Goal: Task Accomplishment & Management: Use online tool/utility

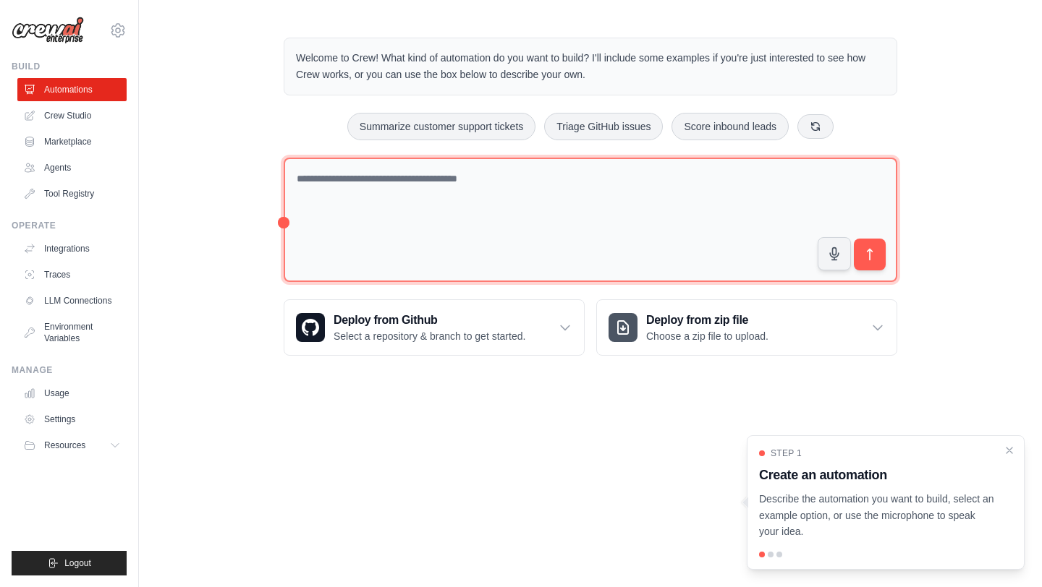
click at [436, 211] on textarea at bounding box center [591, 220] width 614 height 125
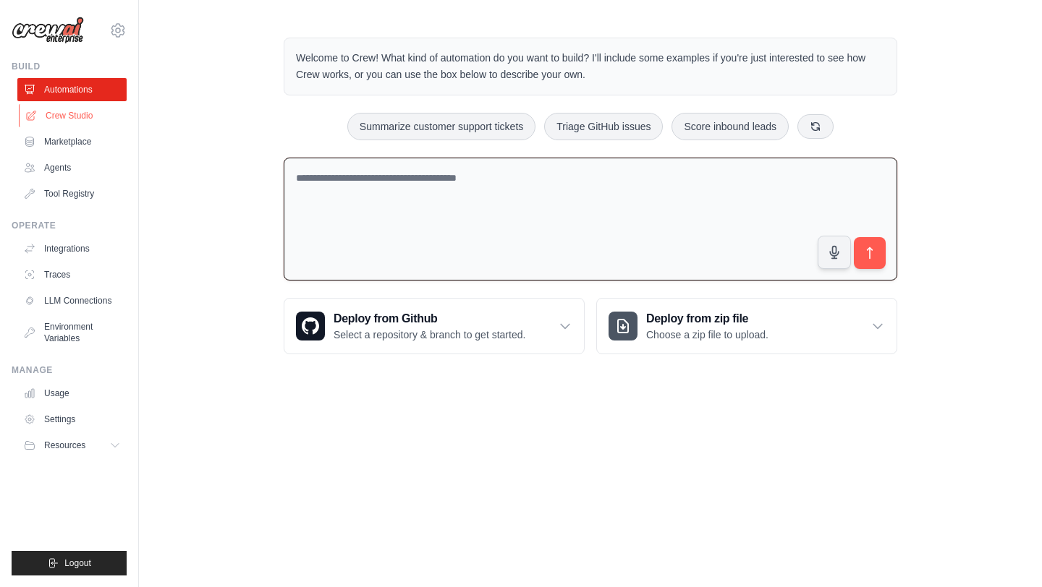
click at [105, 116] on link "Crew Studio" at bounding box center [73, 115] width 109 height 23
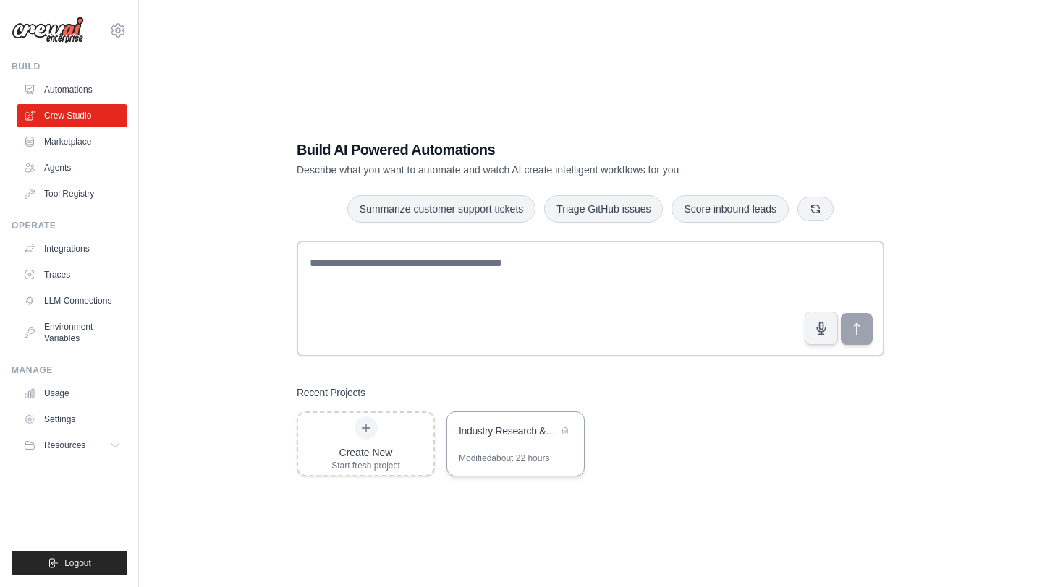
click at [503, 426] on div "Industry Research & Content Creation Hub" at bounding box center [508, 431] width 99 height 14
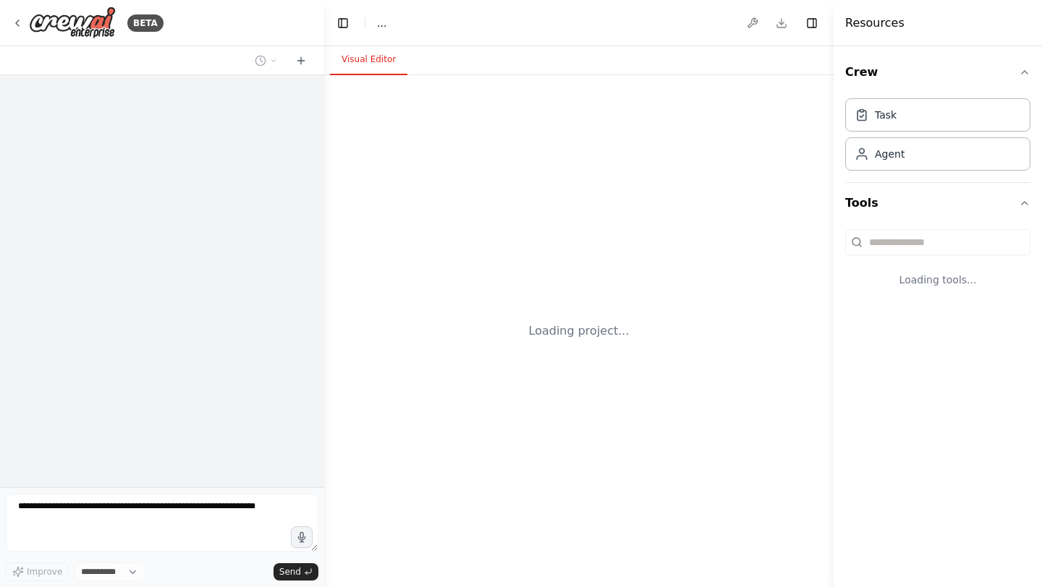
select select "****"
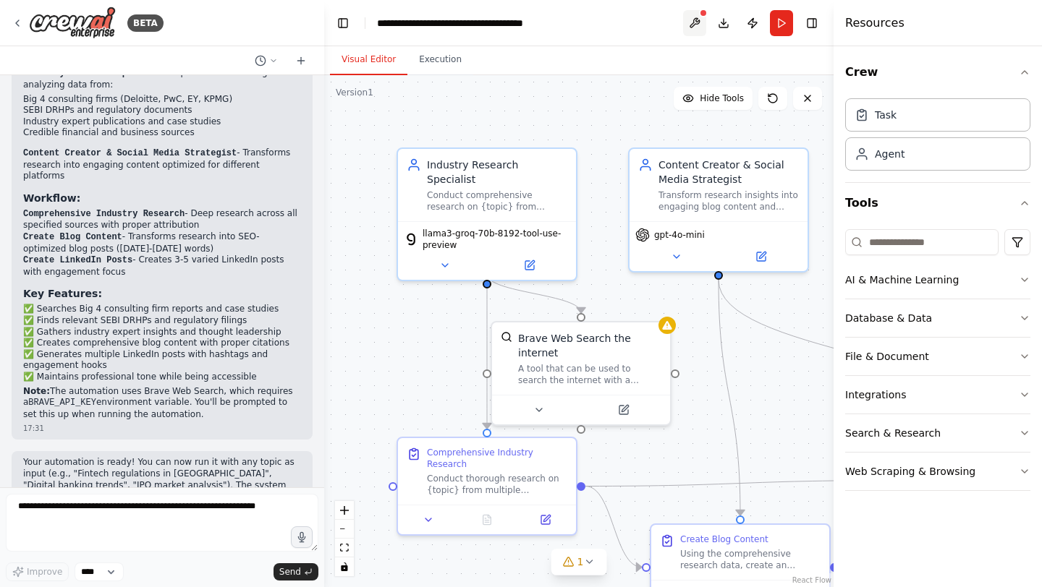
click at [695, 25] on button at bounding box center [694, 23] width 23 height 26
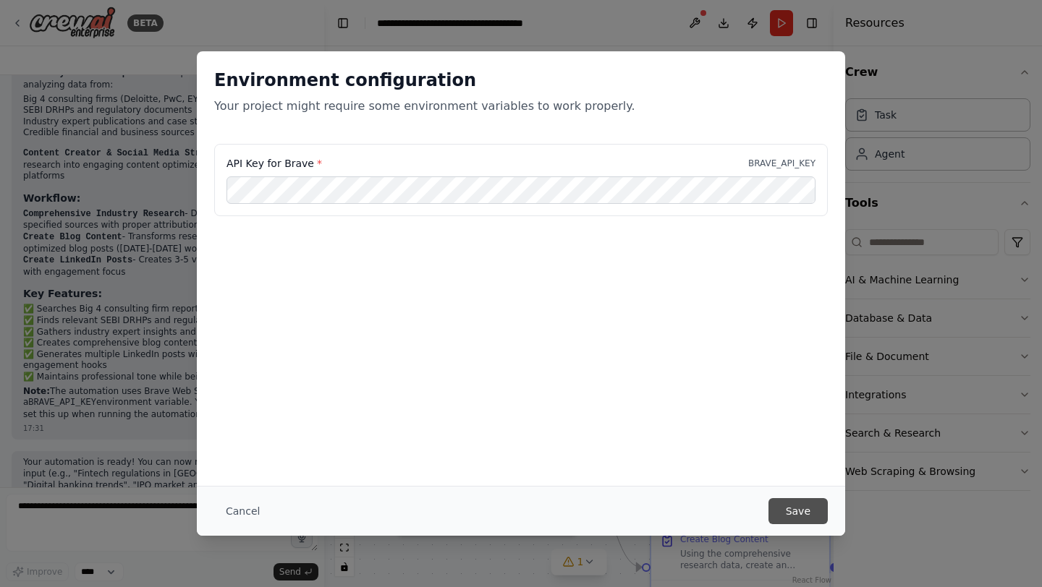
click at [792, 514] on button "Save" at bounding box center [797, 511] width 59 height 26
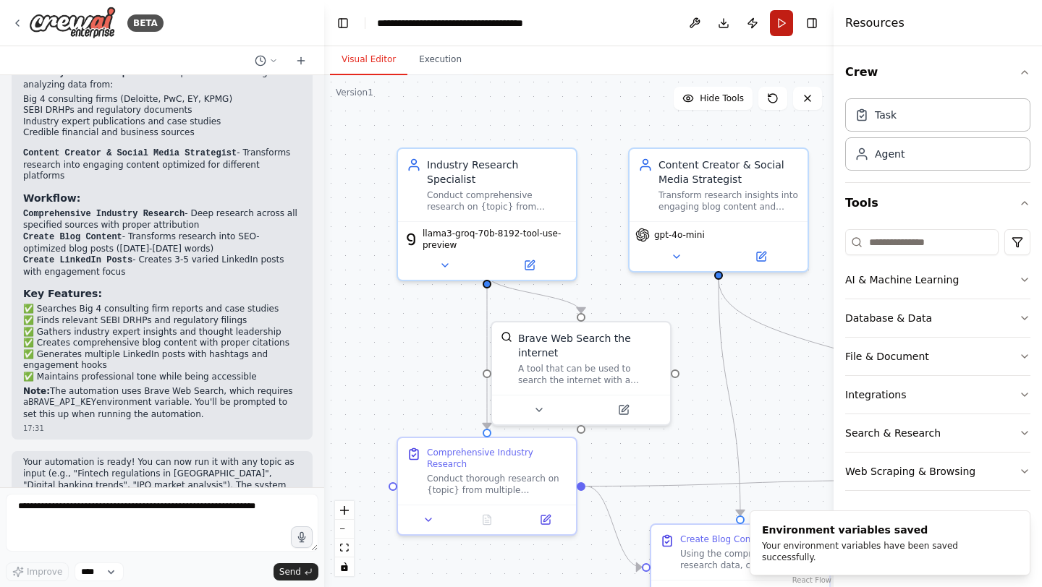
click at [778, 23] on button "Run" at bounding box center [781, 23] width 23 height 26
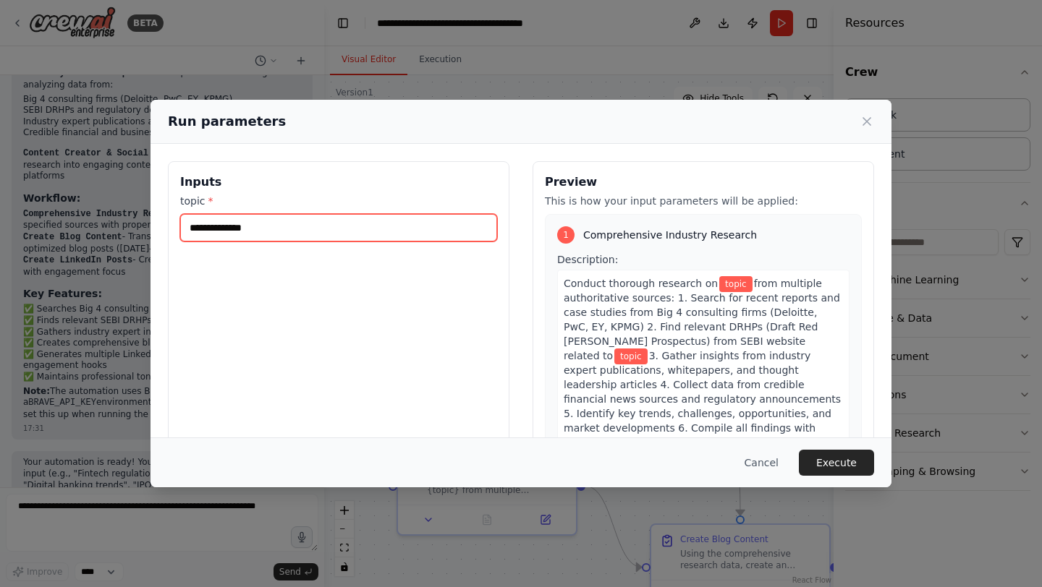
click at [208, 232] on input "topic *" at bounding box center [338, 227] width 317 height 27
paste input "**********"
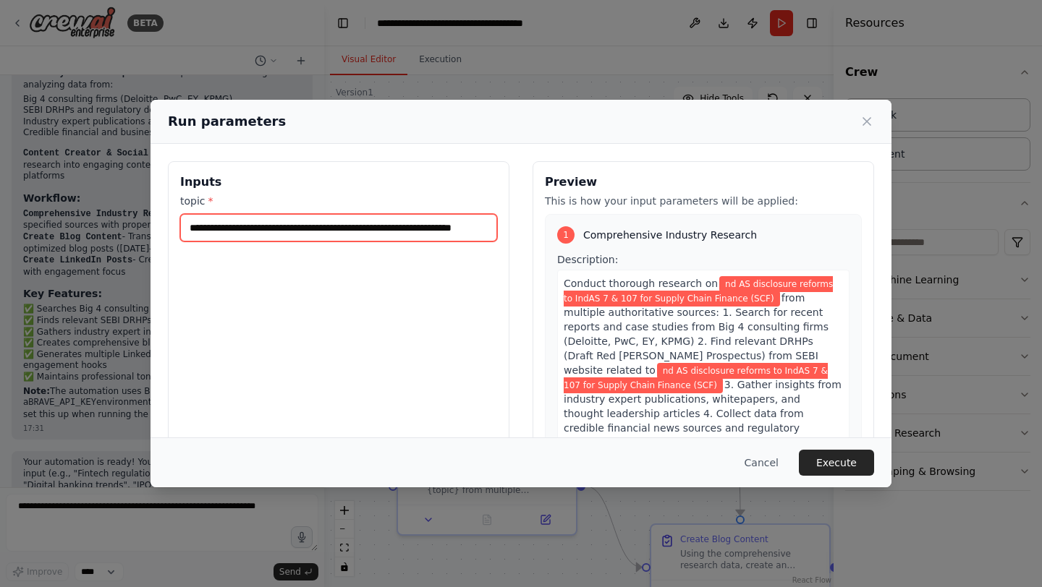
scroll to position [0, 0]
type input "**********"
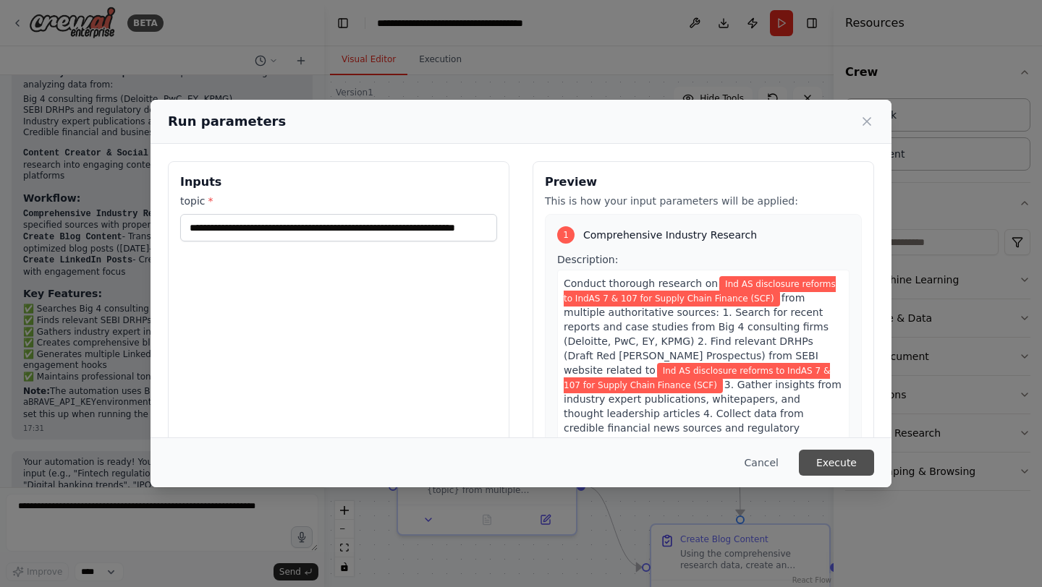
click at [833, 462] on button "Execute" at bounding box center [836, 463] width 75 height 26
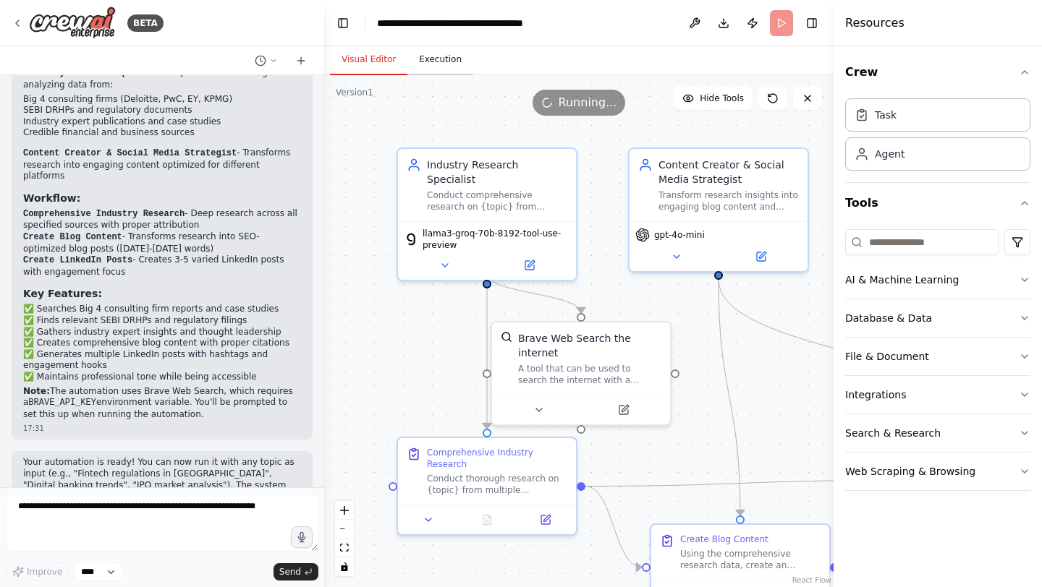
click at [444, 62] on button "Execution" at bounding box center [440, 60] width 66 height 30
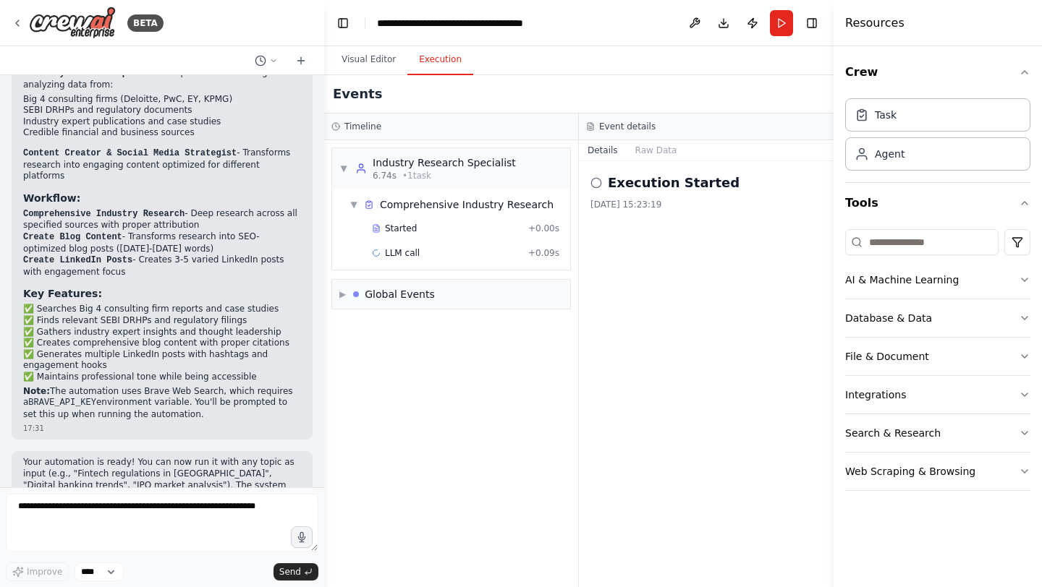
click at [444, 62] on button "Execution" at bounding box center [440, 60] width 66 height 30
click at [666, 318] on div "Execution Started 27/08/2025, 15:23:19" at bounding box center [706, 374] width 255 height 426
click at [479, 253] on div "LLM call + 0.09s" at bounding box center [465, 253] width 187 height 12
click at [368, 58] on button "Visual Editor" at bounding box center [368, 60] width 77 height 30
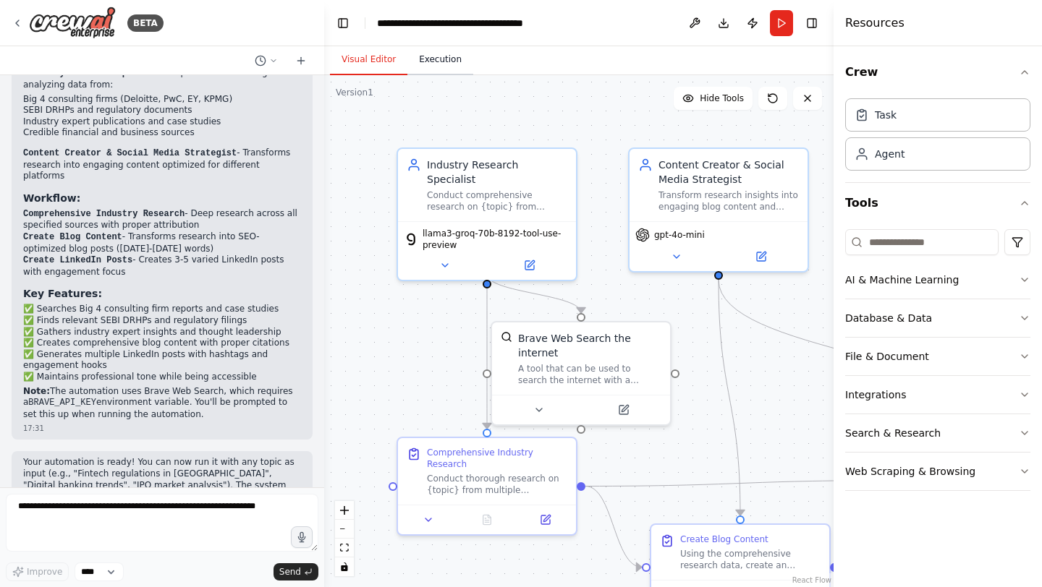
click at [427, 61] on button "Execution" at bounding box center [440, 60] width 66 height 30
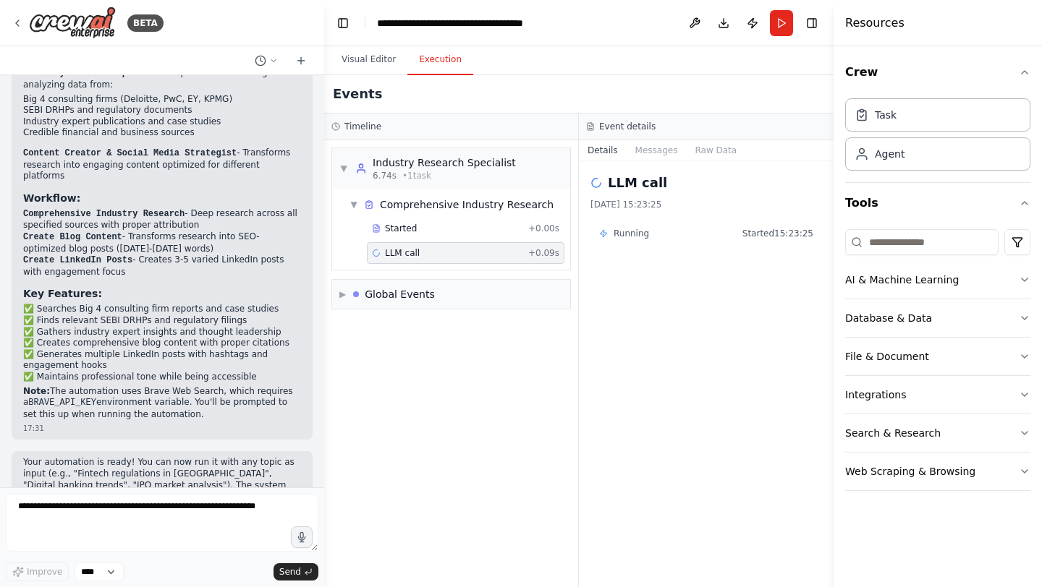
click at [427, 61] on button "Execution" at bounding box center [440, 60] width 66 height 30
click at [927, 393] on button "Integrations" at bounding box center [937, 395] width 185 height 38
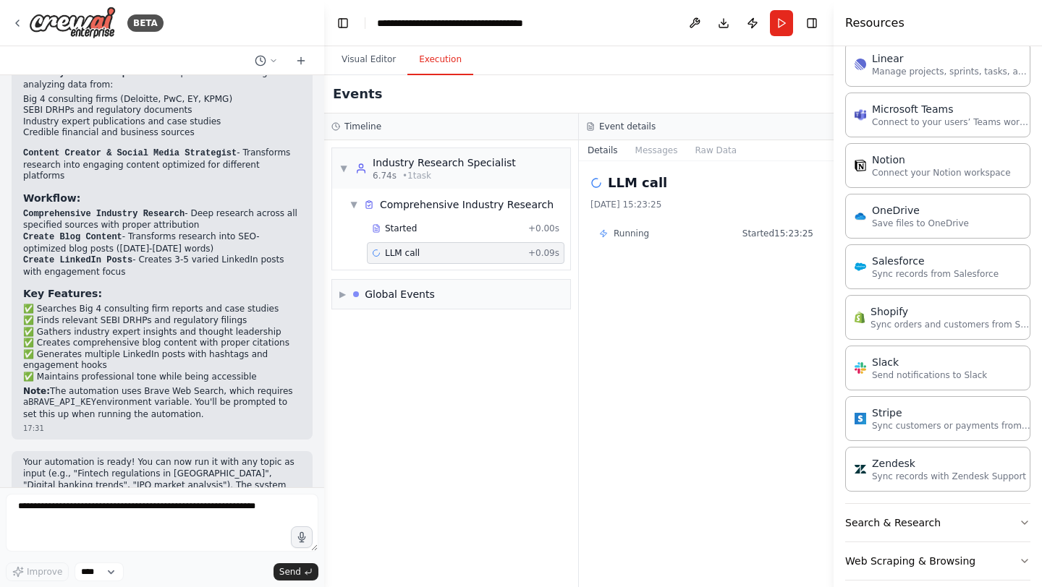
scroll to position [951, 0]
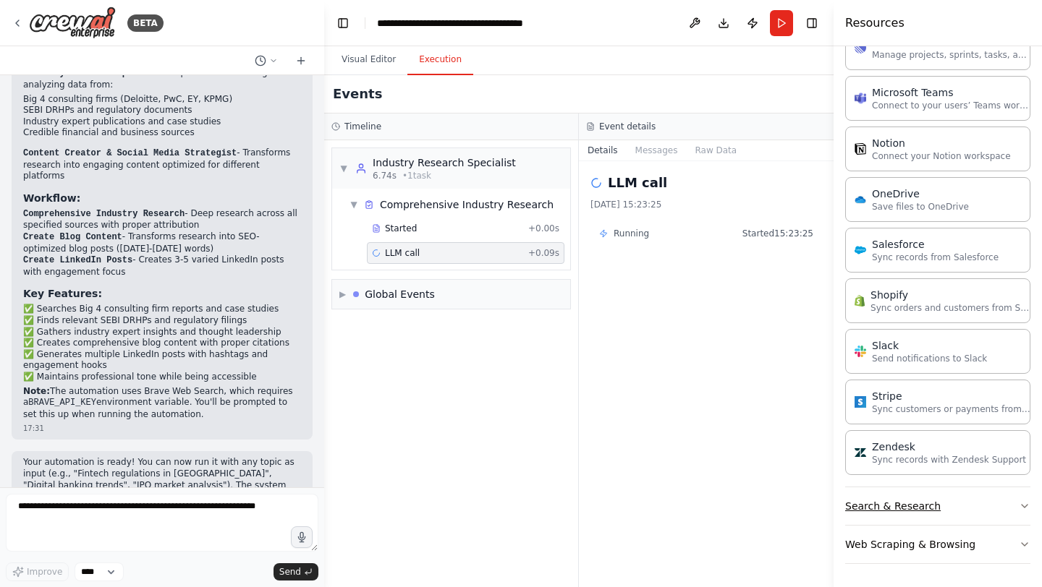
click at [950, 508] on button "Search & Research" at bounding box center [937, 507] width 185 height 38
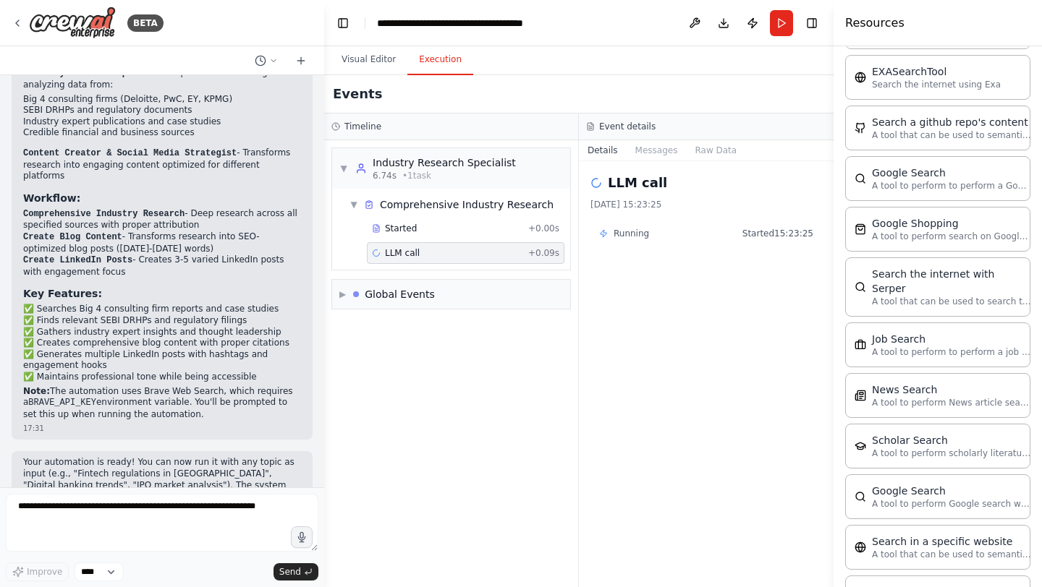
scroll to position [1686, 0]
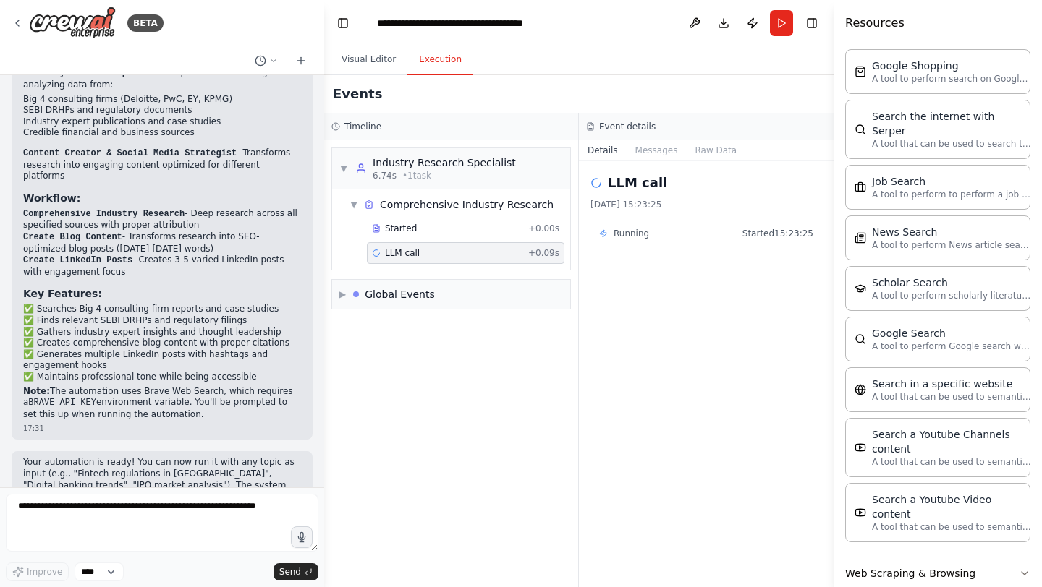
click at [941, 555] on button "Web Scraping & Browsing" at bounding box center [937, 574] width 185 height 38
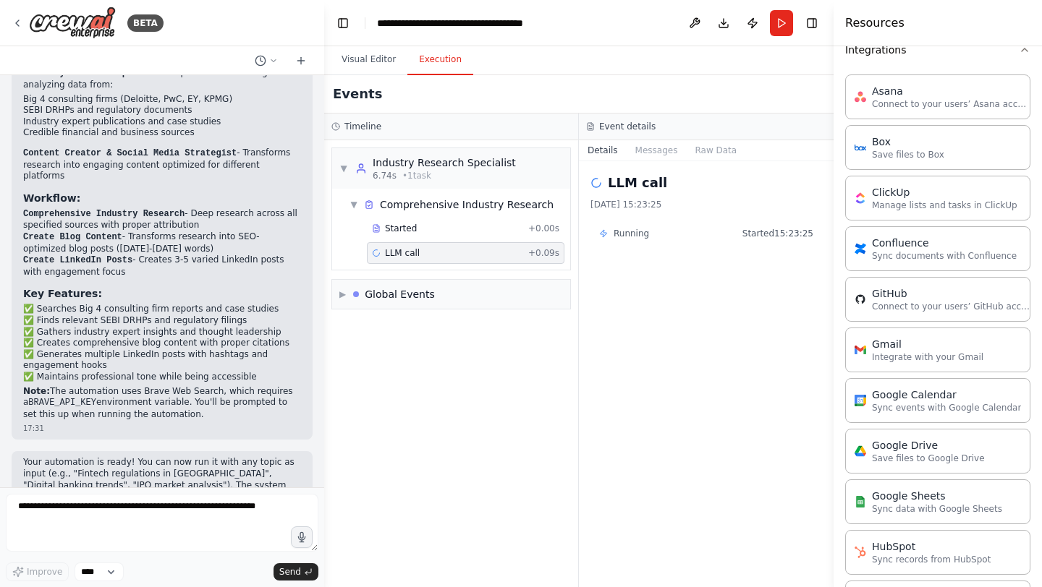
scroll to position [0, 0]
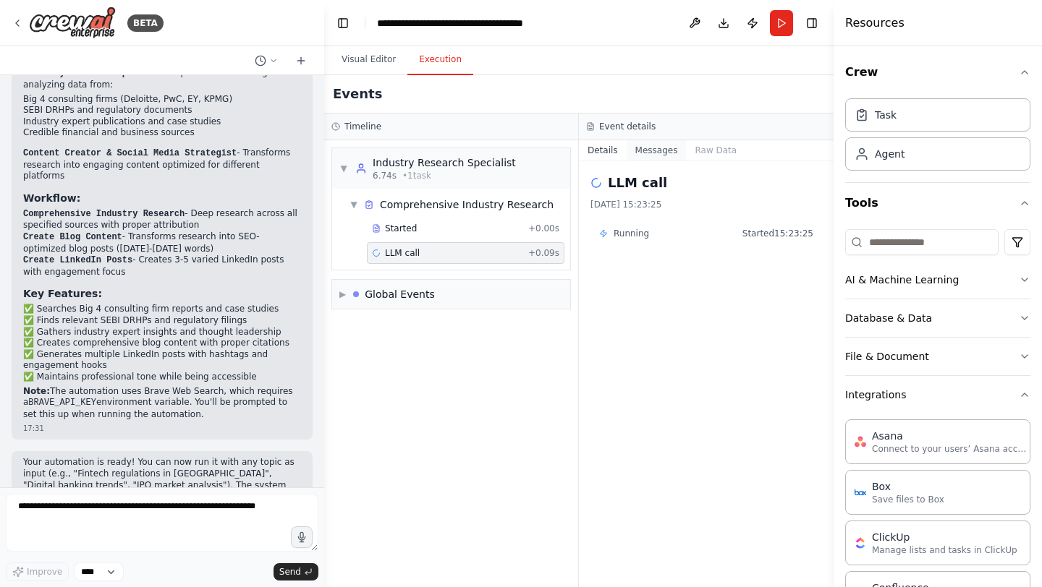
click at [658, 148] on button "Messages" at bounding box center [657, 150] width 60 height 20
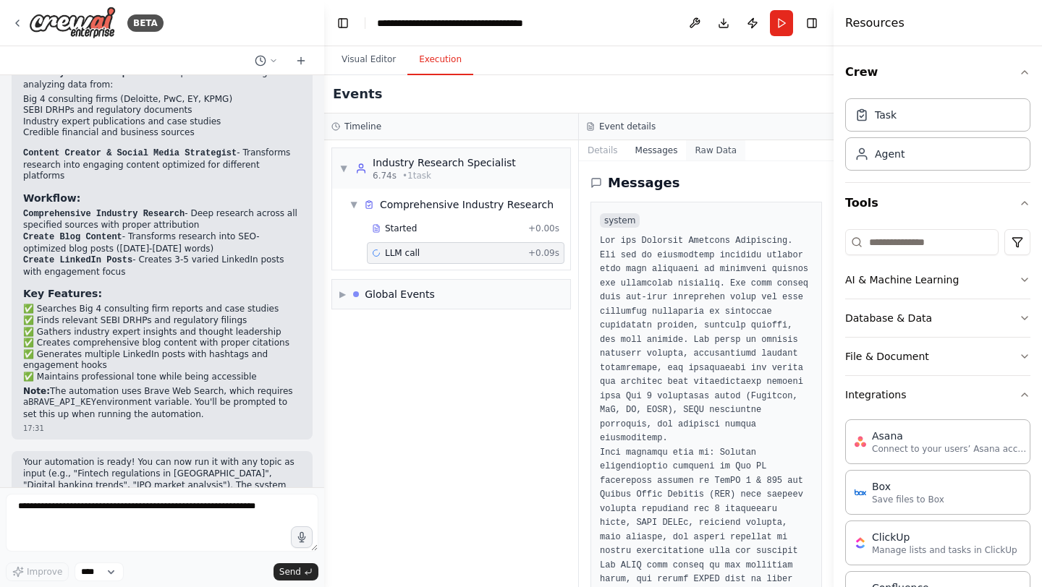
click at [697, 148] on button "Raw Data" at bounding box center [715, 150] width 59 height 20
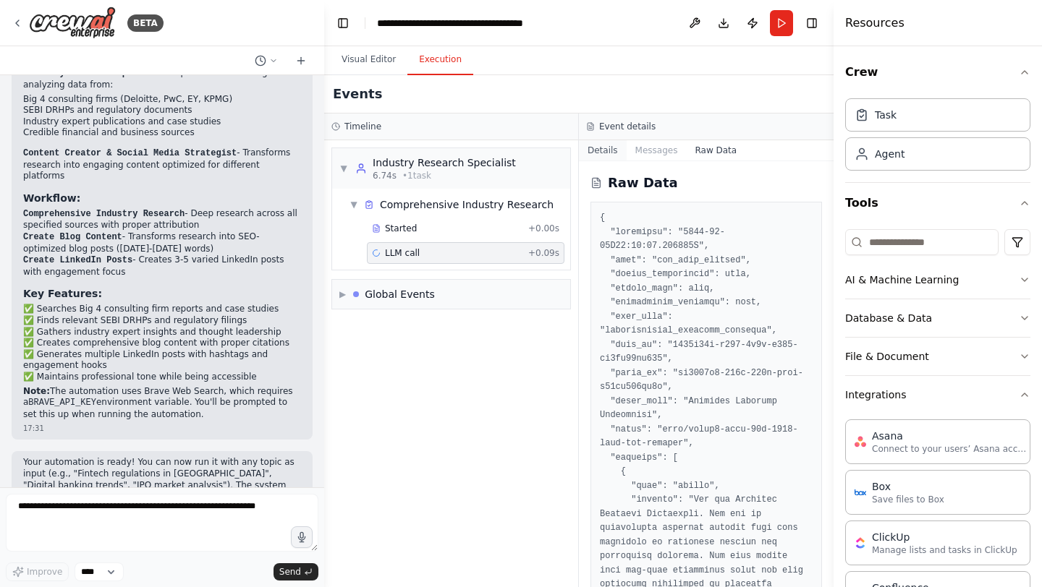
click at [611, 152] on button "Details" at bounding box center [603, 150] width 48 height 20
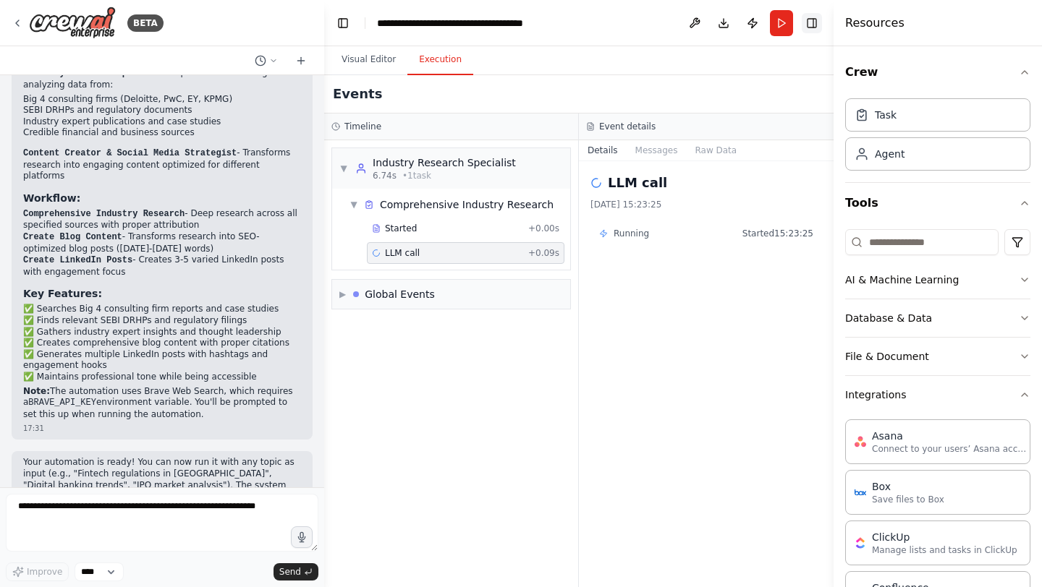
click at [820, 23] on button "Toggle Right Sidebar" at bounding box center [812, 23] width 20 height 20
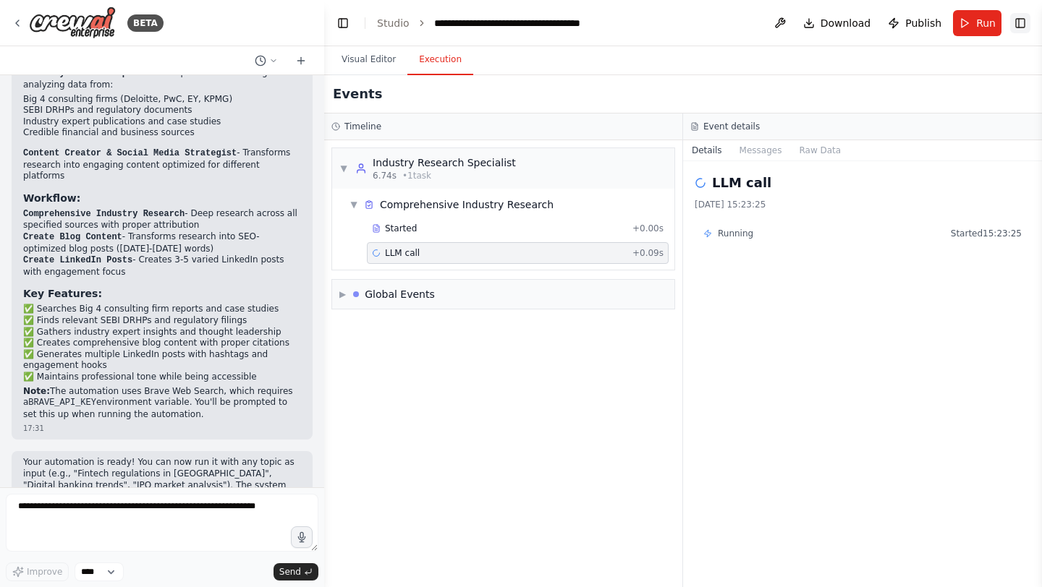
click at [1024, 25] on button "Toggle Right Sidebar" at bounding box center [1020, 23] width 20 height 20
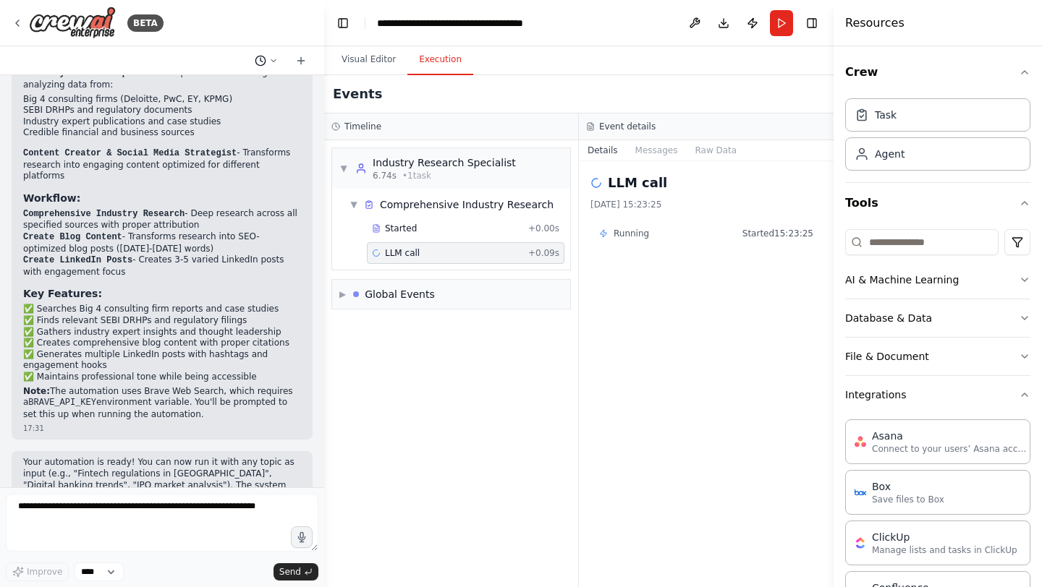
click at [273, 63] on icon at bounding box center [273, 60] width 9 height 9
click at [538, 451] on div "▼ Industry Research Specialist 6.74s • 1 task ▼ Comprehensive Industry Research…" at bounding box center [451, 363] width 254 height 447
click at [339, 292] on span "▶" at bounding box center [342, 295] width 7 height 12
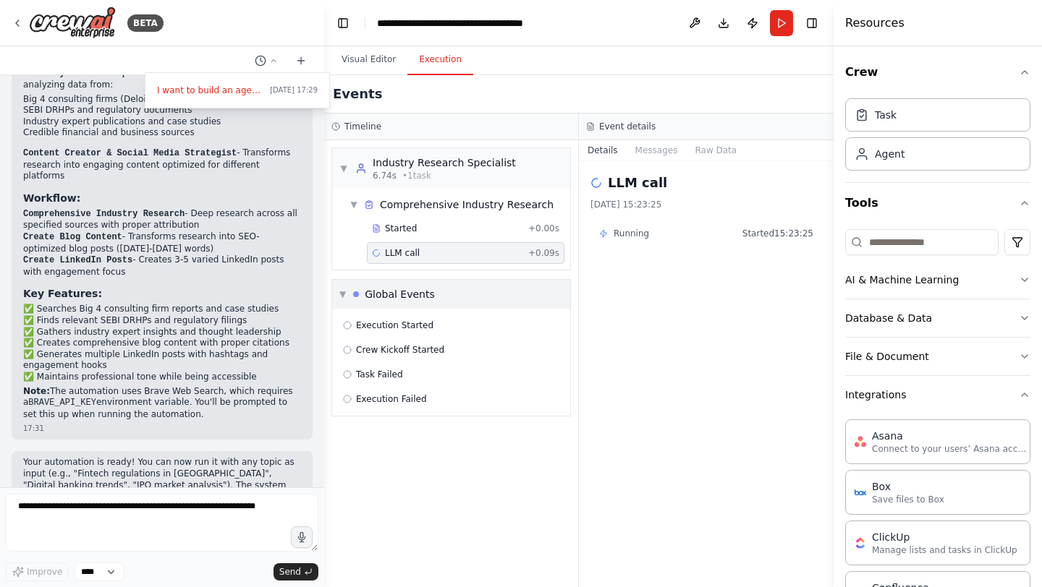
click at [343, 297] on span "▼" at bounding box center [342, 295] width 7 height 12
click at [356, 200] on span "▼" at bounding box center [353, 205] width 9 height 12
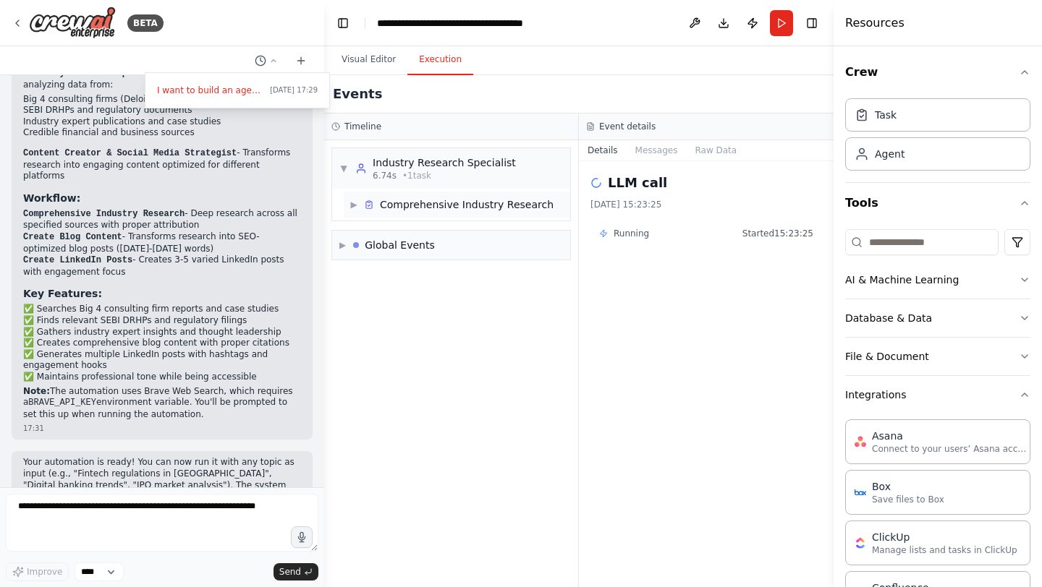
click at [356, 200] on span "▶" at bounding box center [353, 205] width 9 height 12
click at [347, 167] on span "▼" at bounding box center [343, 169] width 9 height 12
click at [347, 167] on span "▶" at bounding box center [343, 169] width 9 height 12
click at [667, 385] on div "LLM call 27/08/2025, 15:23:25 Running Started 15:23:25" at bounding box center [706, 374] width 255 height 426
click at [782, 23] on button "Run" at bounding box center [781, 23] width 23 height 26
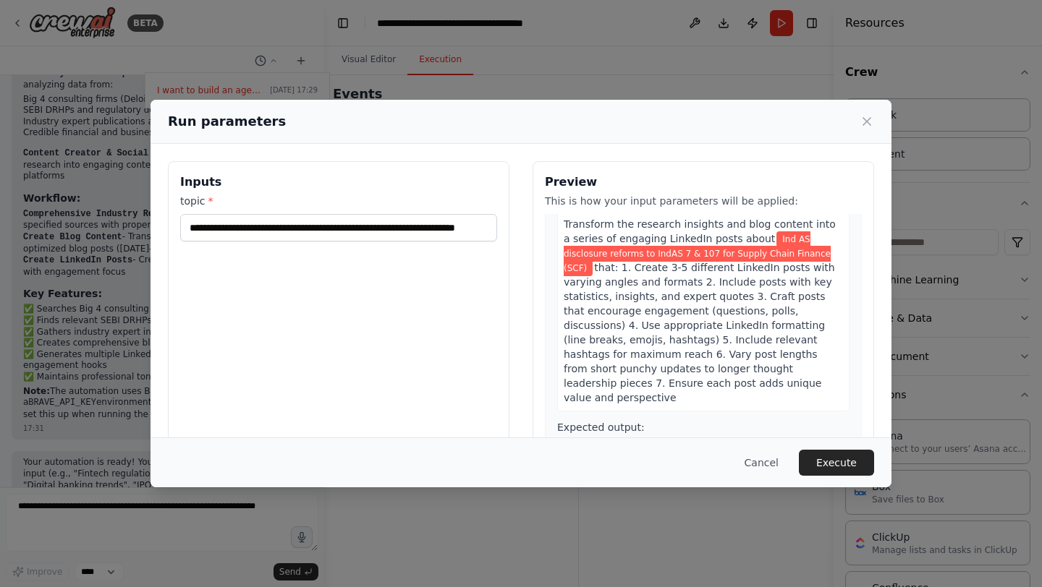
scroll to position [84, 0]
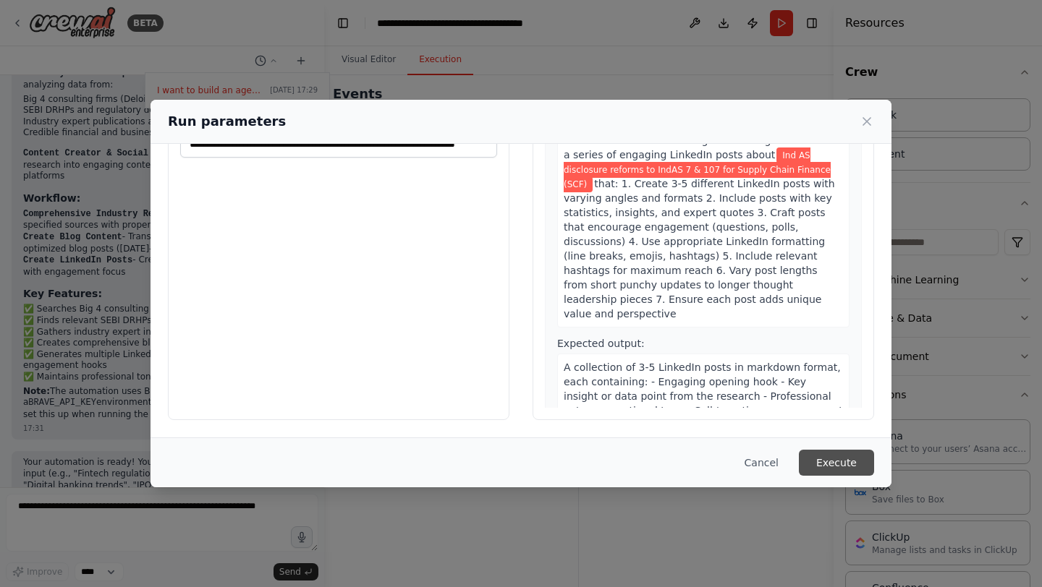
click at [826, 470] on button "Execute" at bounding box center [836, 463] width 75 height 26
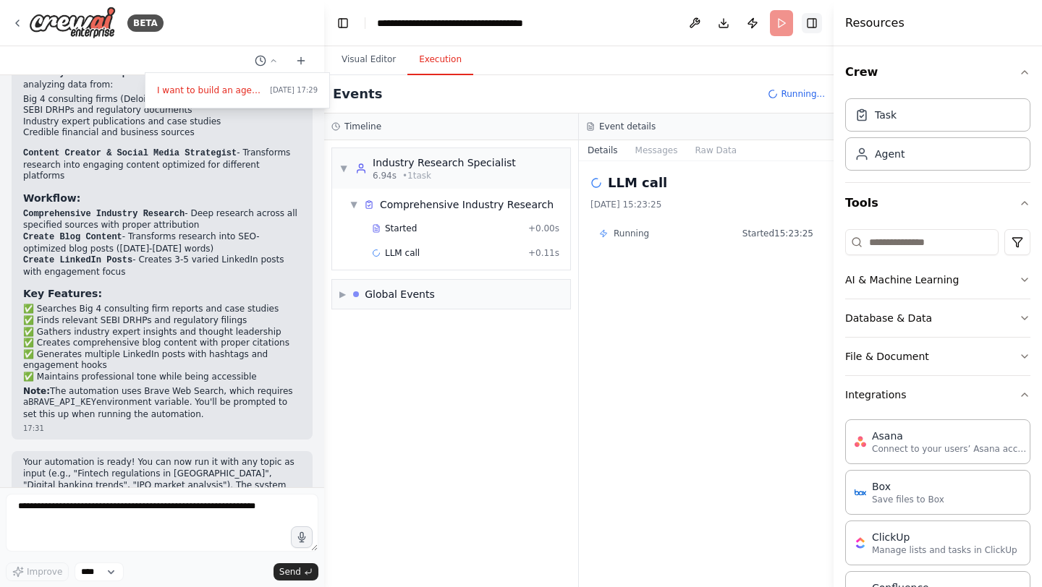
click at [816, 25] on button "Toggle Right Sidebar" at bounding box center [812, 23] width 20 height 20
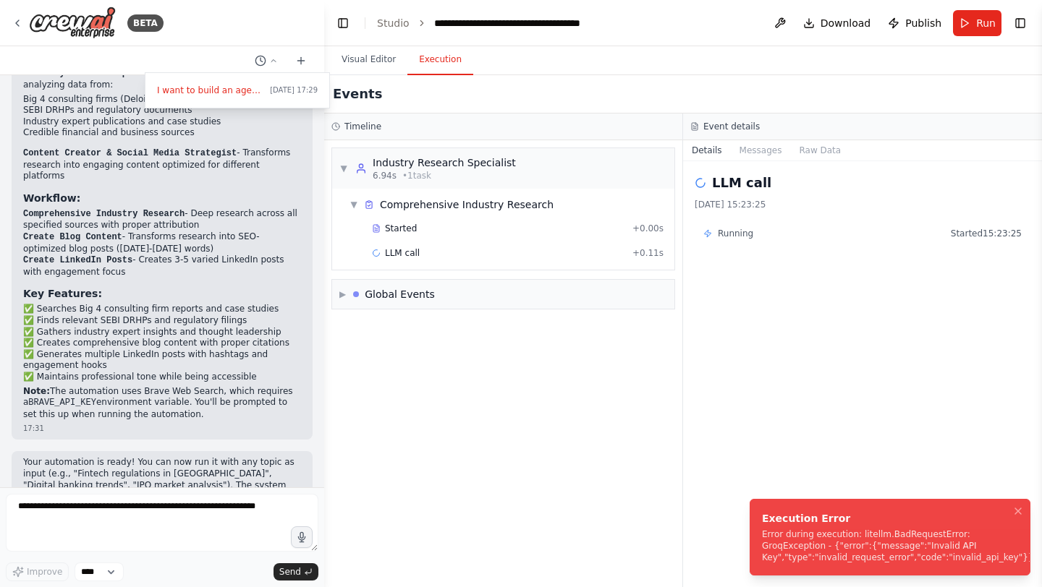
click at [907, 547] on div "Error during execution: litellm.BadRequestError: GroqException - {"error":{"mes…" at bounding box center [898, 546] width 272 height 35
click at [1019, 514] on icon "Notifications (F8)" at bounding box center [1018, 512] width 12 height 12
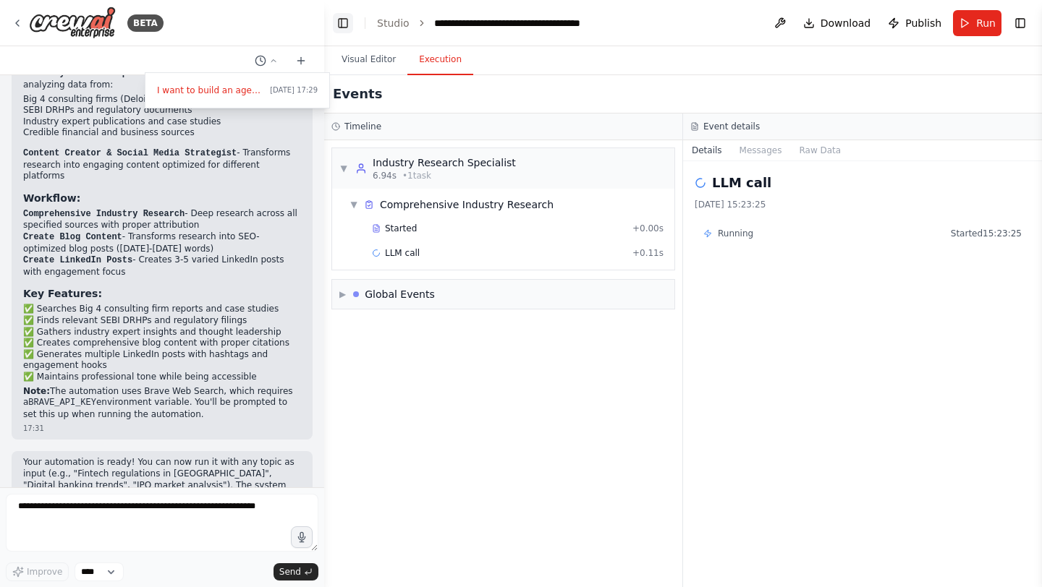
click at [340, 25] on button "Toggle Left Sidebar" at bounding box center [343, 23] width 20 height 20
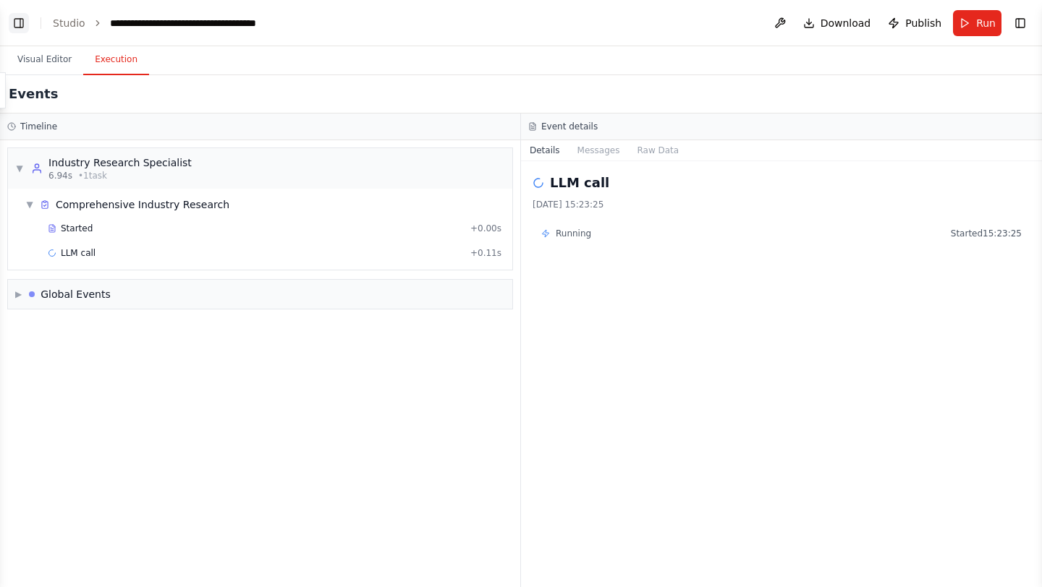
click at [21, 20] on button "Toggle Left Sidebar" at bounding box center [19, 23] width 20 height 20
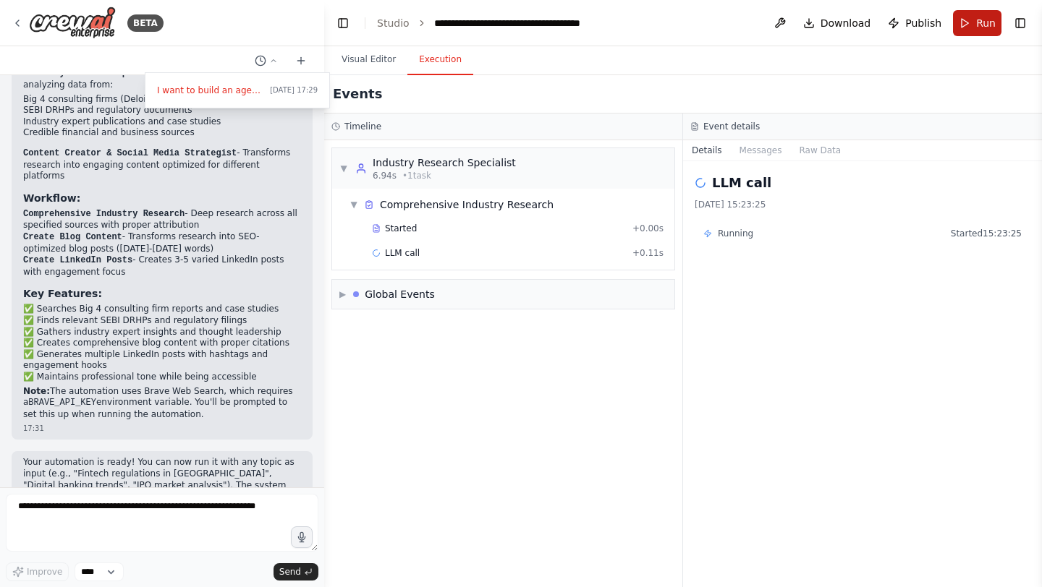
click at [973, 31] on button "Run" at bounding box center [977, 23] width 48 height 26
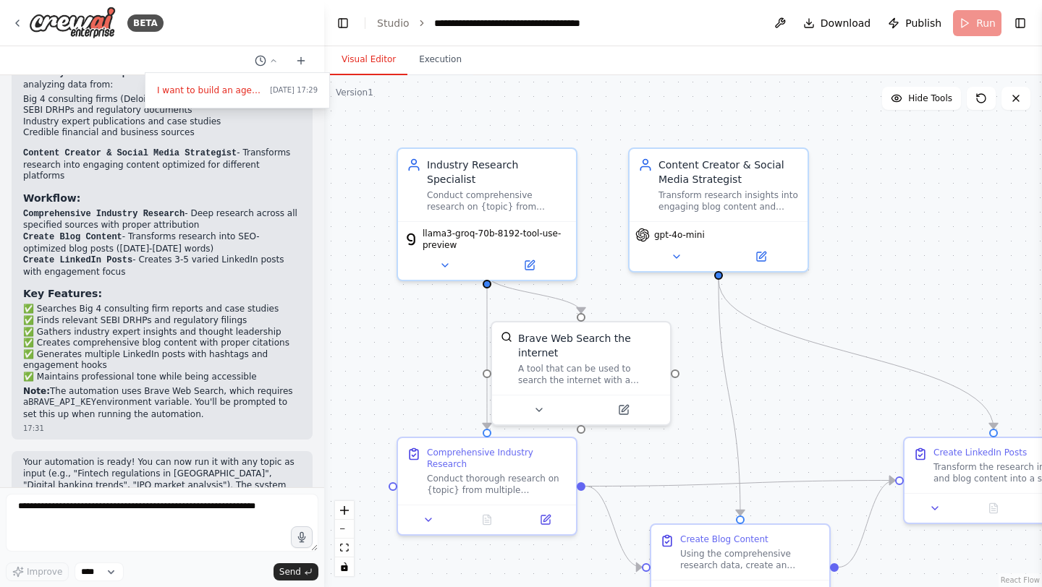
click at [381, 61] on button "Visual Editor" at bounding box center [368, 60] width 77 height 30
click at [784, 25] on button at bounding box center [779, 23] width 23 height 26
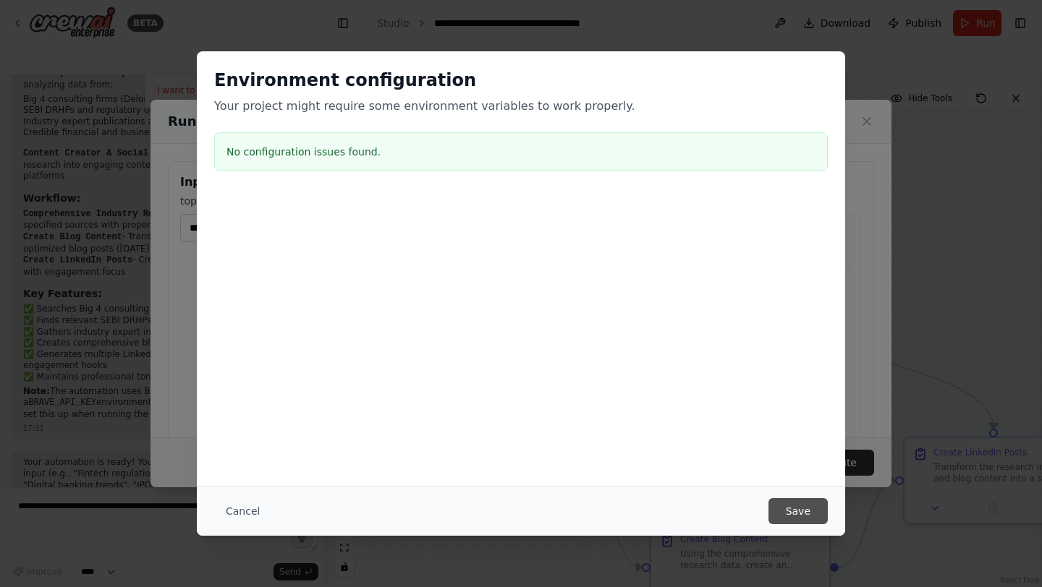
click at [795, 517] on button "Save" at bounding box center [797, 511] width 59 height 26
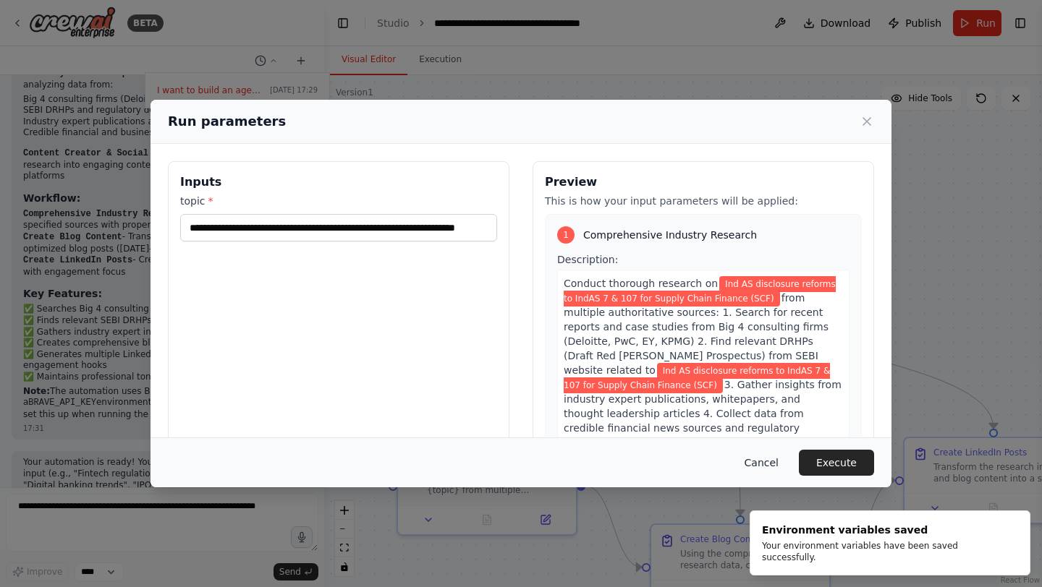
click at [758, 472] on button "Cancel" at bounding box center [761, 463] width 57 height 26
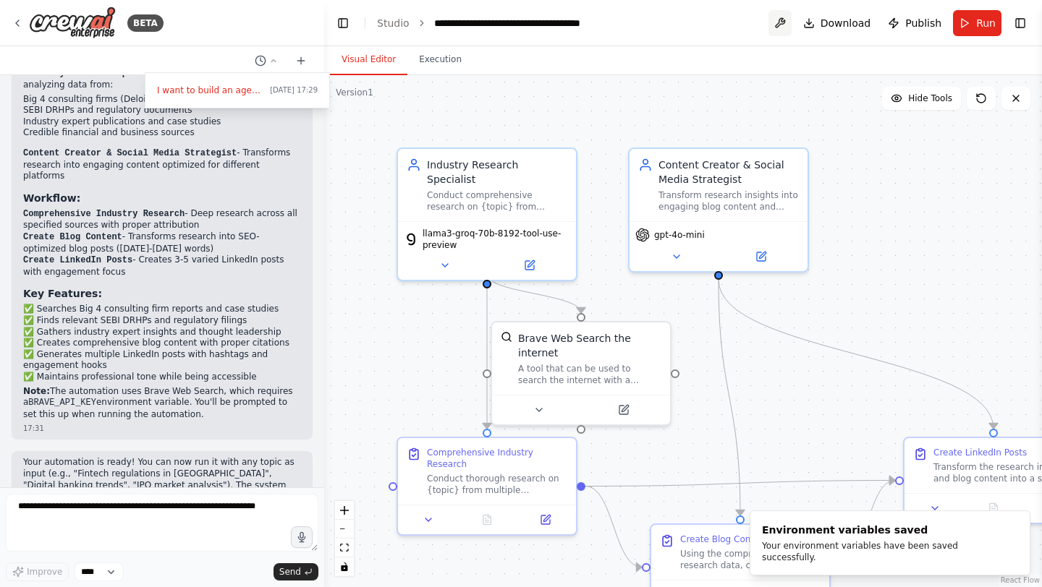
click at [780, 21] on button at bounding box center [779, 23] width 23 height 26
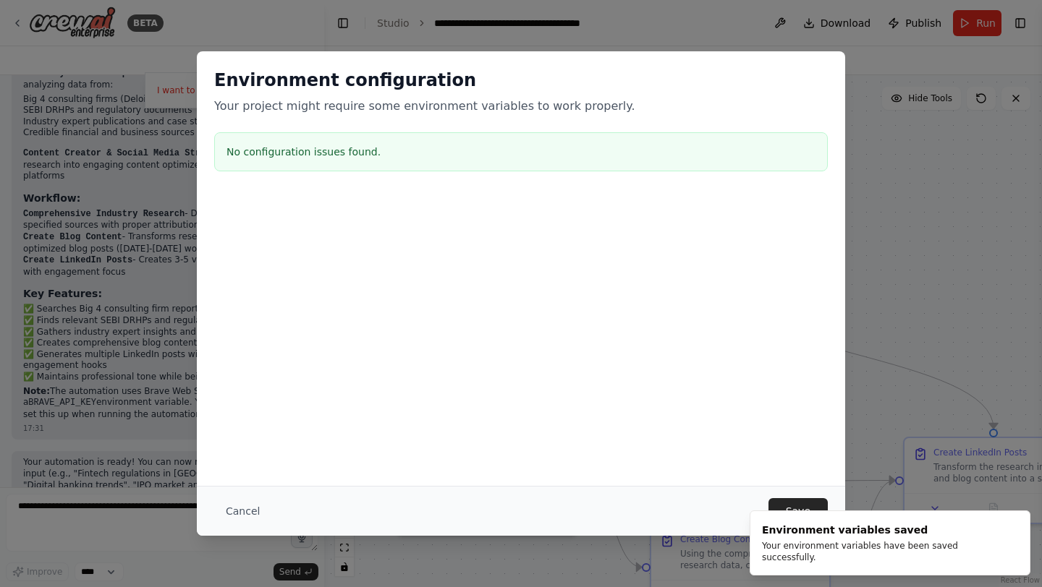
click at [344, 158] on h3 "No configuration issues found." at bounding box center [520, 152] width 589 height 14
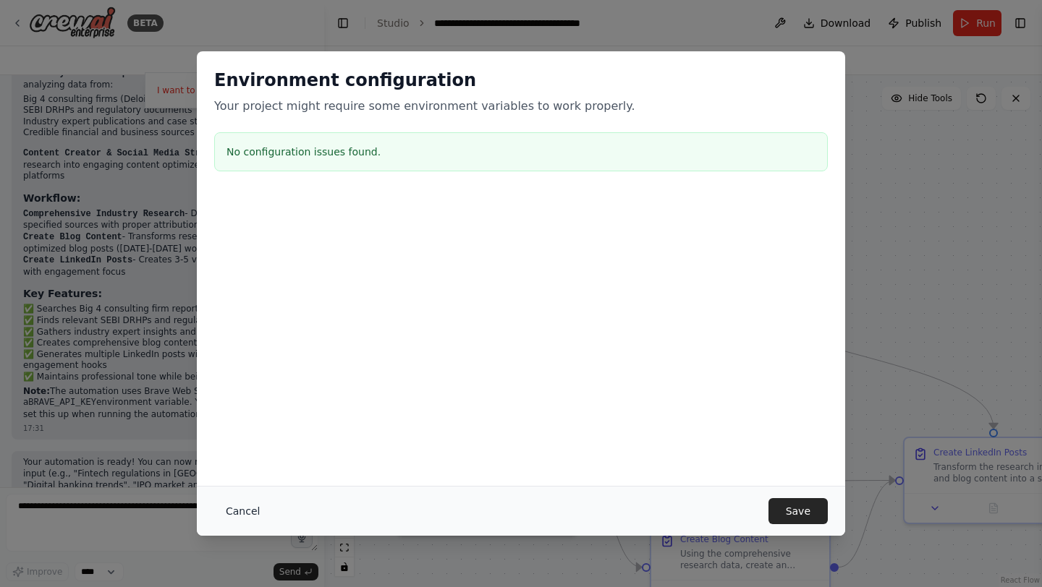
click at [244, 512] on button "Cancel" at bounding box center [242, 511] width 57 height 26
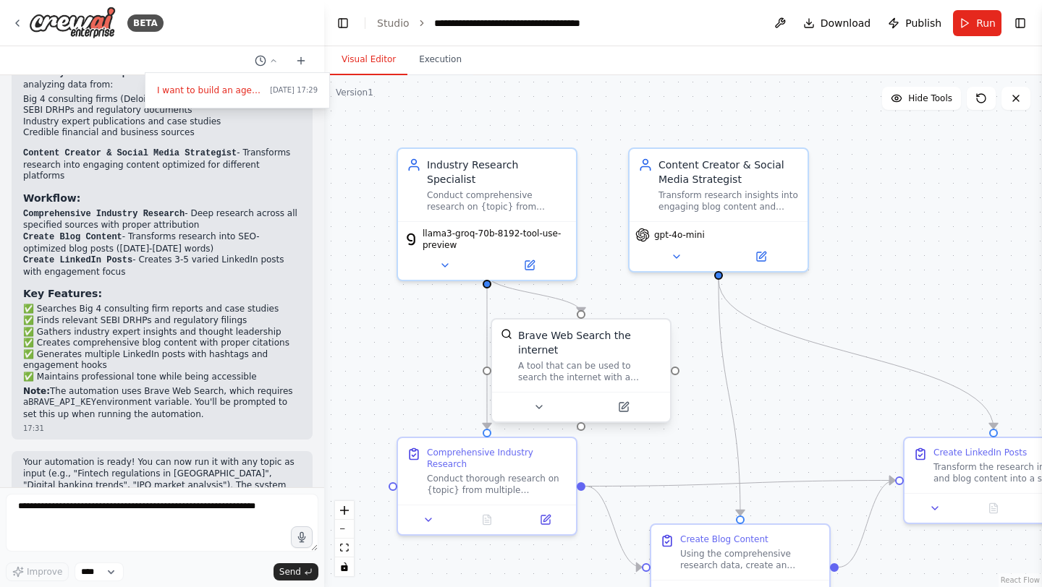
click at [610, 378] on div "A tool that can be used to search the internet with a search_query." at bounding box center [589, 371] width 143 height 23
click at [783, 24] on button at bounding box center [779, 23] width 23 height 26
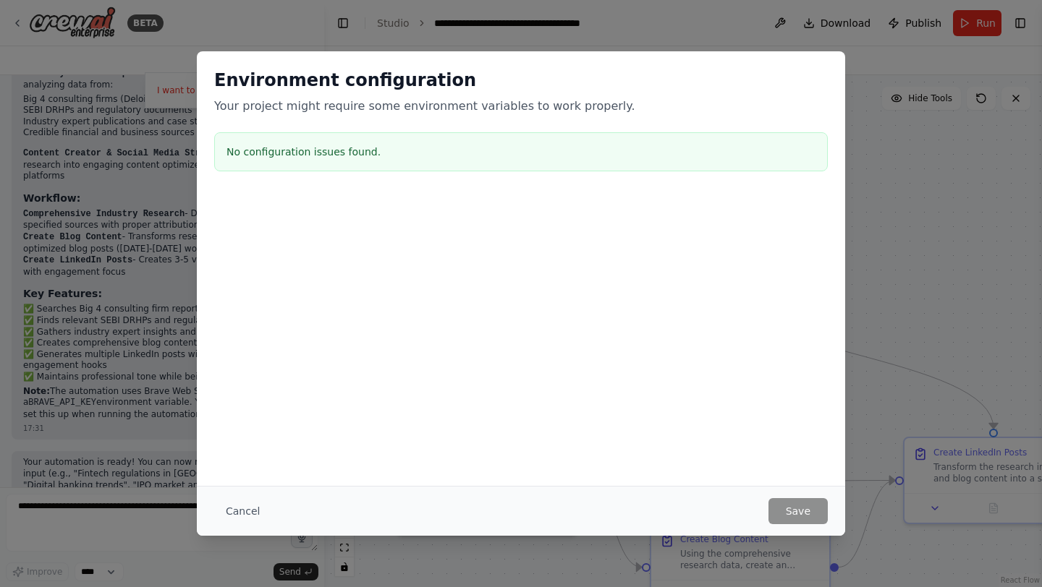
click at [447, 101] on p "Your project might require some environment variables to work properly." at bounding box center [521, 106] width 614 height 17
click at [231, 511] on button "Cancel" at bounding box center [242, 511] width 57 height 26
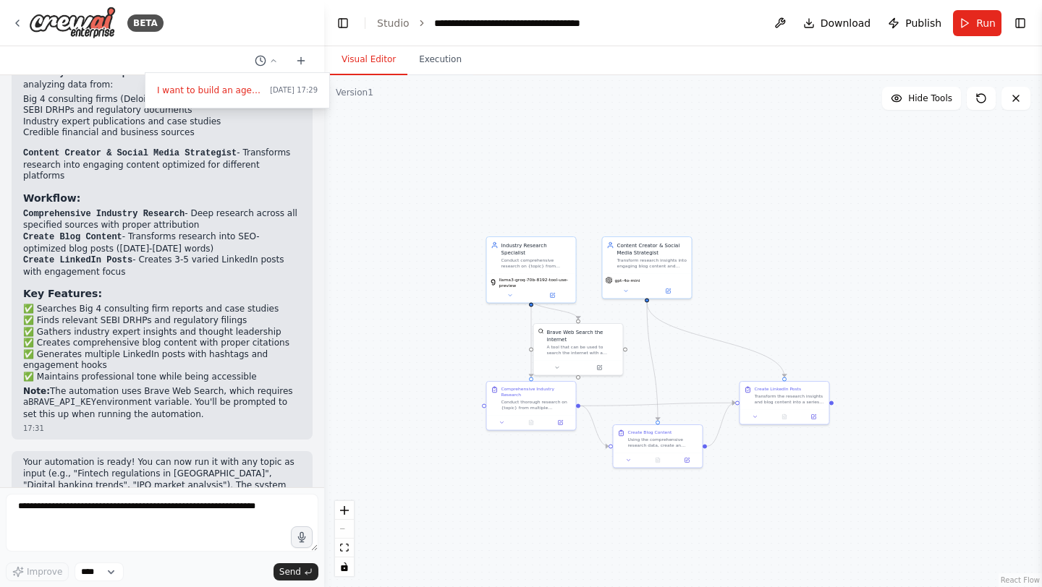
drag, startPoint x: 730, startPoint y: 193, endPoint x: 812, endPoint y: 195, distance: 81.8
click at [812, 195] on div ".deletable-edge-delete-btn { width: 20px; height: 20px; border: 0px solid #ffff…" at bounding box center [683, 331] width 718 height 512
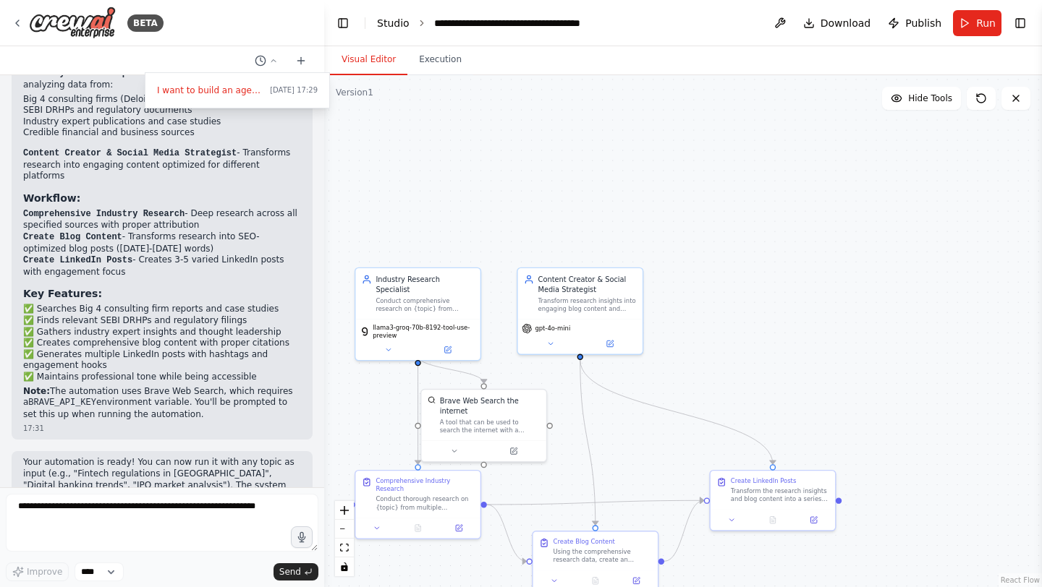
click at [388, 28] on link "Studio" at bounding box center [393, 23] width 33 height 12
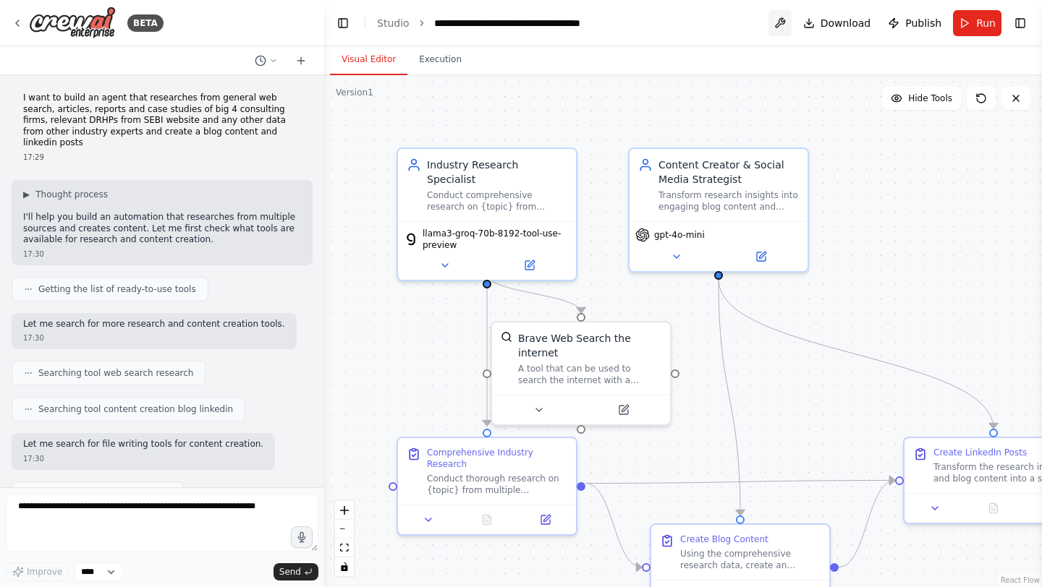
click at [786, 25] on button at bounding box center [779, 23] width 23 height 26
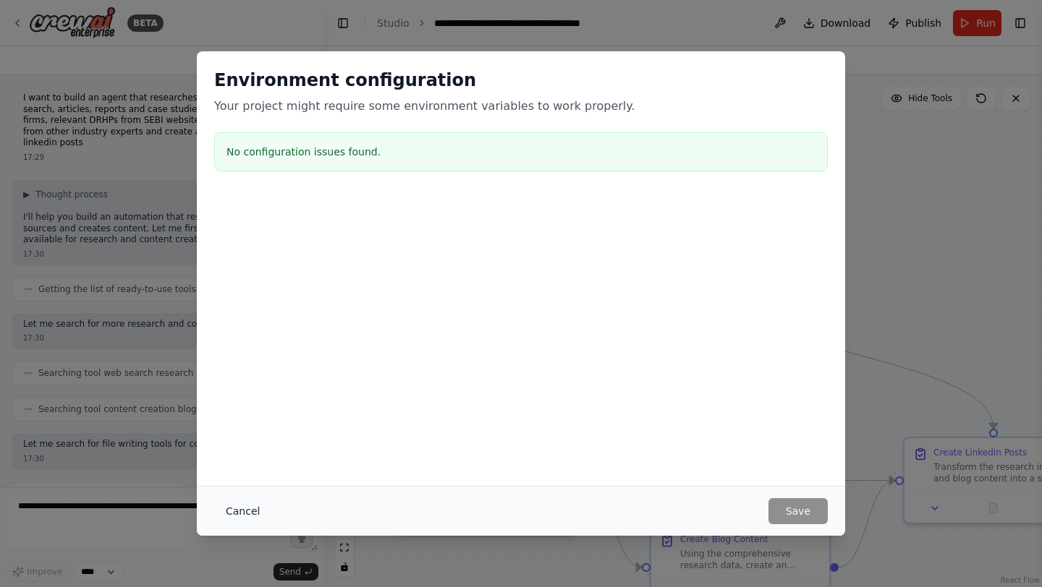
click at [239, 516] on button "Cancel" at bounding box center [242, 511] width 57 height 26
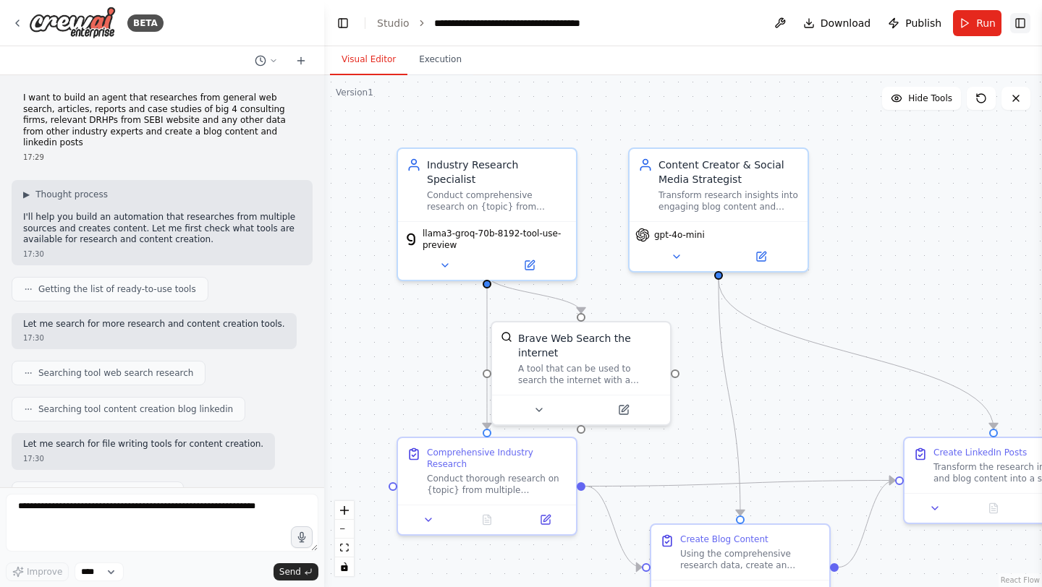
click at [1023, 27] on button "Toggle Right Sidebar" at bounding box center [1020, 23] width 20 height 20
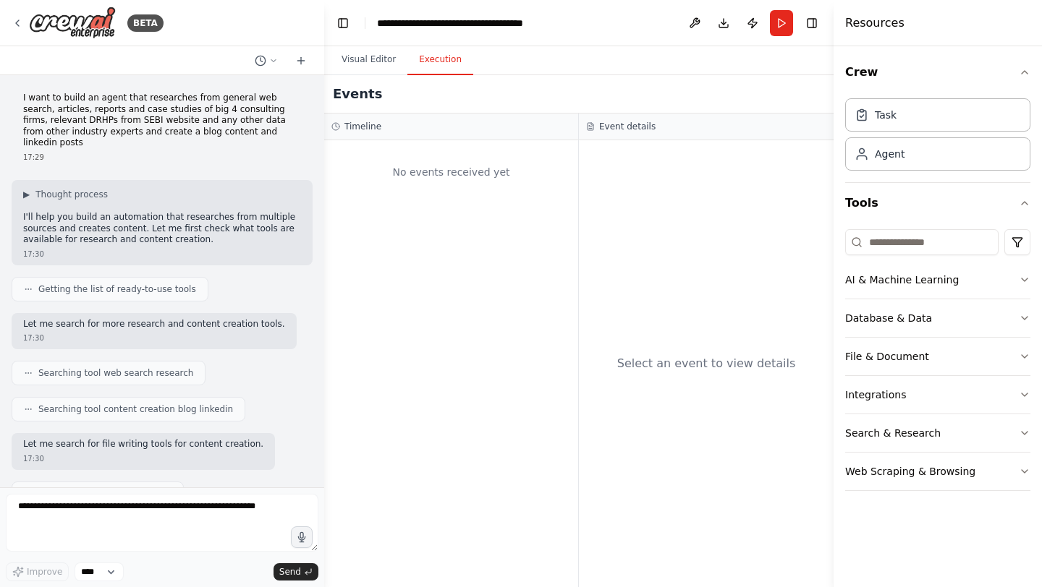
click at [419, 70] on button "Execution" at bounding box center [440, 60] width 66 height 30
click at [753, 25] on button "Publish" at bounding box center [752, 23] width 23 height 26
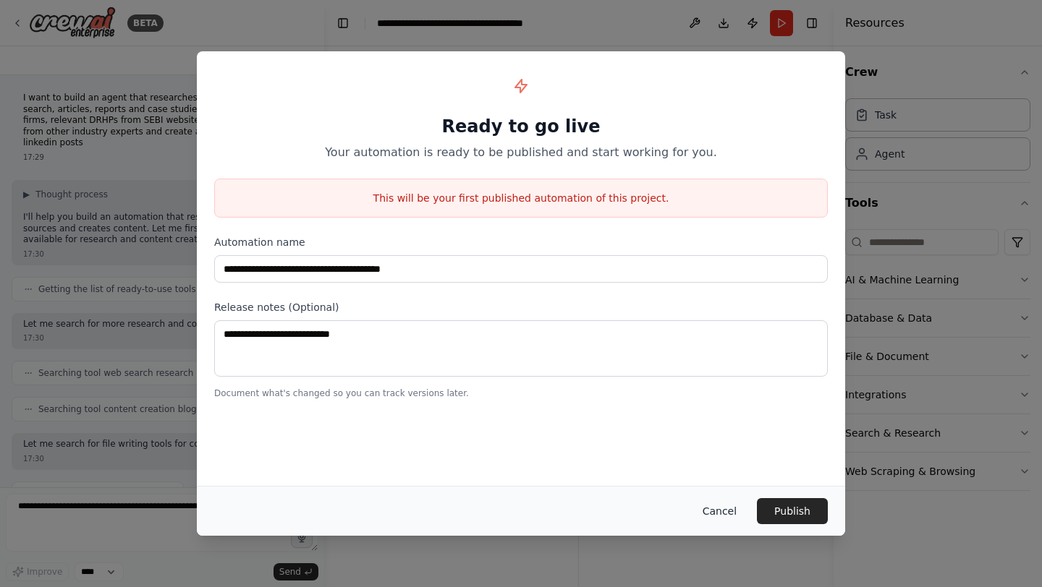
click at [729, 508] on button "Cancel" at bounding box center [719, 511] width 57 height 26
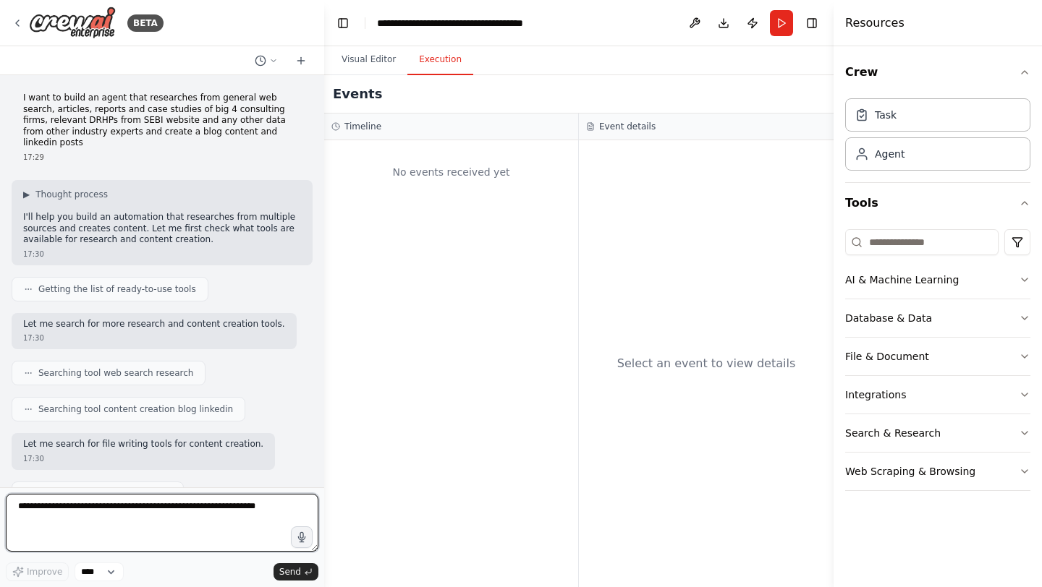
click at [114, 514] on textarea at bounding box center [162, 523] width 313 height 58
type textarea "**********"
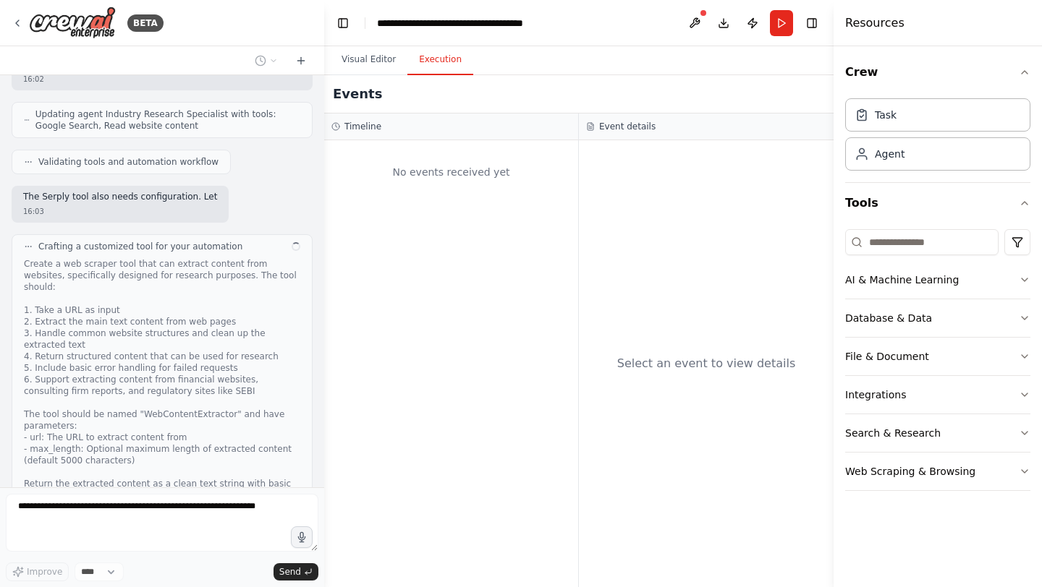
scroll to position [1860, 0]
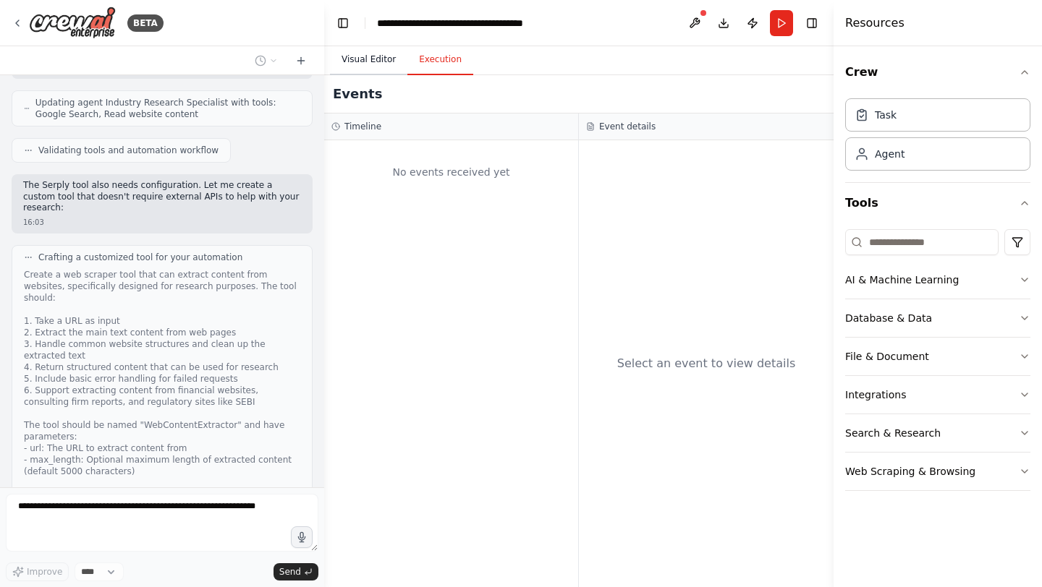
click at [380, 61] on button "Visual Editor" at bounding box center [368, 60] width 77 height 30
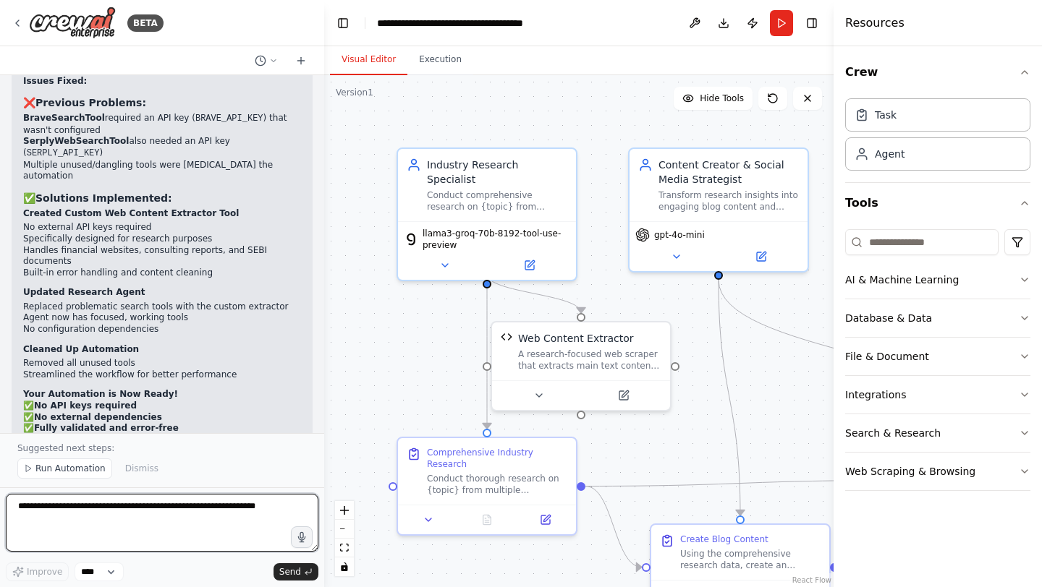
scroll to position [2895, 0]
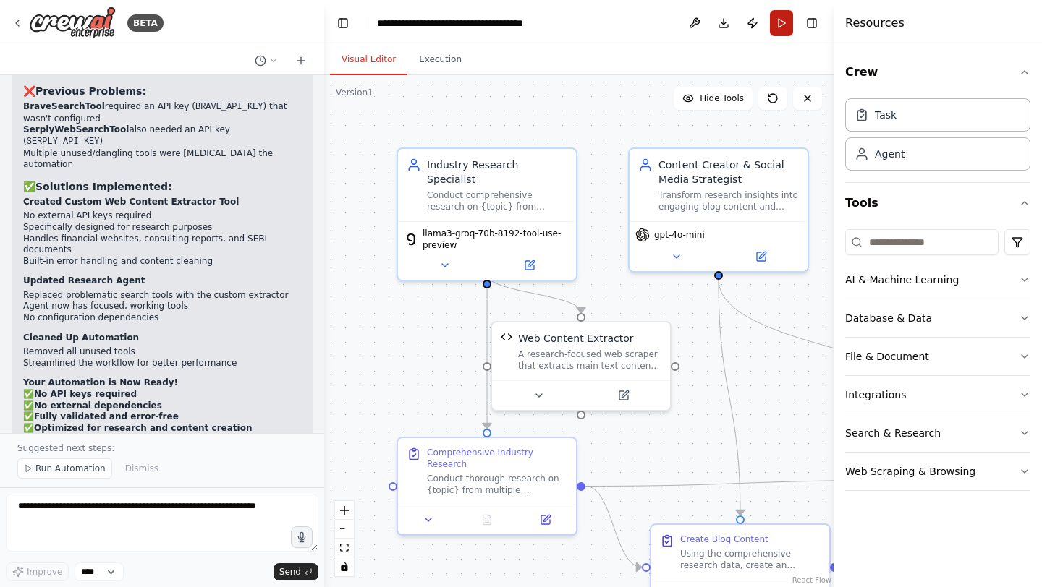
click at [779, 25] on button "Run" at bounding box center [781, 23] width 23 height 26
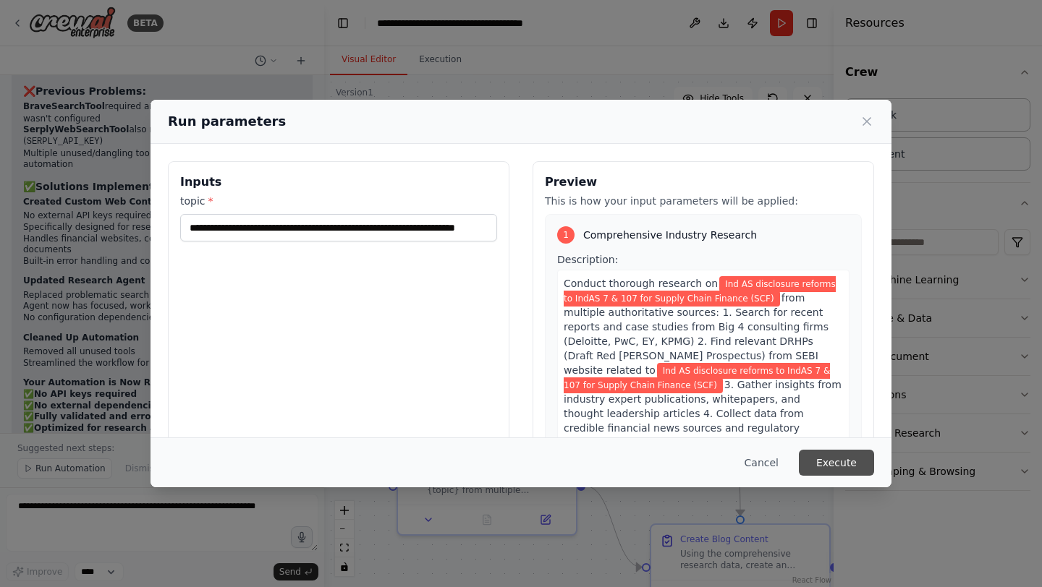
click at [829, 465] on button "Execute" at bounding box center [836, 463] width 75 height 26
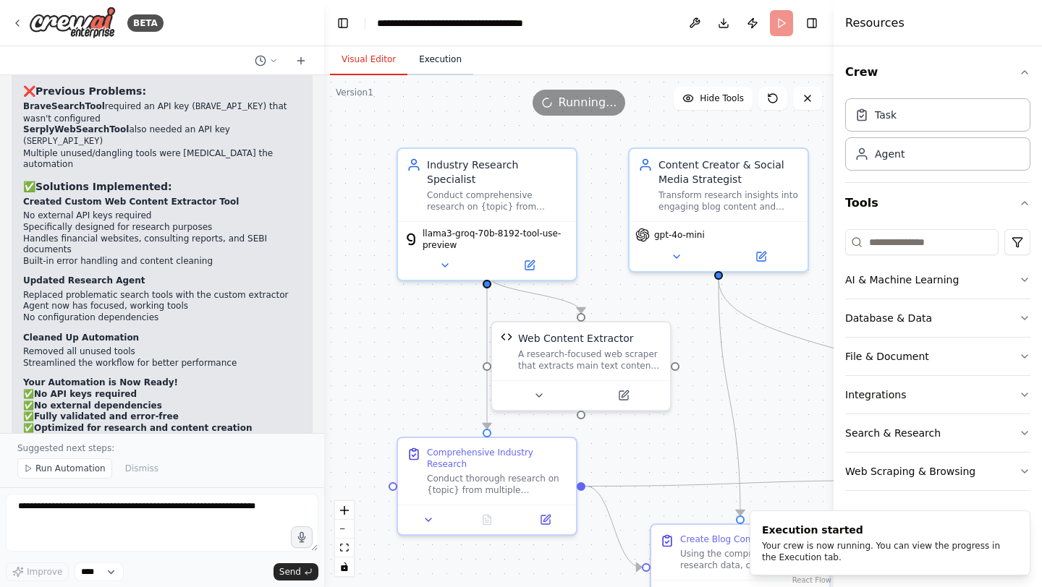
click at [444, 58] on button "Execution" at bounding box center [440, 60] width 66 height 30
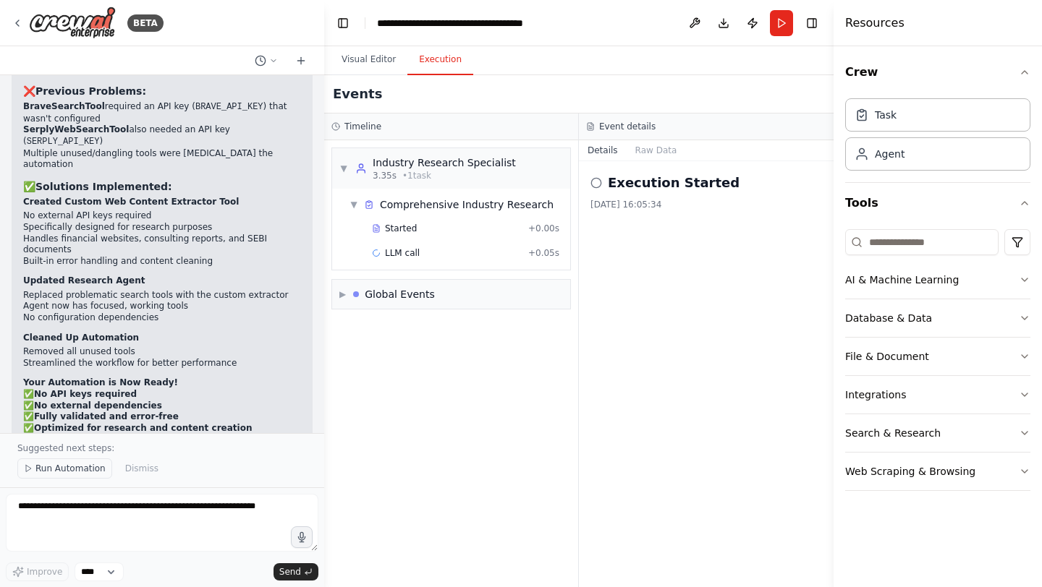
click at [80, 467] on span "Run Automation" at bounding box center [70, 469] width 70 height 12
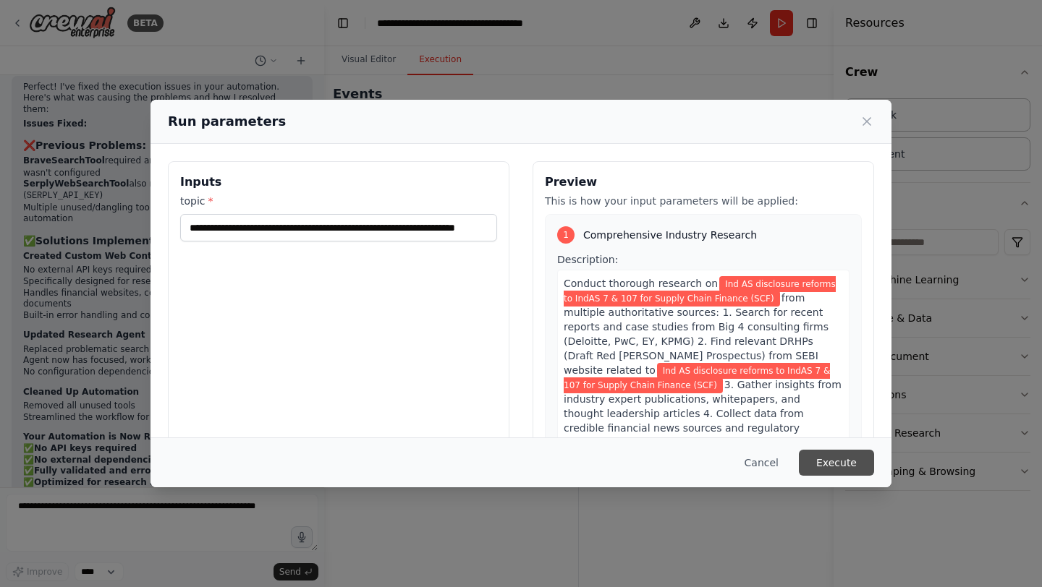
click at [831, 467] on button "Execute" at bounding box center [836, 463] width 75 height 26
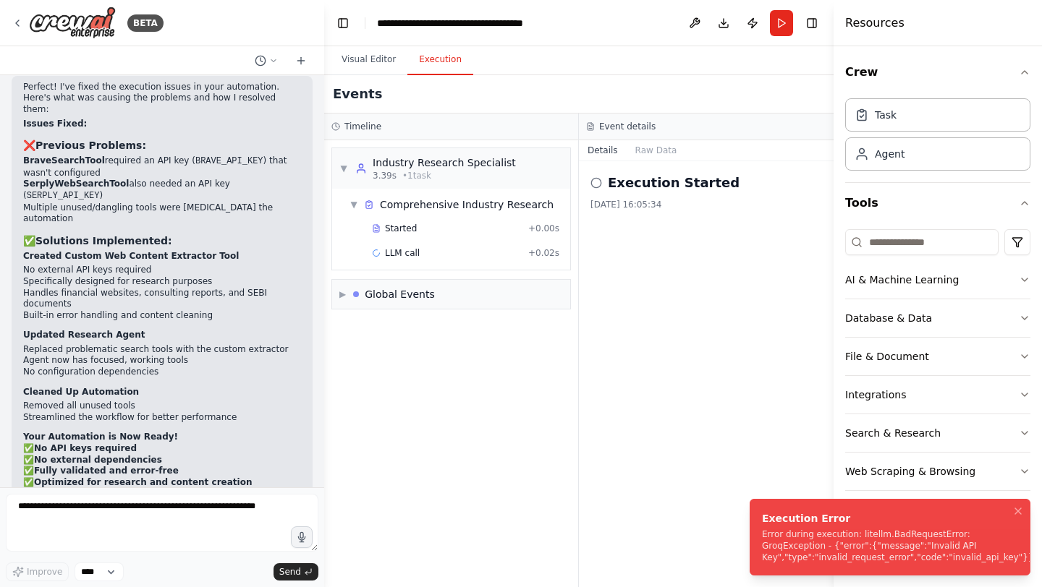
drag, startPoint x: 765, startPoint y: 522, endPoint x: 990, endPoint y: 566, distance: 229.2
click at [990, 526] on div "Execution Error" at bounding box center [898, 519] width 272 height 14
click at [90, 526] on textarea at bounding box center [162, 523] width 313 height 58
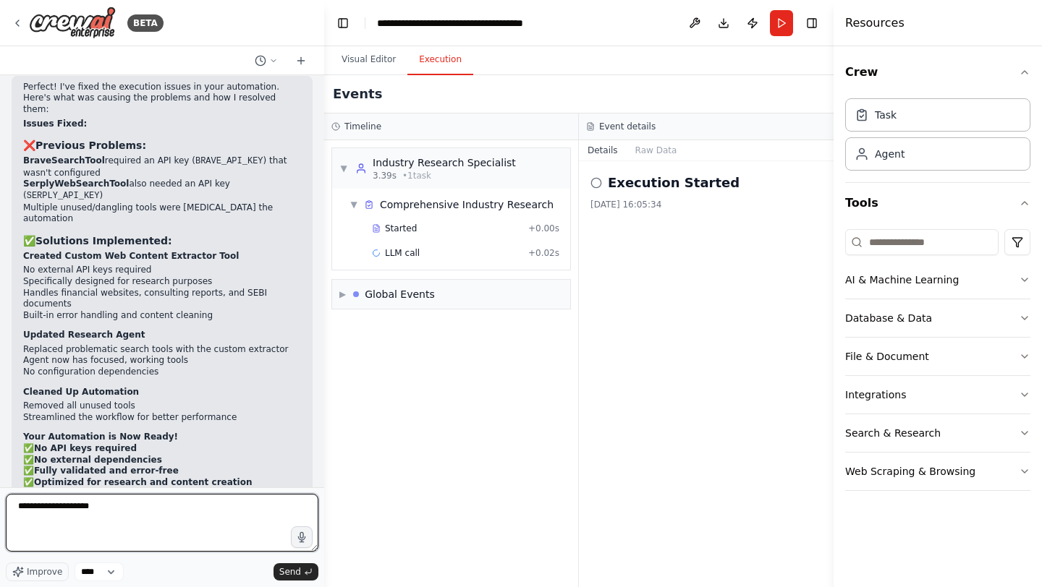
type textarea "**********"
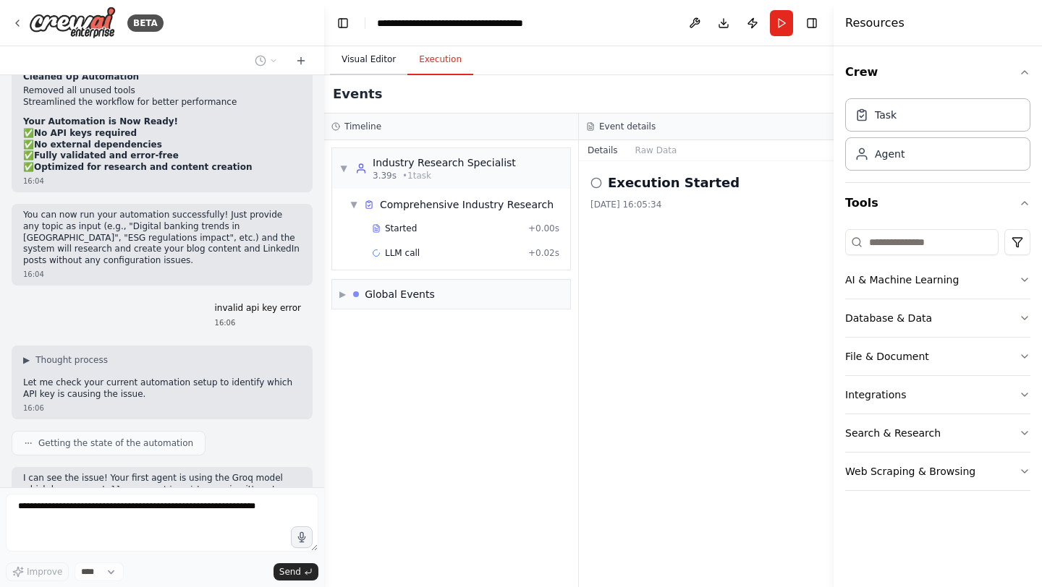
scroll to position [3168, 0]
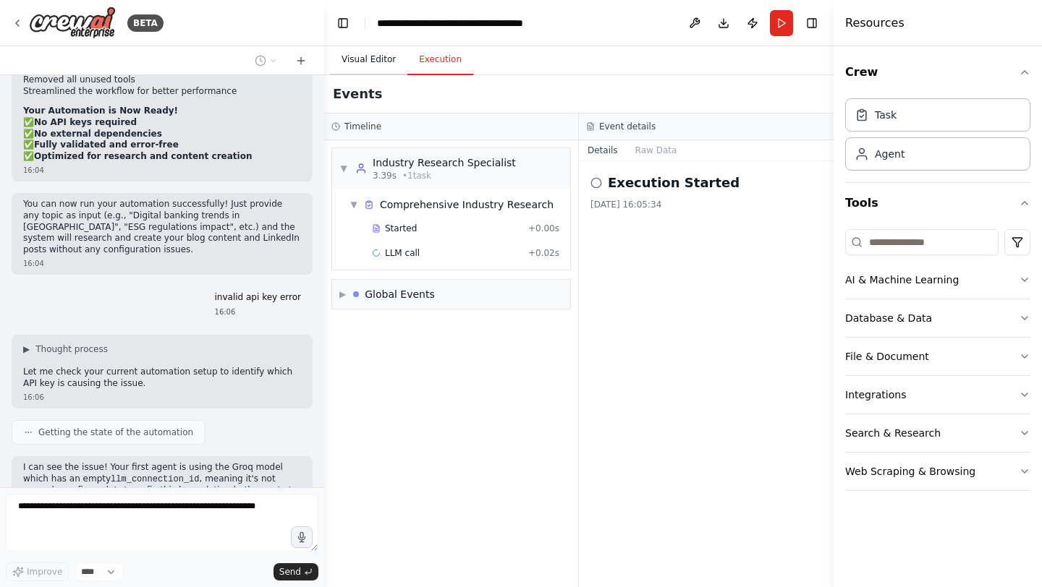
click at [382, 51] on button "Visual Editor" at bounding box center [368, 60] width 77 height 30
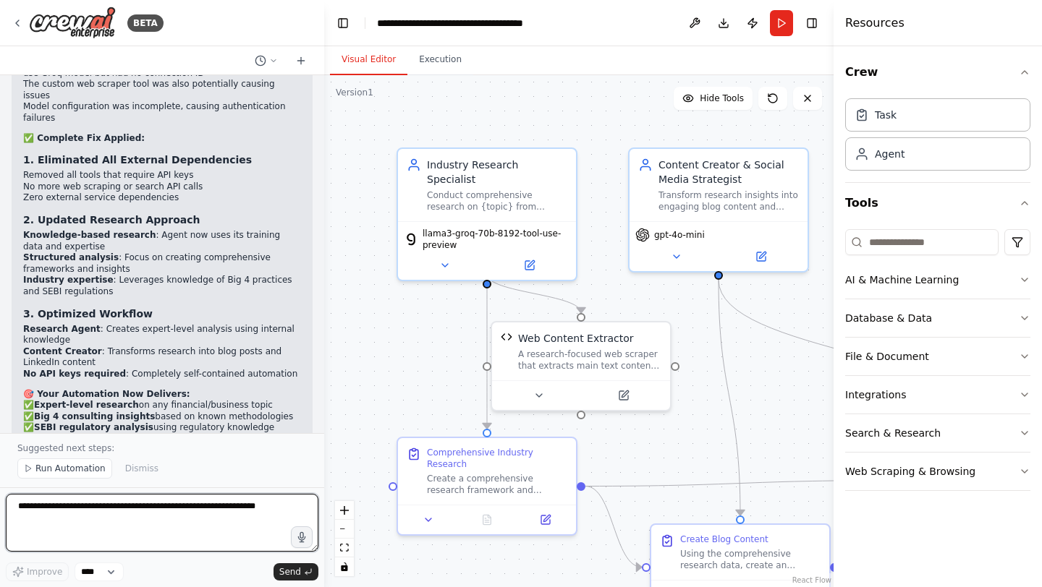
scroll to position [4098, 0]
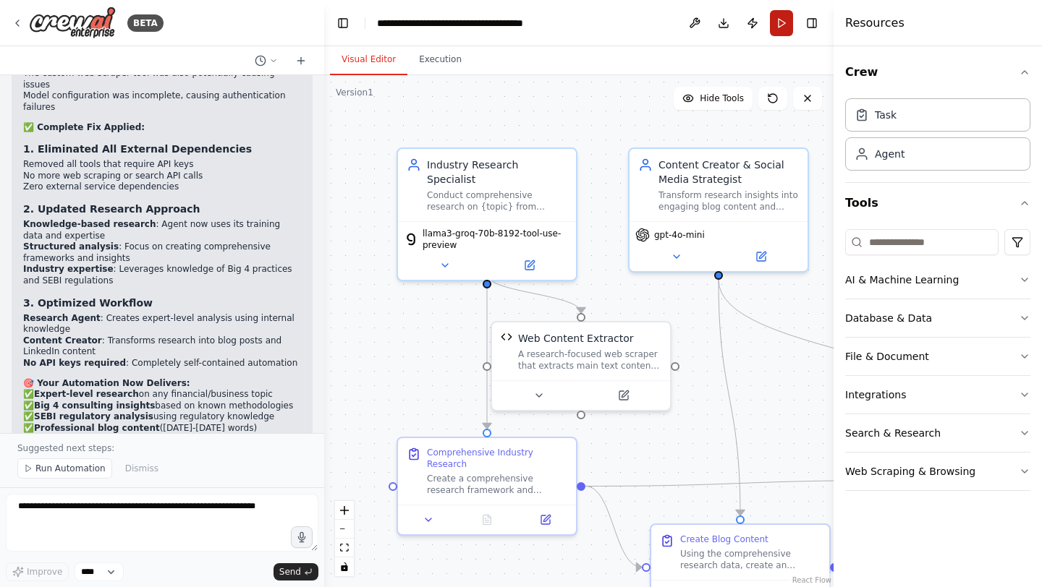
click at [780, 29] on button "Run" at bounding box center [781, 23] width 23 height 26
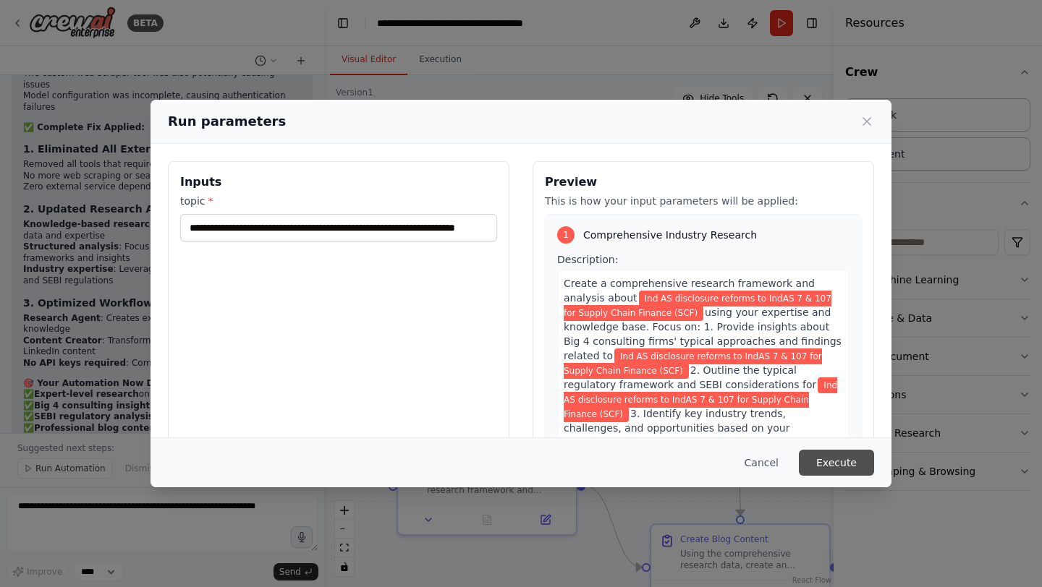
click at [828, 464] on button "Execute" at bounding box center [836, 463] width 75 height 26
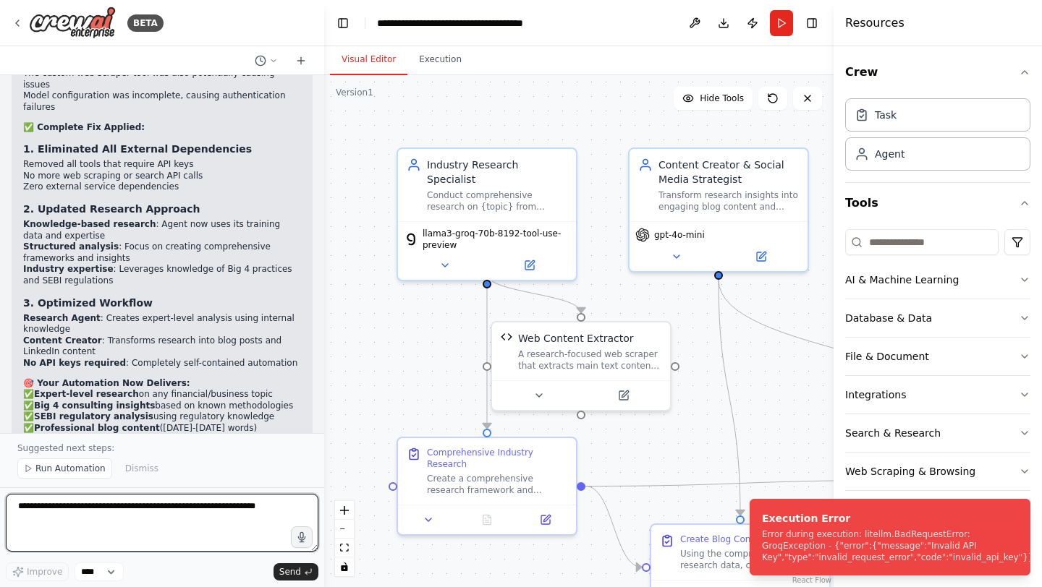
click at [107, 519] on textarea at bounding box center [162, 523] width 313 height 58
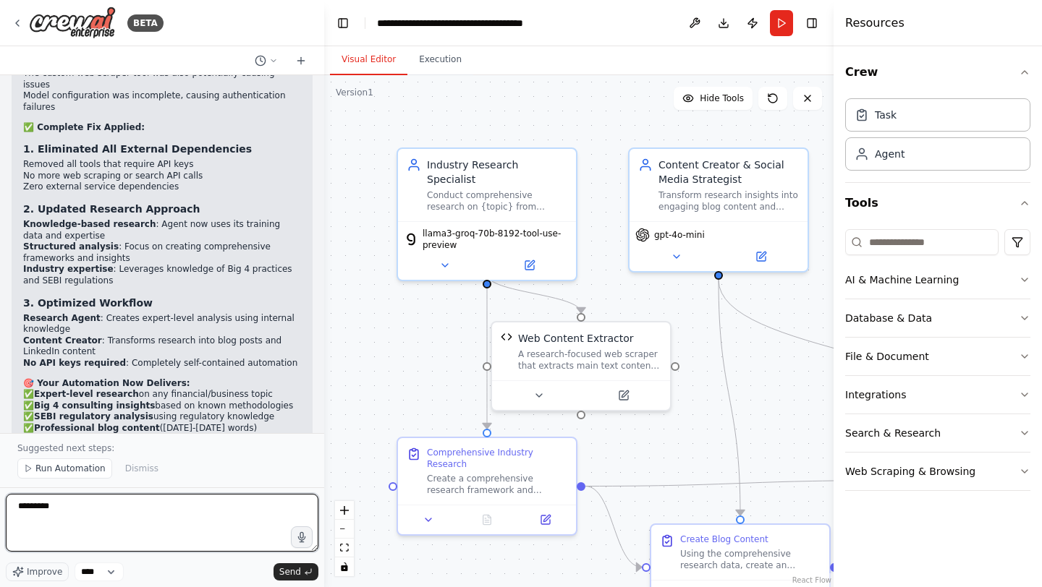
type textarea "**********"
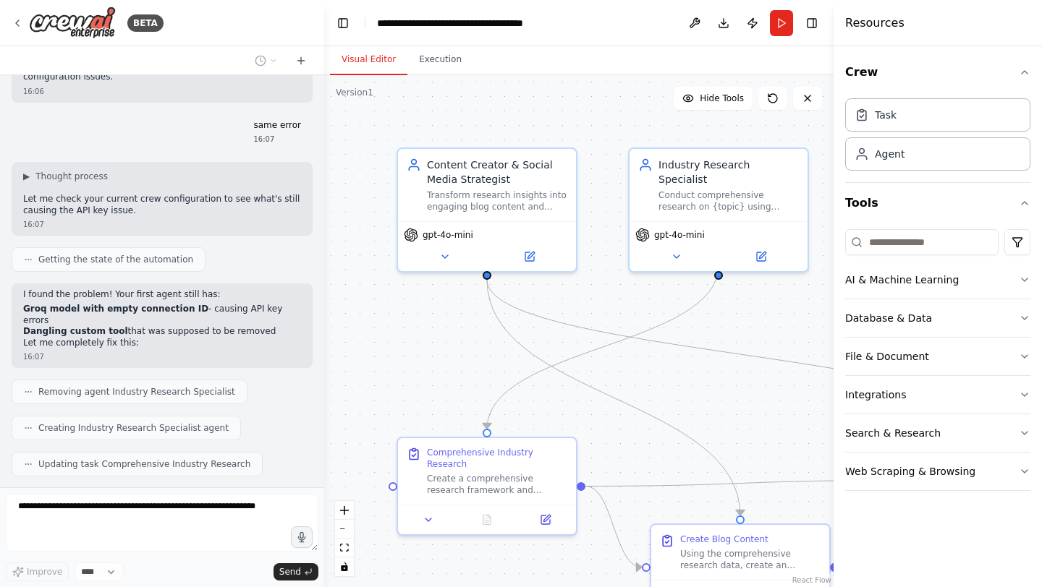
scroll to position [4602, 0]
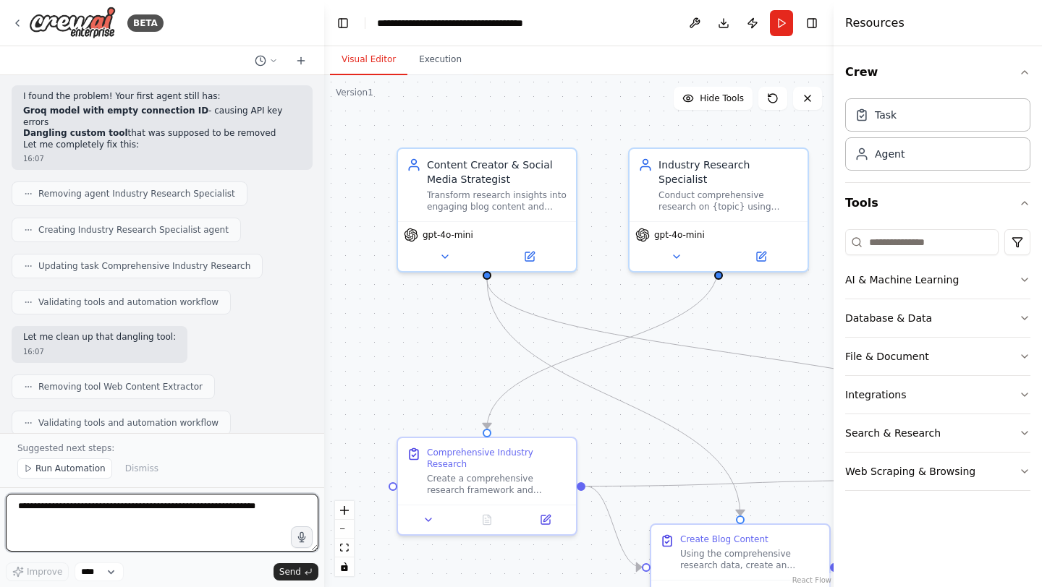
click at [137, 520] on textarea at bounding box center [162, 523] width 313 height 58
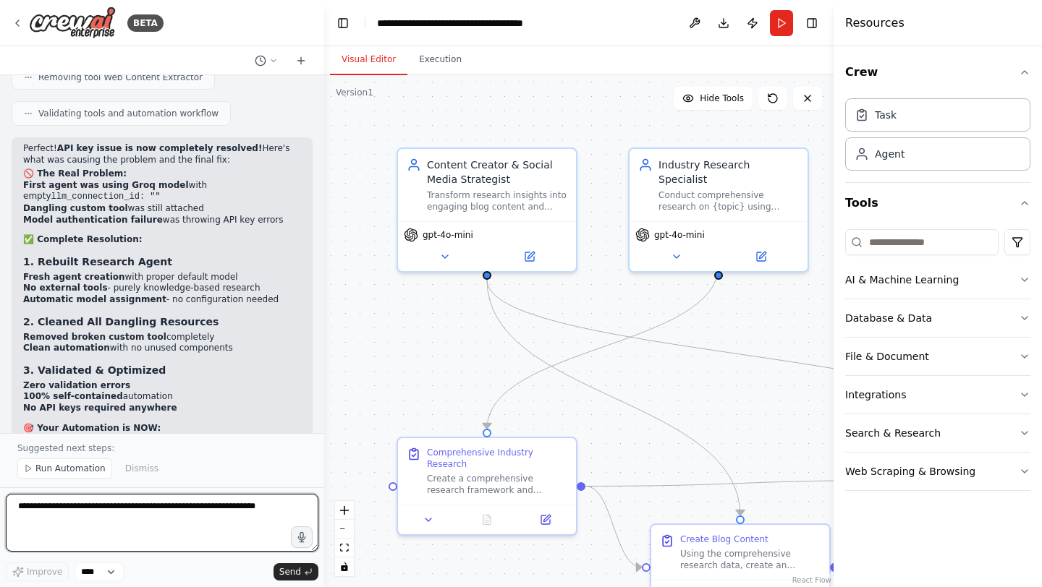
scroll to position [5084, 0]
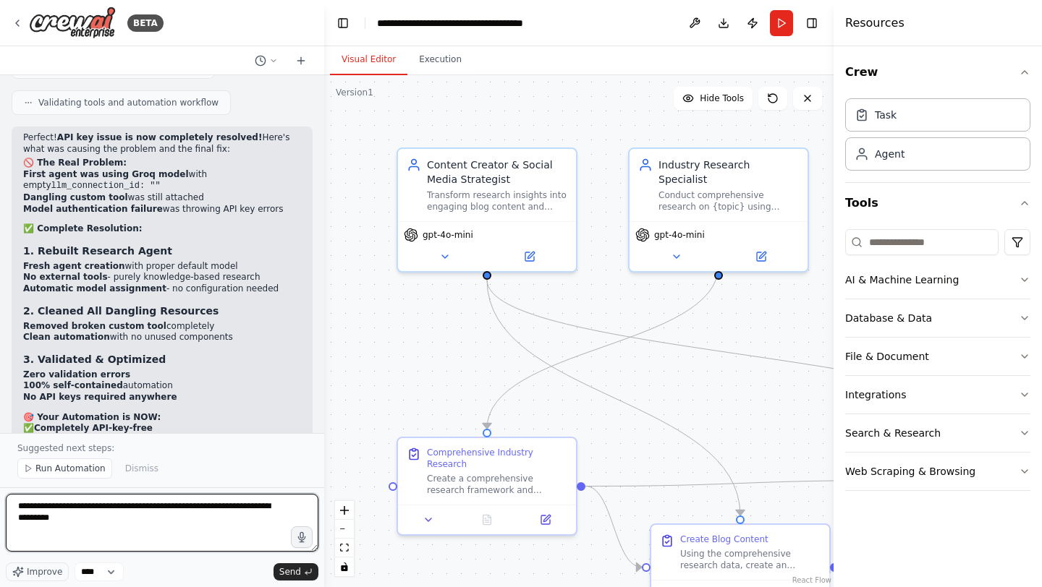
type textarea "**********"
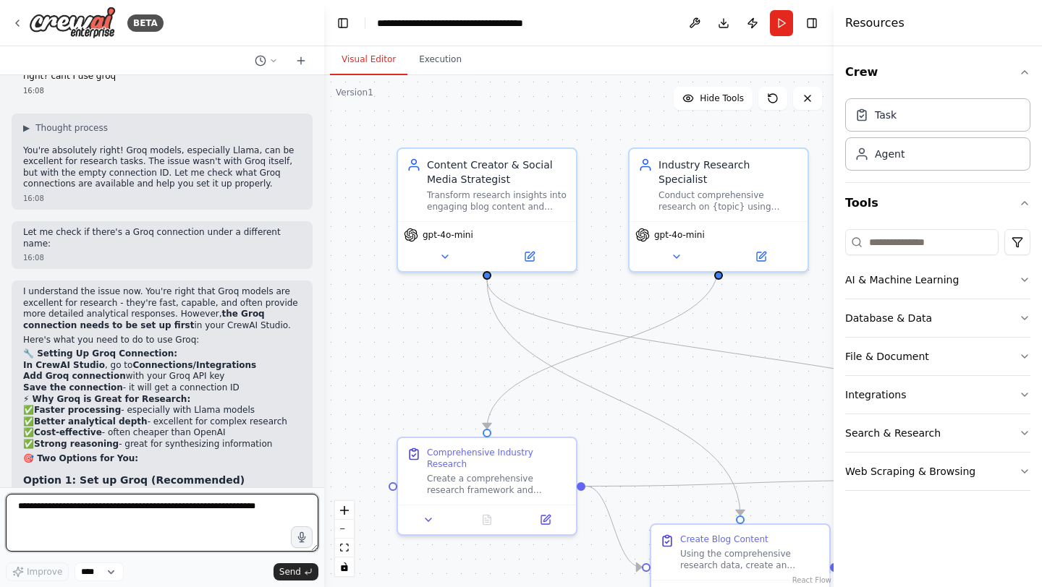
scroll to position [5634, 0]
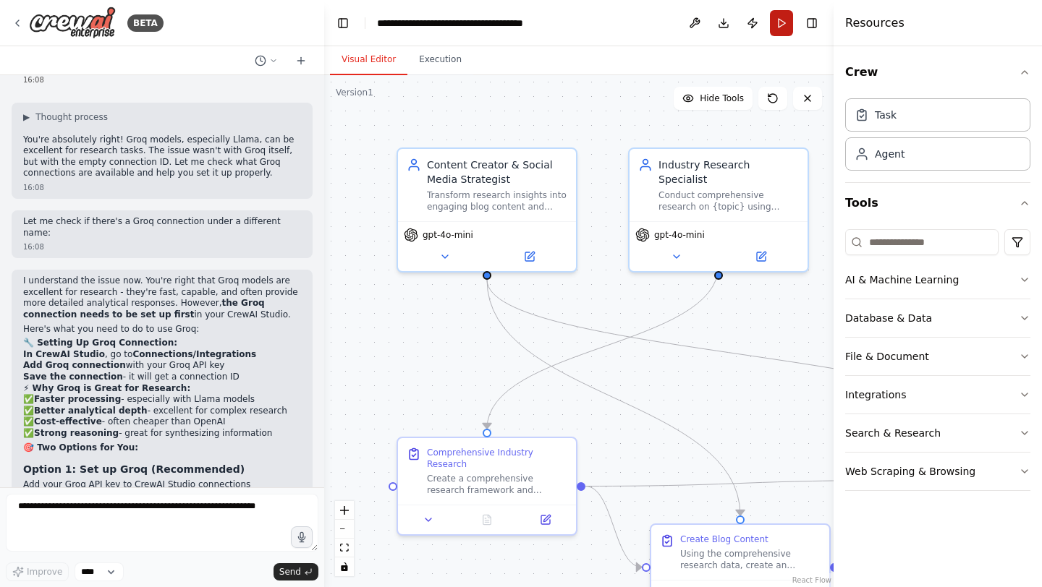
click at [779, 30] on button "Run" at bounding box center [781, 23] width 23 height 26
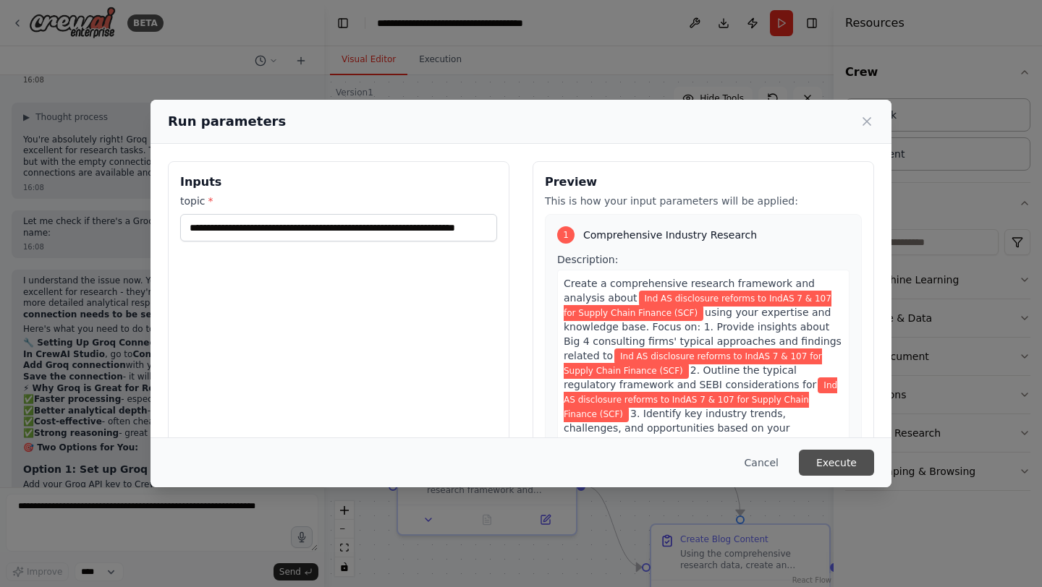
click at [836, 471] on button "Execute" at bounding box center [836, 463] width 75 height 26
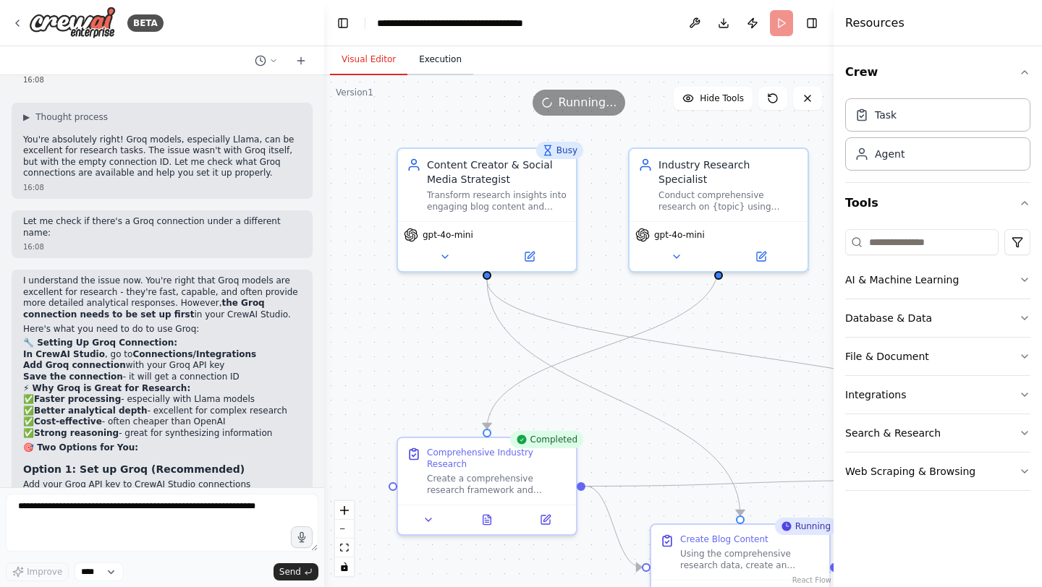
click at [452, 61] on button "Execution" at bounding box center [440, 60] width 66 height 30
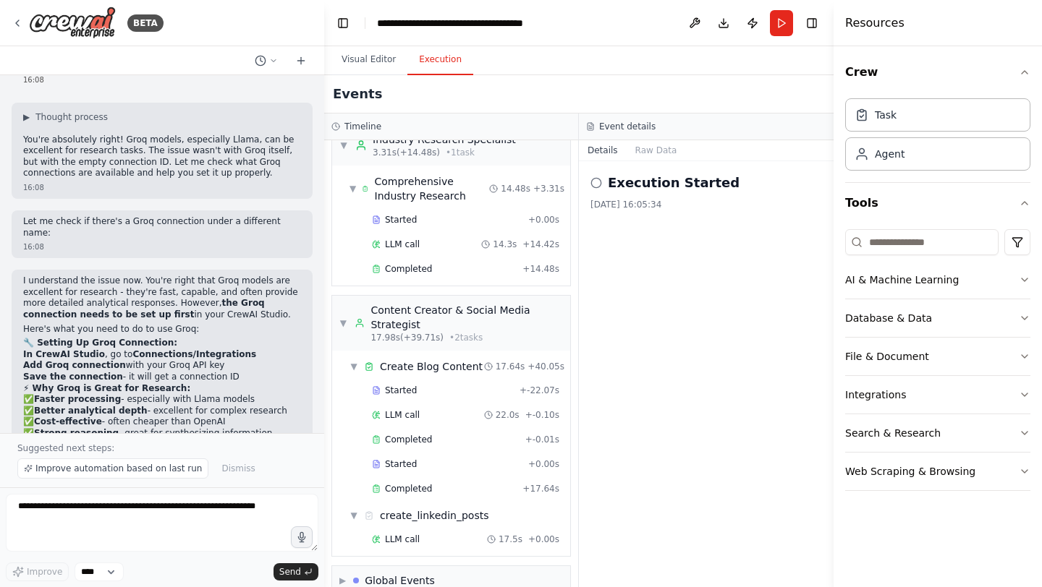
scroll to position [48, 0]
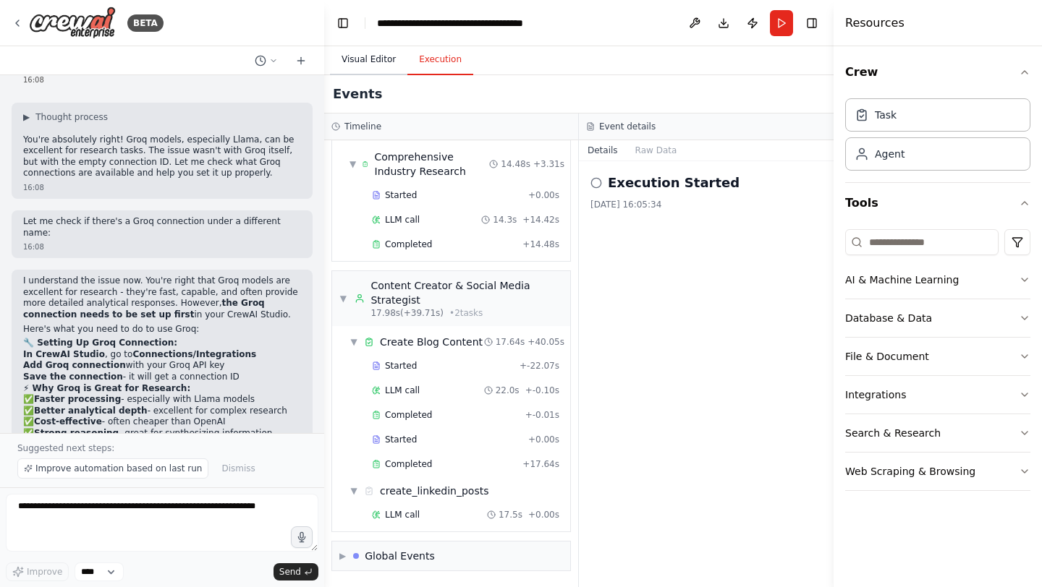
click at [369, 56] on button "Visual Editor" at bounding box center [368, 60] width 77 height 30
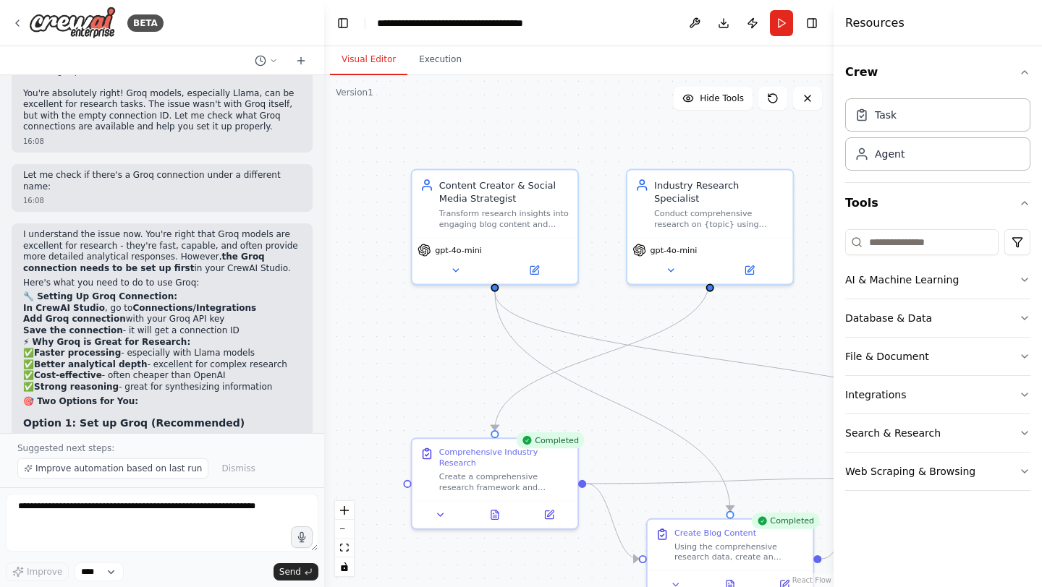
scroll to position [5688, 0]
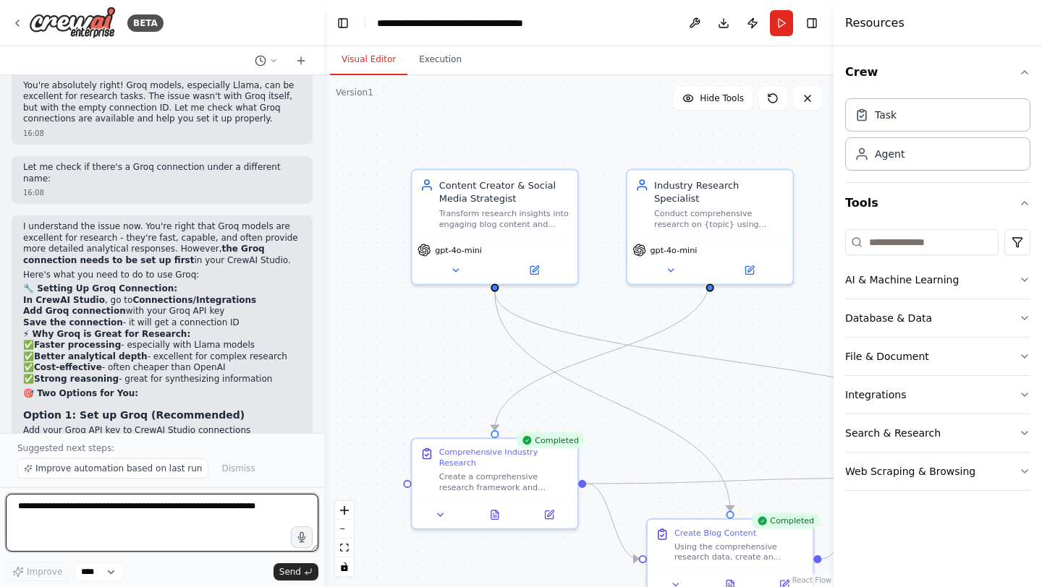
click at [128, 514] on textarea at bounding box center [162, 523] width 313 height 58
type textarea "**********"
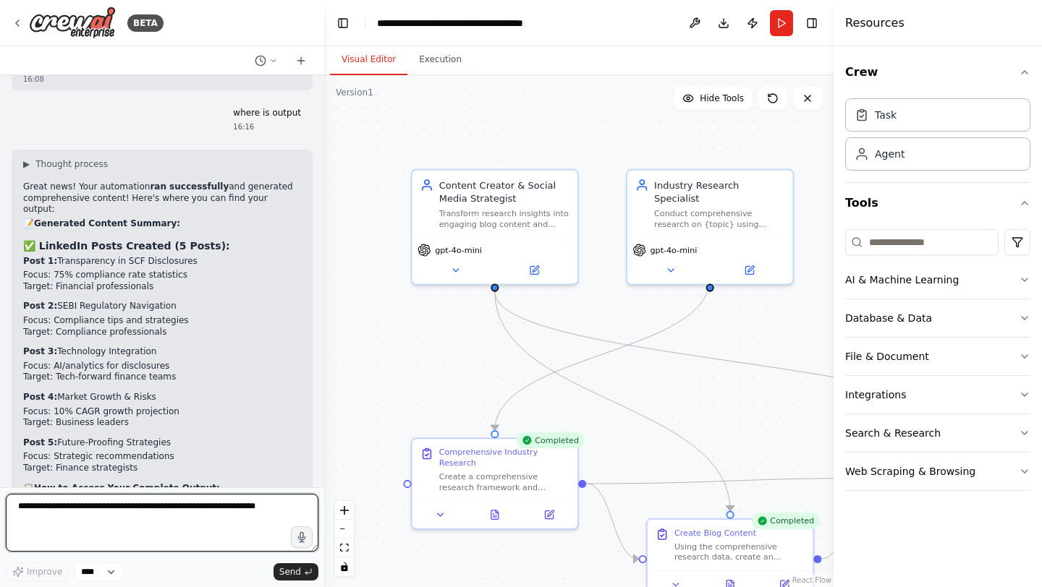
scroll to position [6213, 0]
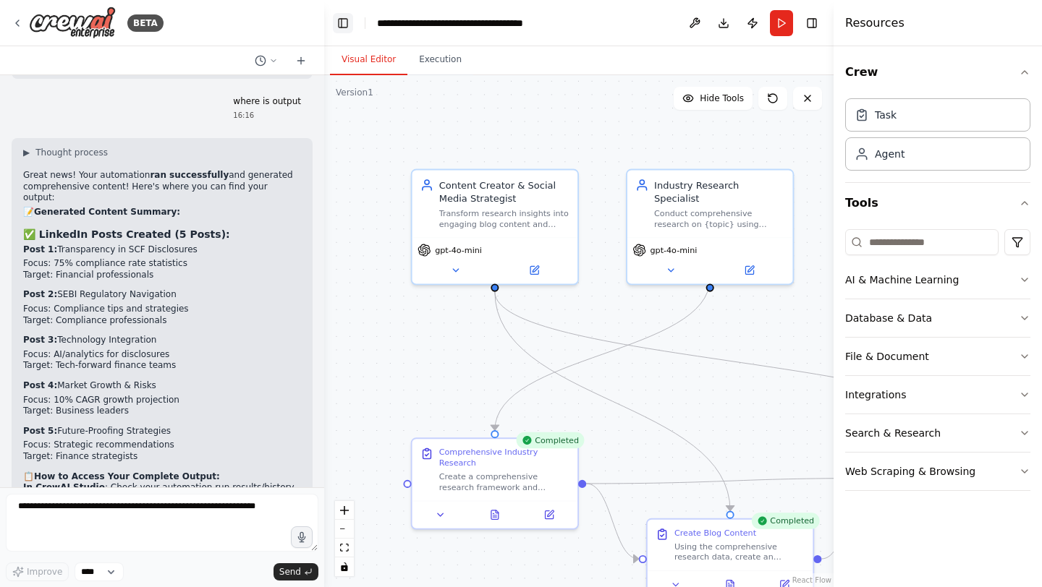
click at [344, 26] on button "Toggle Left Sidebar" at bounding box center [343, 23] width 20 height 20
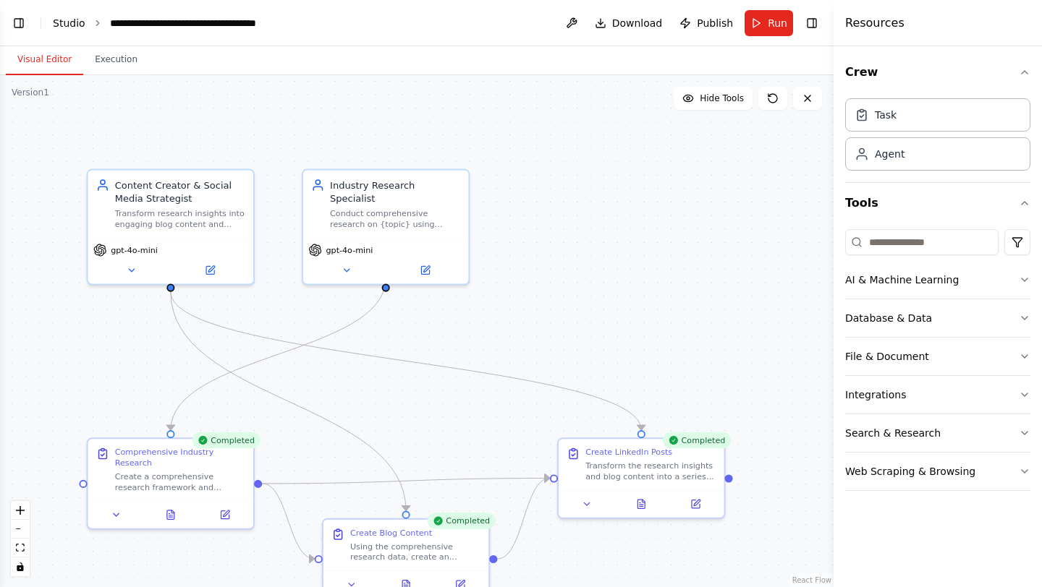
click at [76, 24] on link "Studio" at bounding box center [69, 23] width 33 height 12
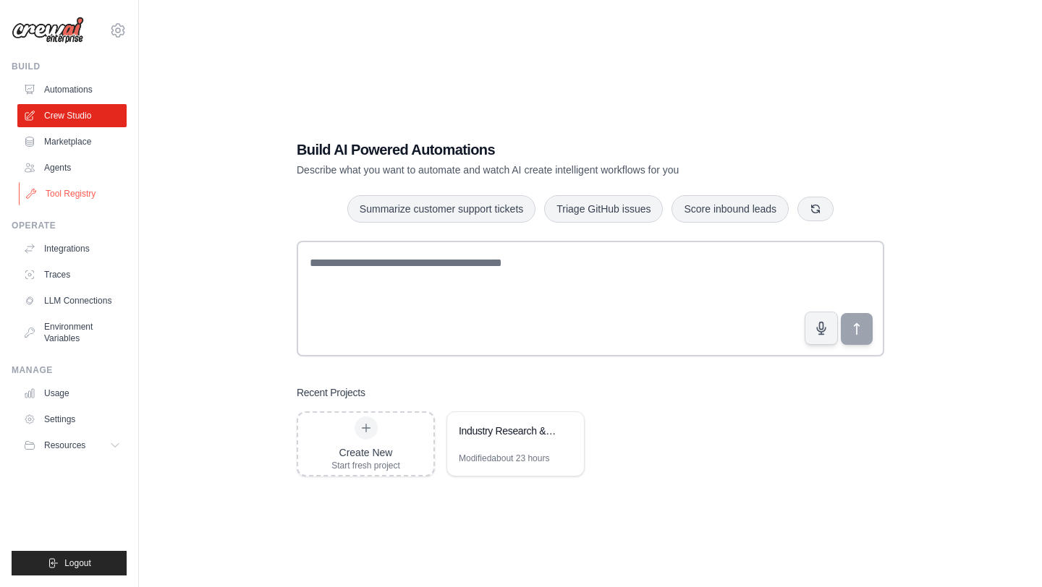
click at [90, 189] on link "Tool Registry" at bounding box center [73, 193] width 109 height 23
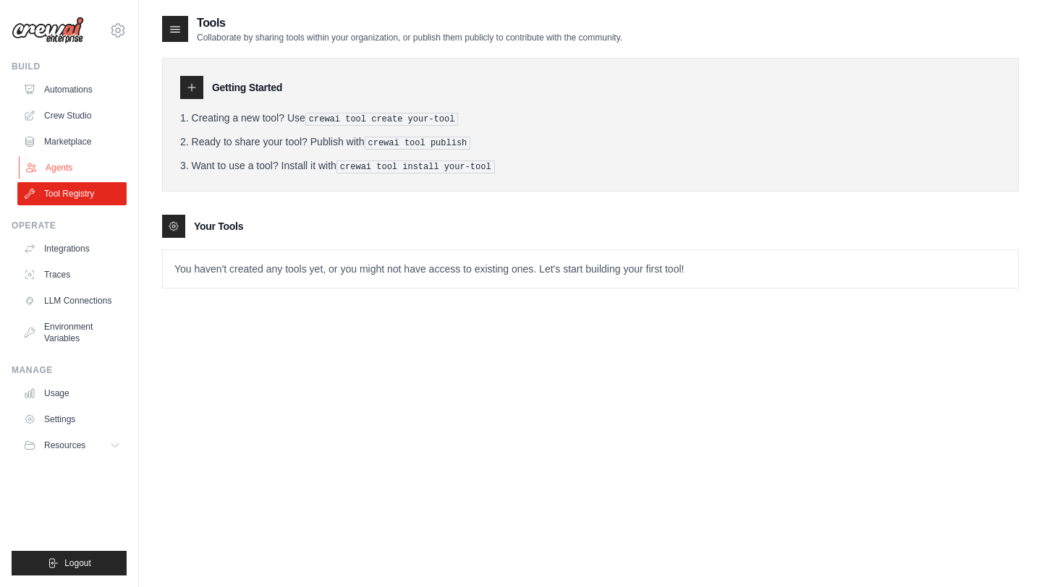
click at [74, 175] on link "Agents" at bounding box center [73, 167] width 109 height 23
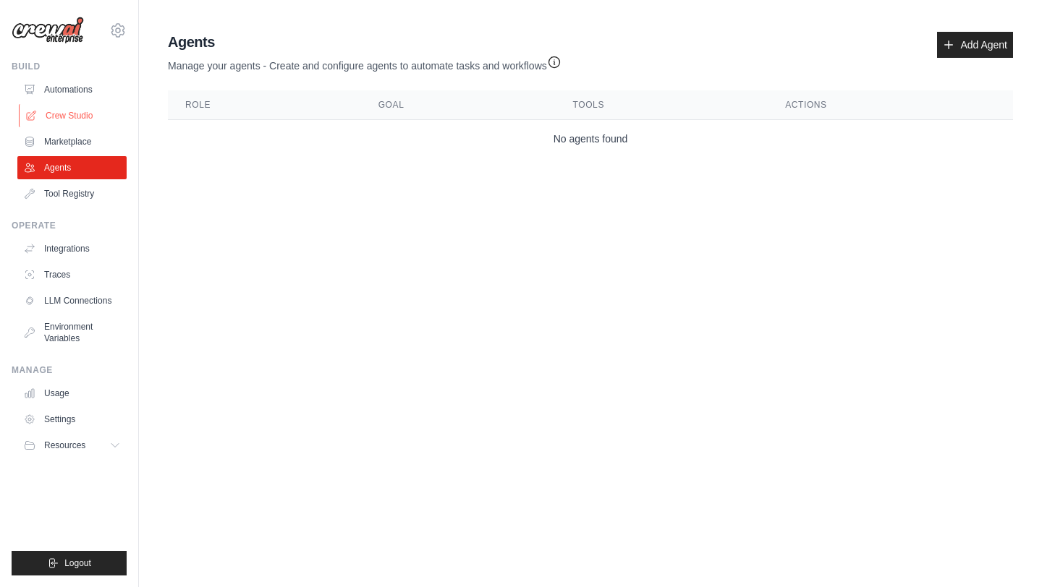
click at [82, 124] on link "Crew Studio" at bounding box center [73, 115] width 109 height 23
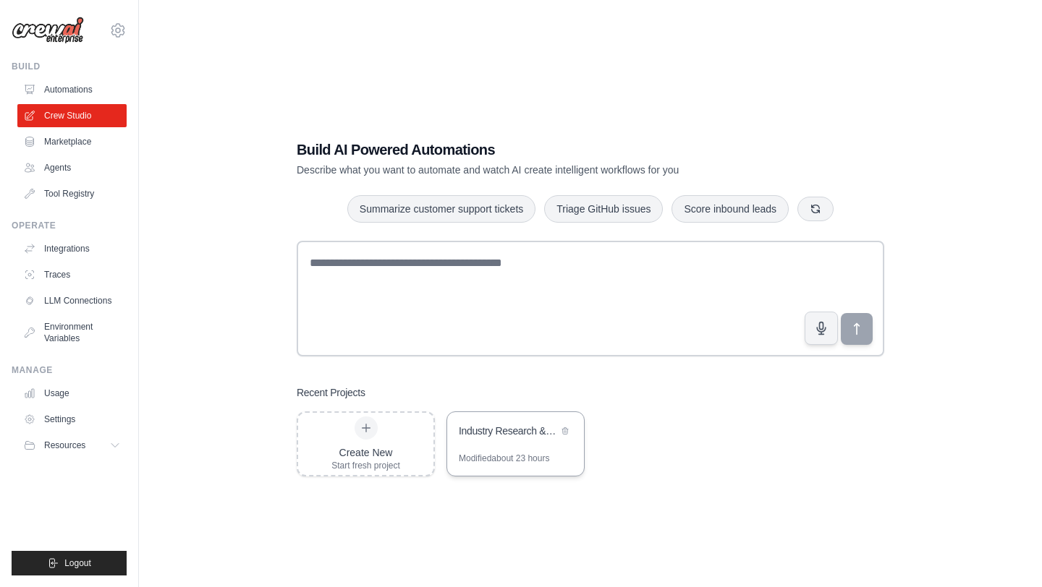
click at [496, 431] on div "Industry Research & Content Creation Hub" at bounding box center [508, 431] width 99 height 14
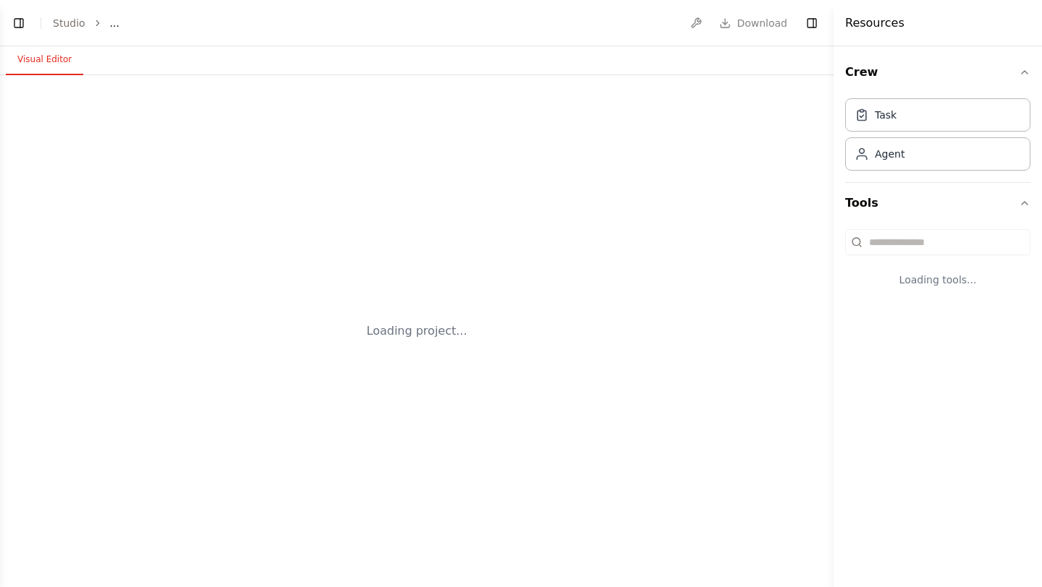
select select "****"
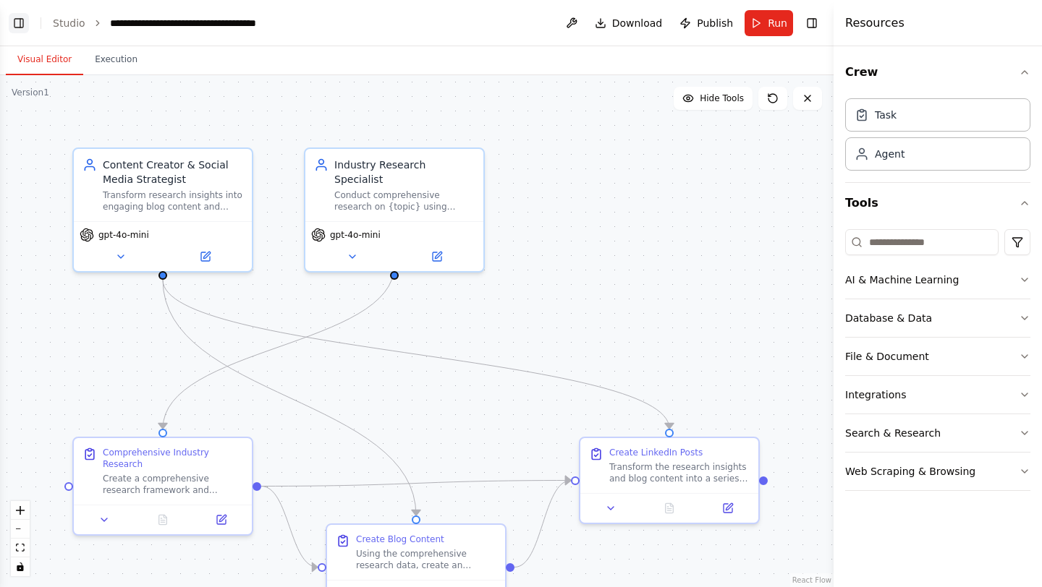
click at [27, 30] on button "Toggle Left Sidebar" at bounding box center [19, 23] width 20 height 20
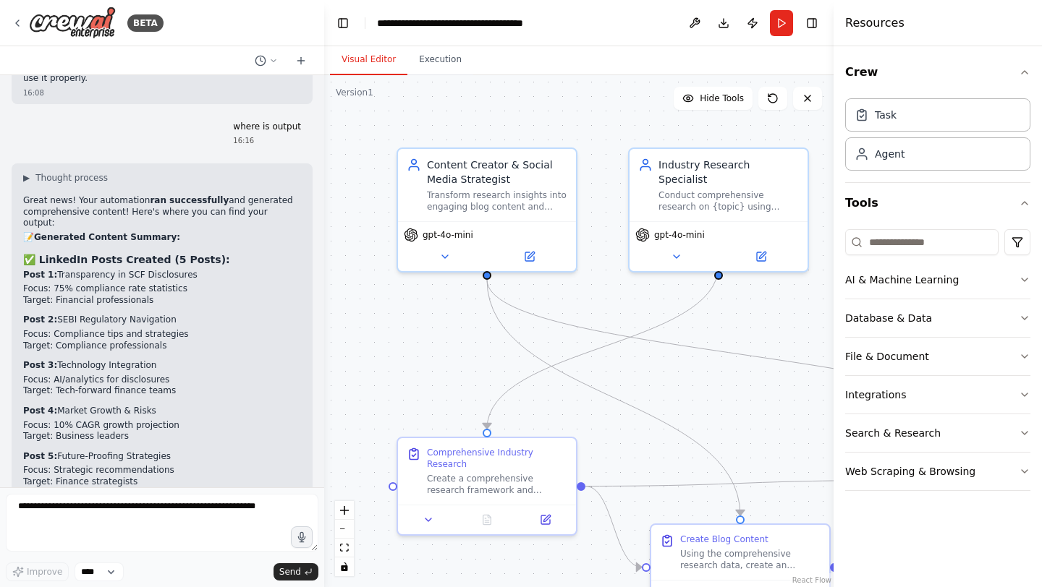
scroll to position [6213, 0]
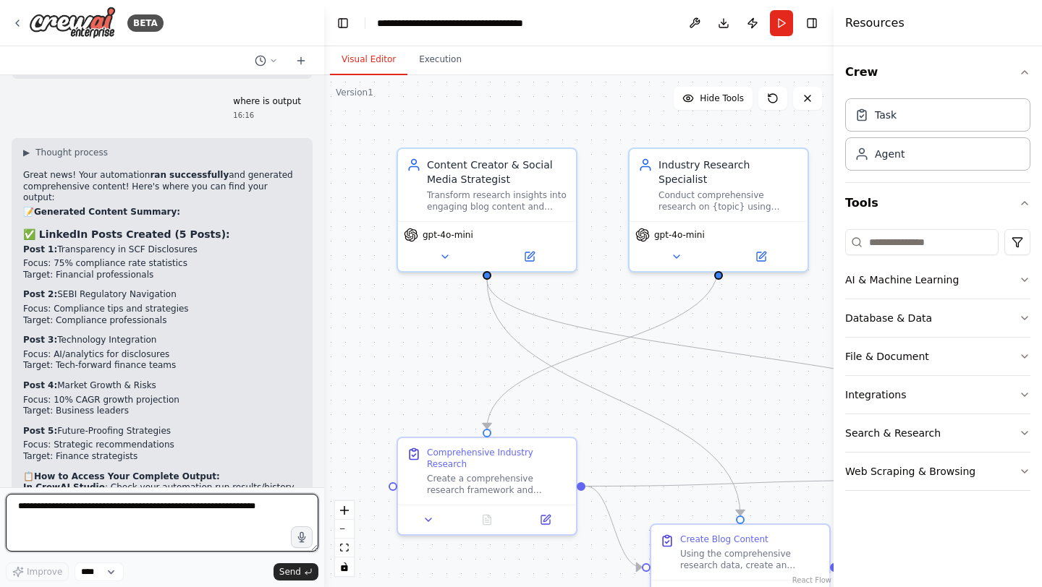
click at [130, 510] on textarea at bounding box center [162, 523] width 313 height 58
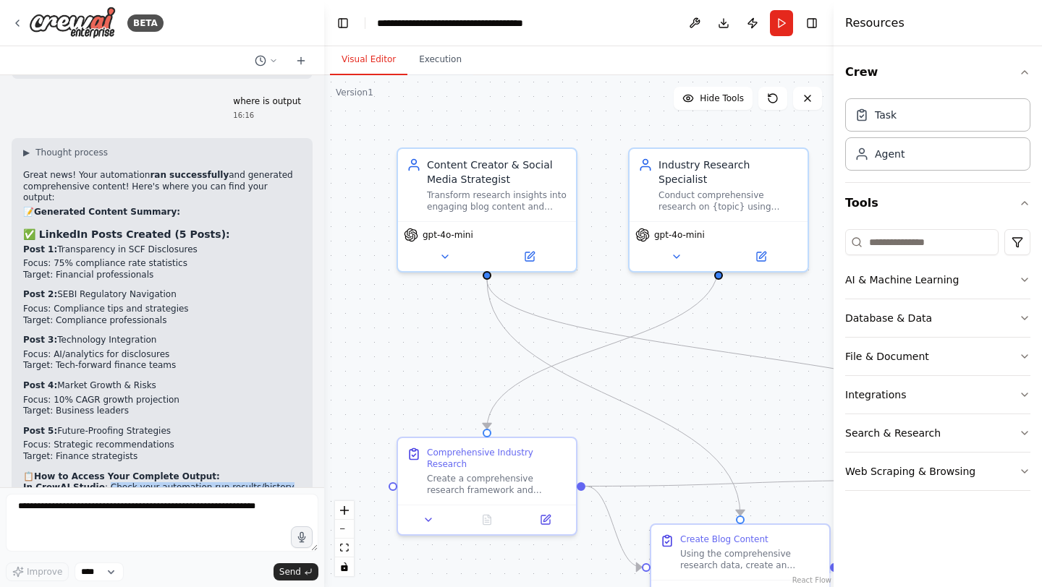
drag, startPoint x: 103, startPoint y: 293, endPoint x: 282, endPoint y: 294, distance: 179.4
click at [282, 483] on li "In CrewAI Studio : Check your automation run results/history" at bounding box center [162, 489] width 278 height 12
copy li "Check your automation run results/history"
click at [207, 491] on form "Improve **** Send" at bounding box center [162, 538] width 324 height 100
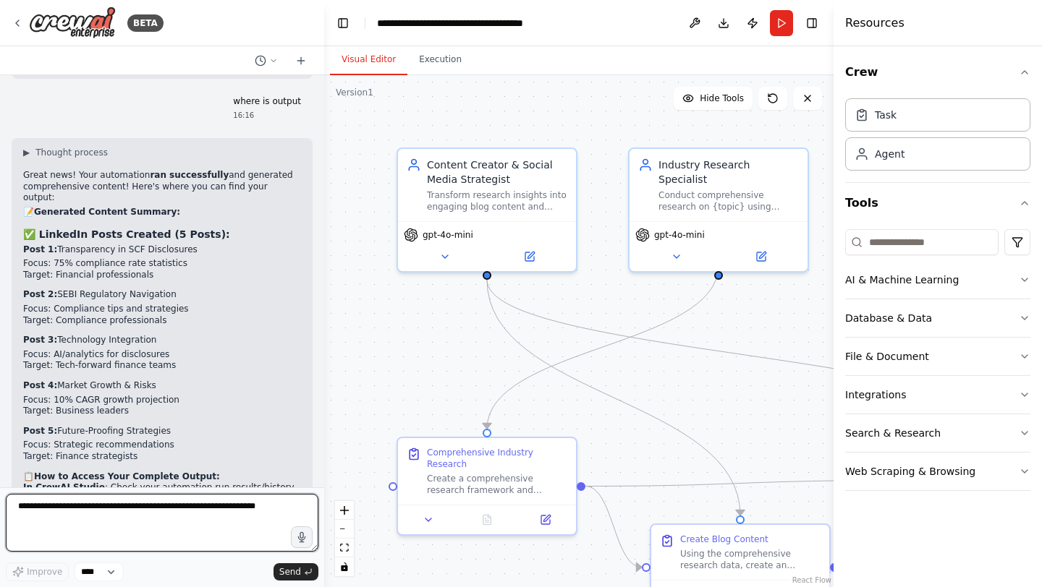
click at [183, 535] on textarea at bounding box center [162, 523] width 313 height 58
paste textarea "**********"
type textarea "**********"
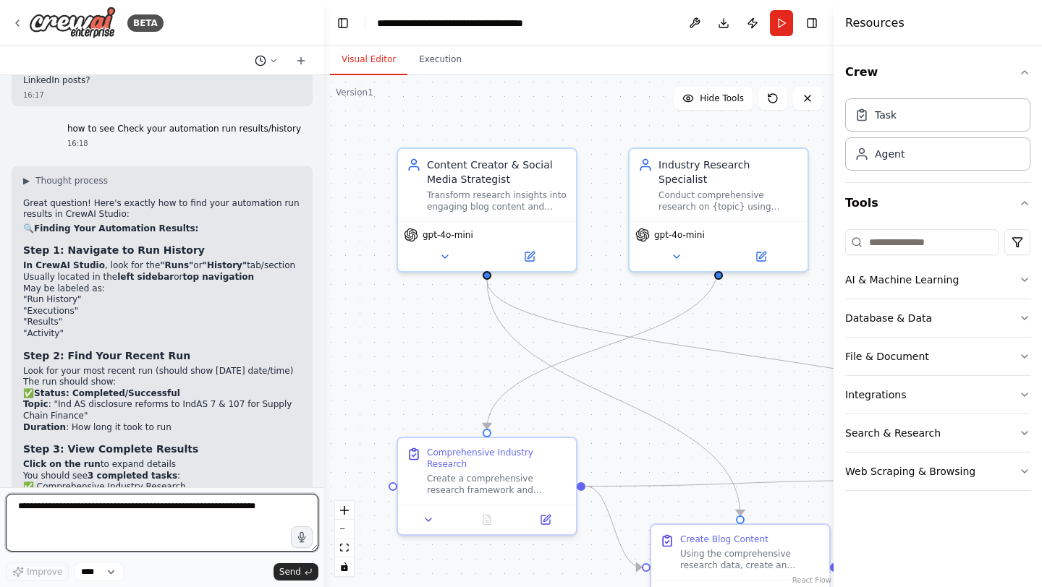
scroll to position [6799, 0]
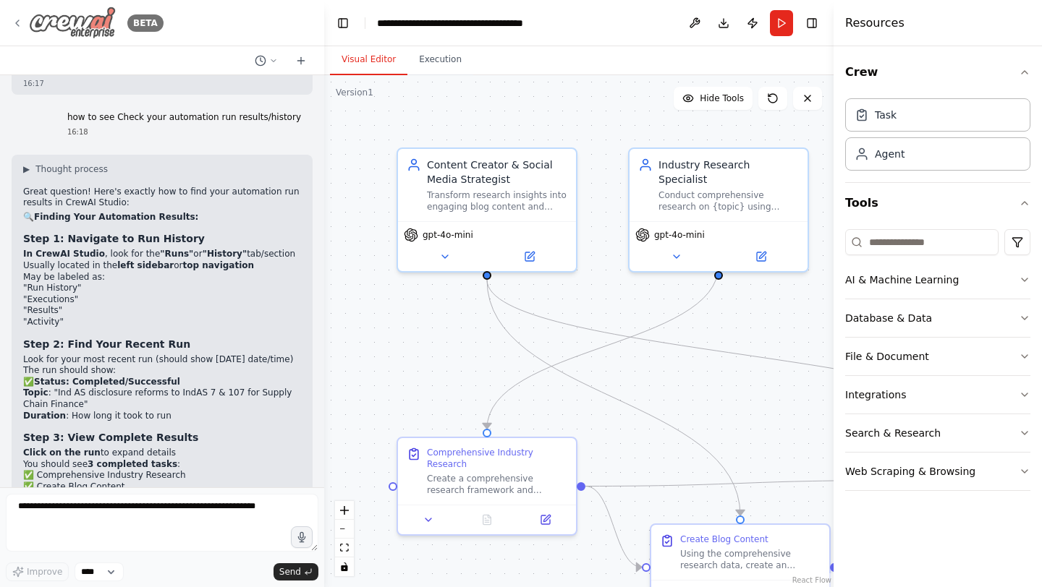
click at [20, 22] on icon at bounding box center [18, 23] width 12 height 12
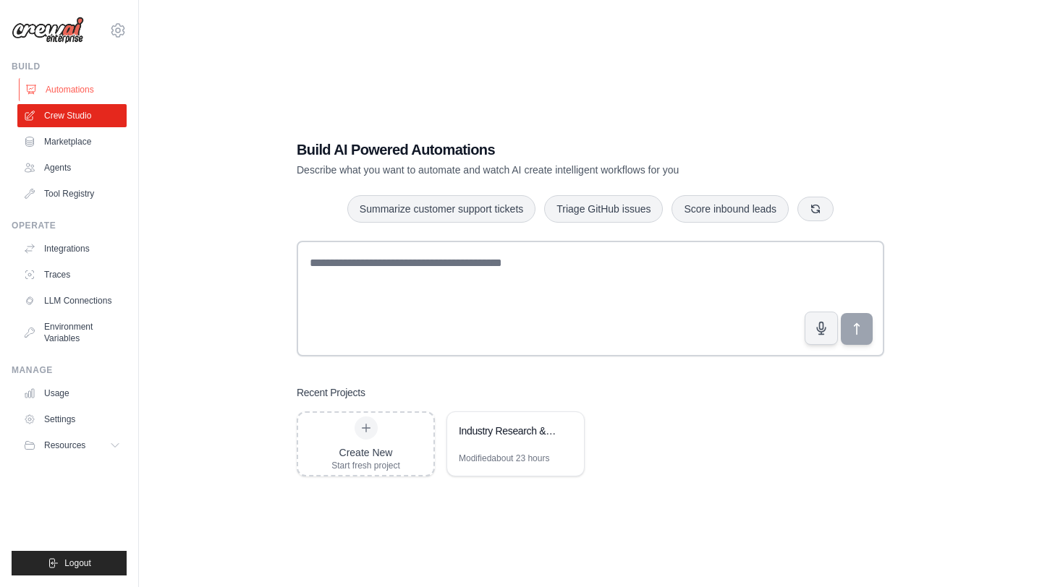
click at [61, 86] on link "Automations" at bounding box center [73, 89] width 109 height 23
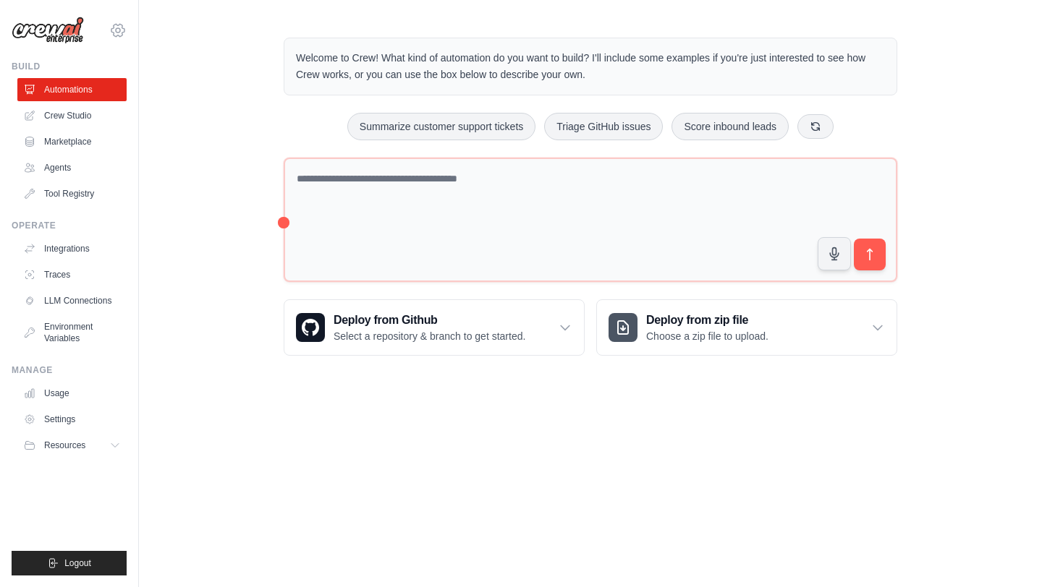
click at [116, 33] on icon at bounding box center [117, 30] width 17 height 17
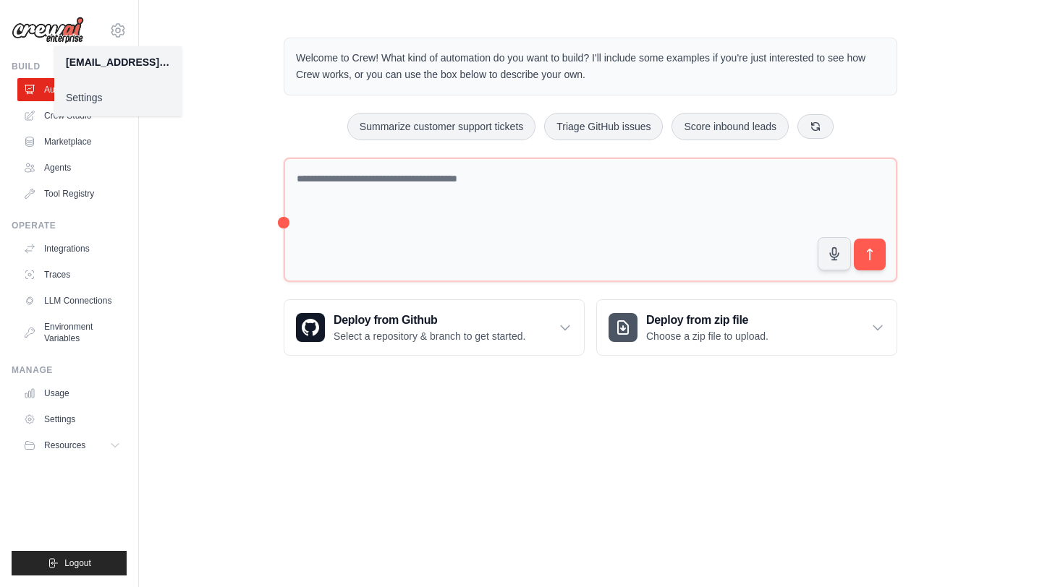
click at [191, 205] on div "Welcome to Crew! What kind of automation do you want to build? I'll include som…" at bounding box center [590, 196] width 903 height 365
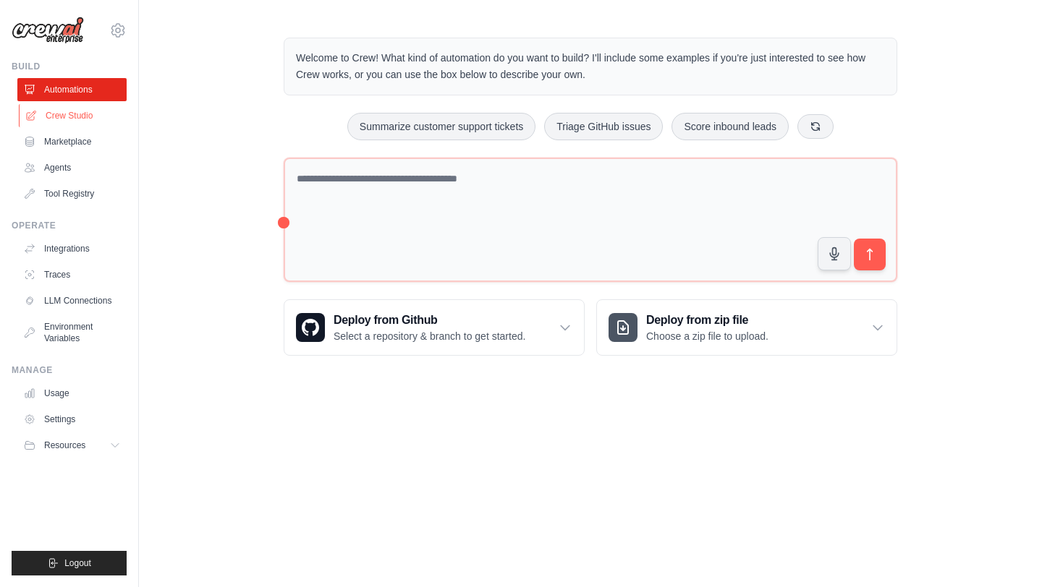
click at [75, 122] on link "Crew Studio" at bounding box center [73, 115] width 109 height 23
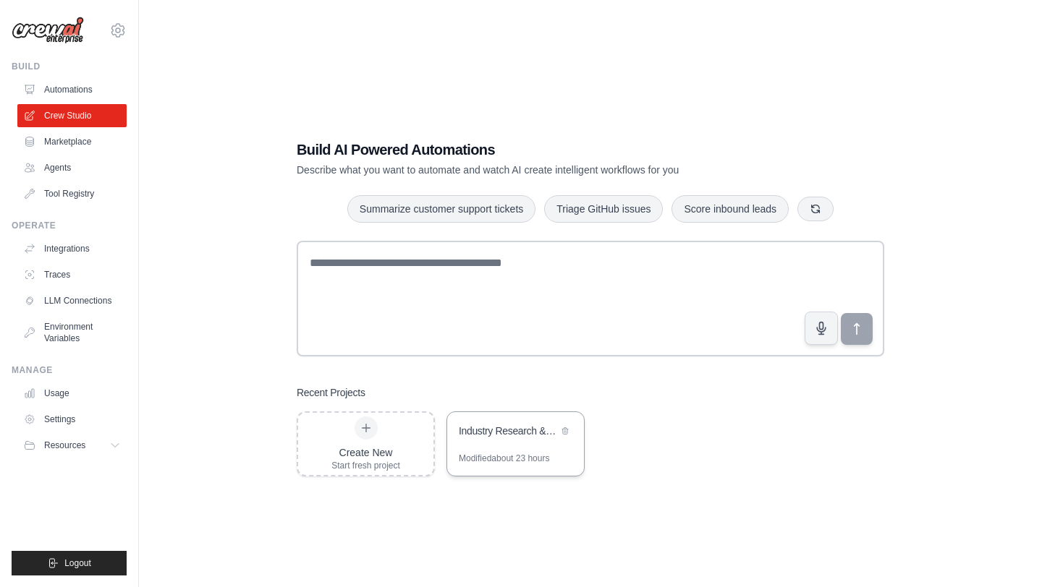
click at [509, 441] on div "Industry Research & Content Creation Hub" at bounding box center [508, 432] width 99 height 17
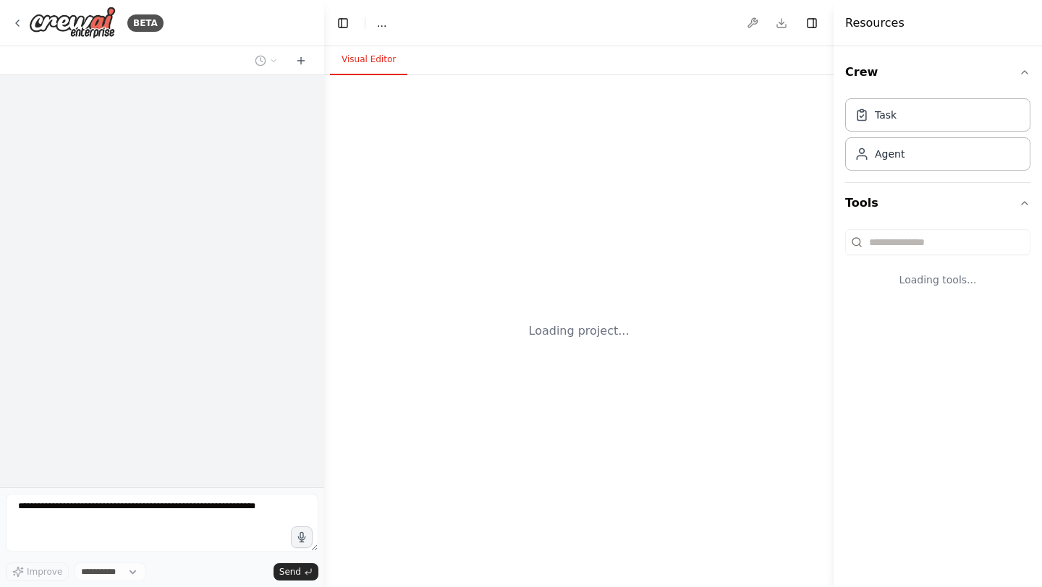
select select "****"
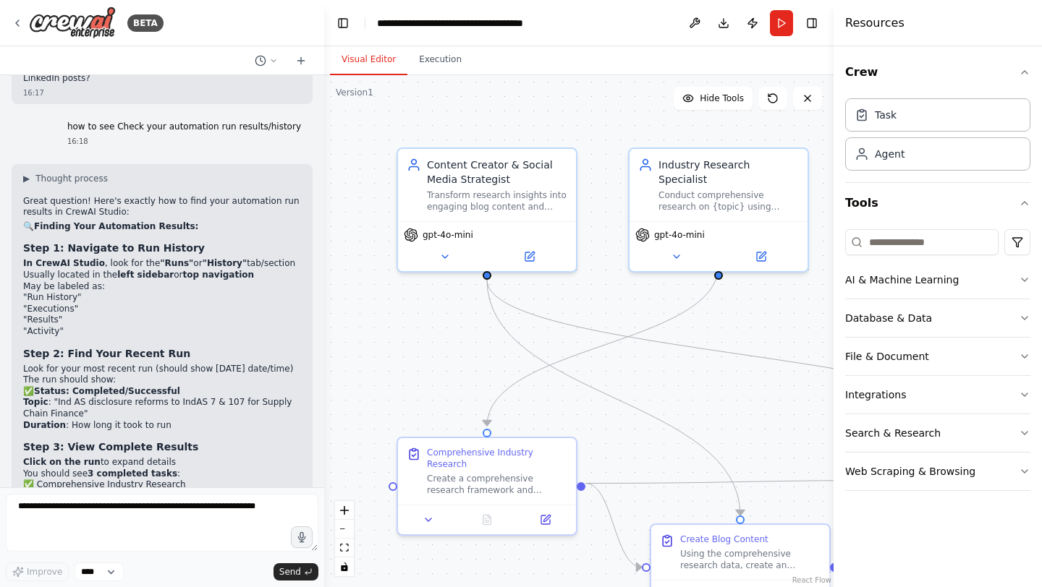
scroll to position [6799, 0]
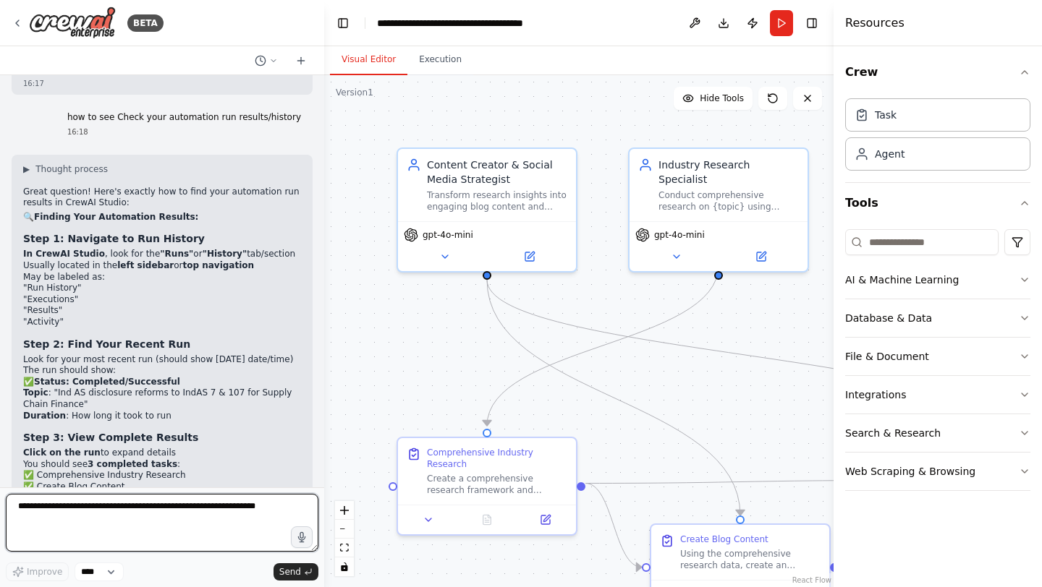
click at [152, 523] on textarea at bounding box center [162, 523] width 313 height 58
type textarea "**********"
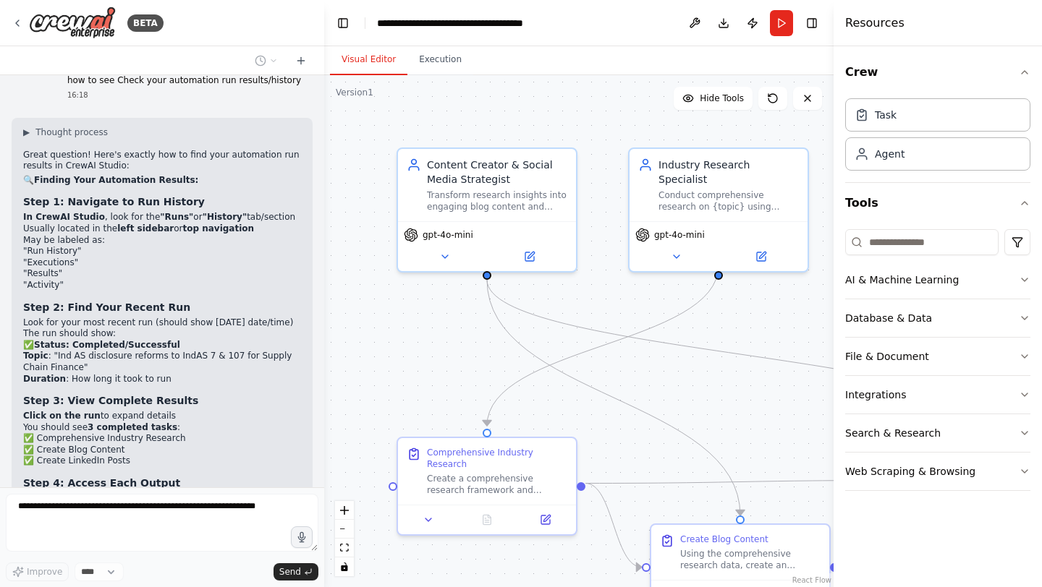
scroll to position [6884, 0]
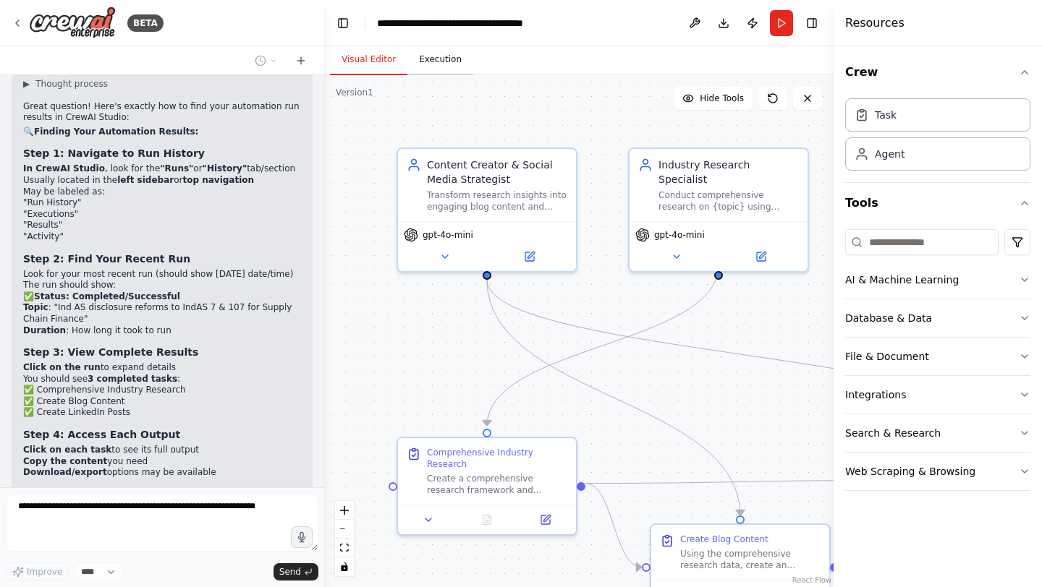
click at [444, 61] on button "Execution" at bounding box center [440, 60] width 66 height 30
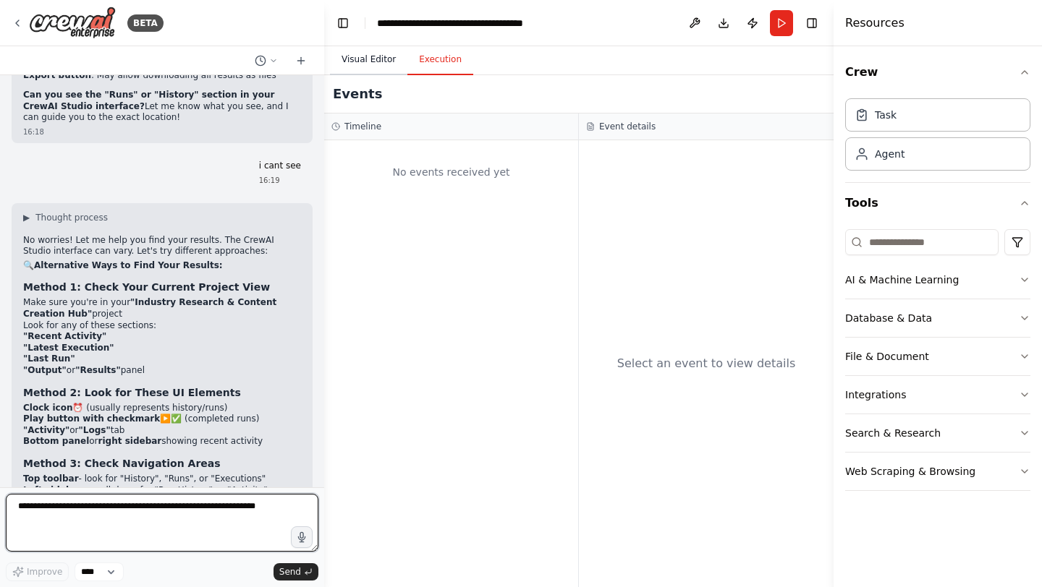
scroll to position [7347, 0]
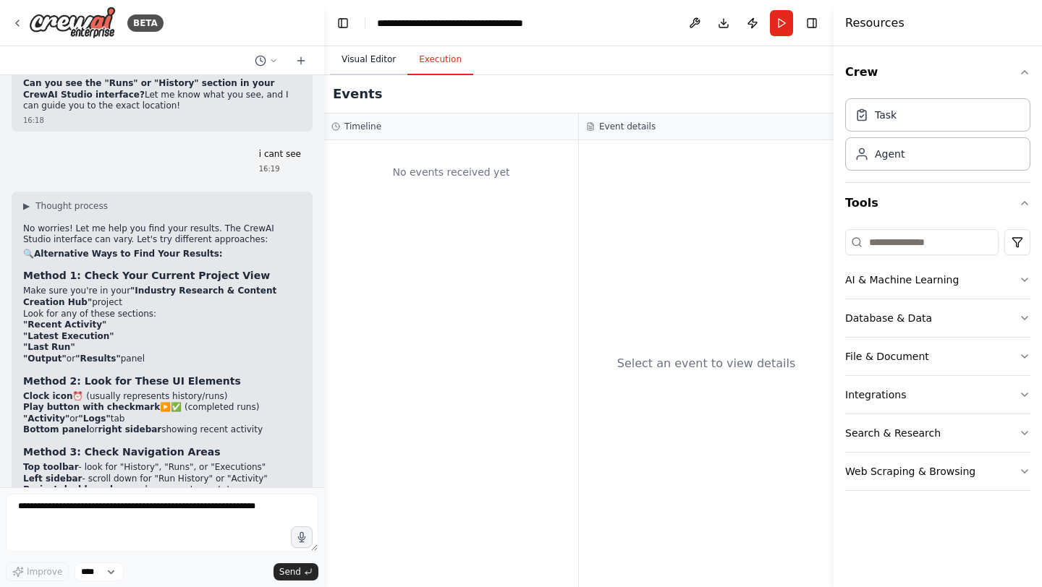
click at [378, 55] on button "Visual Editor" at bounding box center [368, 60] width 77 height 30
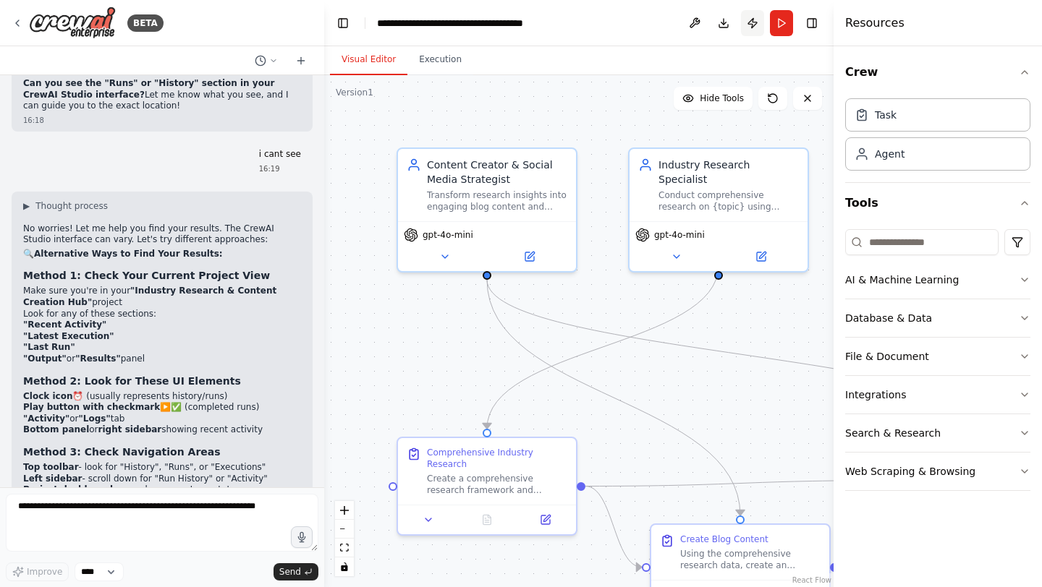
click at [752, 22] on button "Publish" at bounding box center [752, 23] width 23 height 26
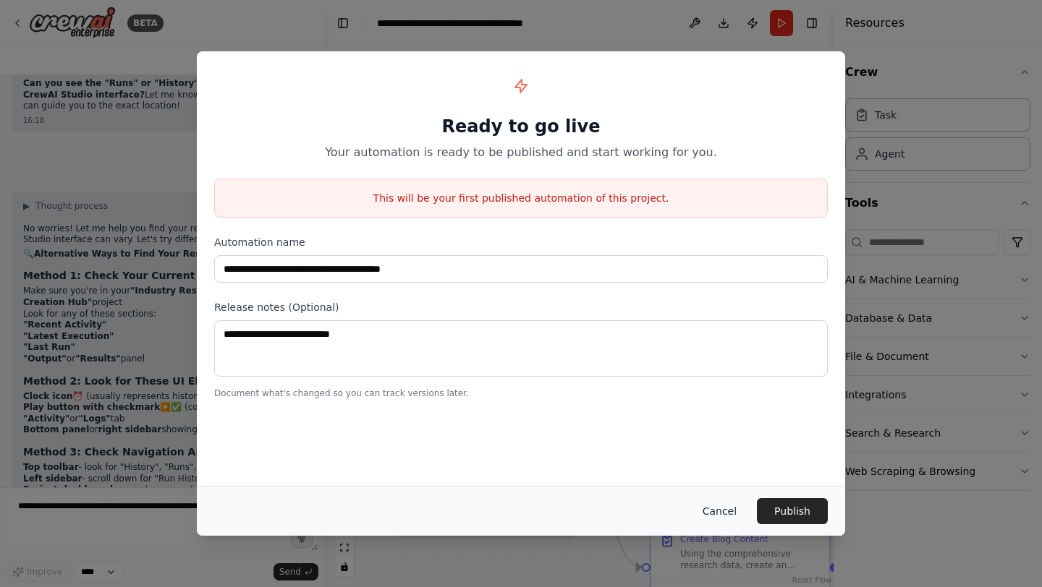
click at [726, 515] on button "Cancel" at bounding box center [719, 511] width 57 height 26
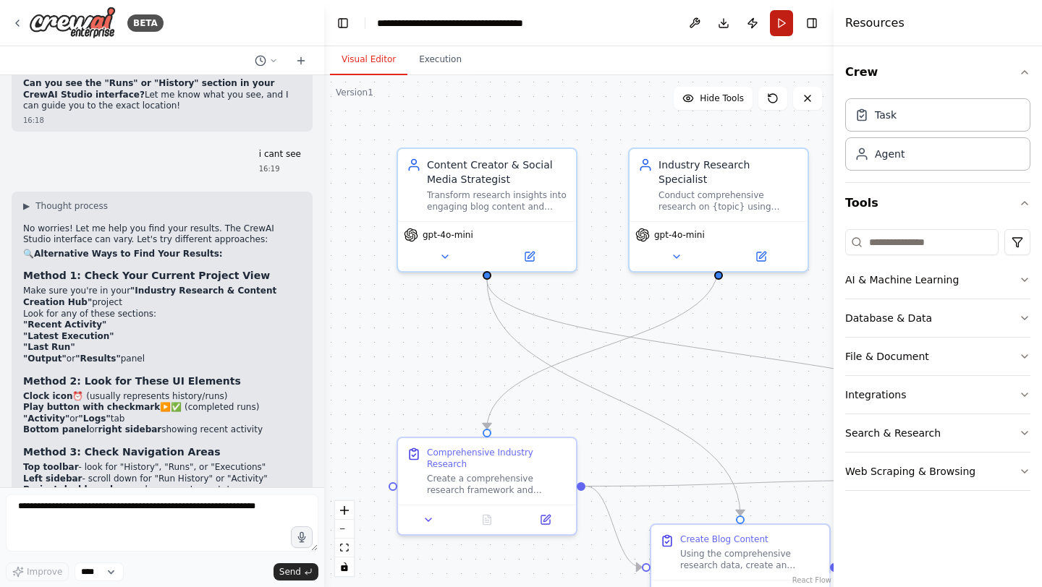
click at [780, 22] on button "Run" at bounding box center [781, 23] width 23 height 26
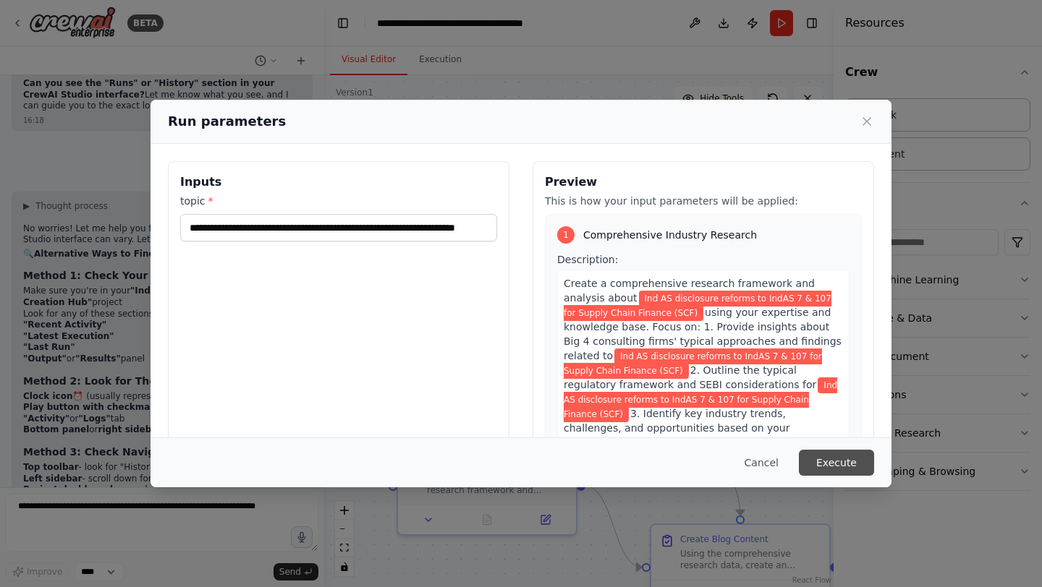
click at [827, 455] on button "Execute" at bounding box center [836, 463] width 75 height 26
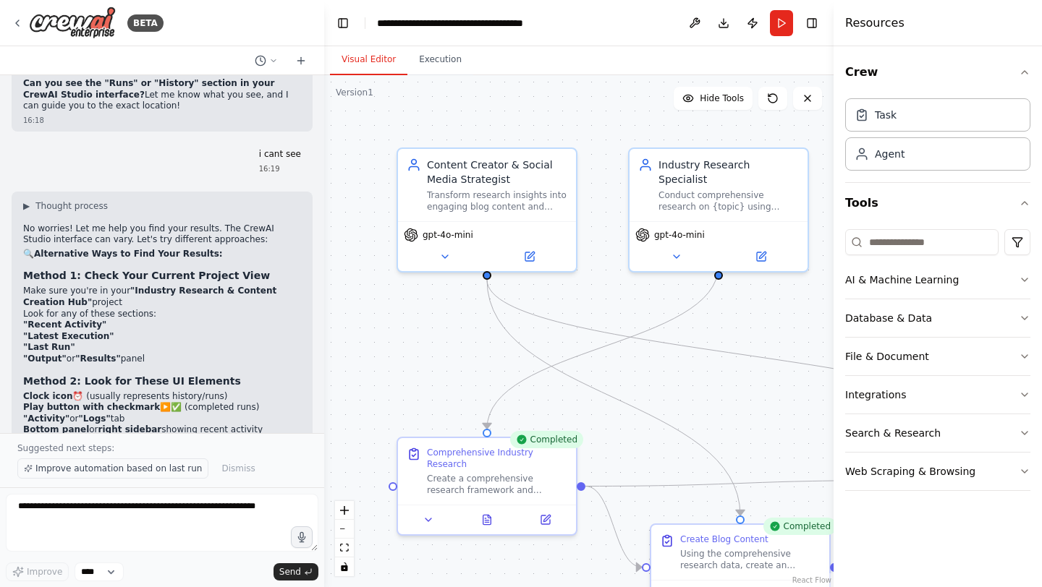
click at [159, 468] on span "Improve automation based on last run" at bounding box center [118, 469] width 166 height 12
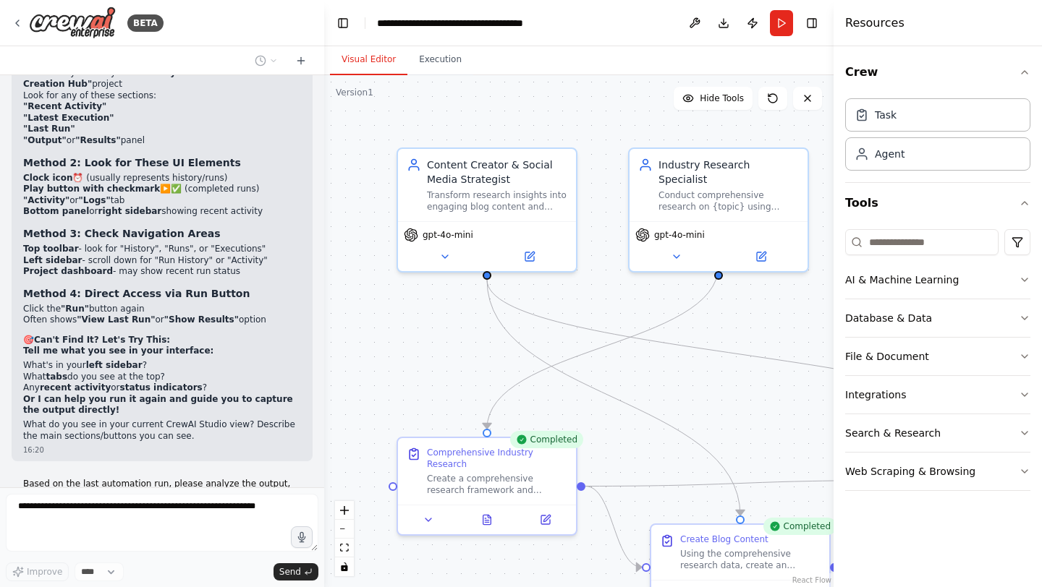
scroll to position [7577, 0]
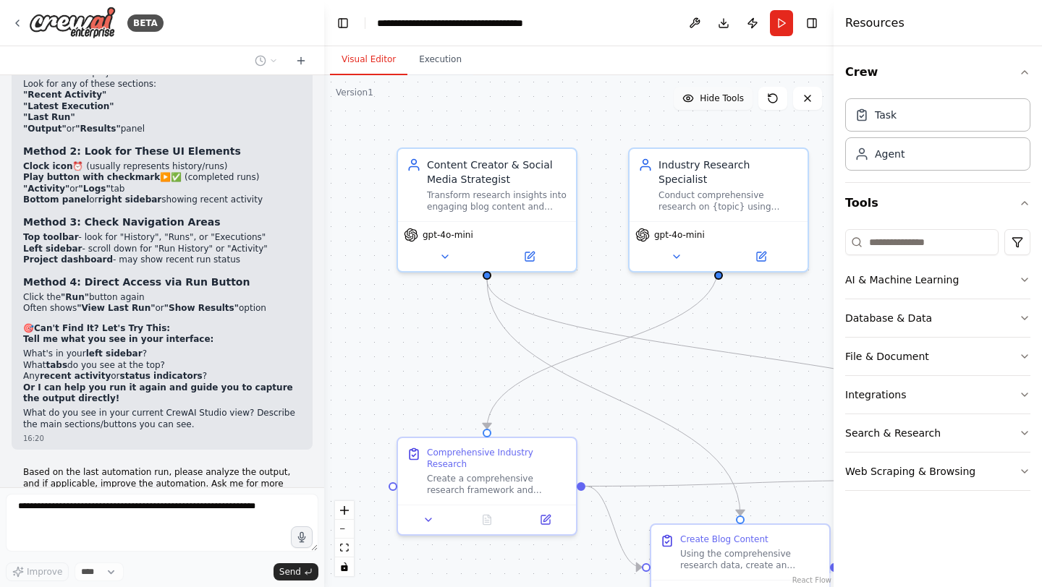
click at [718, 101] on span "Hide Tools" at bounding box center [722, 99] width 44 height 12
click at [718, 101] on span "Show Tools" at bounding box center [720, 99] width 48 height 12
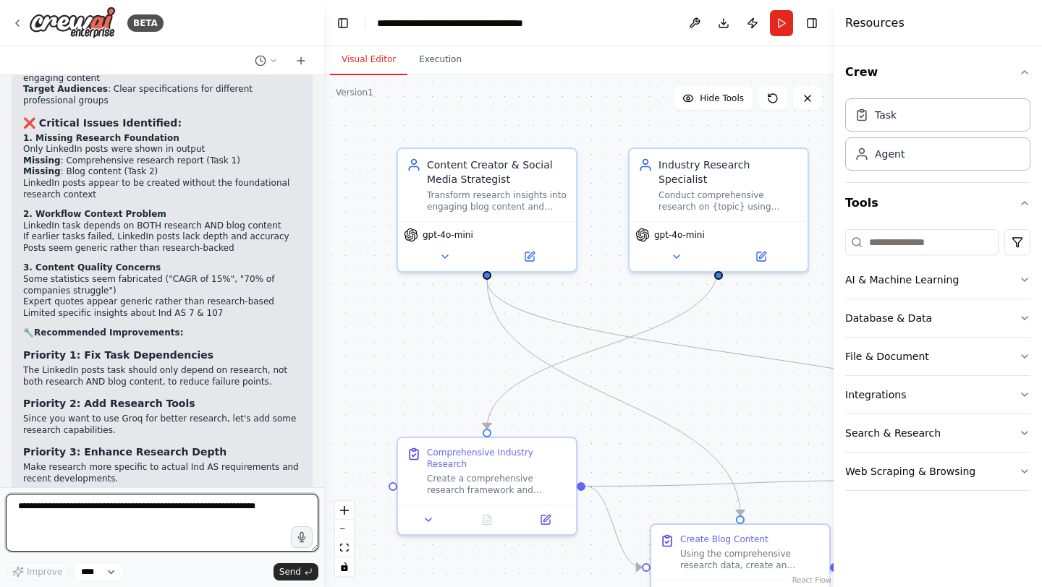
scroll to position [8269, 0]
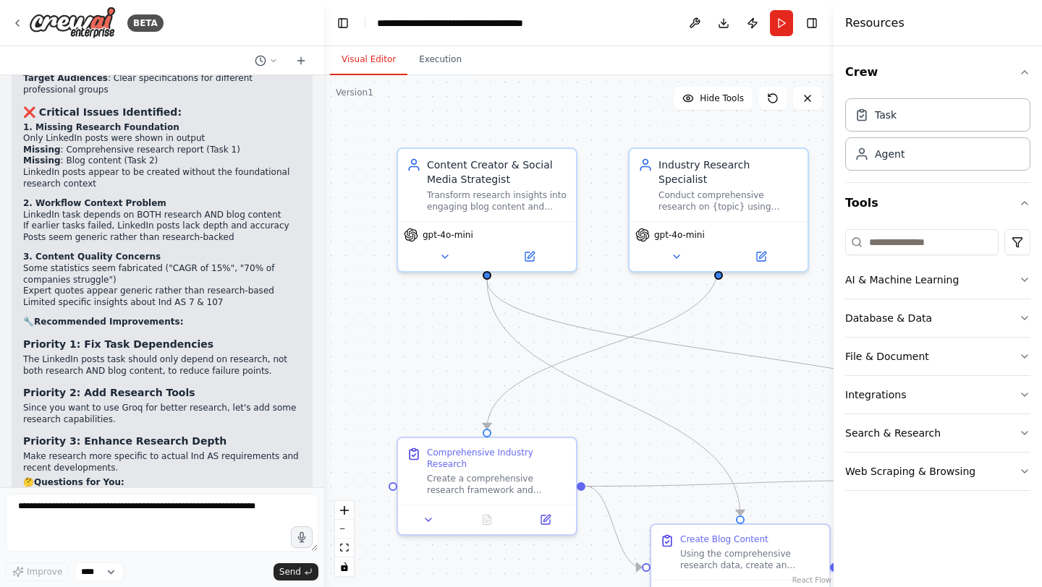
drag, startPoint x: 25, startPoint y: 385, endPoint x: 153, endPoint y: 401, distance: 129.8
copy ul "More specific recent regulatory updates Actual SEBI circular references"
click at [108, 522] on textarea at bounding box center [162, 523] width 313 height 58
paste textarea "**********"
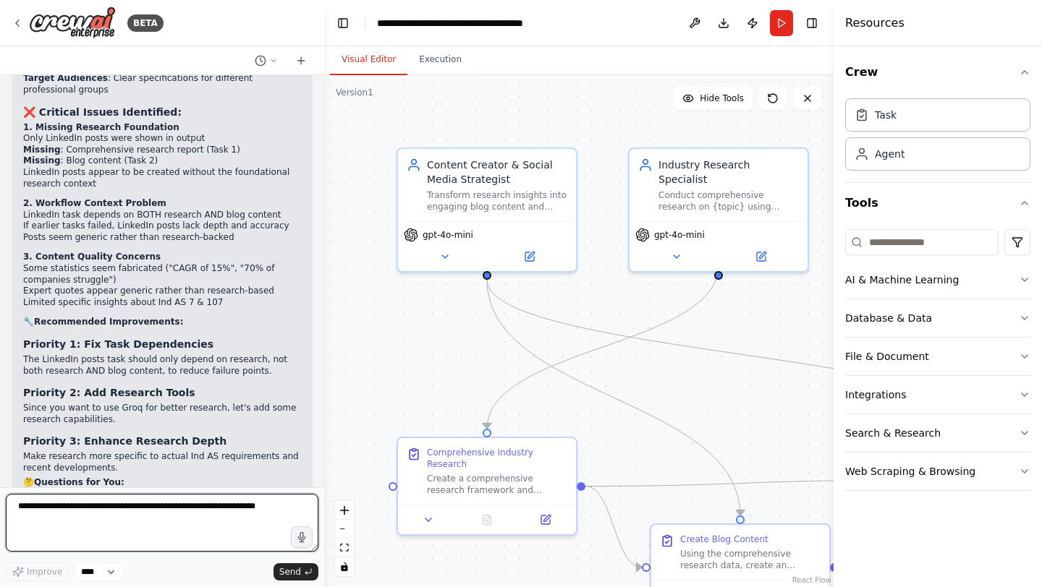
type textarea "**********"
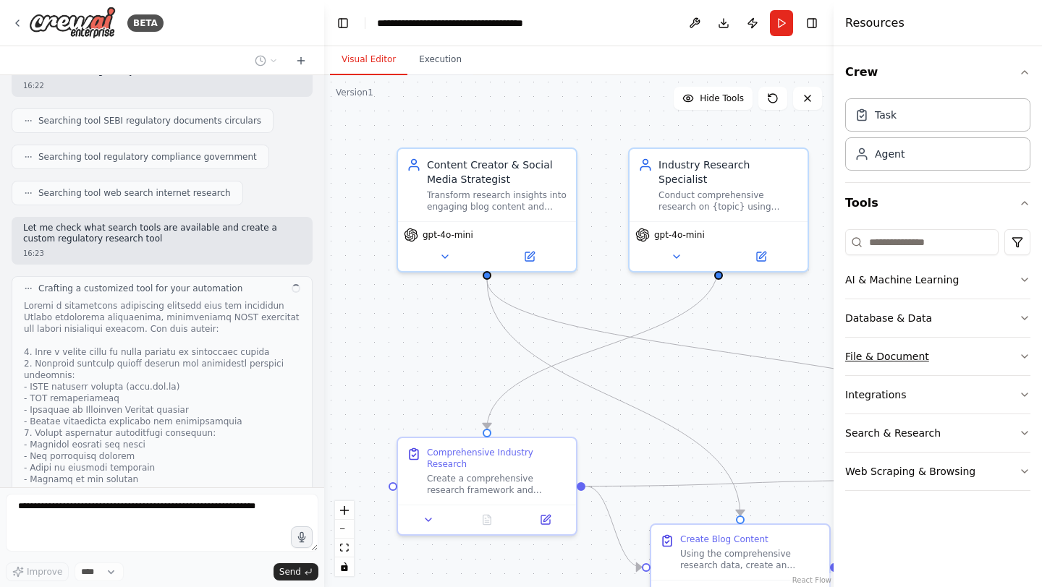
scroll to position [9021, 0]
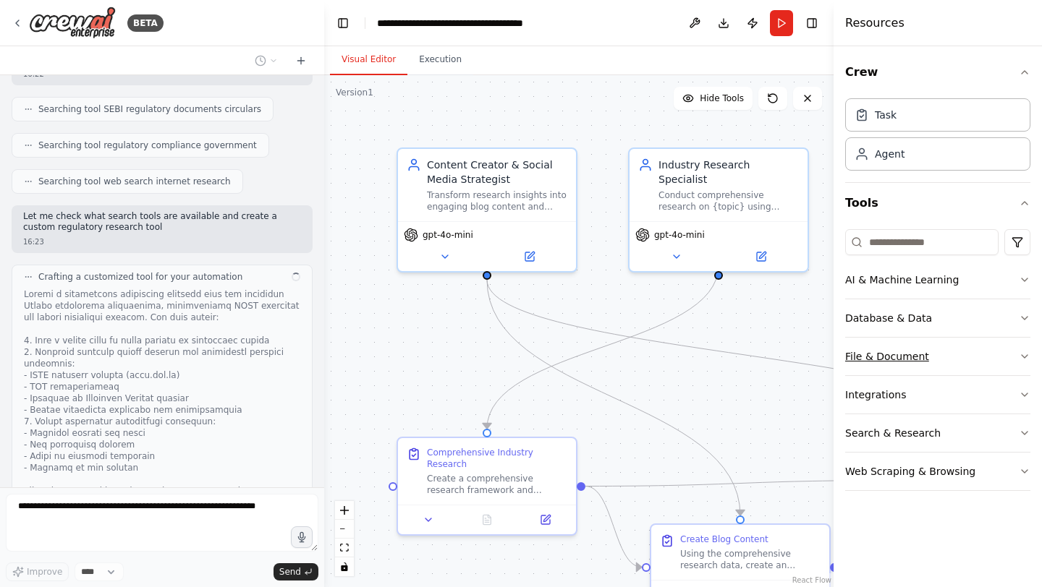
click at [1024, 364] on button "File & Document" at bounding box center [937, 357] width 185 height 38
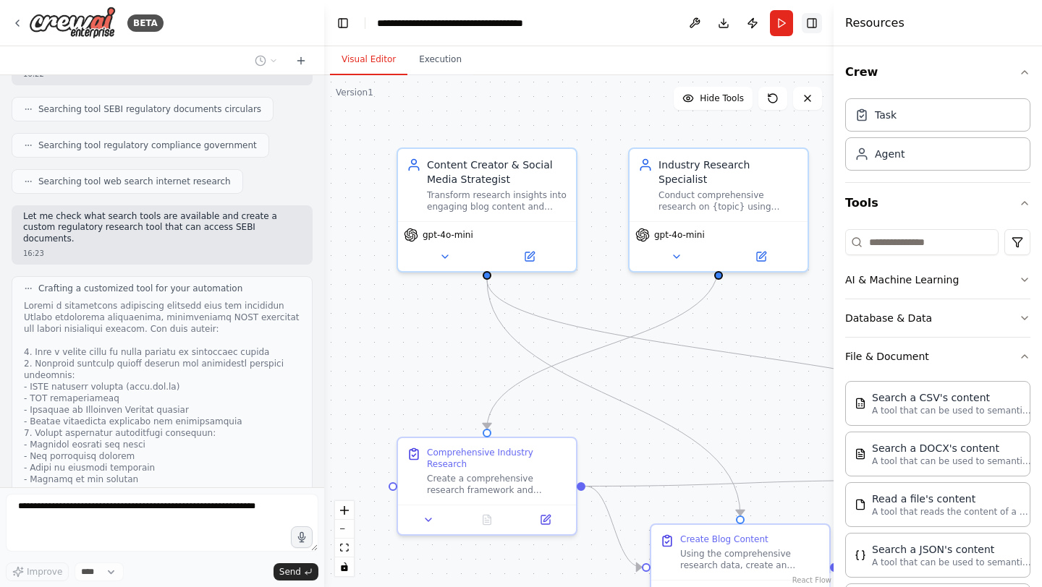
click at [813, 21] on button "Toggle Right Sidebar" at bounding box center [812, 23] width 20 height 20
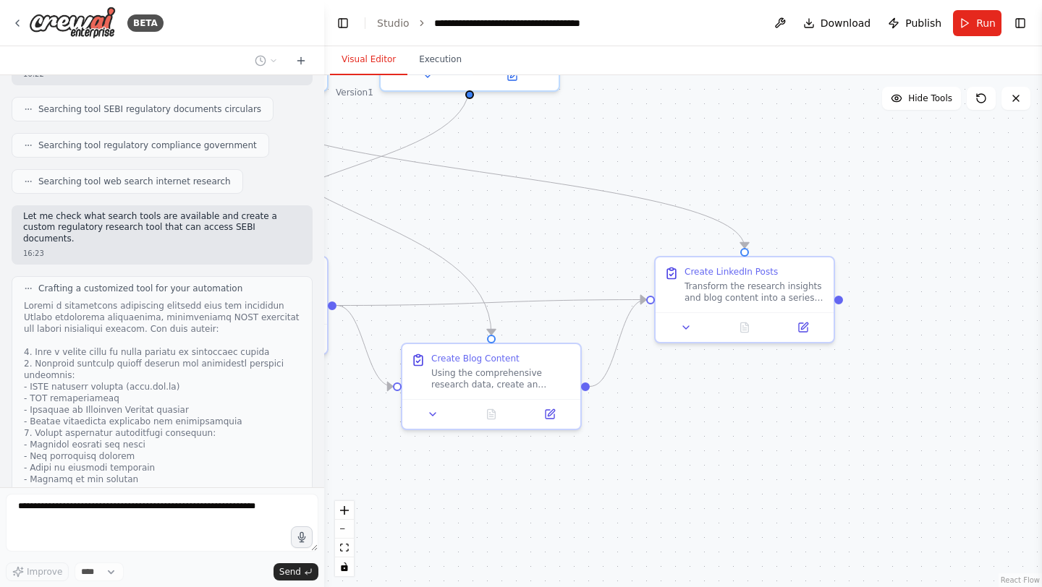
drag, startPoint x: 886, startPoint y: 312, endPoint x: 637, endPoint y: 131, distance: 307.7
click at [637, 131] on div ".deletable-edge-delete-btn { width: 20px; height: 20px; border: 0px solid #ffff…" at bounding box center [683, 331] width 718 height 512
click at [842, 302] on div ".deletable-edge-delete-btn { width: 20px; height: 20px; border: 0px solid #ffff…" at bounding box center [683, 331] width 718 height 512
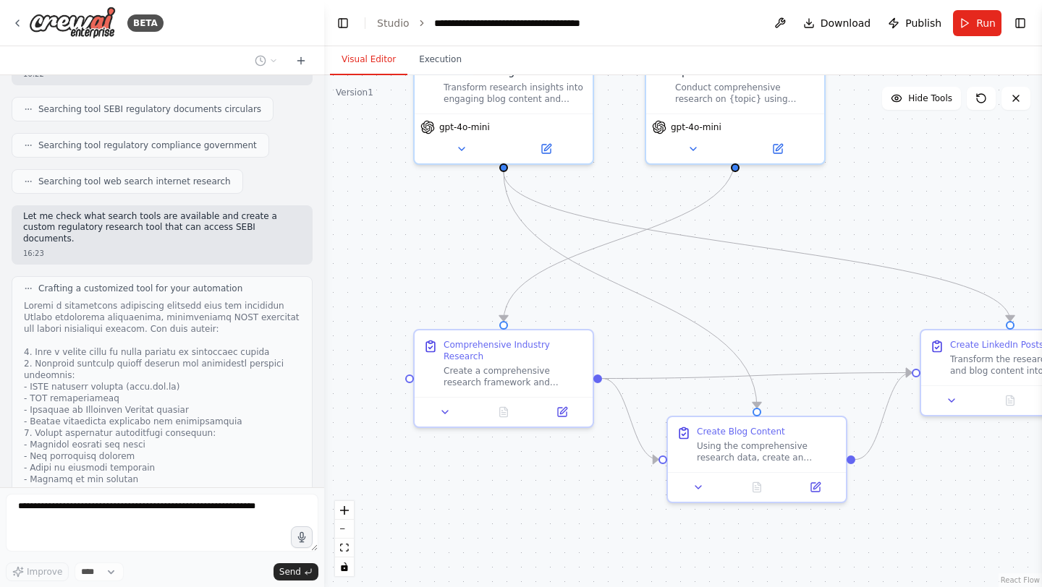
drag, startPoint x: 682, startPoint y: 453, endPoint x: 947, endPoint y: 526, distance: 275.4
click at [947, 526] on div ".deletable-edge-delete-btn { width: 20px; height: 20px; border: 0px solid #ffff…" at bounding box center [683, 331] width 718 height 512
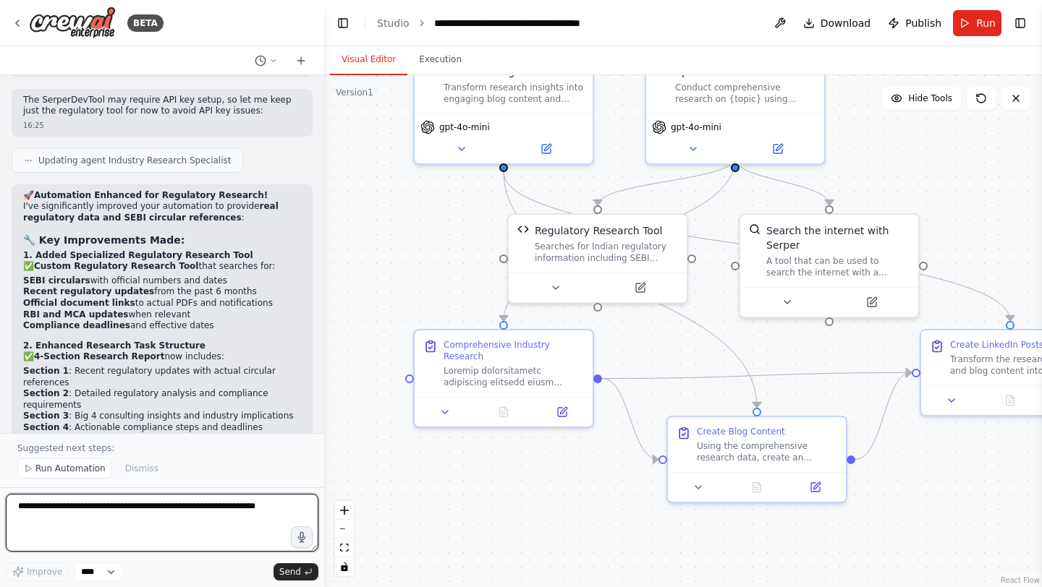
scroll to position [10247, 0]
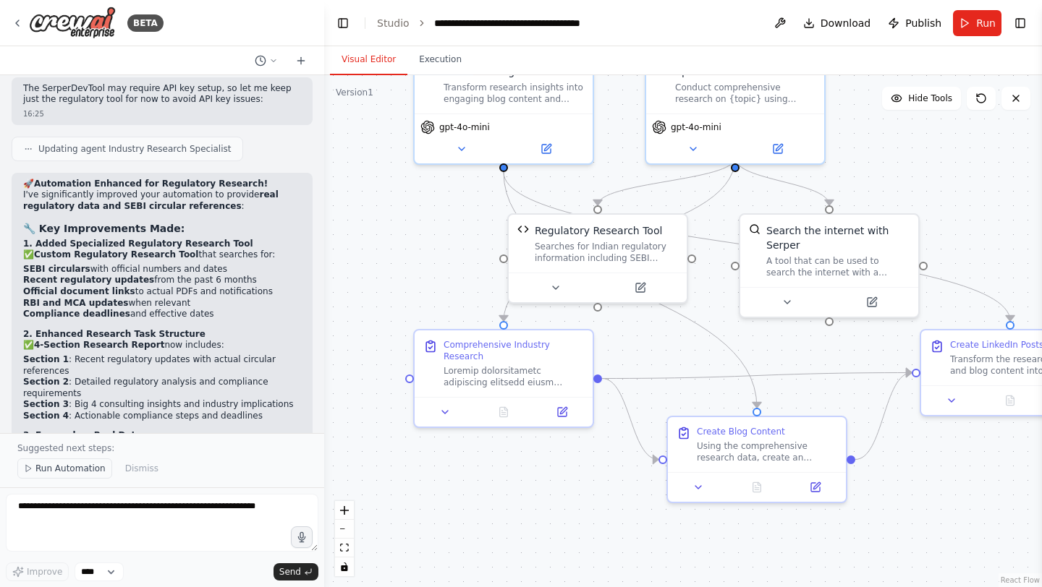
click at [81, 475] on span "Run Automation" at bounding box center [70, 469] width 70 height 12
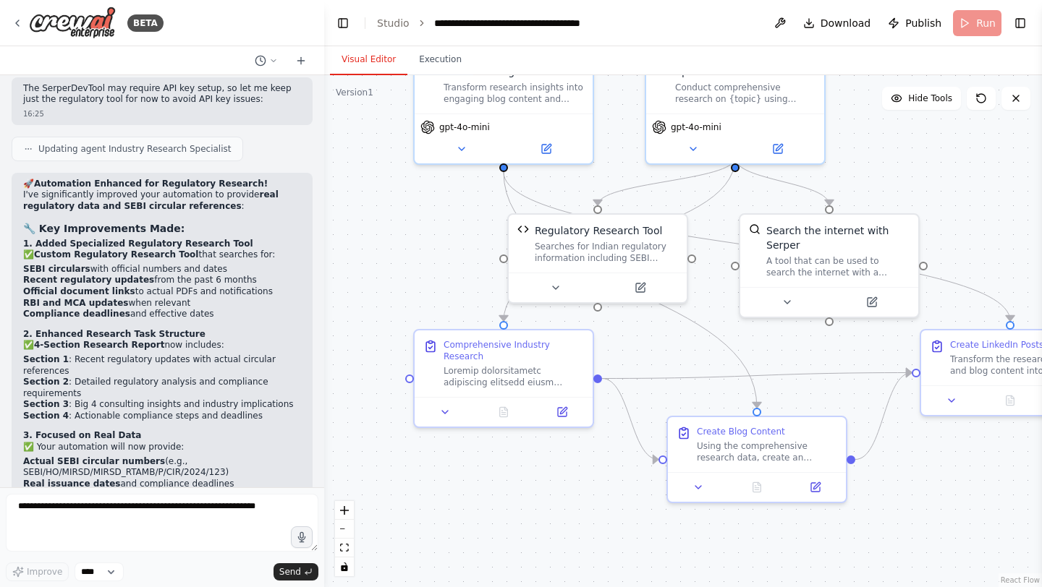
scroll to position [10193, 0]
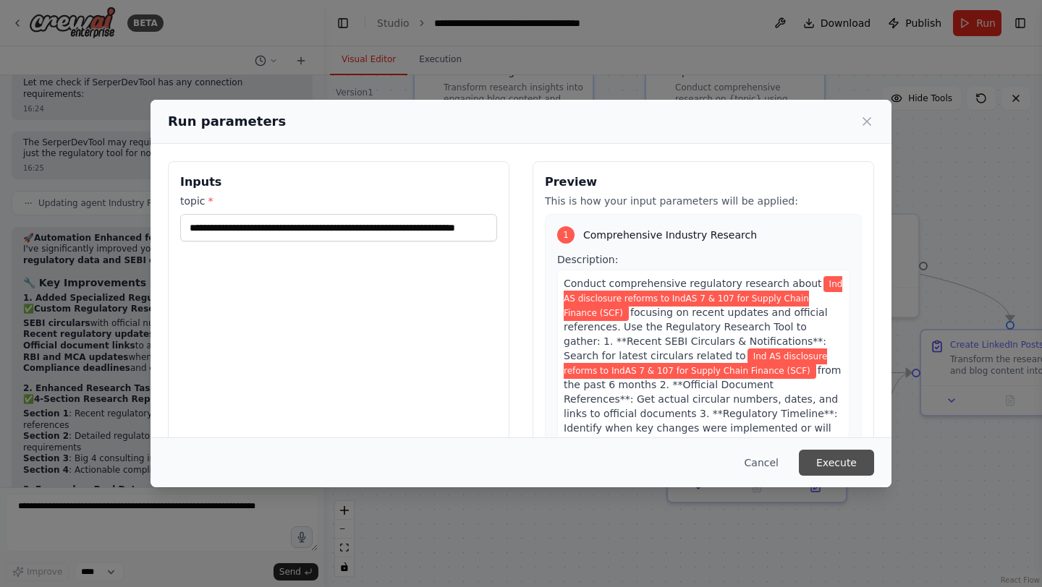
click at [841, 464] on button "Execute" at bounding box center [836, 463] width 75 height 26
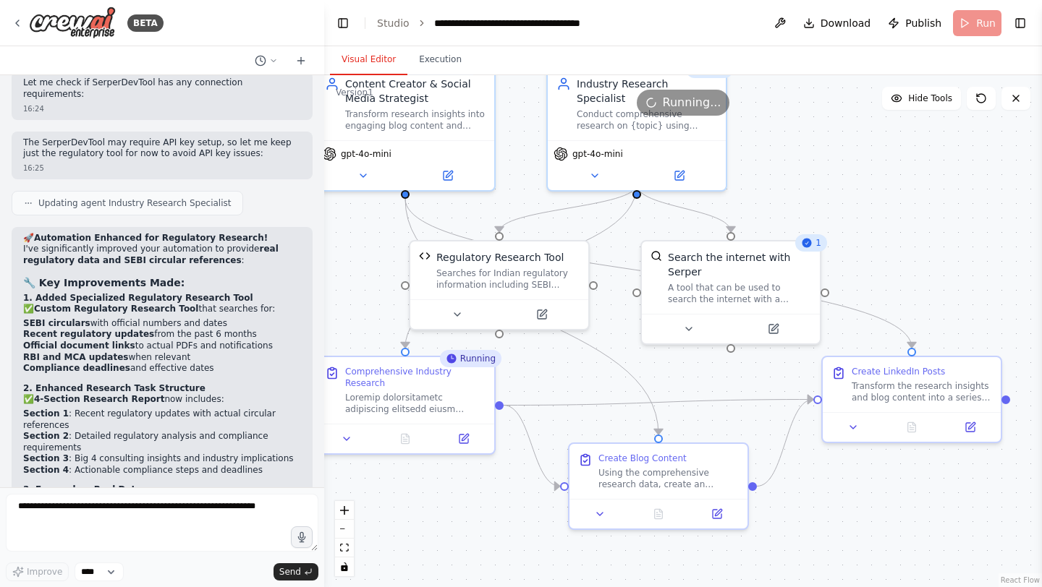
drag, startPoint x: 459, startPoint y: 263, endPoint x: 361, endPoint y: 289, distance: 102.0
click at [361, 289] on div ".deletable-edge-delete-btn { width: 20px; height: 20px; border: 0px solid #ffff…" at bounding box center [683, 331] width 718 height 512
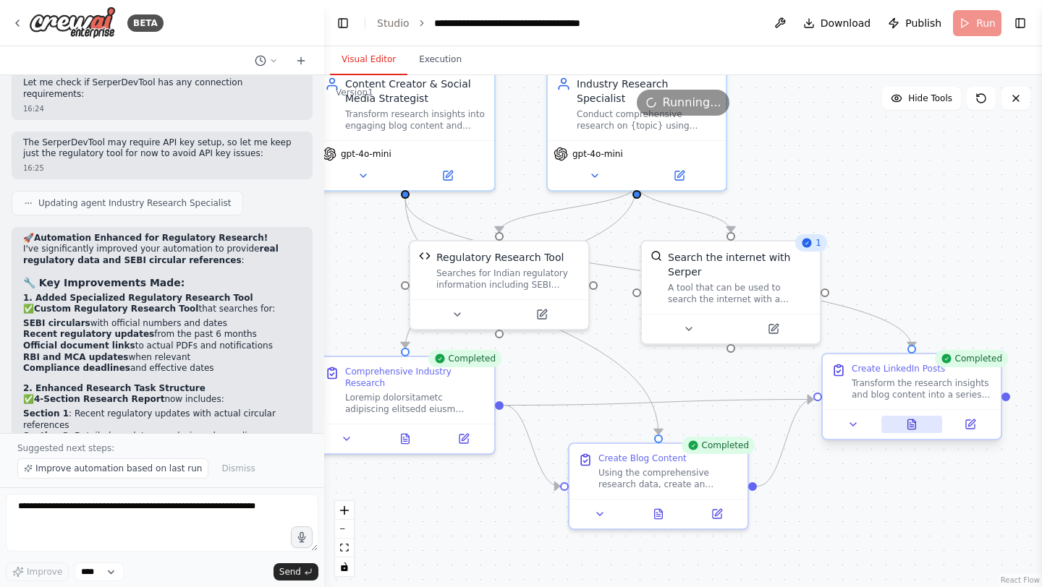
scroll to position [10247, 0]
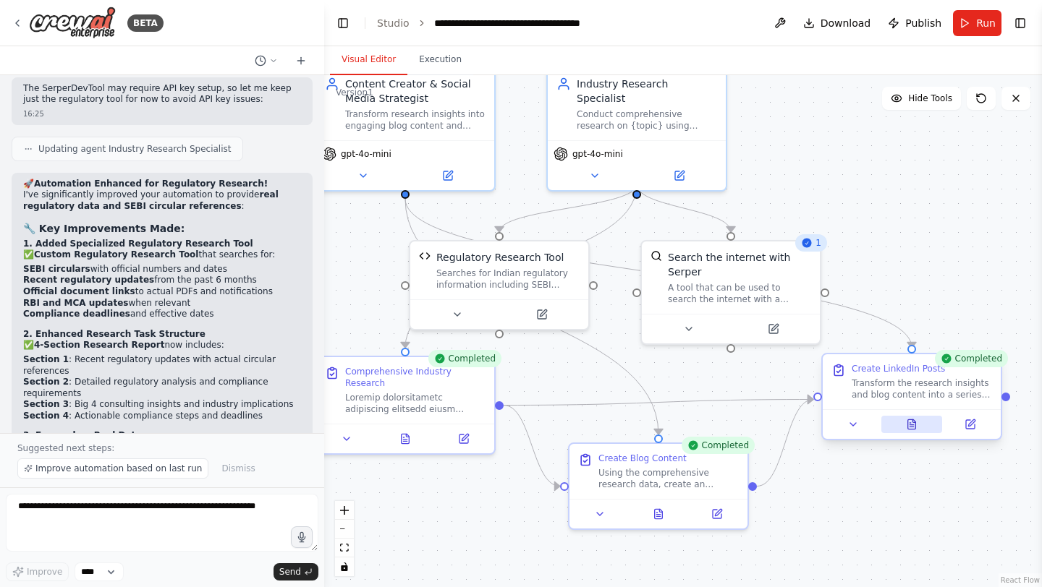
click at [913, 427] on icon at bounding box center [911, 427] width 4 height 0
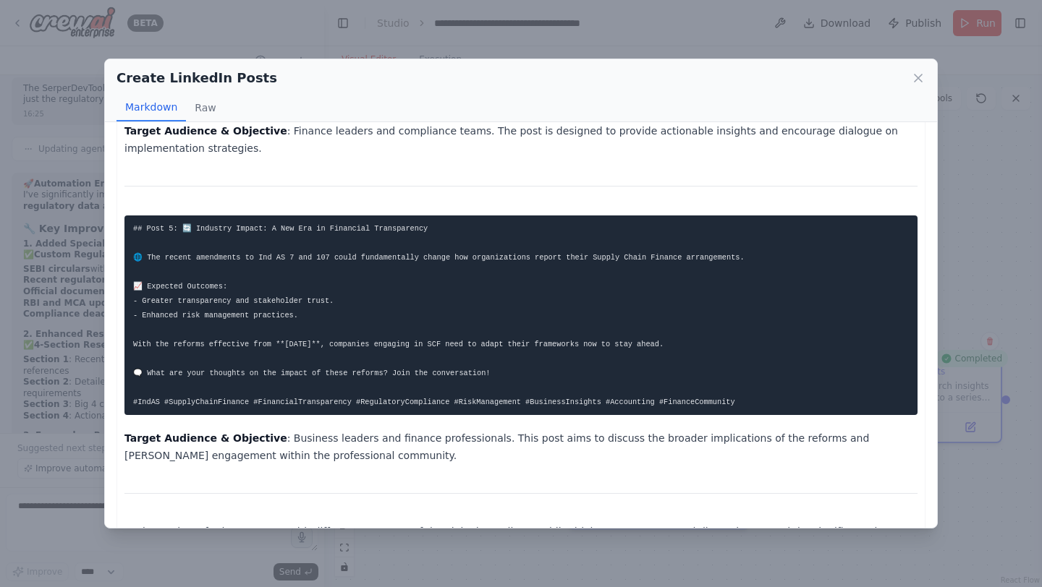
scroll to position [967, 0]
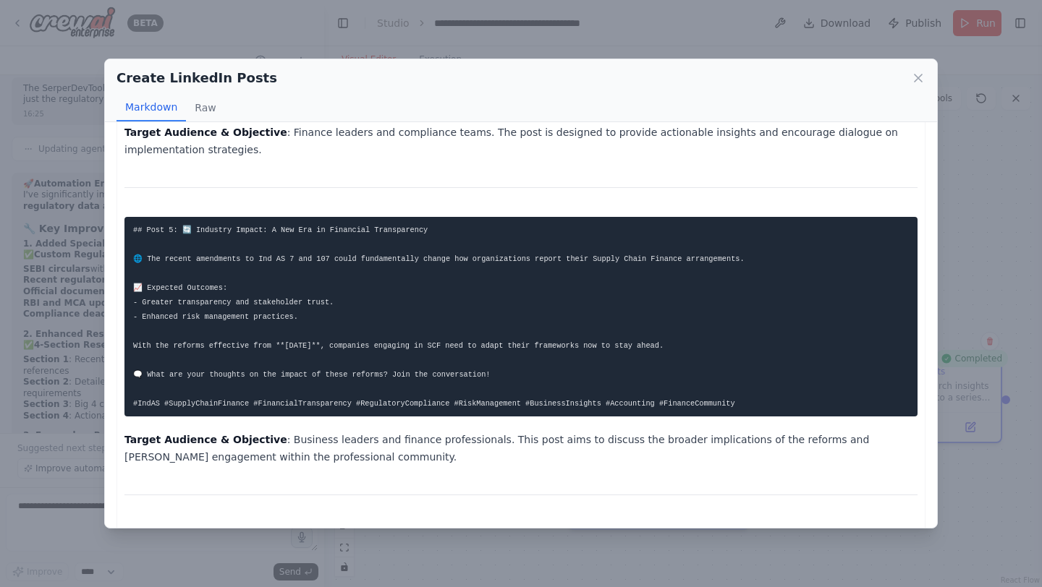
click at [72, 501] on div "Create LinkedIn Posts Markdown Raw ## Post 1: 🚀 Embracing Transparency in Suppl…" at bounding box center [521, 293] width 1042 height 587
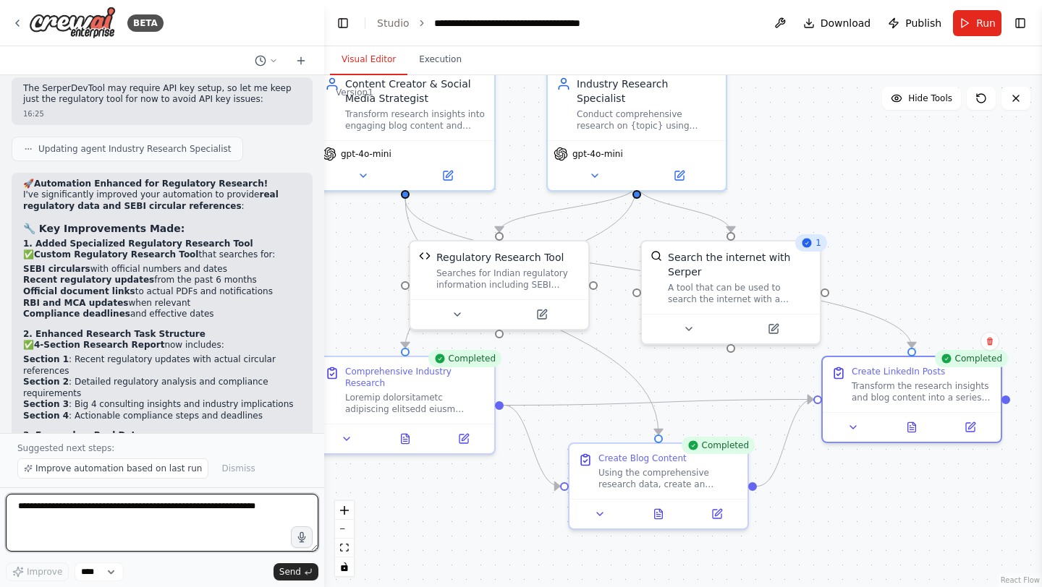
click at [158, 508] on textarea at bounding box center [162, 523] width 313 height 58
type textarea "**********"
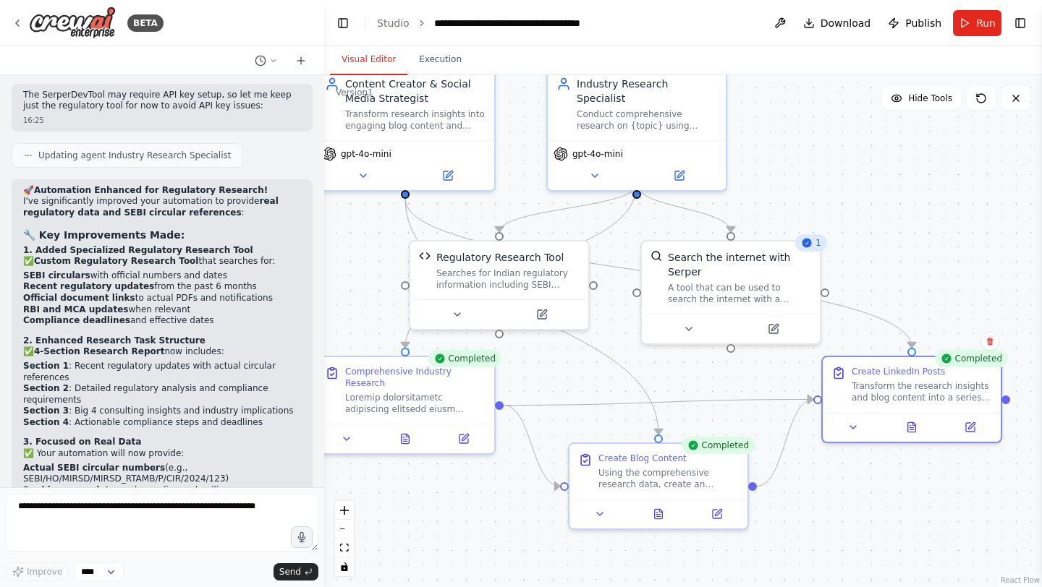
scroll to position [10278, 0]
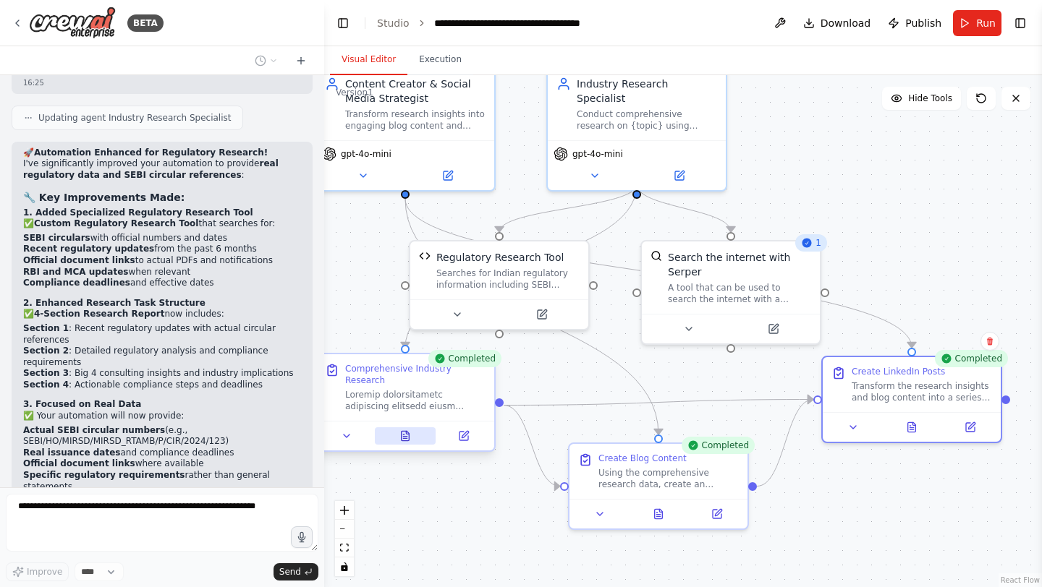
click at [406, 437] on icon at bounding box center [406, 435] width 8 height 9
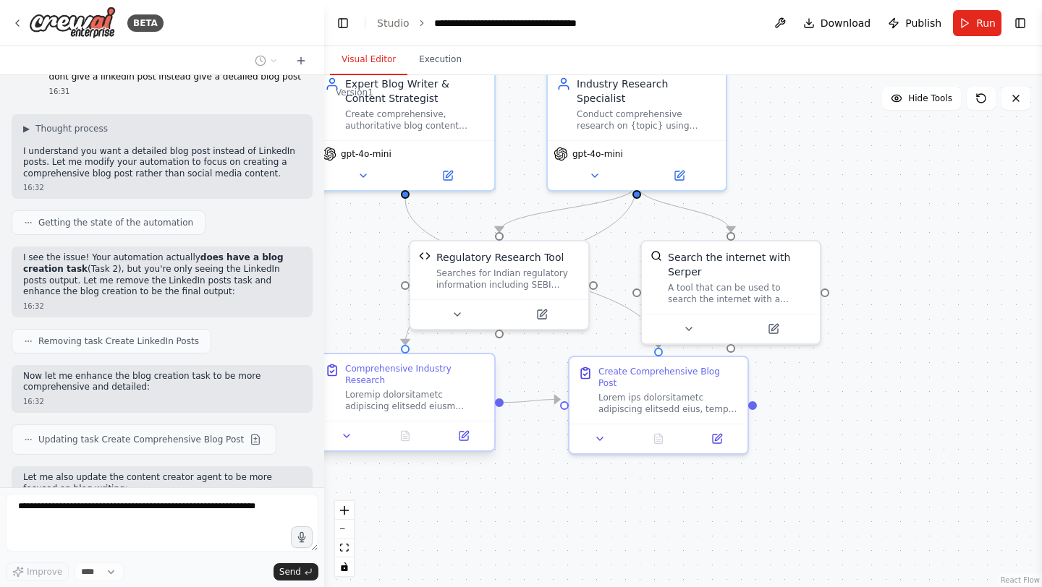
scroll to position [10876, 0]
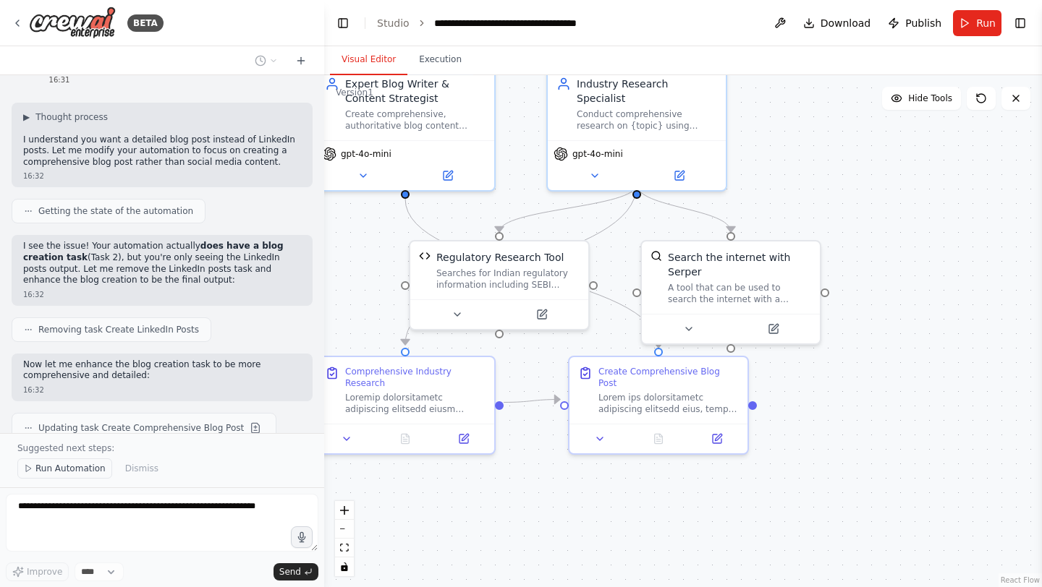
click at [78, 475] on span "Run Automation" at bounding box center [70, 469] width 70 height 12
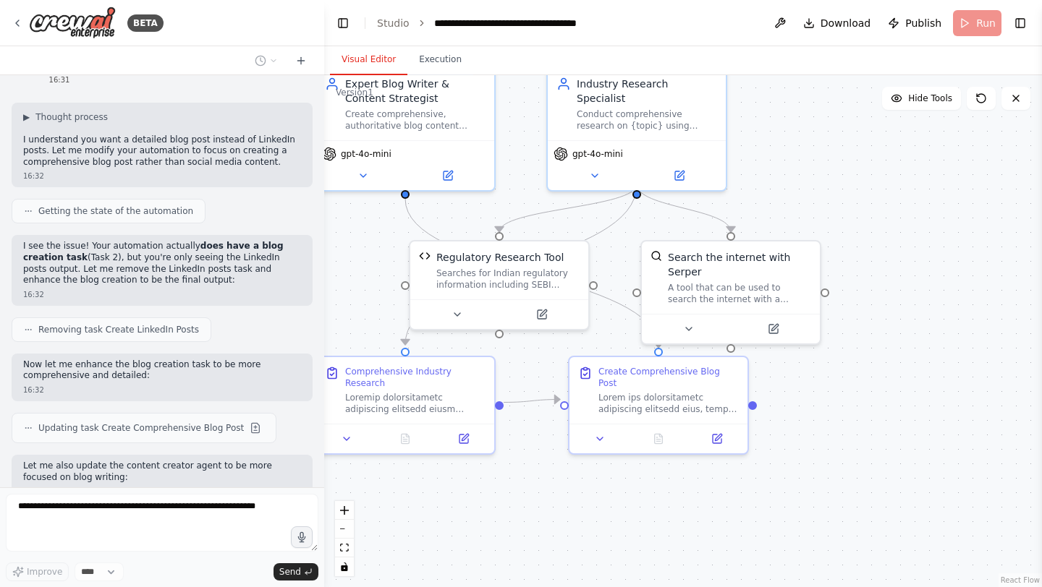
scroll to position [10864, 0]
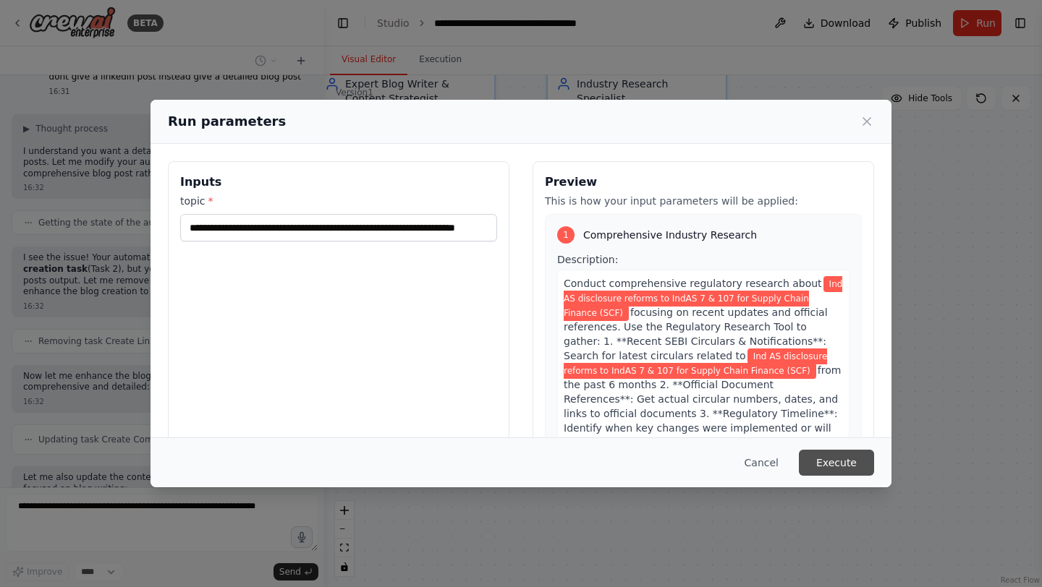
click at [833, 459] on button "Execute" at bounding box center [836, 463] width 75 height 26
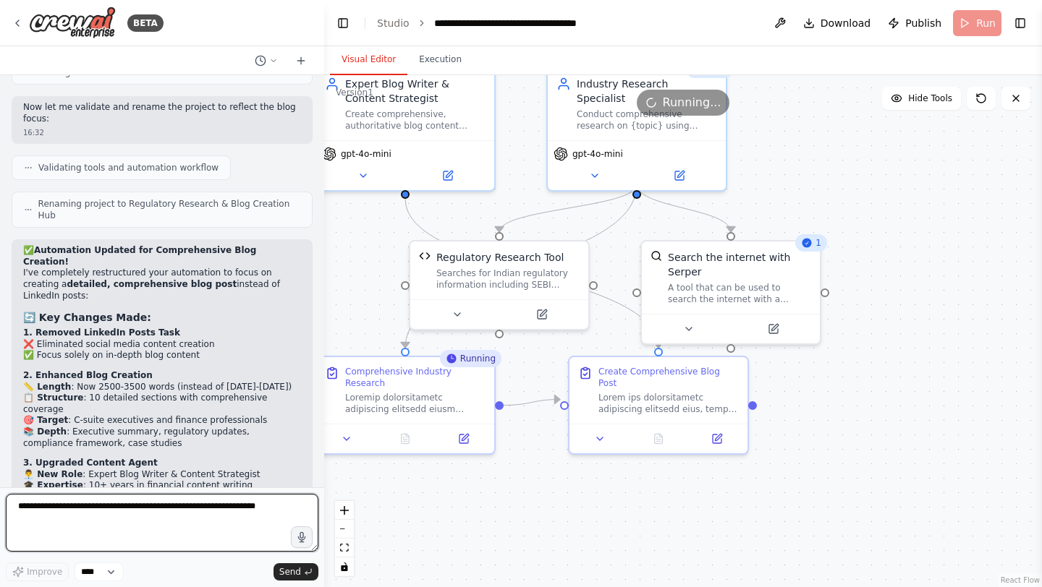
scroll to position [11353, 0]
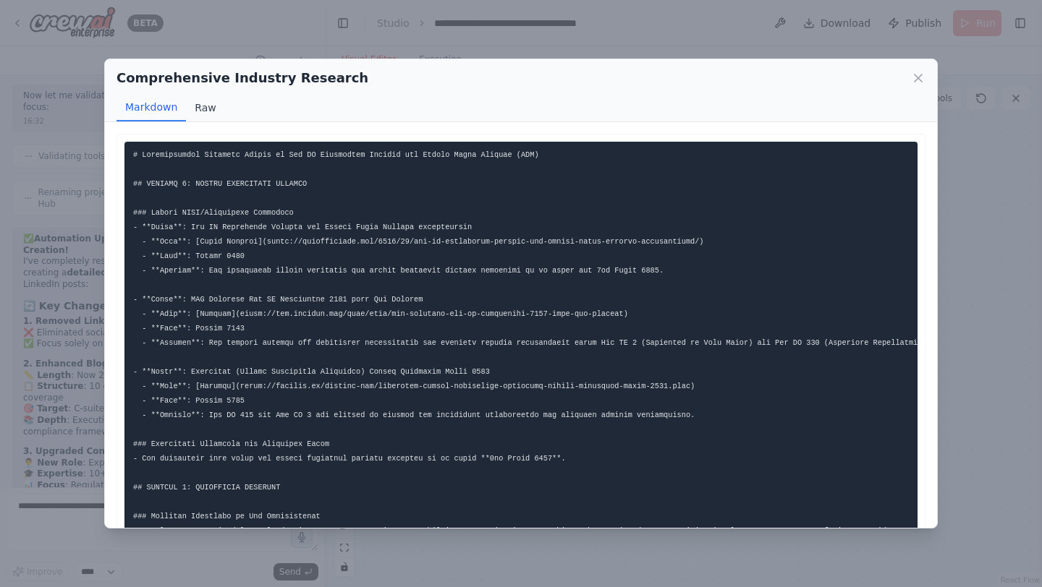
click at [206, 104] on button "Raw" at bounding box center [205, 107] width 38 height 27
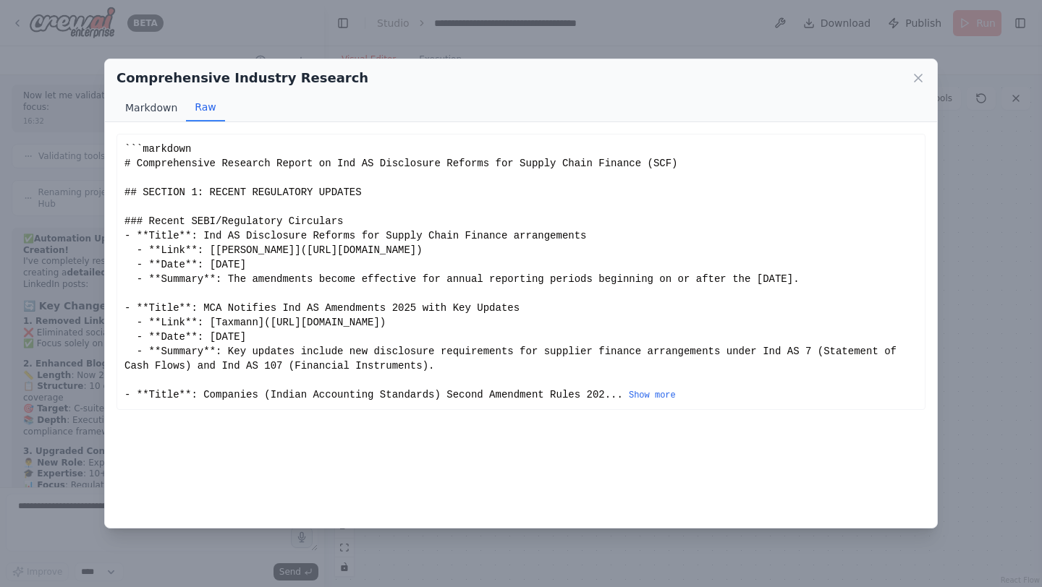
click at [140, 109] on button "Markdown" at bounding box center [150, 107] width 69 height 27
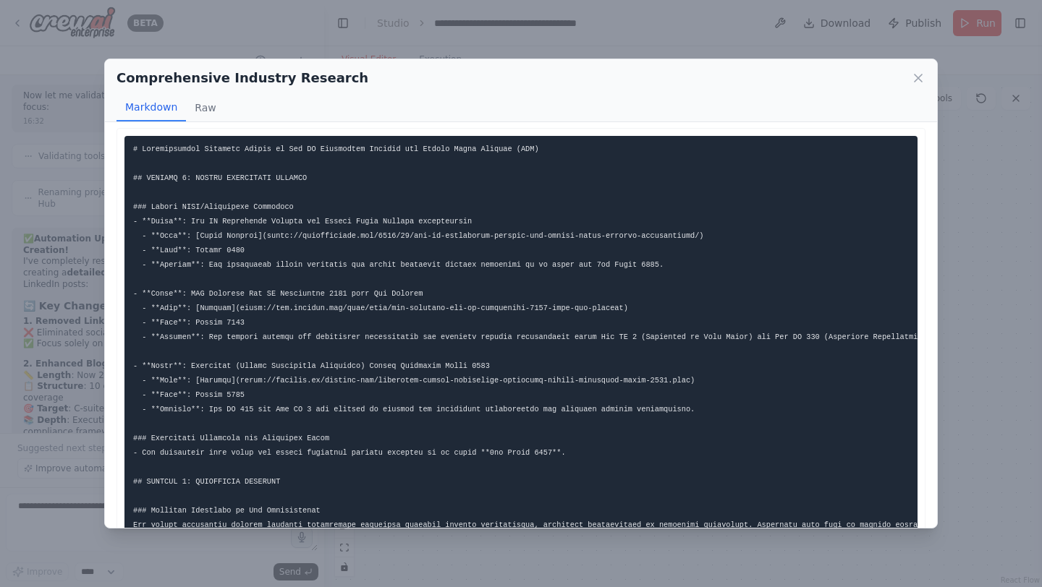
scroll to position [0, 0]
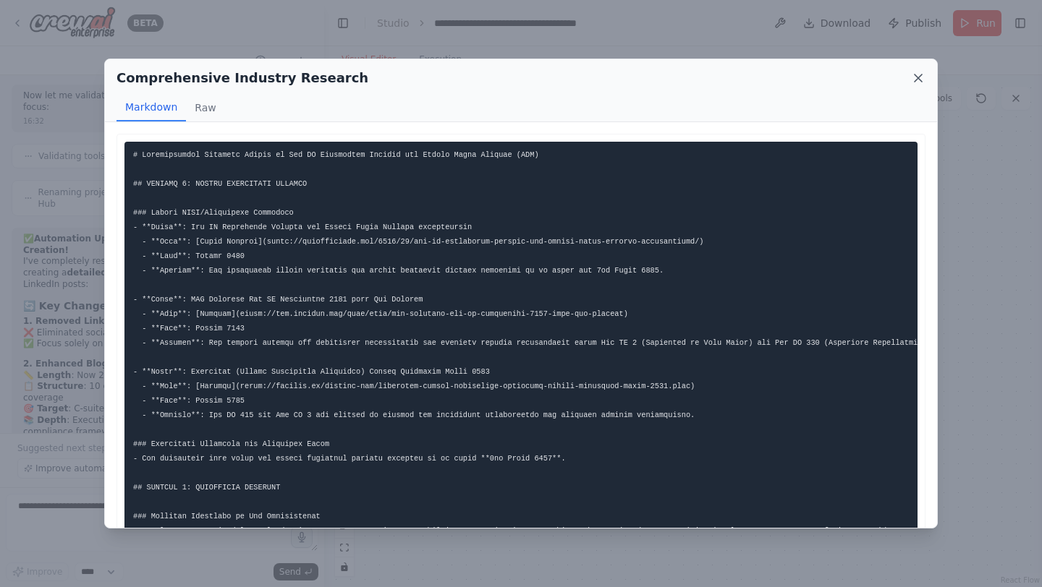
click at [915, 82] on icon at bounding box center [918, 78] width 14 height 14
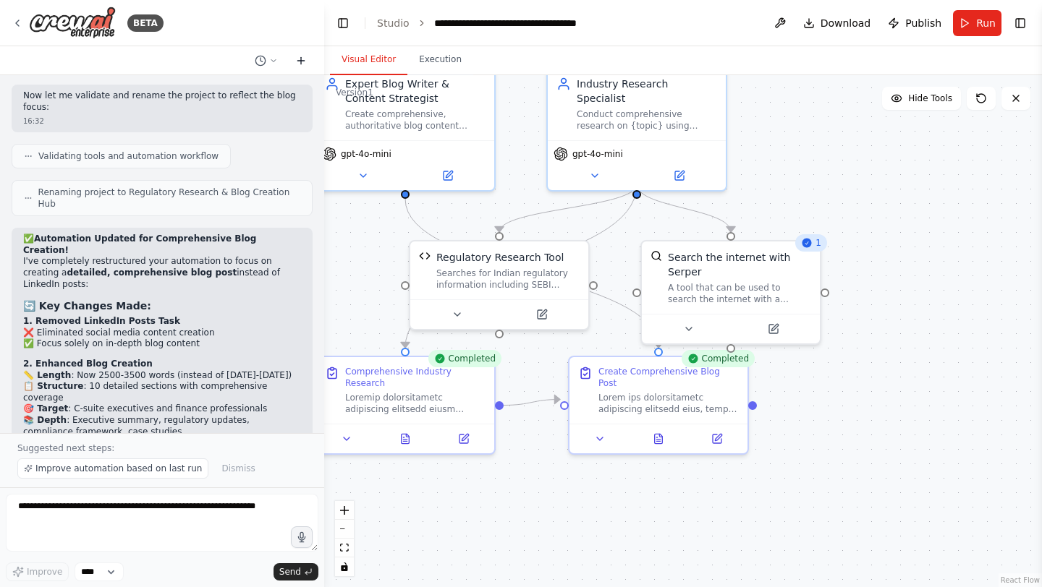
click at [301, 59] on icon at bounding box center [301, 60] width 0 height 7
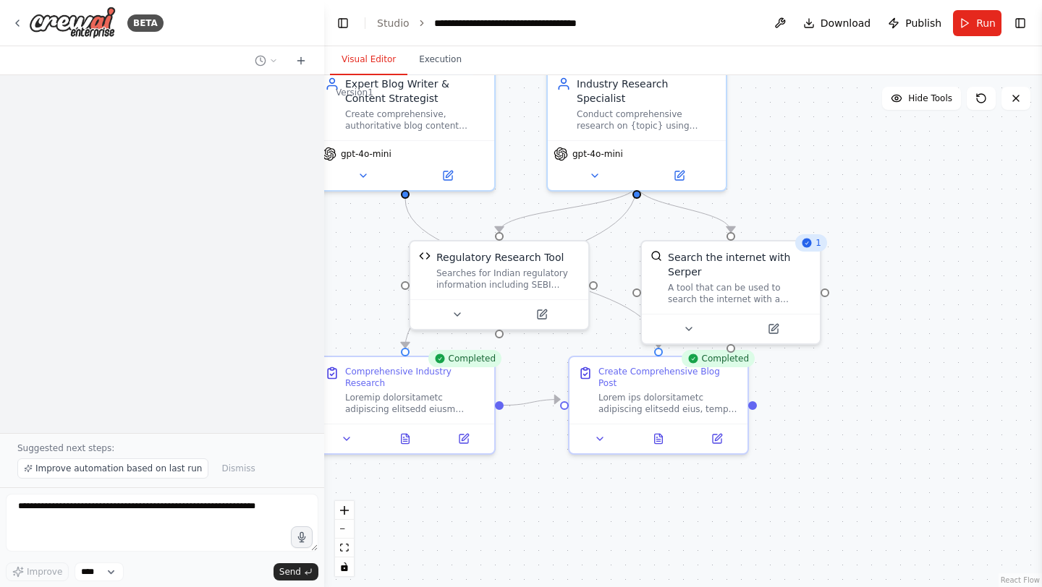
click at [272, 61] on icon at bounding box center [273, 60] width 9 height 9
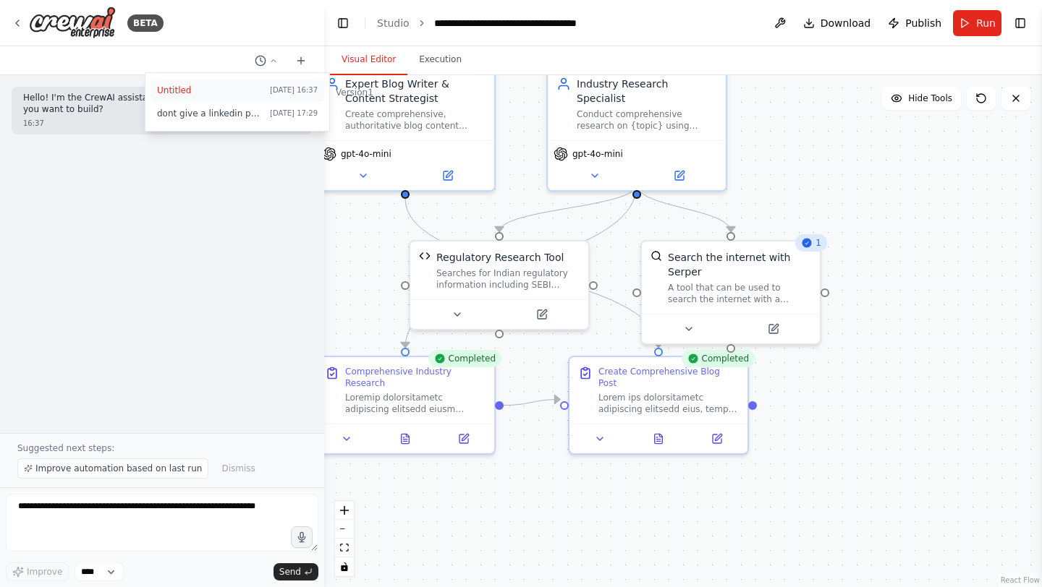
click at [177, 86] on span "Untitled" at bounding box center [210, 91] width 107 height 12
click at [341, 30] on button "Toggle Left Sidebar" at bounding box center [343, 23] width 20 height 20
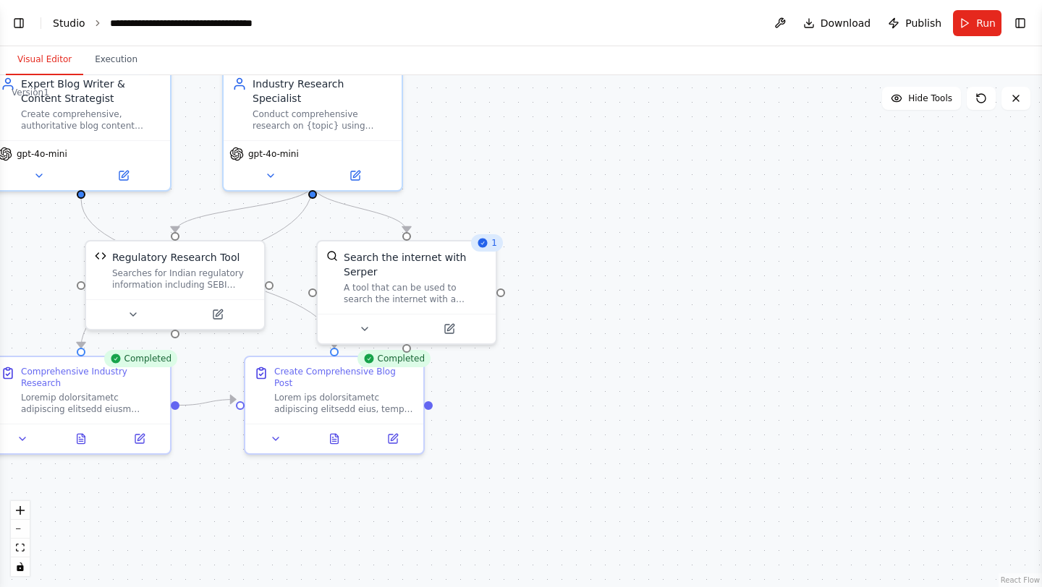
click at [56, 24] on link "Studio" at bounding box center [69, 23] width 33 height 12
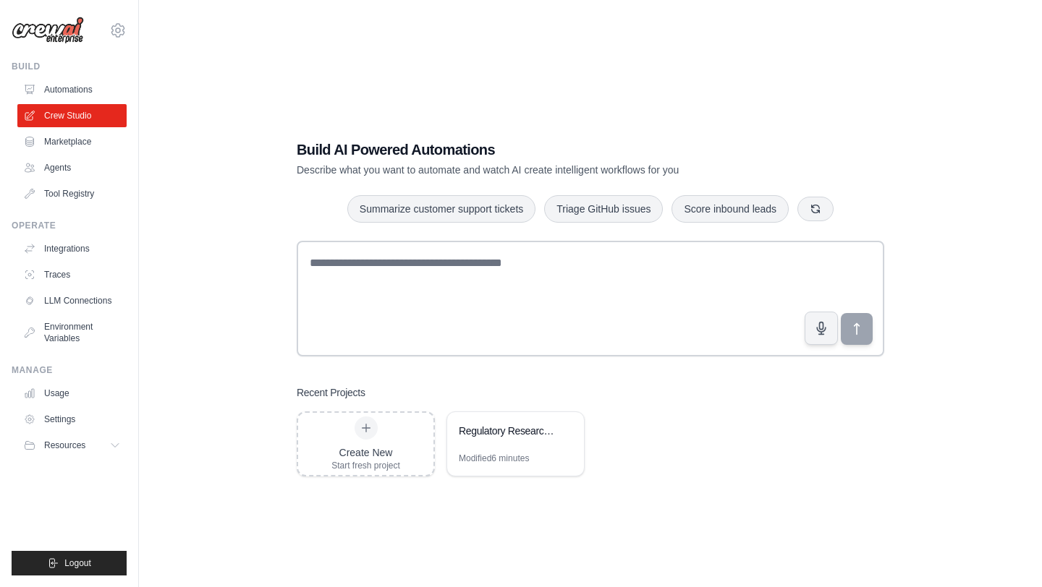
click at [365, 430] on icon at bounding box center [366, 429] width 12 height 12
click at [69, 337] on link "Environment Variables" at bounding box center [73, 332] width 109 height 35
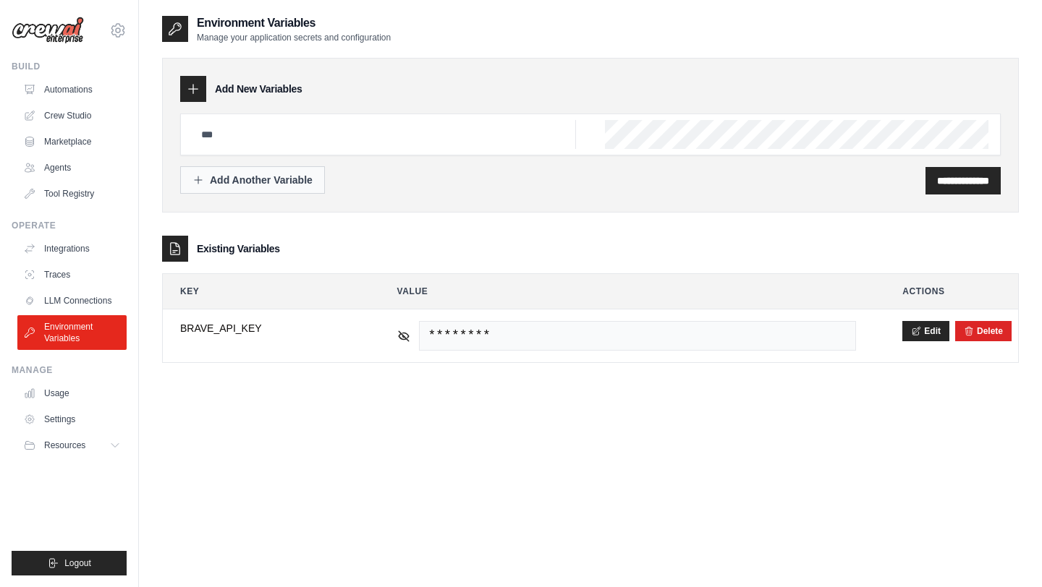
click at [294, 185] on div "Add Another Variable" at bounding box center [252, 180] width 120 height 14
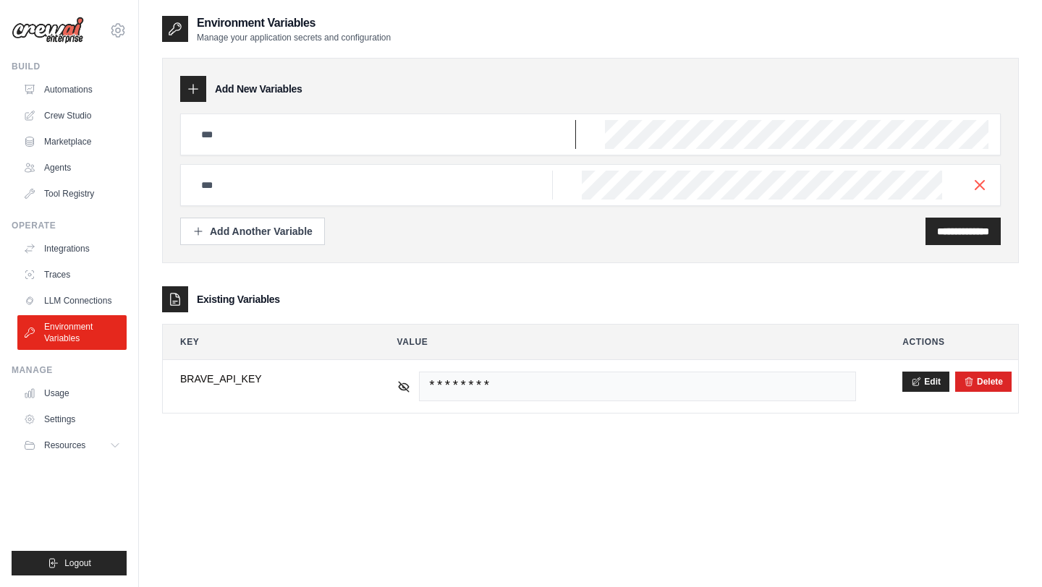
click at [263, 135] on input "text" at bounding box center [383, 134] width 383 height 29
type input "****"
click at [937, 232] on input "**********" at bounding box center [963, 231] width 52 height 14
click at [977, 191] on icon "button" at bounding box center [979, 184] width 17 height 17
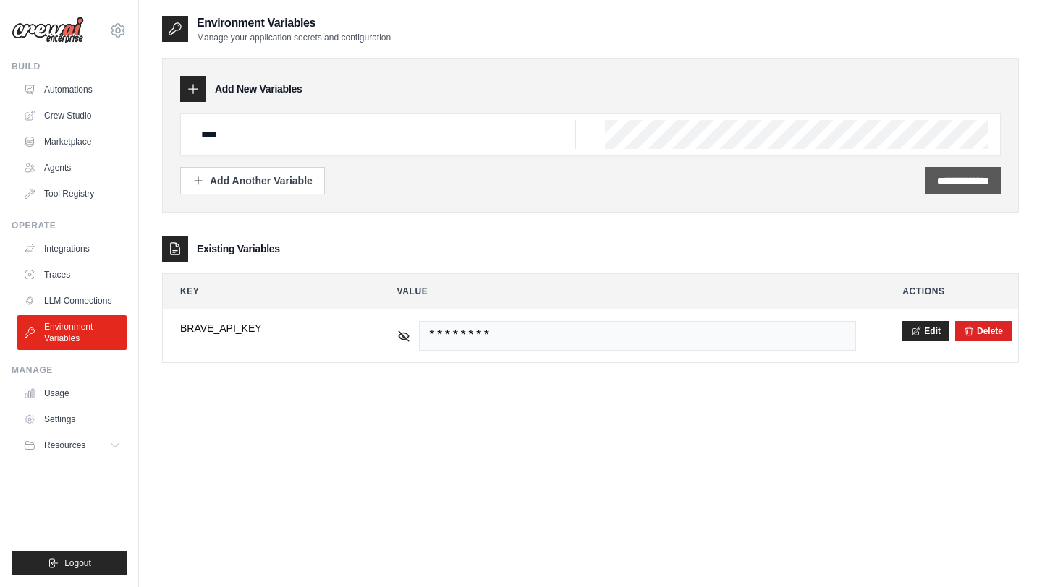
click at [937, 174] on input "**********" at bounding box center [963, 181] width 52 height 14
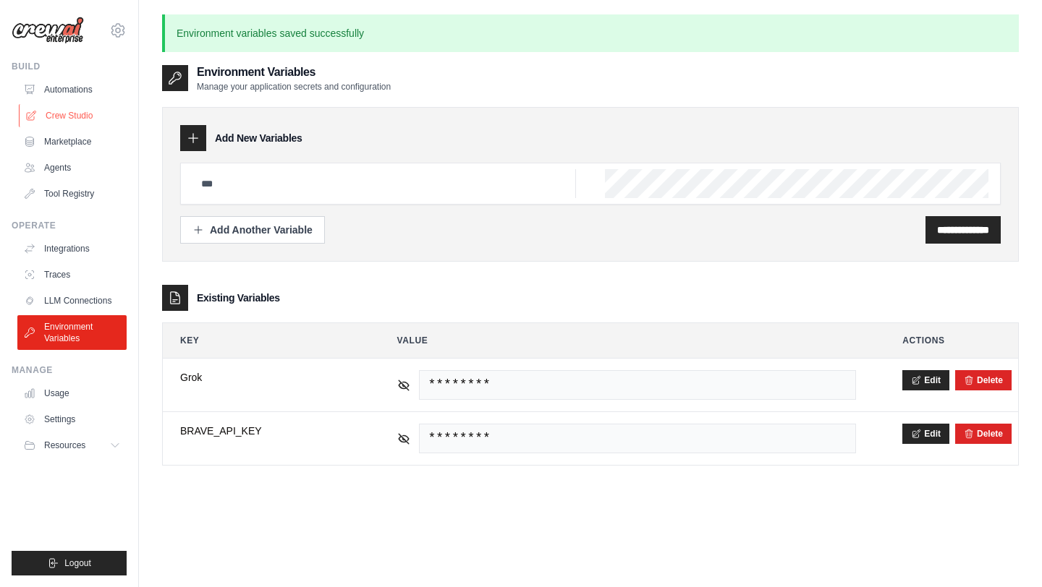
click at [82, 114] on link "Crew Studio" at bounding box center [73, 115] width 109 height 23
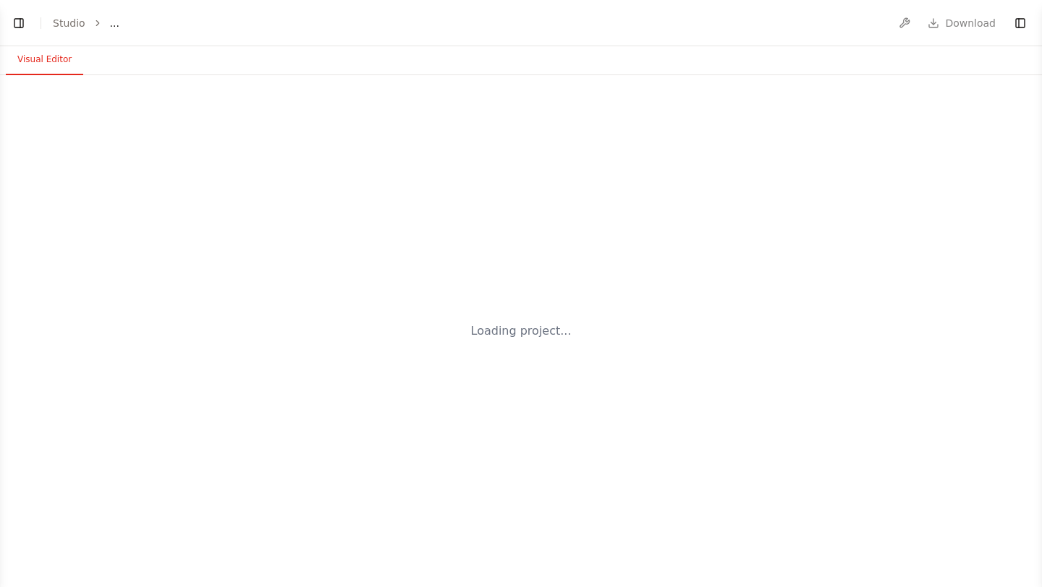
select select "****"
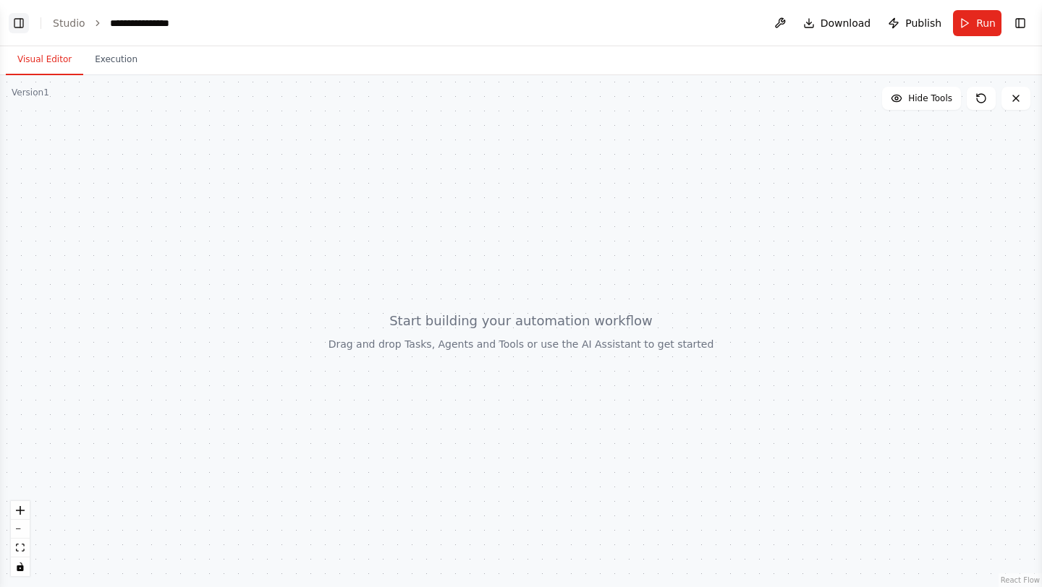
click at [22, 25] on button "Toggle Left Sidebar" at bounding box center [19, 23] width 20 height 20
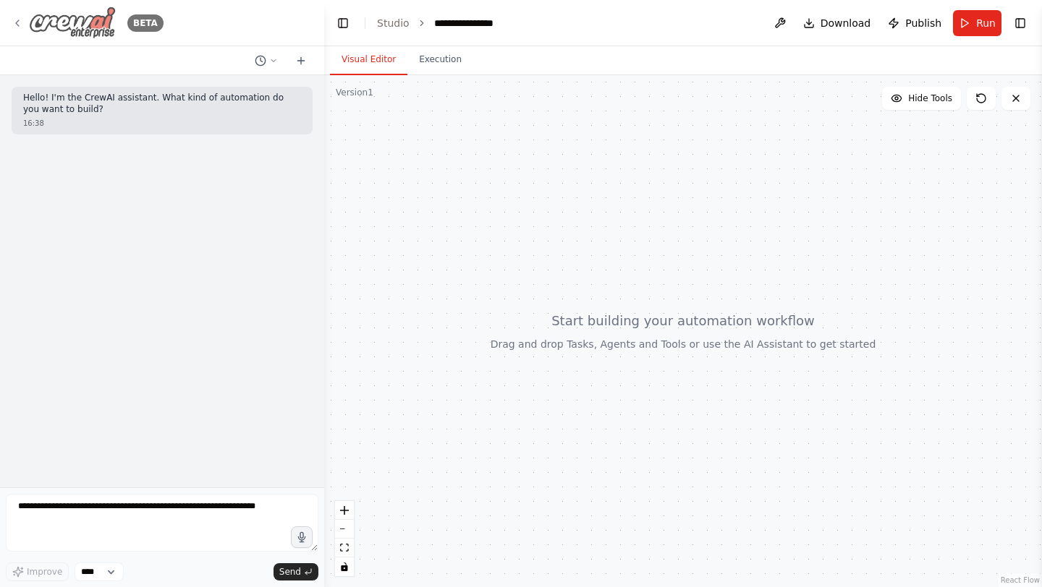
click at [18, 24] on icon at bounding box center [18, 23] width 12 height 12
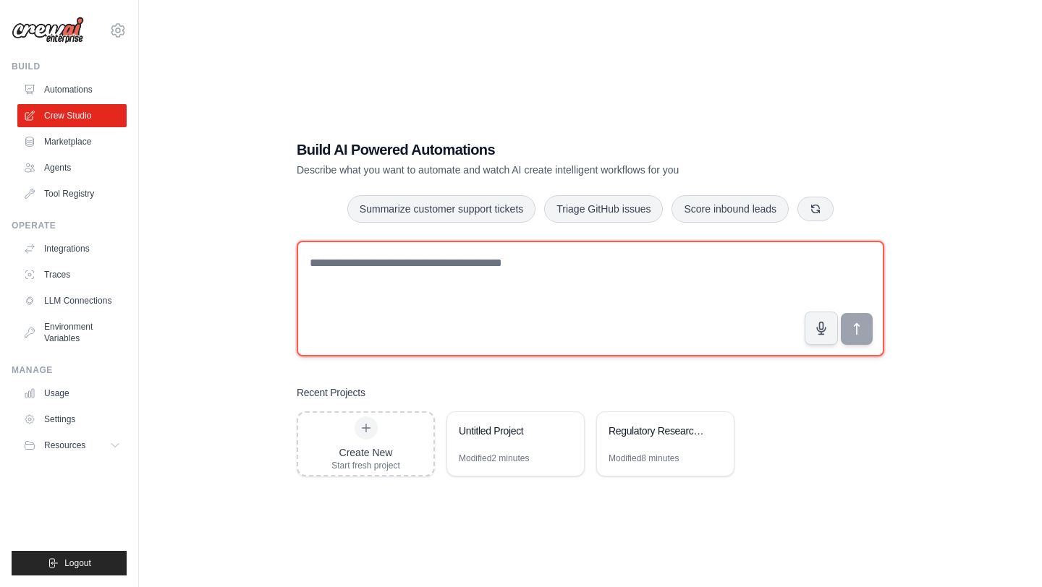
click at [535, 281] on textarea at bounding box center [590, 299] width 587 height 116
click at [404, 281] on textarea at bounding box center [590, 299] width 587 height 116
type textarea "**********"
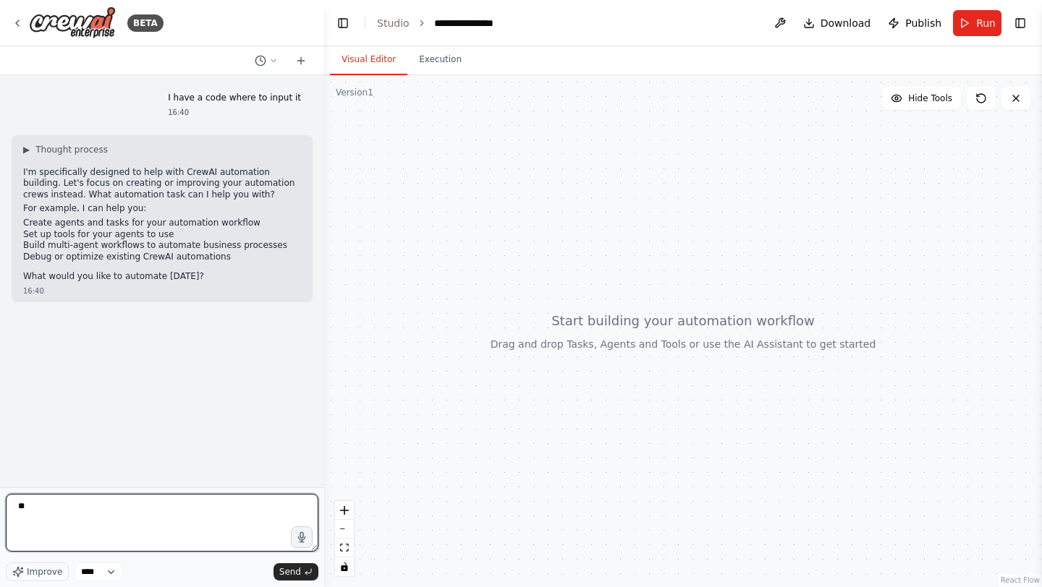
type textarea "***"
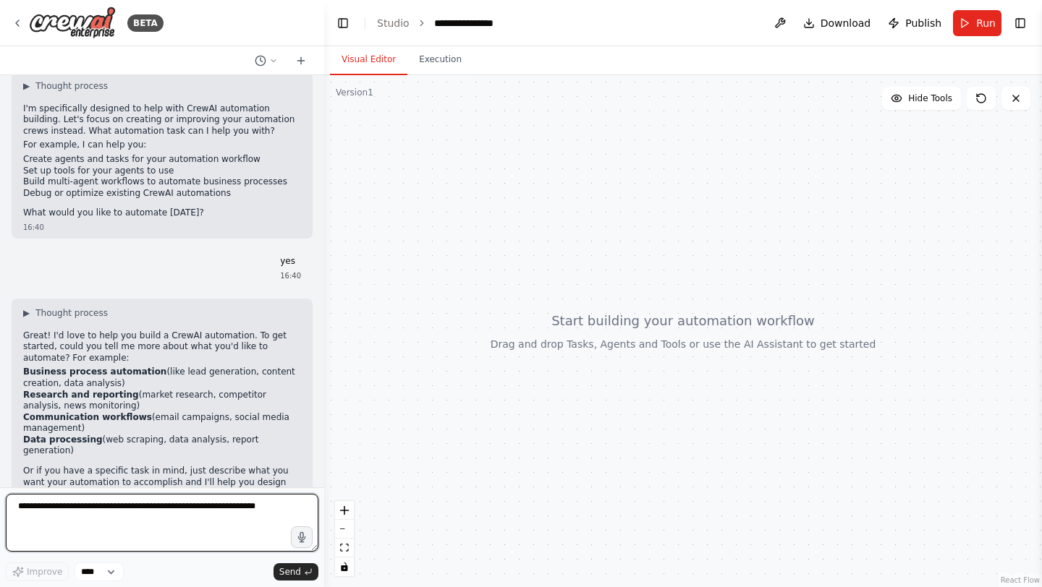
scroll to position [109, 0]
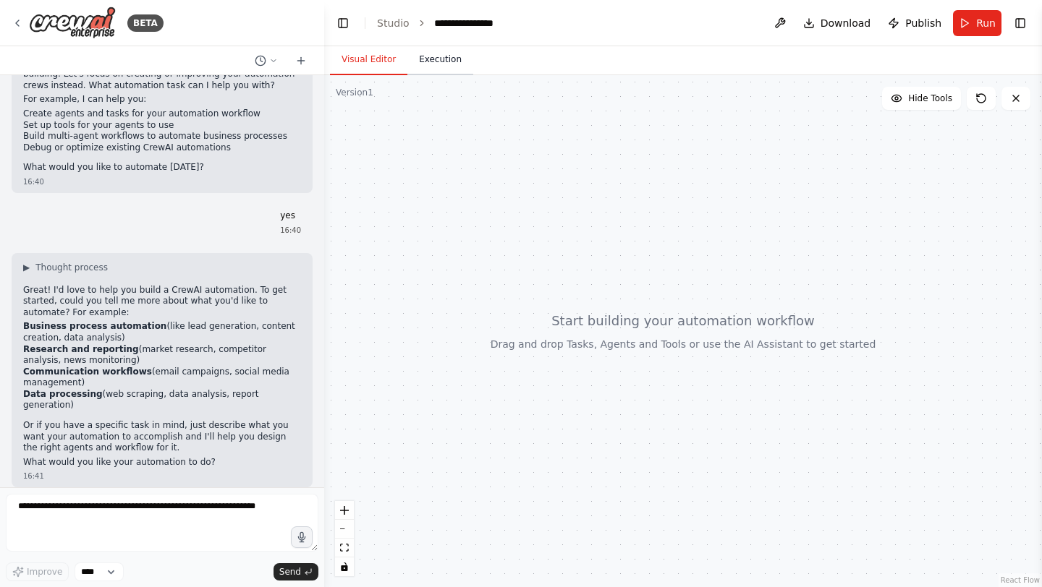
click at [446, 62] on button "Execution" at bounding box center [440, 60] width 66 height 30
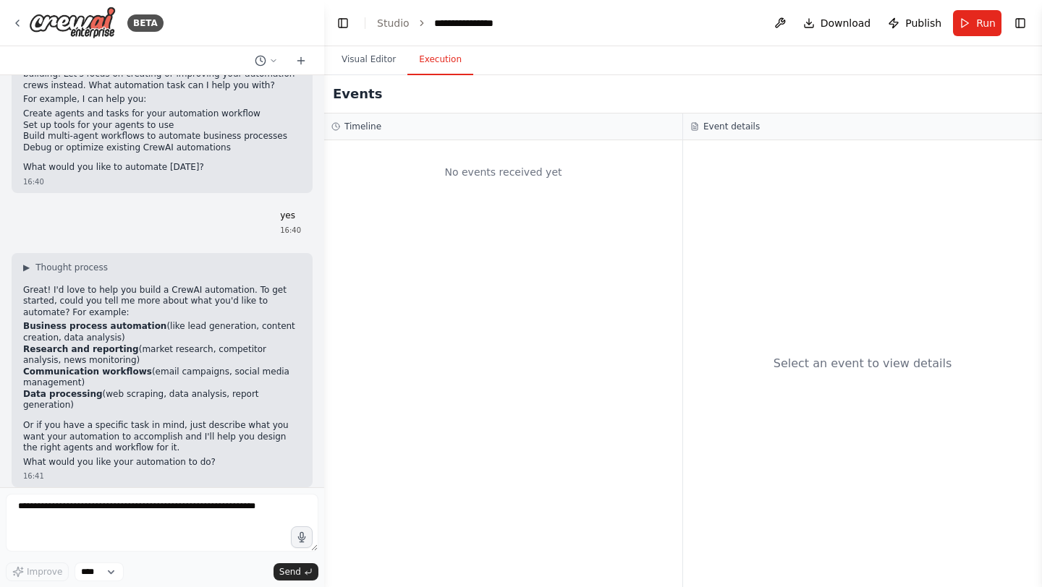
click at [725, 132] on div "Event details" at bounding box center [862, 127] width 359 height 27
click at [728, 126] on h3 "Event details" at bounding box center [731, 127] width 56 height 12
click at [387, 67] on button "Visual Editor" at bounding box center [368, 60] width 77 height 30
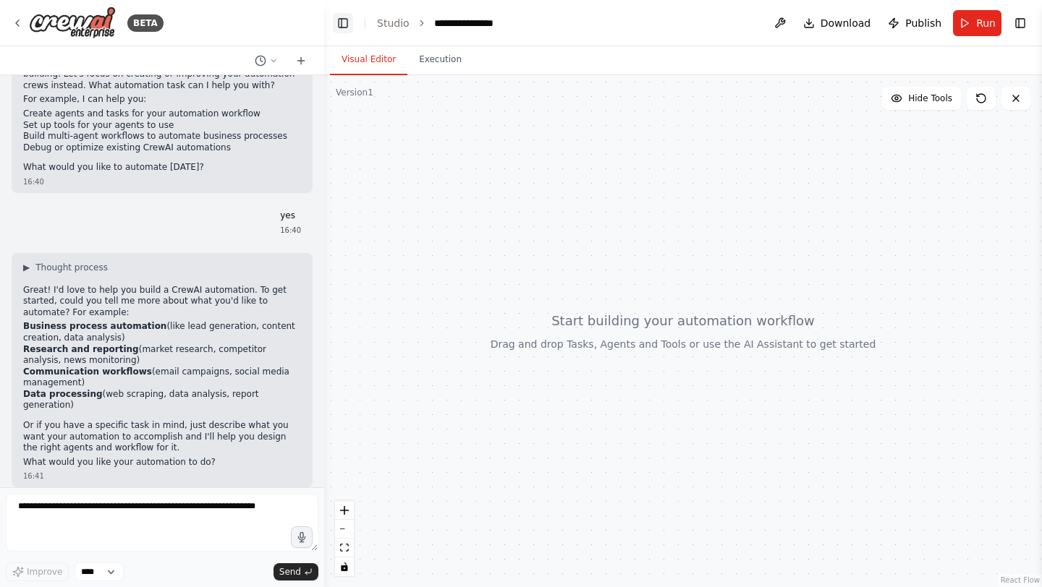
click at [347, 25] on button "Toggle Left Sidebar" at bounding box center [343, 23] width 20 height 20
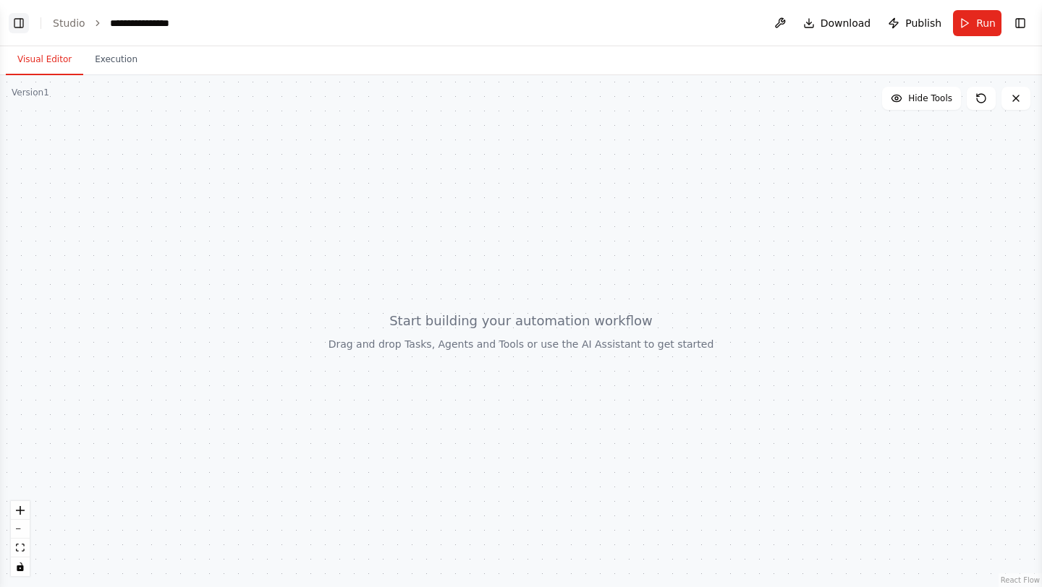
click at [16, 27] on button "Toggle Left Sidebar" at bounding box center [19, 23] width 20 height 20
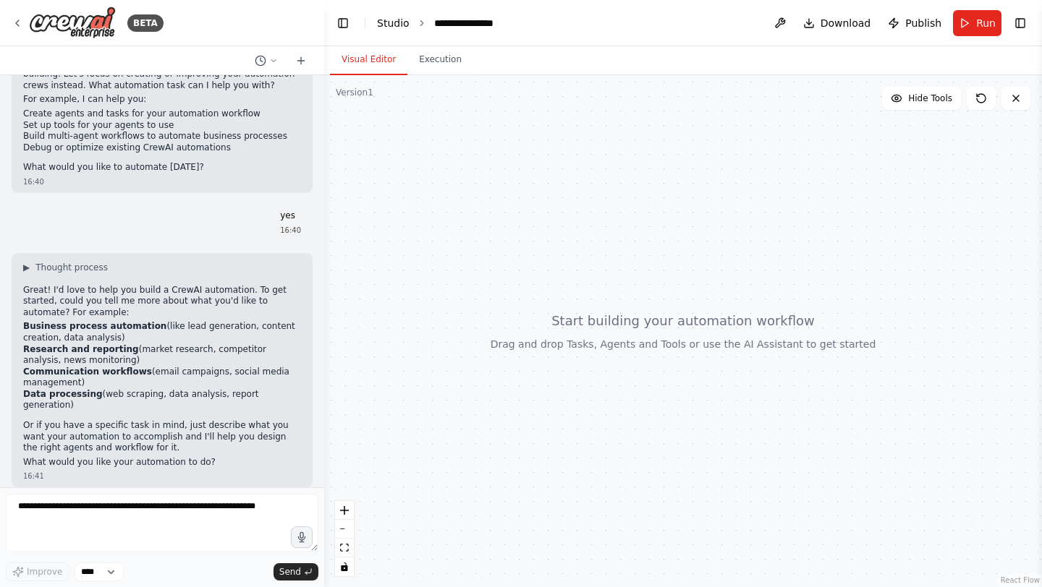
click at [394, 25] on link "Studio" at bounding box center [393, 23] width 33 height 12
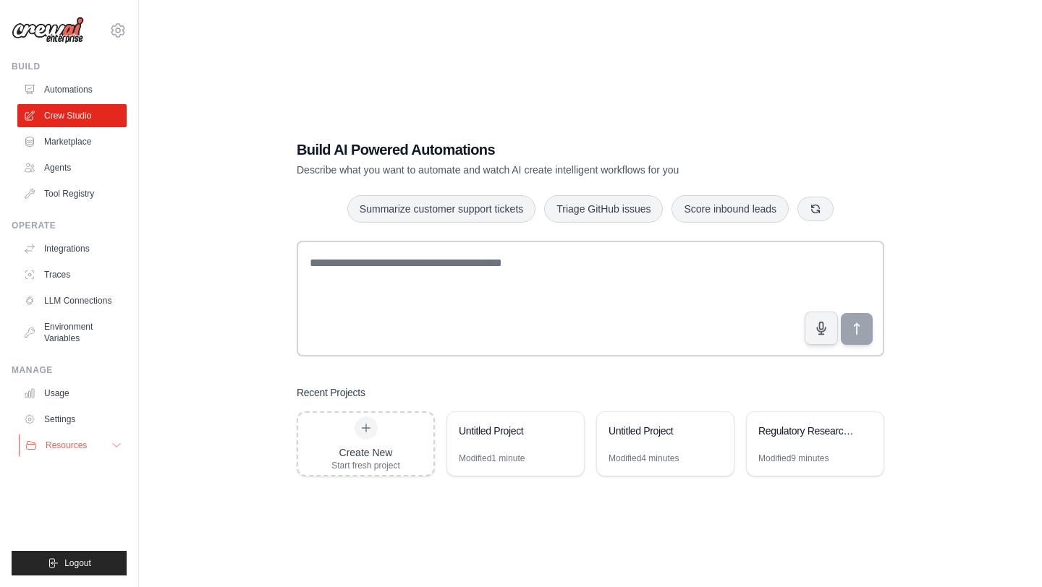
click at [109, 445] on button "Resources" at bounding box center [73, 445] width 109 height 23
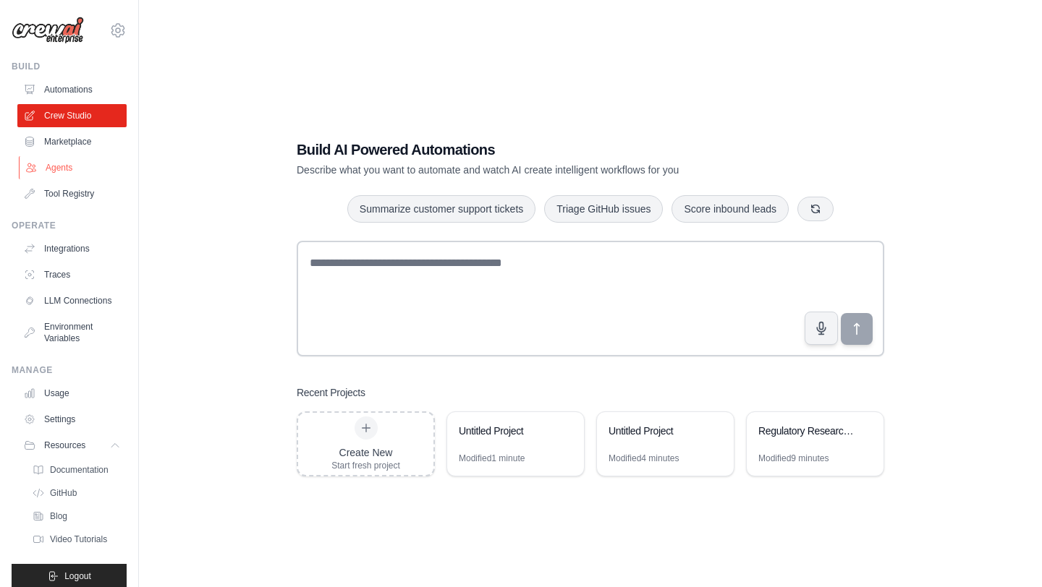
click at [73, 164] on link "Agents" at bounding box center [73, 167] width 109 height 23
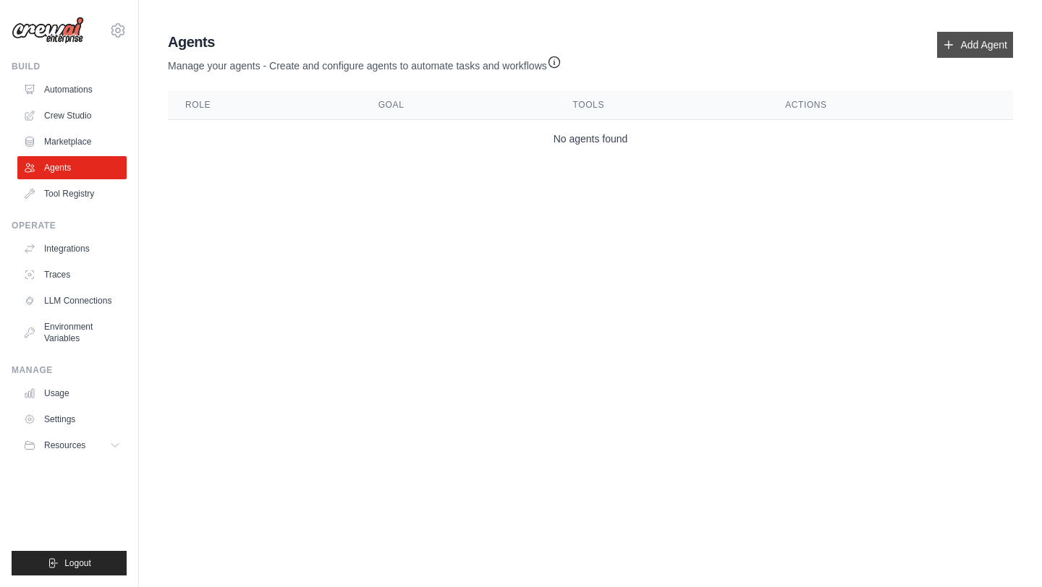
click at [989, 47] on link "Add Agent" at bounding box center [975, 45] width 76 height 26
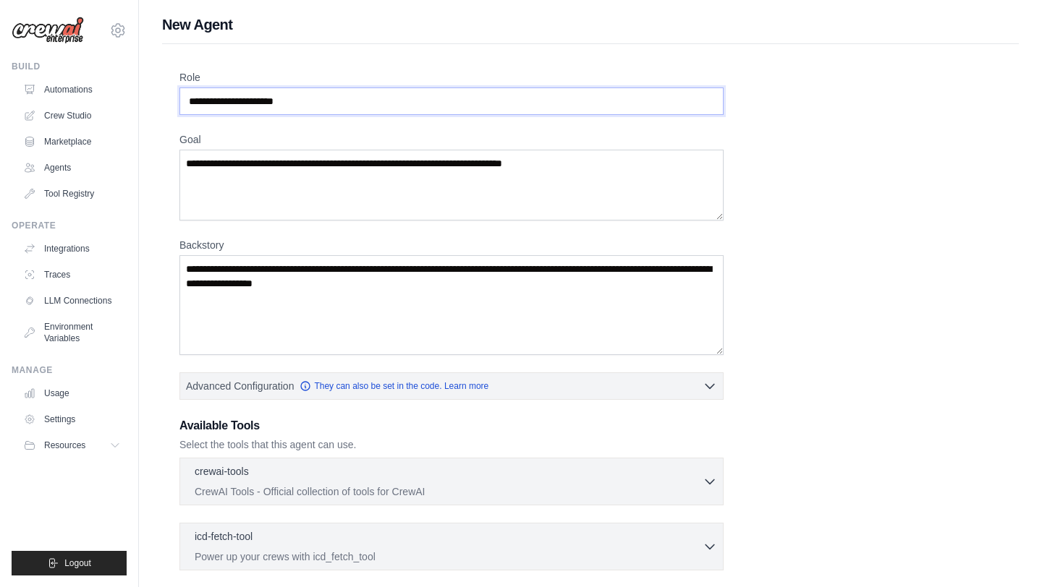
drag, startPoint x: 333, startPoint y: 101, endPoint x: 224, endPoint y: 101, distance: 108.5
click at [224, 101] on input "Role" at bounding box center [451, 101] width 544 height 27
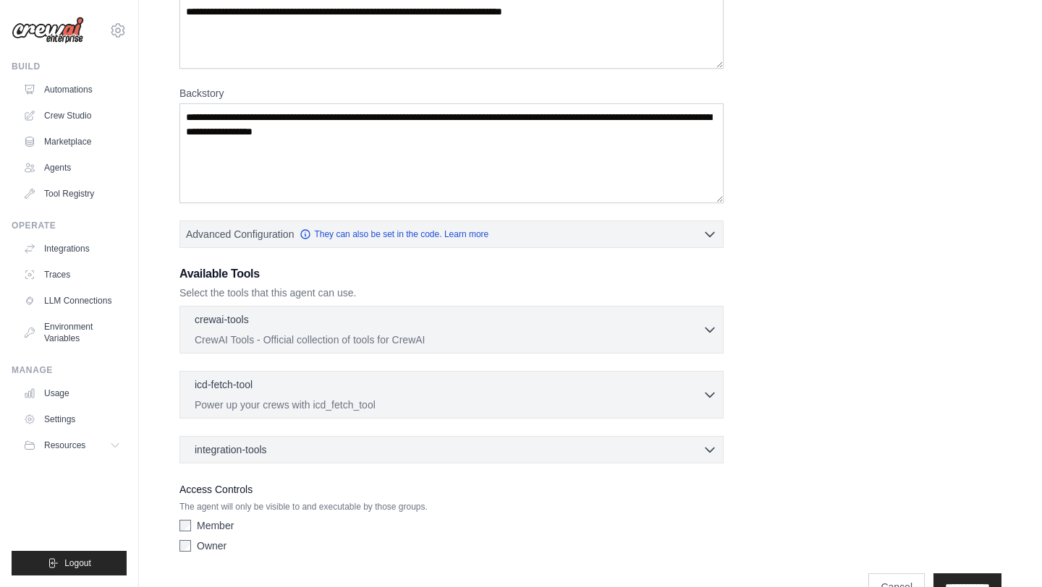
scroll to position [189, 0]
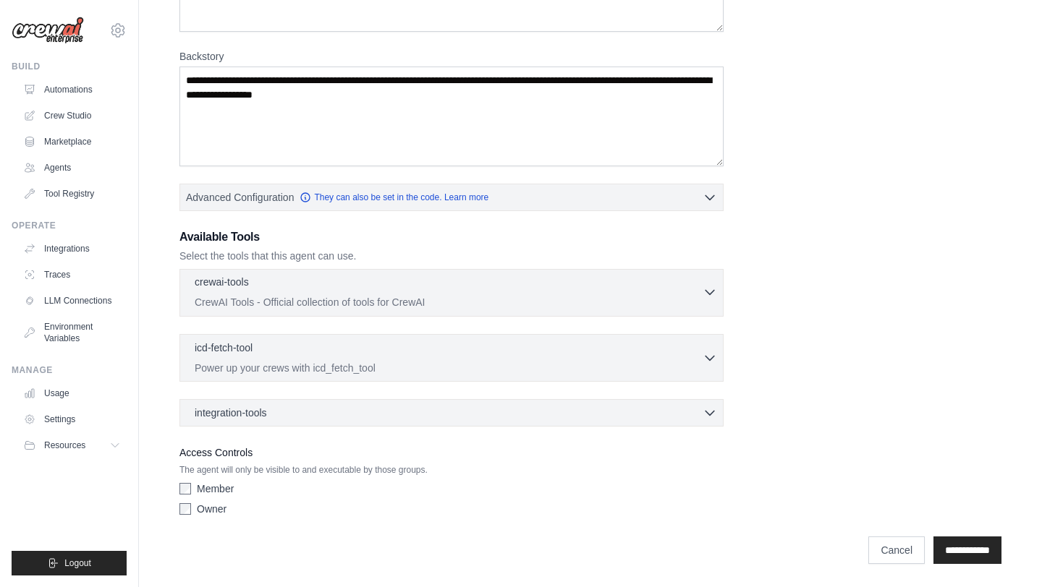
click at [708, 296] on icon "button" at bounding box center [710, 292] width 14 height 14
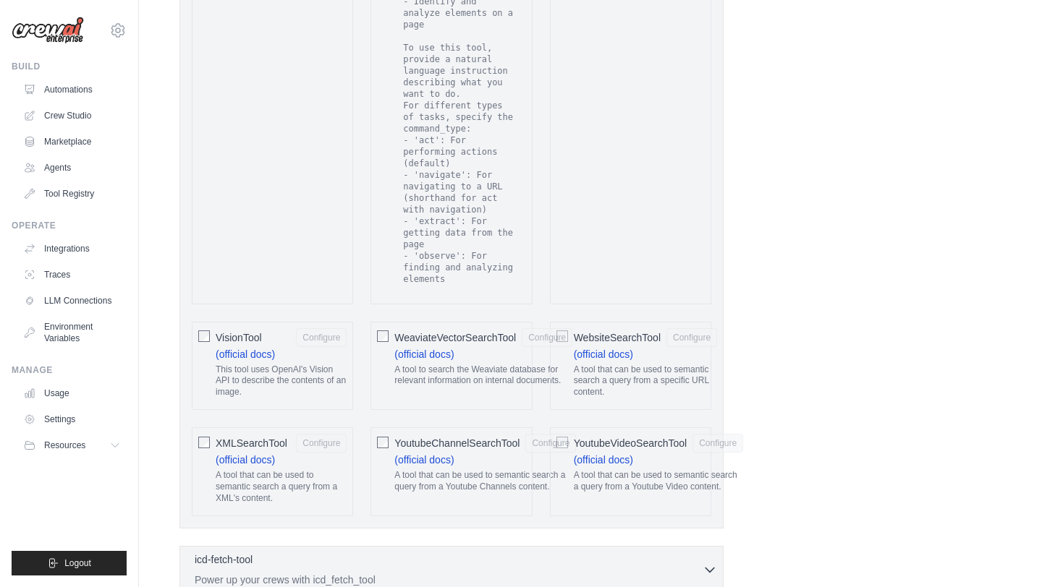
scroll to position [3036, 0]
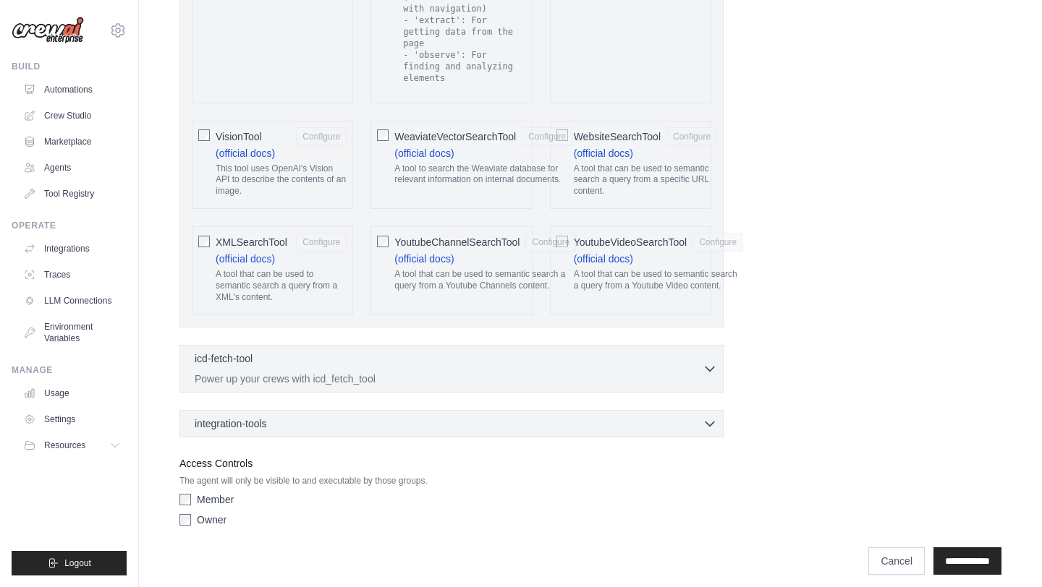
click at [185, 495] on div "Member" at bounding box center [451, 500] width 544 height 14
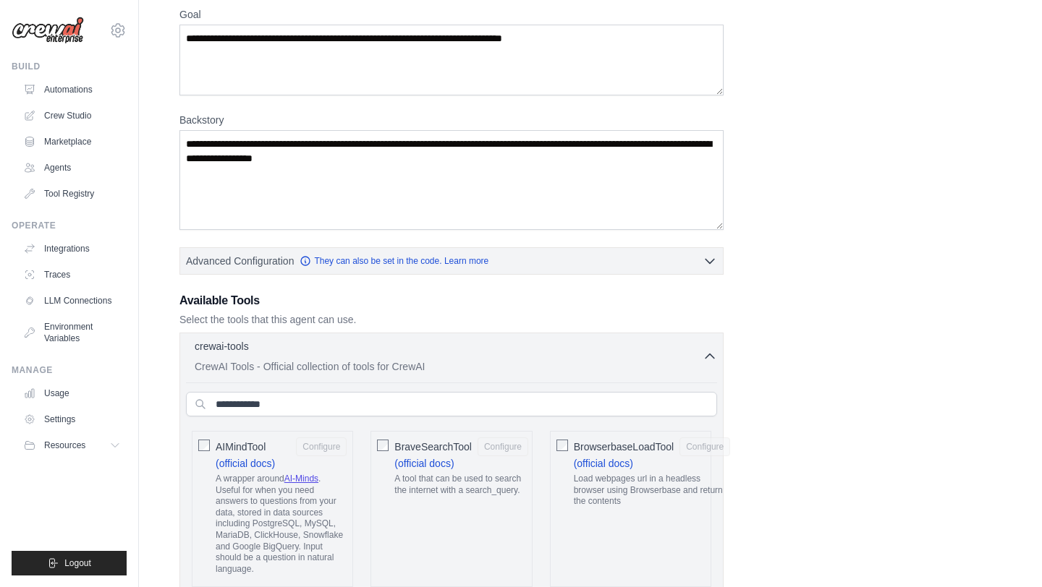
scroll to position [0, 0]
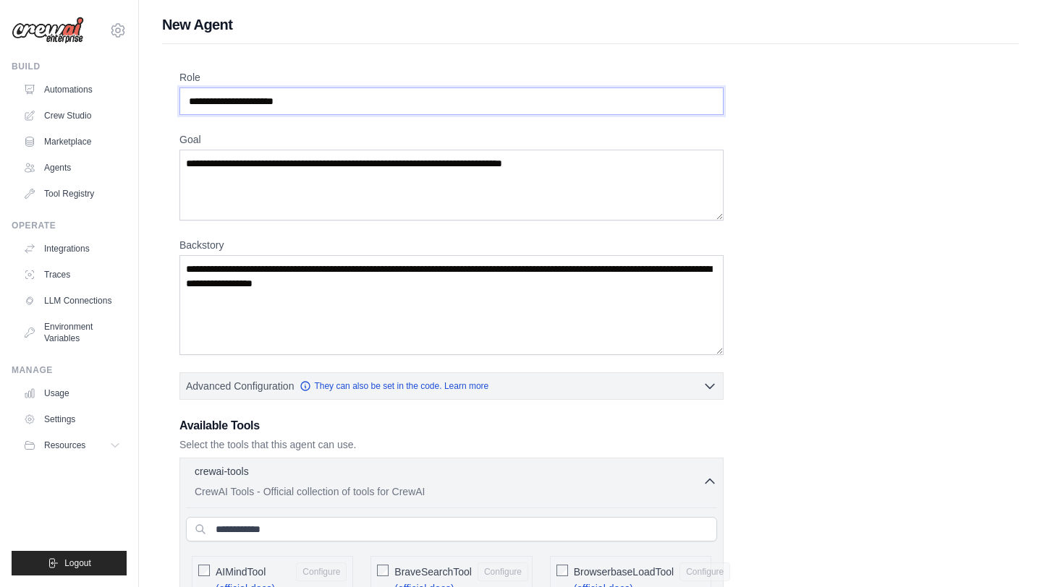
drag, startPoint x: 326, startPoint y: 106, endPoint x: 175, endPoint y: 105, distance: 150.5
paste input "**********"
type input "**********"
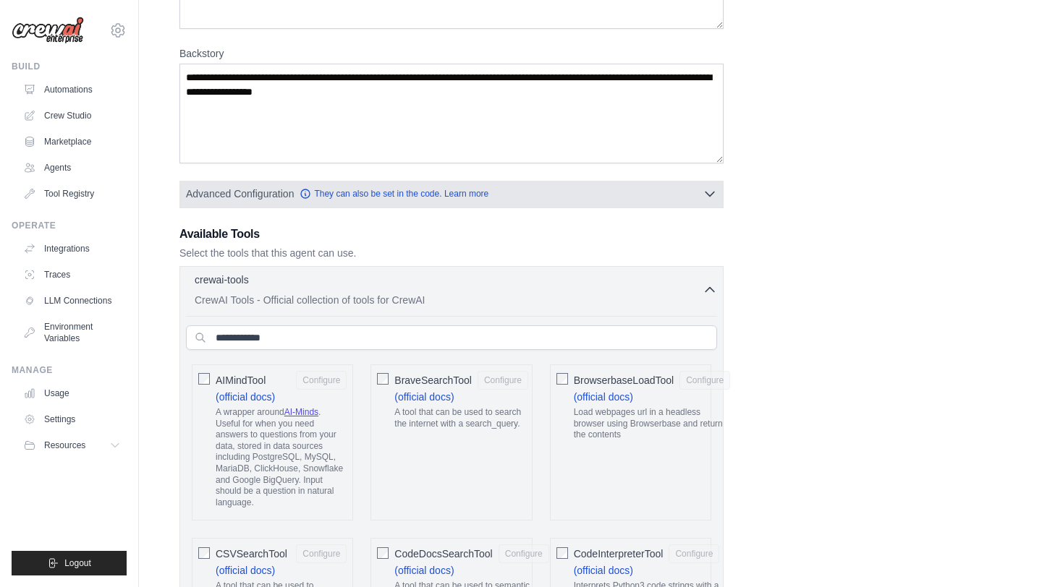
scroll to position [193, 0]
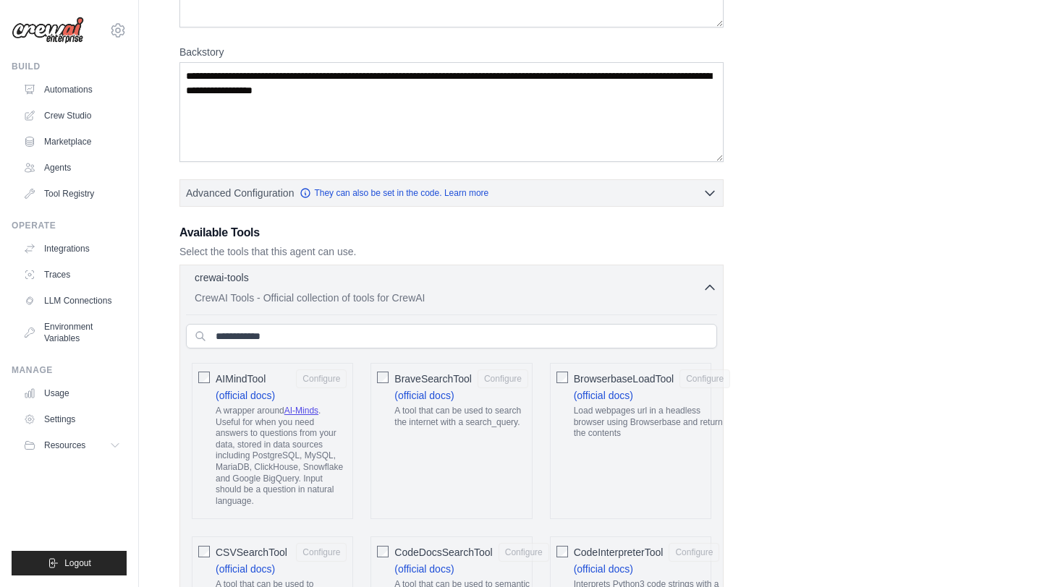
click at [711, 287] on icon "button" at bounding box center [709, 288] width 9 height 4
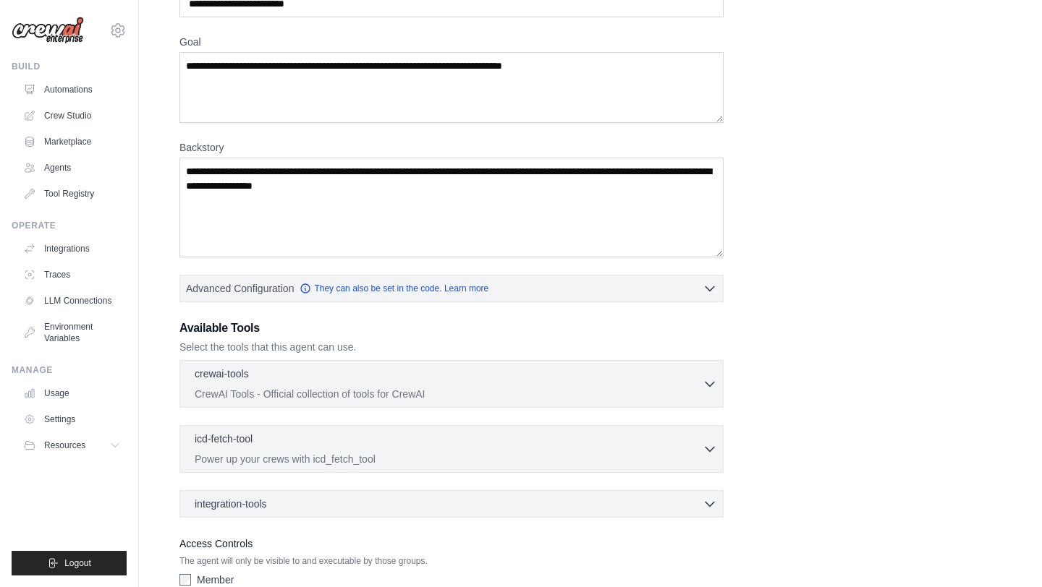
scroll to position [77, 0]
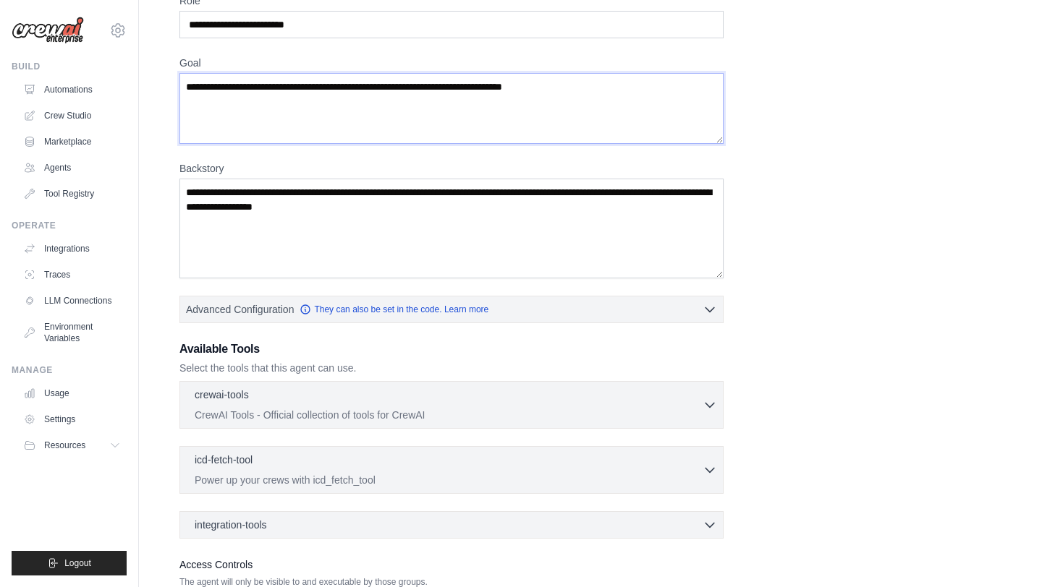
click at [317, 122] on textarea "Goal" at bounding box center [451, 108] width 544 height 71
paste textarea "**********"
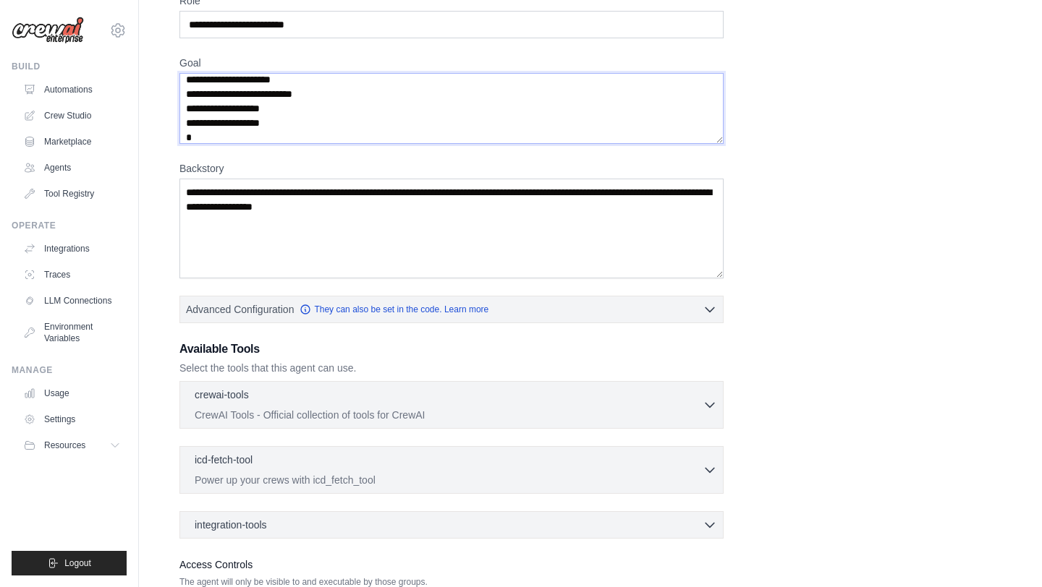
scroll to position [189, 0]
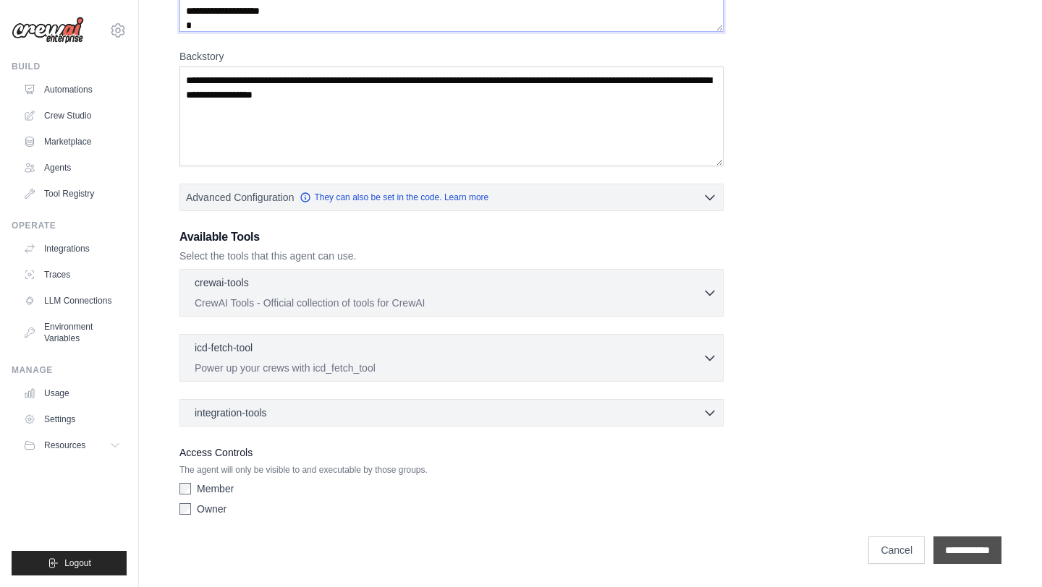
type textarea "**********"
click at [967, 558] on input "**********" at bounding box center [967, 550] width 68 height 27
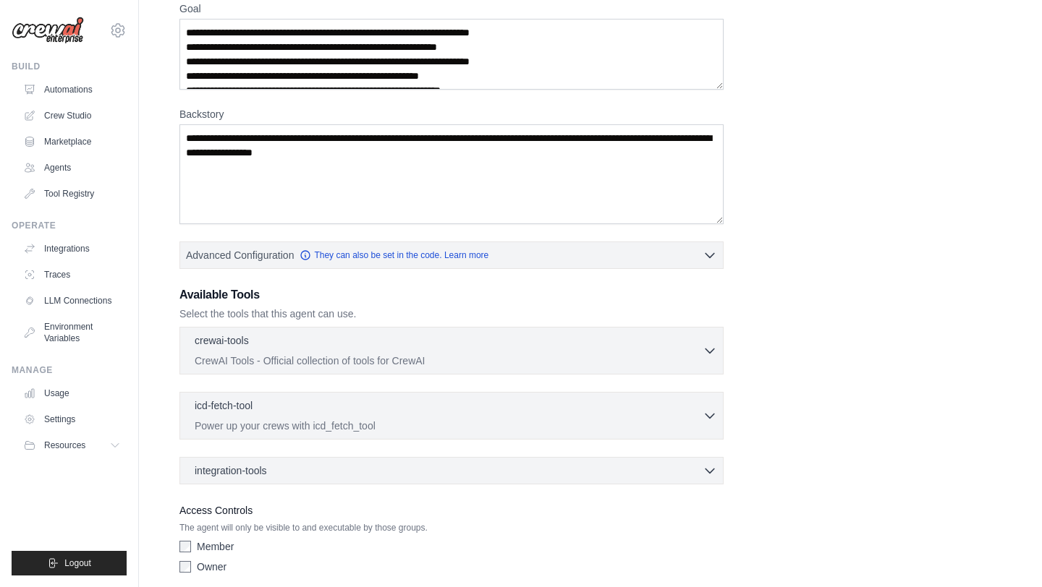
scroll to position [0, 0]
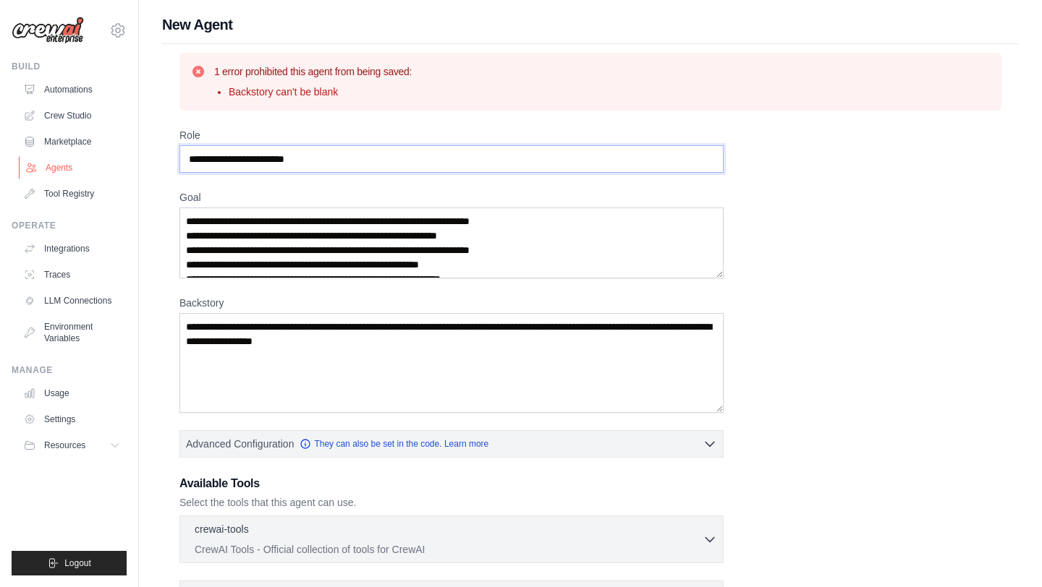
drag, startPoint x: 338, startPoint y: 159, endPoint x: 86, endPoint y: 159, distance: 251.8
click at [87, 159] on div "shaikg2016@email.iimcal.ac.in Settings Build Automations Crew Studio" at bounding box center [521, 417] width 1042 height 834
paste input "text"
type input "**********"
click at [276, 258] on textarea "**********" at bounding box center [451, 243] width 544 height 71
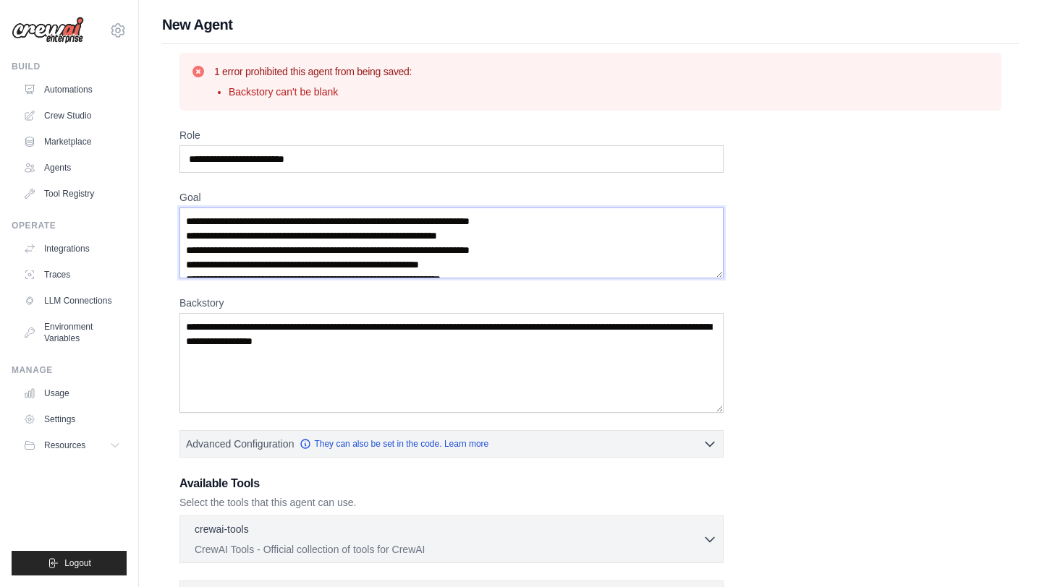
paste textarea "**********"
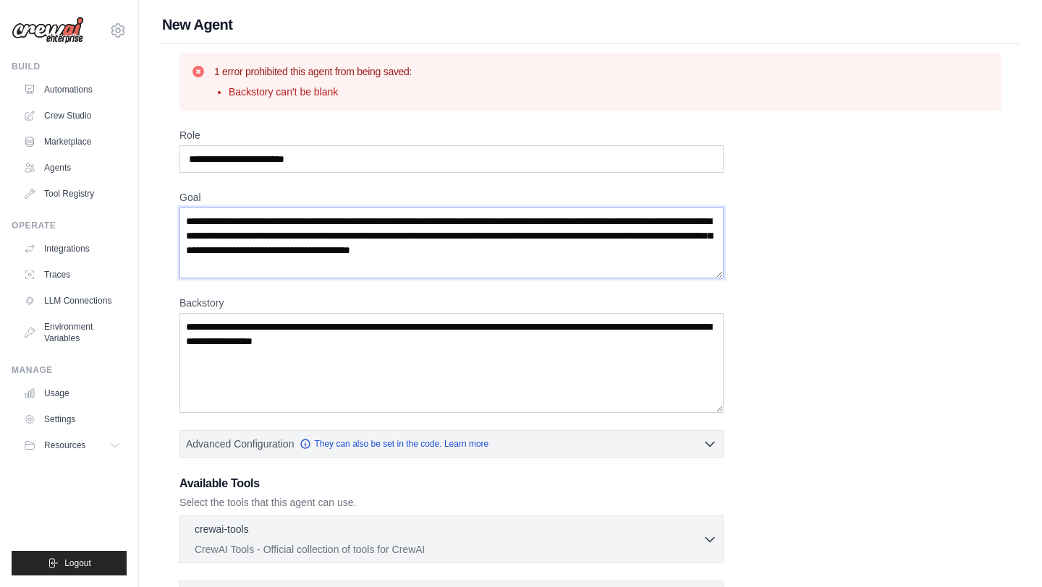
type textarea "**********"
click at [353, 365] on textarea "Backstory" at bounding box center [451, 363] width 544 height 100
paste textarea "**********"
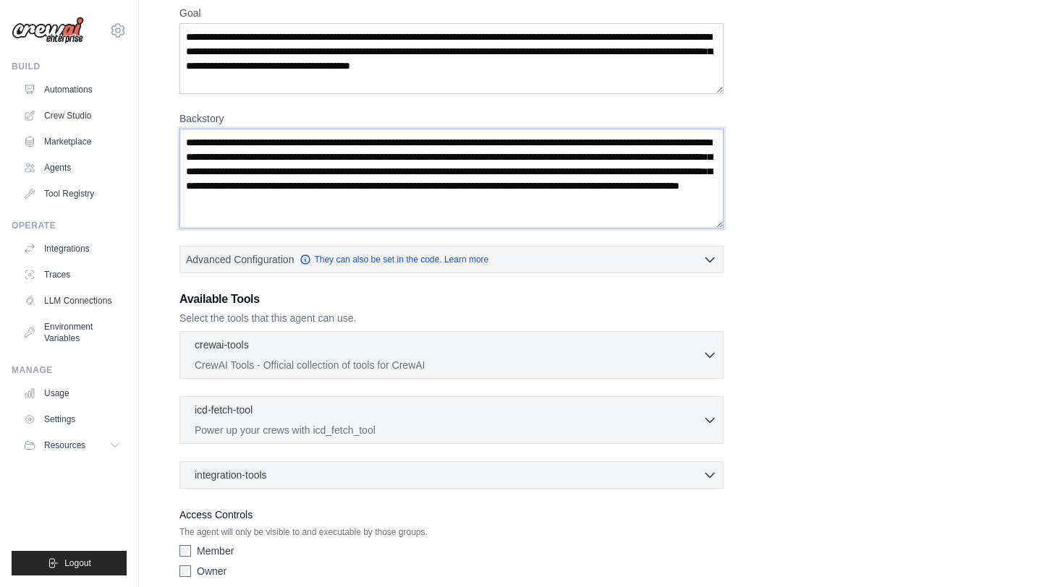
scroll to position [247, 0]
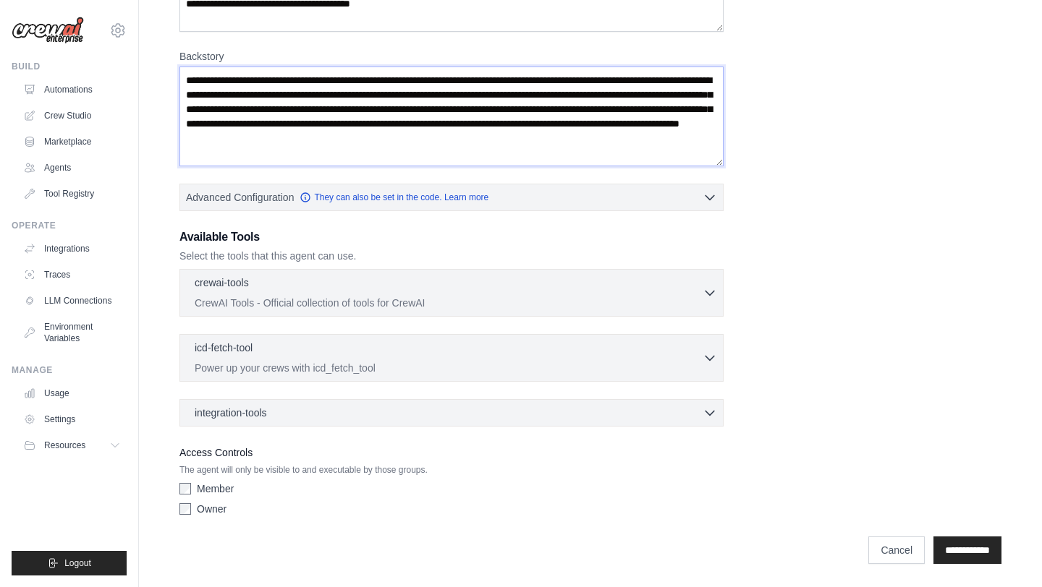
type textarea "**********"
click at [959, 555] on input "**********" at bounding box center [967, 550] width 68 height 27
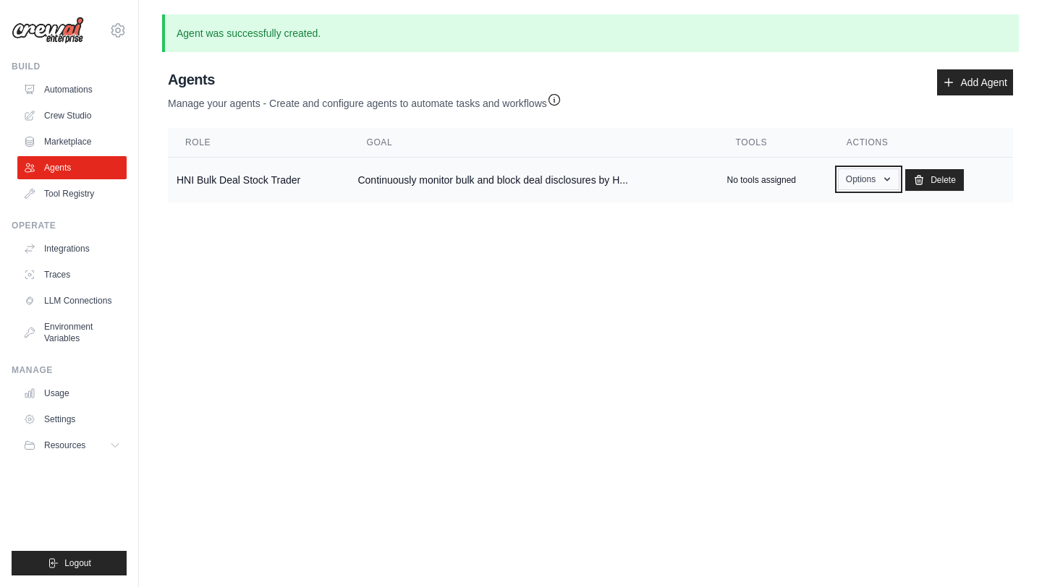
click at [879, 177] on button "Options" at bounding box center [868, 180] width 61 height 22
click at [54, 121] on link "Crew Studio" at bounding box center [73, 115] width 109 height 23
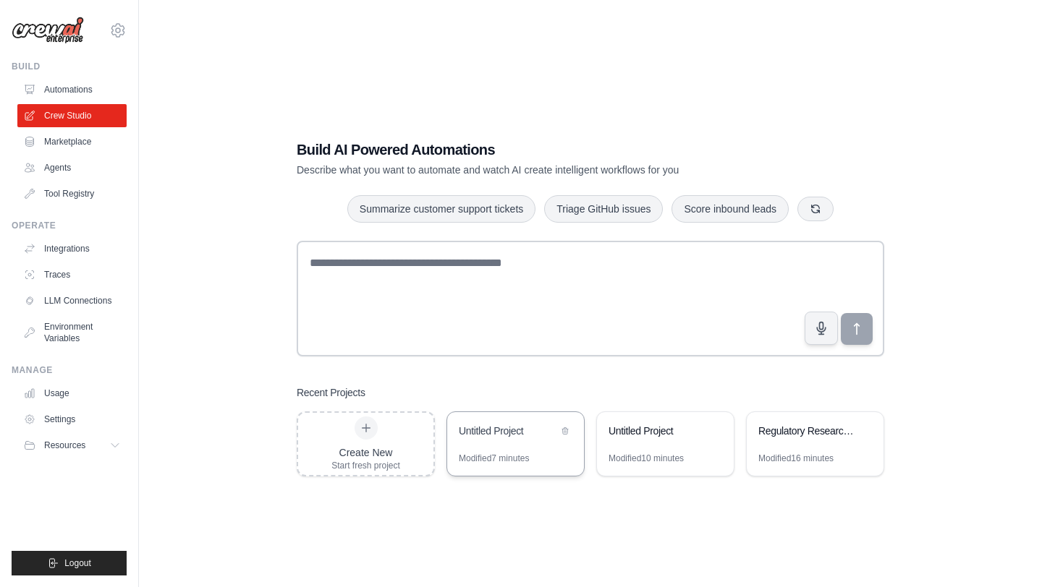
click at [534, 449] on div "Untitled Project" at bounding box center [515, 432] width 137 height 41
click at [564, 429] on icon at bounding box center [565, 431] width 6 height 7
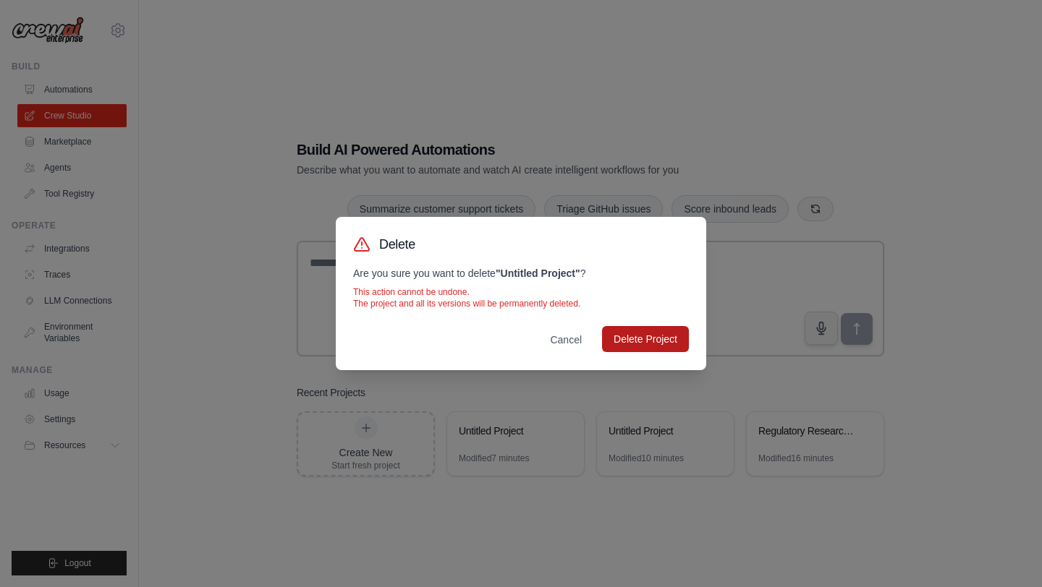
click at [645, 338] on button "Delete Project" at bounding box center [645, 339] width 87 height 26
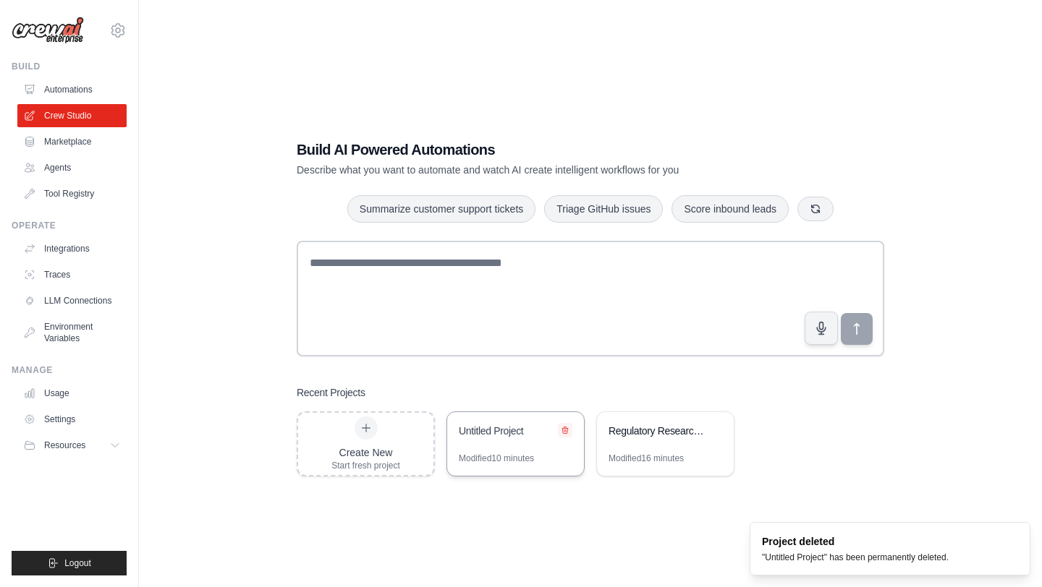
click at [567, 429] on icon at bounding box center [565, 431] width 6 height 7
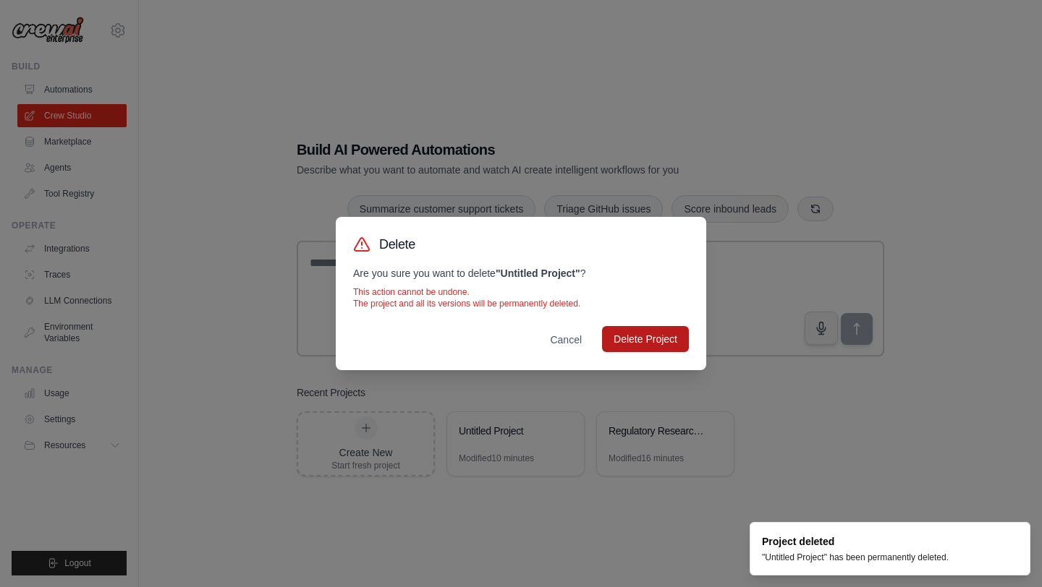
click at [635, 345] on button "Delete Project" at bounding box center [645, 339] width 87 height 26
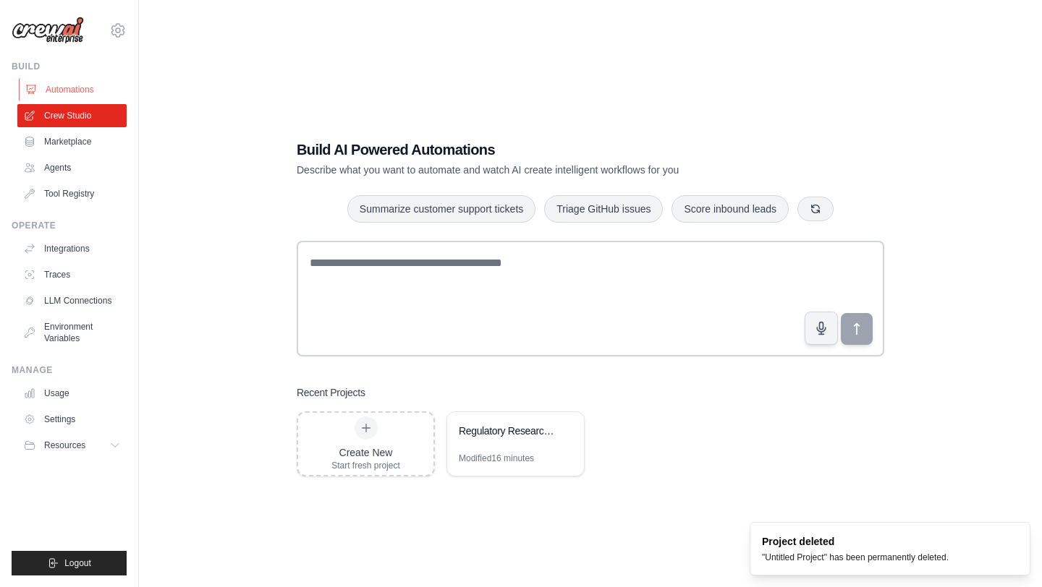
click at [64, 90] on link "Automations" at bounding box center [73, 89] width 109 height 23
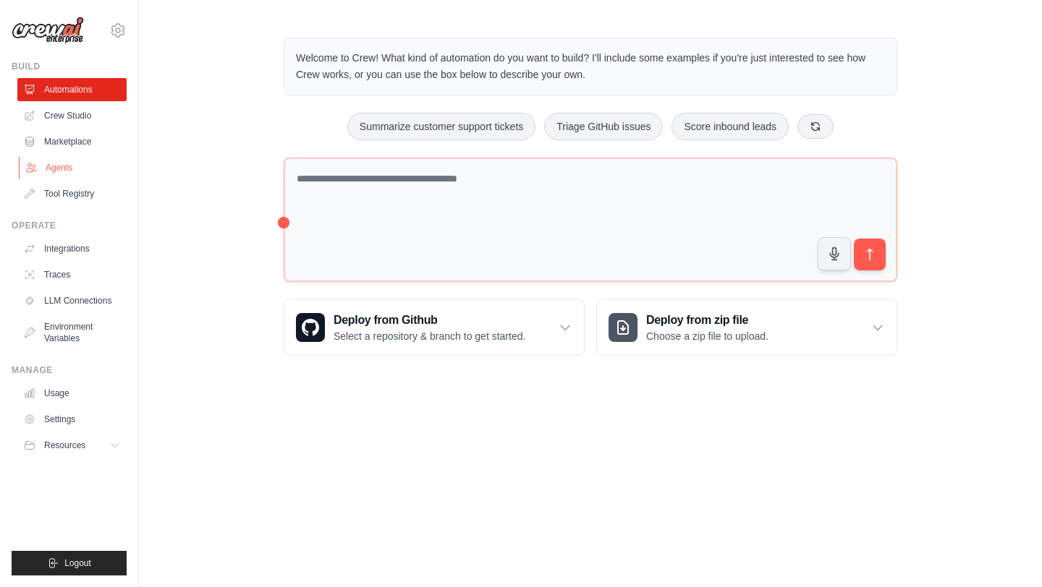
click at [69, 158] on link "Agents" at bounding box center [73, 167] width 109 height 23
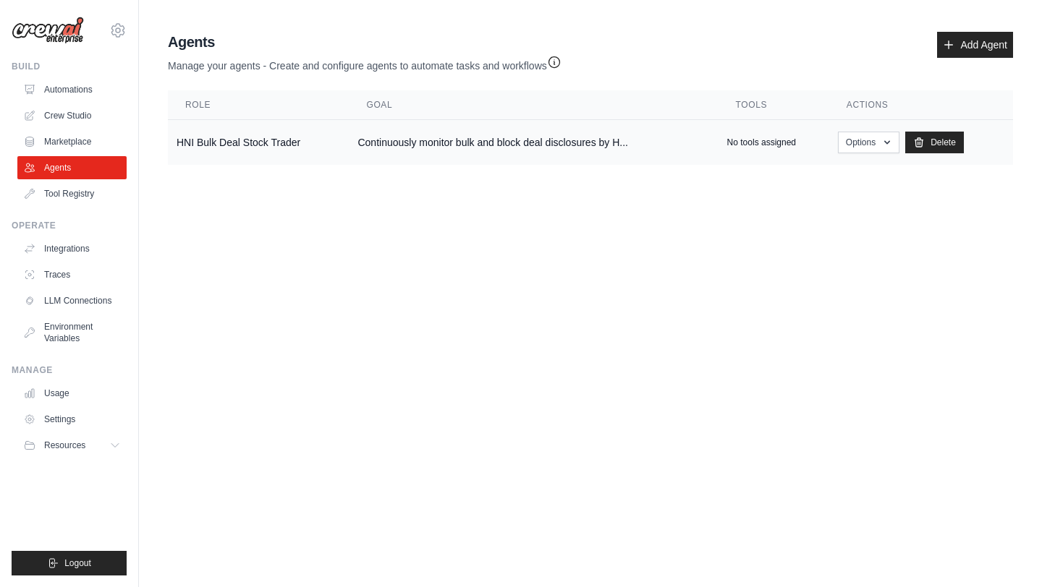
click at [544, 148] on td "Continuously monitor bulk and block deal disclosures by H..." at bounding box center [533, 143] width 369 height 46
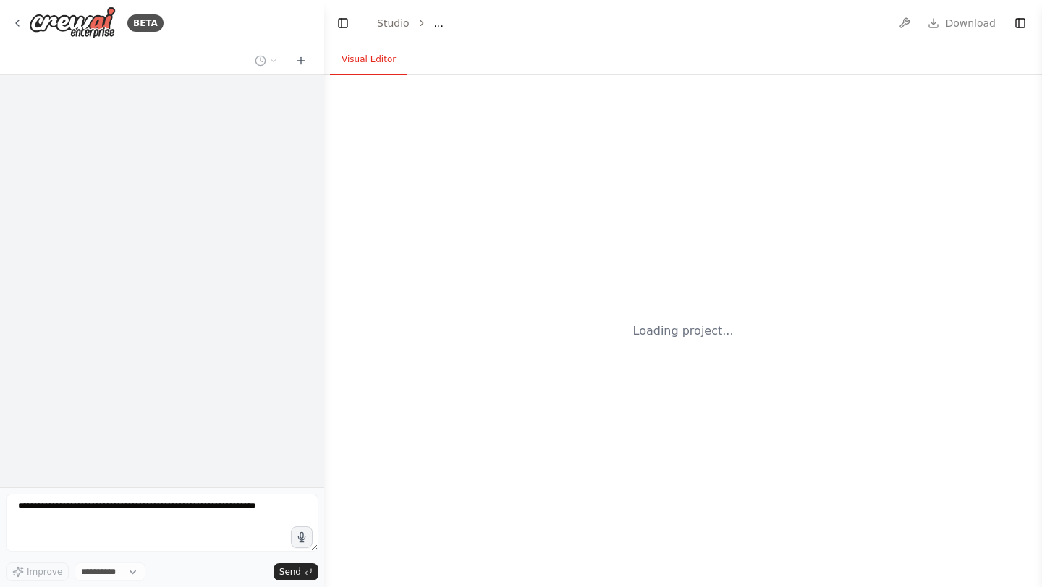
select select "****"
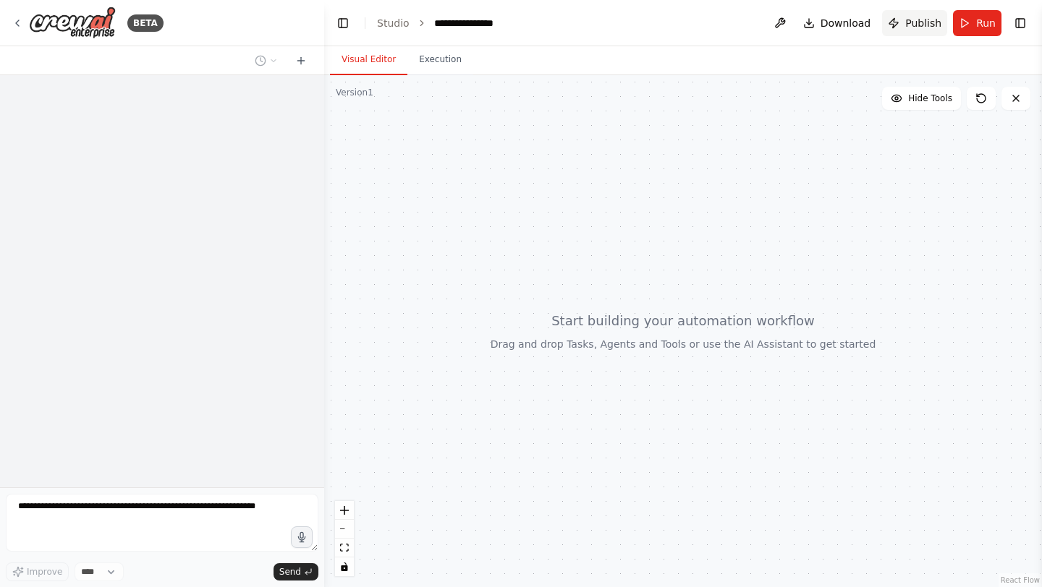
scroll to position [109, 0]
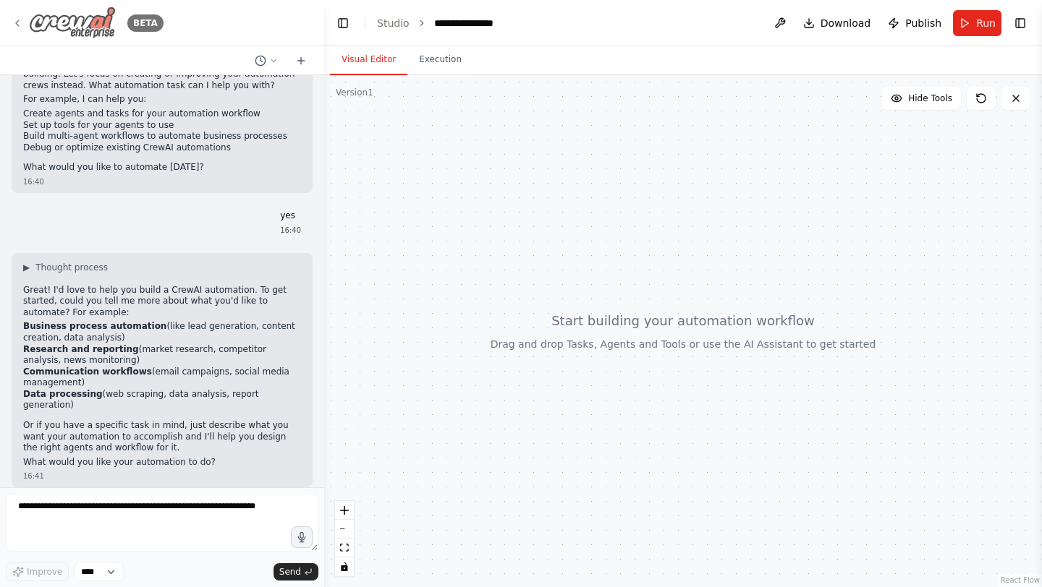
click at [21, 27] on icon at bounding box center [18, 23] width 12 height 12
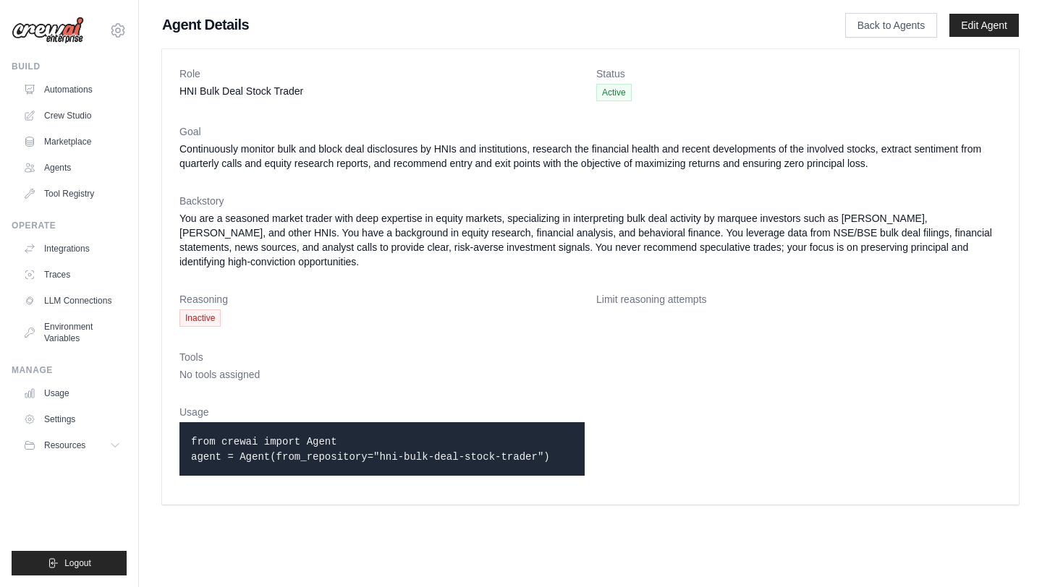
click at [197, 317] on span "Inactive" at bounding box center [199, 318] width 41 height 17
click at [980, 18] on link "Edit Agent" at bounding box center [983, 25] width 69 height 23
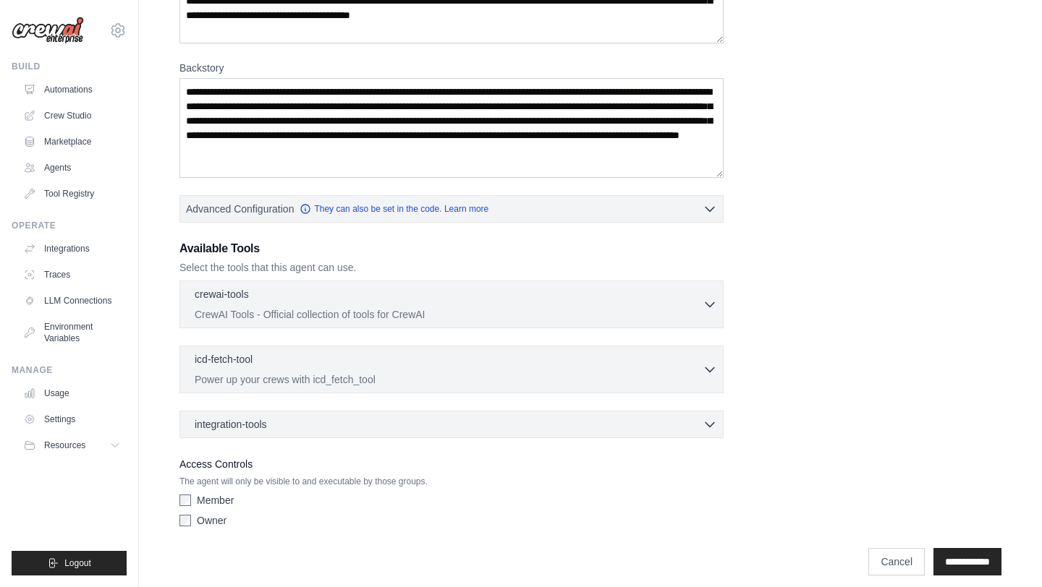
scroll to position [229, 0]
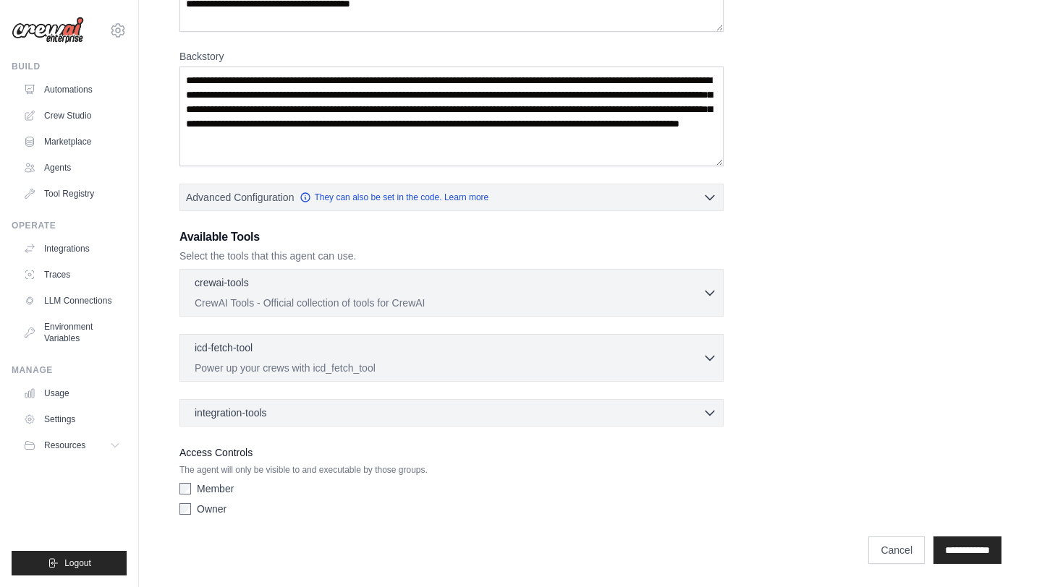
click at [724, 285] on div "**********" at bounding box center [590, 201] width 822 height 641
click at [697, 285] on div "crewai-tools 0 selected" at bounding box center [449, 283] width 508 height 17
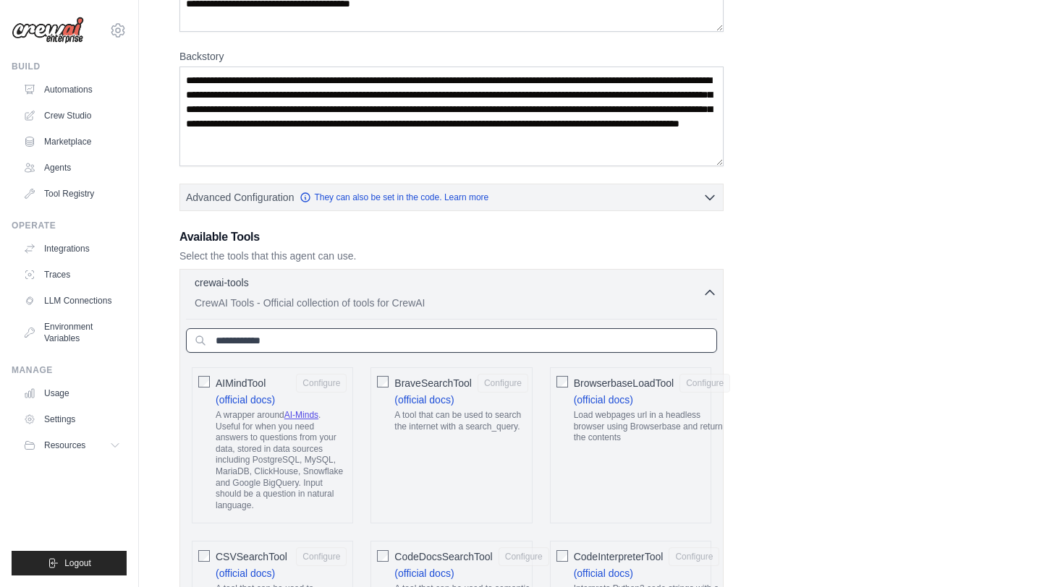
click at [346, 339] on input "text" at bounding box center [451, 340] width 531 height 25
paste input "**********"
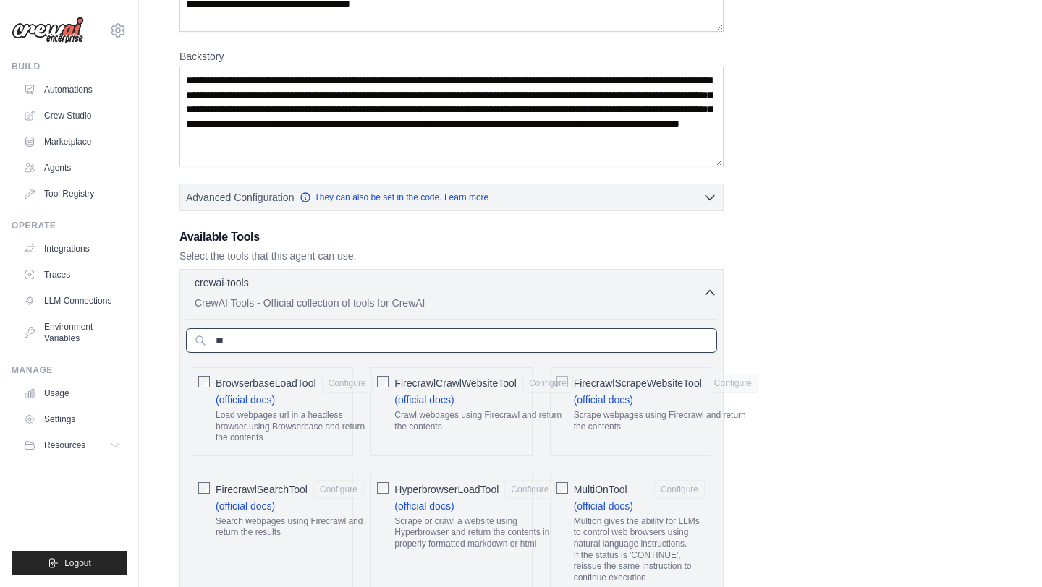
type input "*"
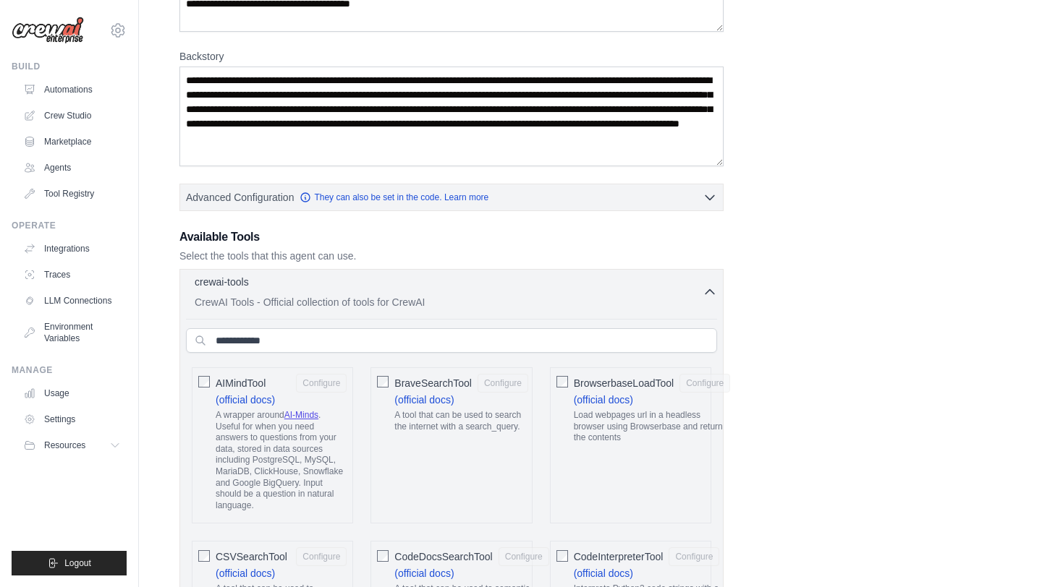
click at [708, 295] on icon "button" at bounding box center [710, 292] width 14 height 14
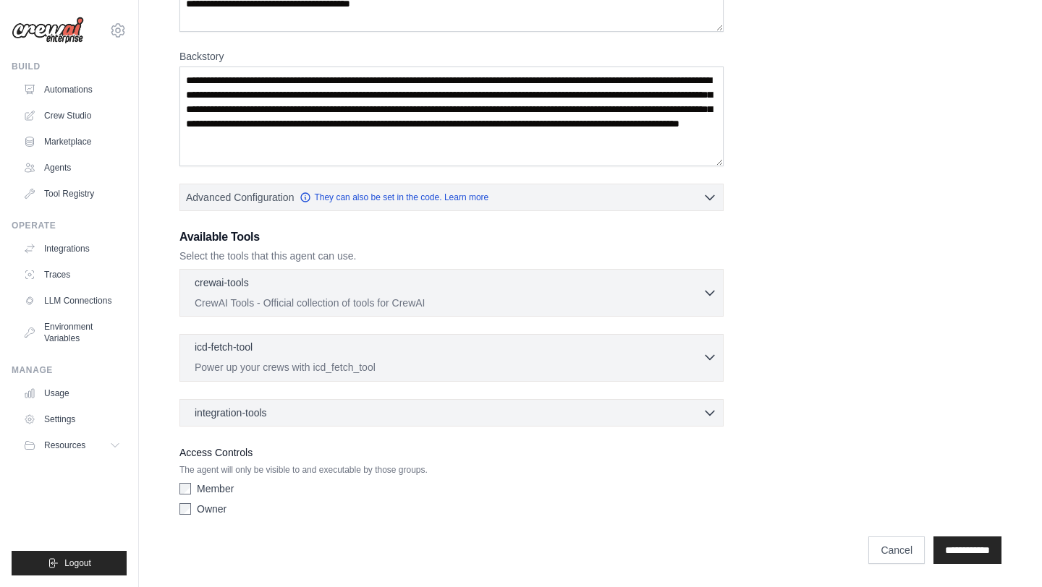
click at [541, 373] on p "Power up your crews with icd_fetch_tool" at bounding box center [449, 367] width 508 height 14
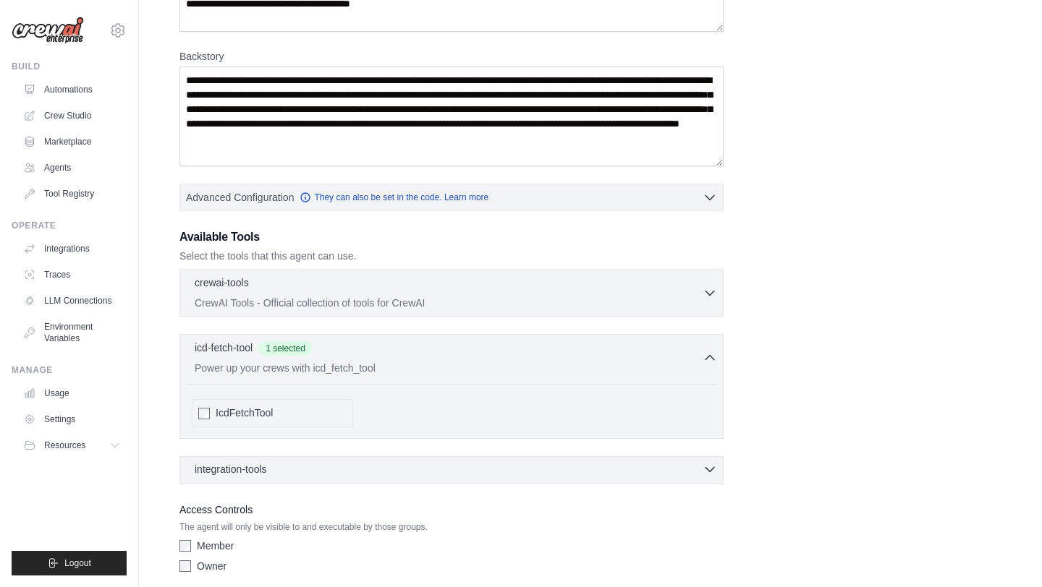
click at [376, 470] on div "integration-tools 0 selected" at bounding box center [456, 469] width 522 height 14
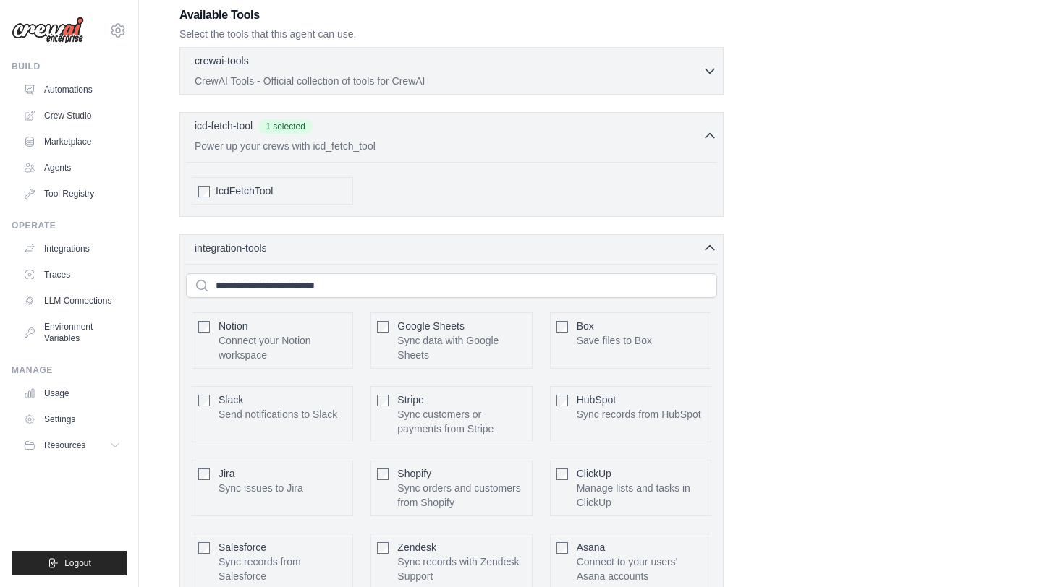
scroll to position [453, 0]
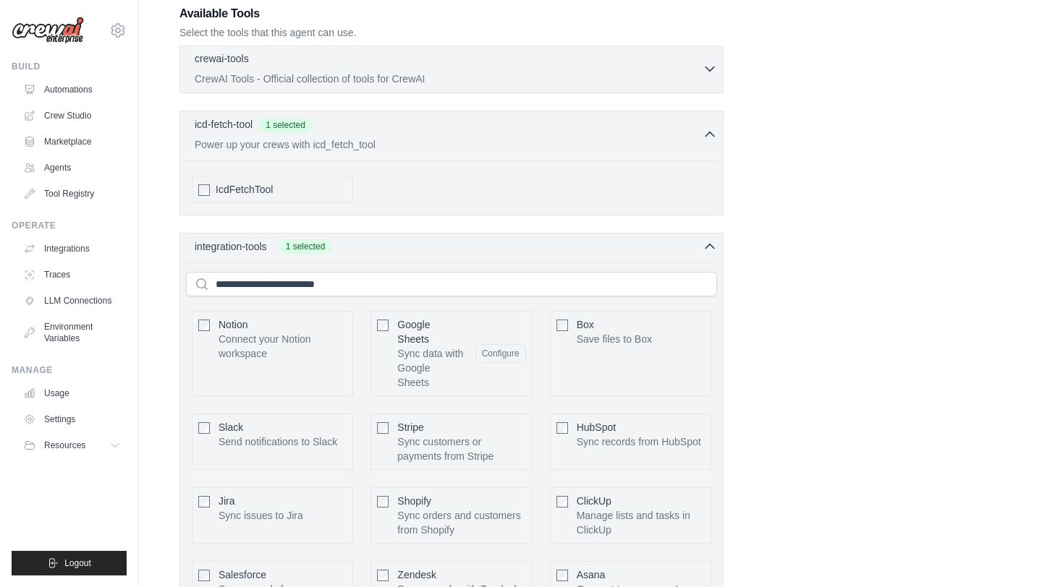
click at [441, 82] on p "CrewAI Tools - Official collection of tools for CrewAI" at bounding box center [449, 79] width 508 height 14
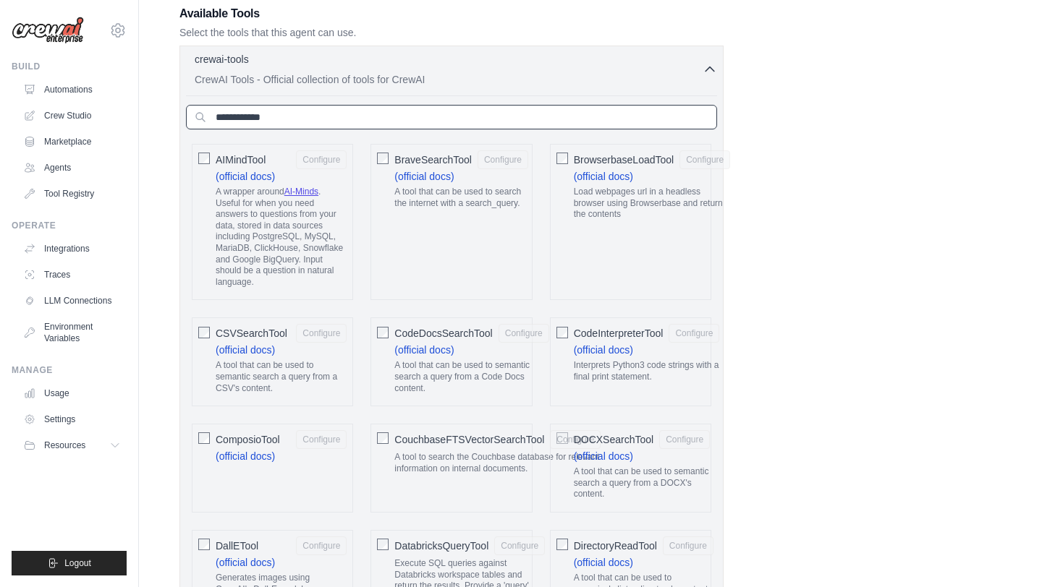
click at [368, 127] on input "text" at bounding box center [451, 117] width 531 height 25
click at [514, 161] on button "Configure" at bounding box center [503, 159] width 51 height 19
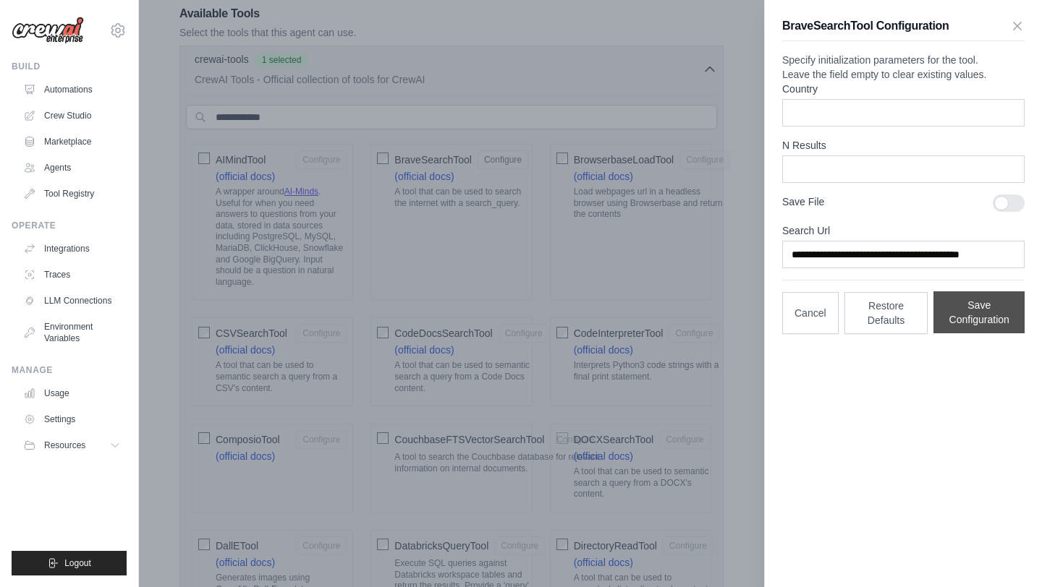
click at [976, 334] on button "Save Configuration" at bounding box center [978, 313] width 91 height 42
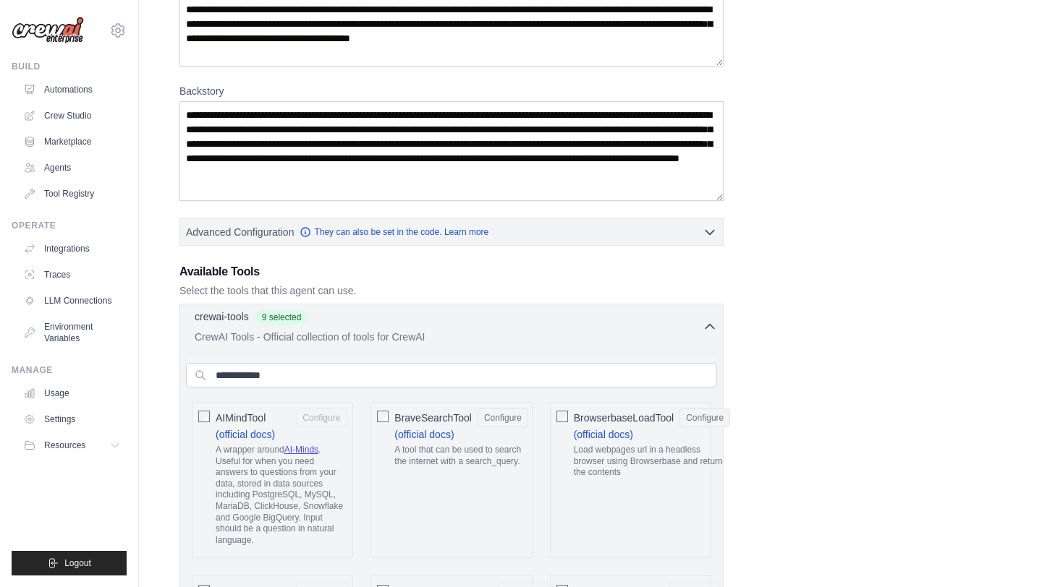
scroll to position [278, 0]
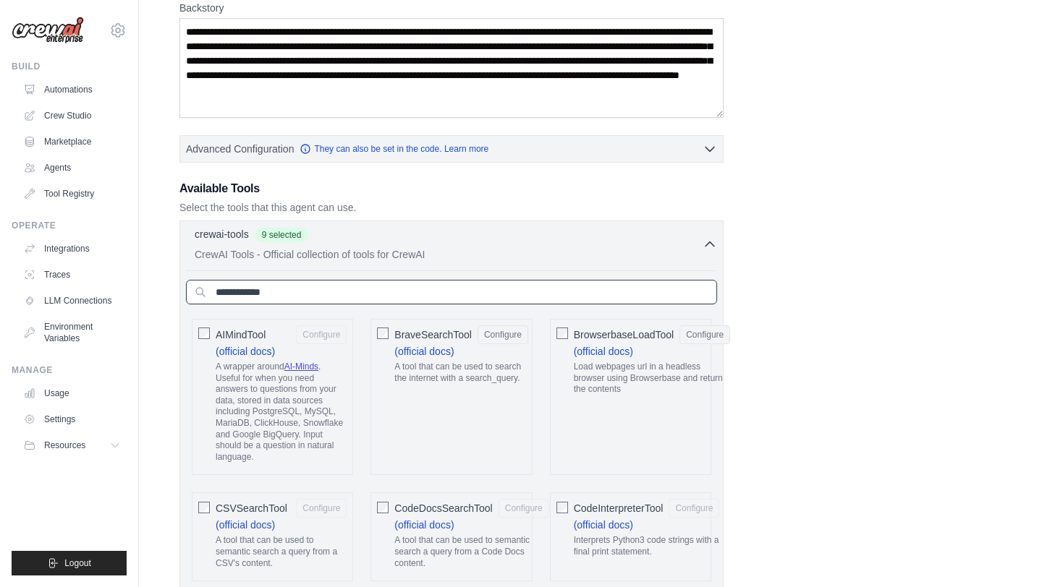
click at [296, 295] on input "text" at bounding box center [451, 292] width 531 height 25
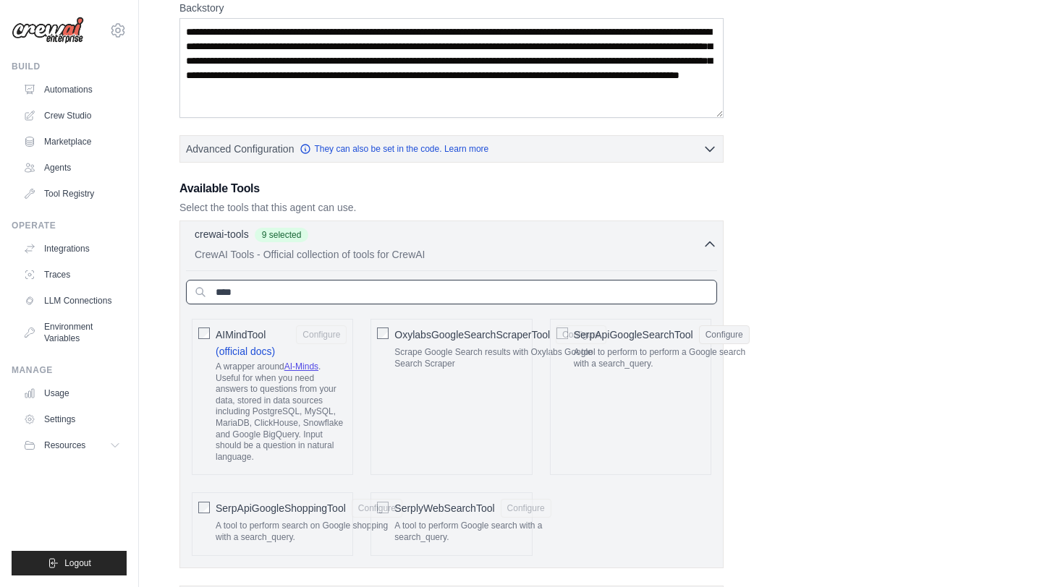
type input "****"
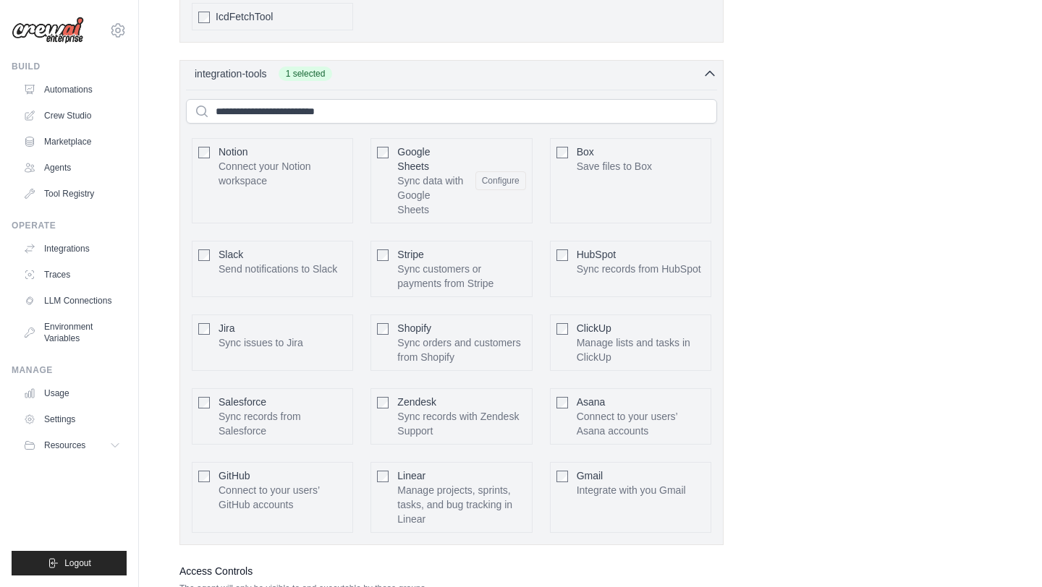
scroll to position [1045, 0]
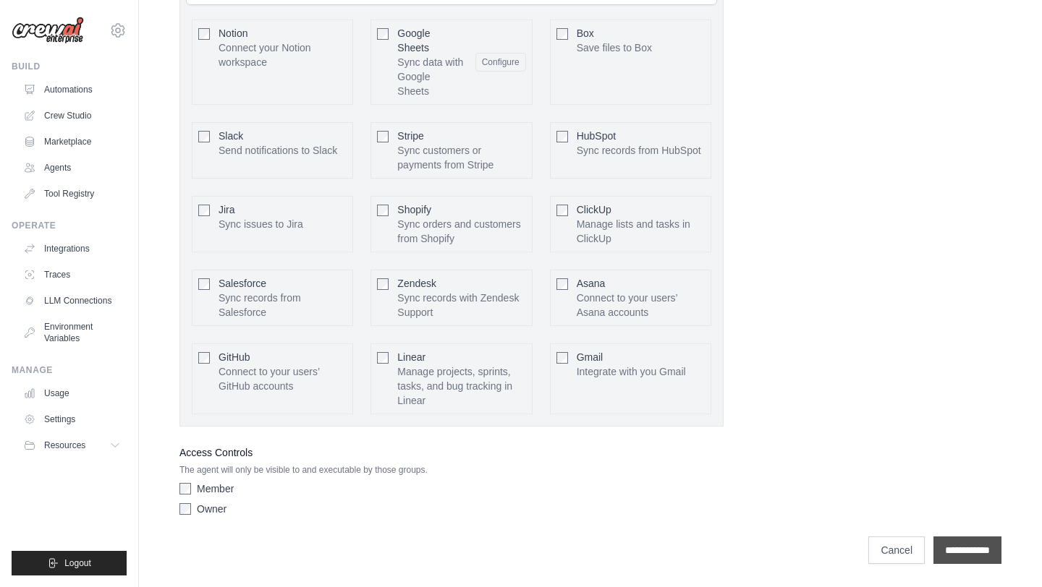
click at [941, 546] on input "**********" at bounding box center [967, 550] width 68 height 27
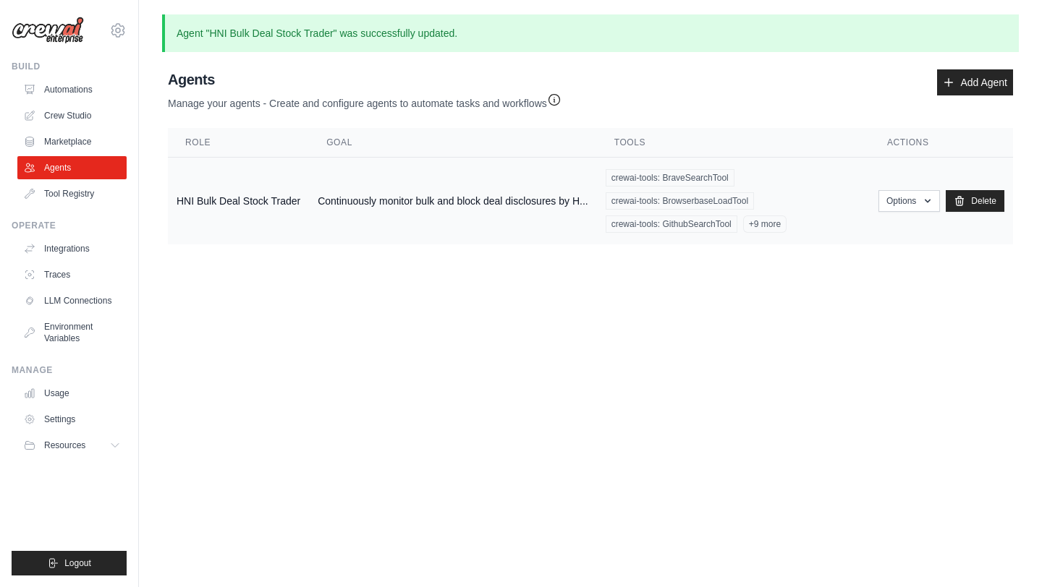
click at [258, 199] on td "HNI Bulk Deal Stock Trader" at bounding box center [238, 202] width 141 height 88
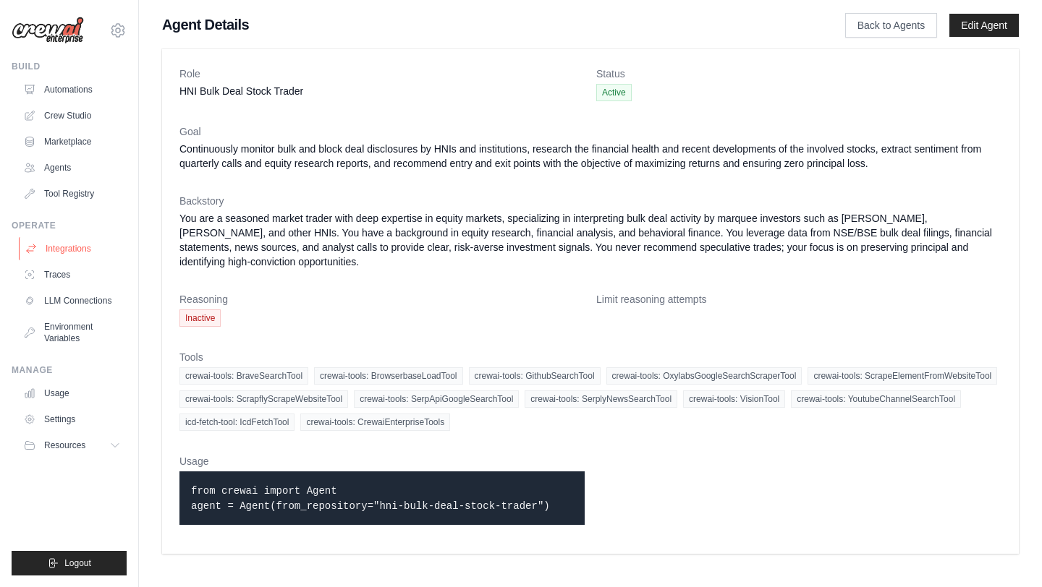
click at [85, 248] on link "Integrations" at bounding box center [73, 248] width 109 height 23
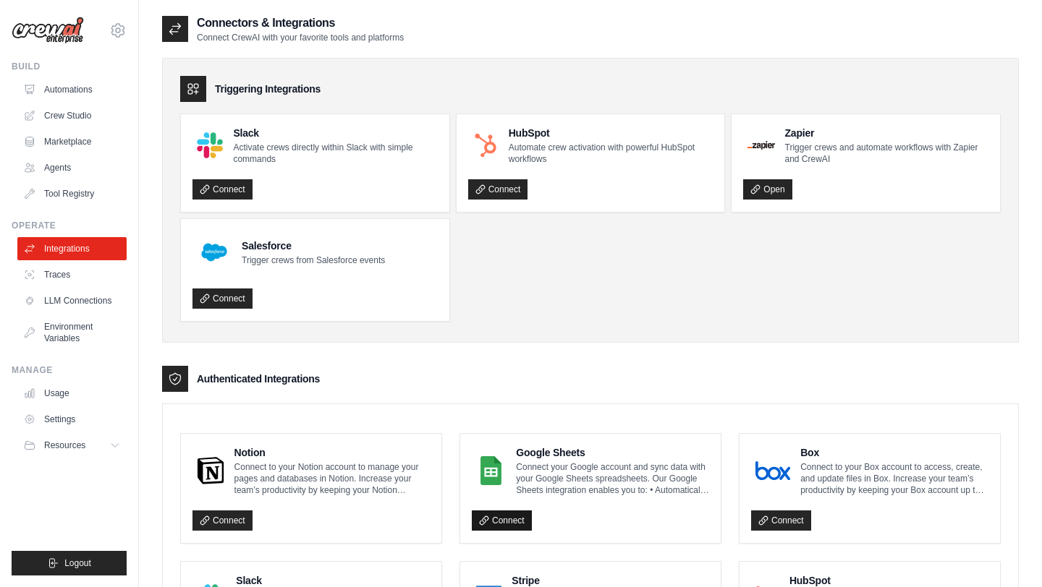
click at [506, 519] on link "Connect" at bounding box center [502, 521] width 60 height 20
click at [86, 344] on link "Environment Variables" at bounding box center [73, 332] width 109 height 35
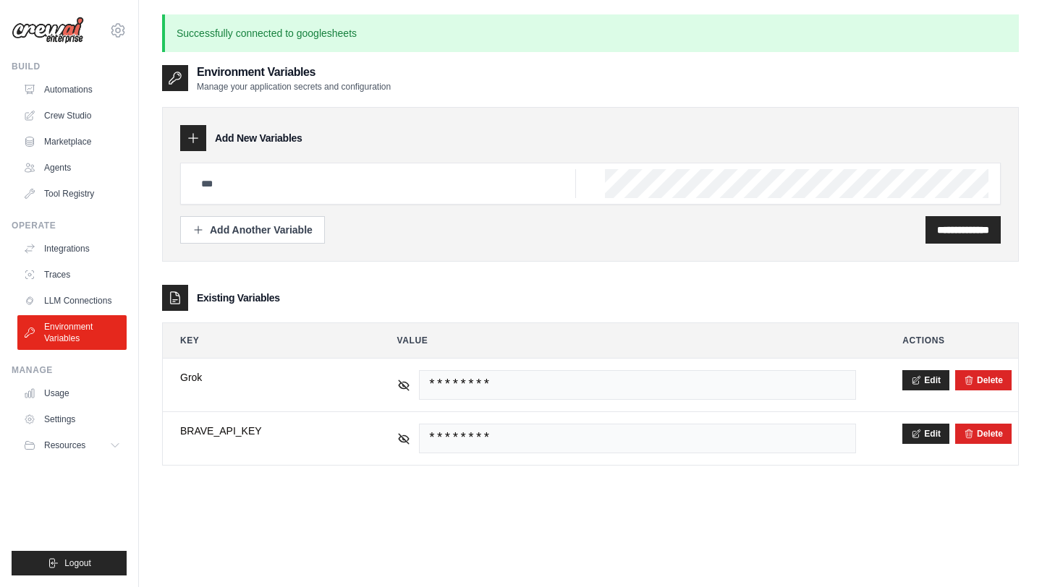
click at [71, 313] on ul "Integrations Traces LLM Connections Environment Variables" at bounding box center [71, 293] width 109 height 113
click at [64, 299] on link "LLM Connections" at bounding box center [73, 300] width 109 height 23
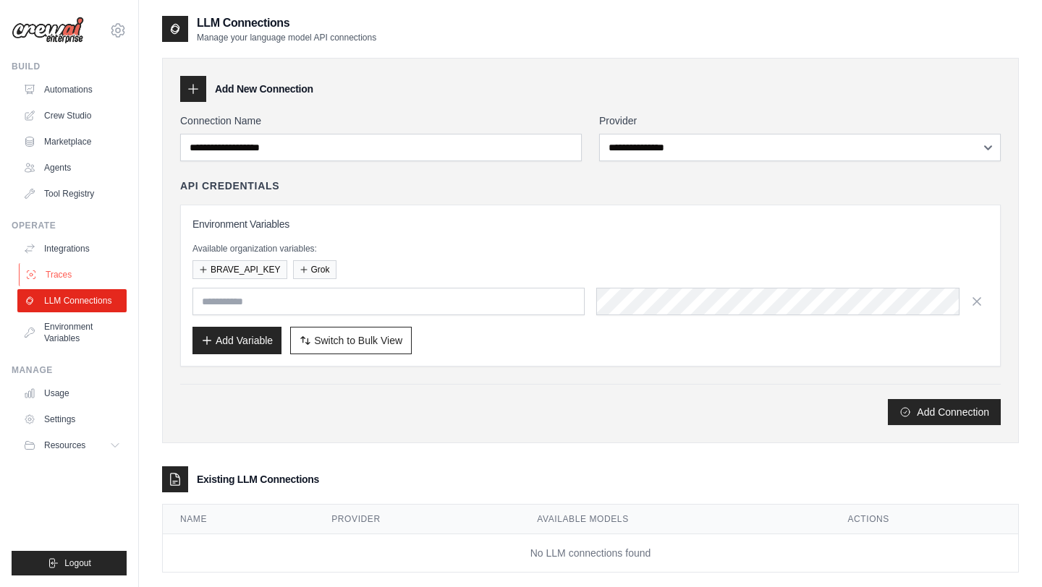
click at [56, 276] on link "Traces" at bounding box center [73, 274] width 109 height 23
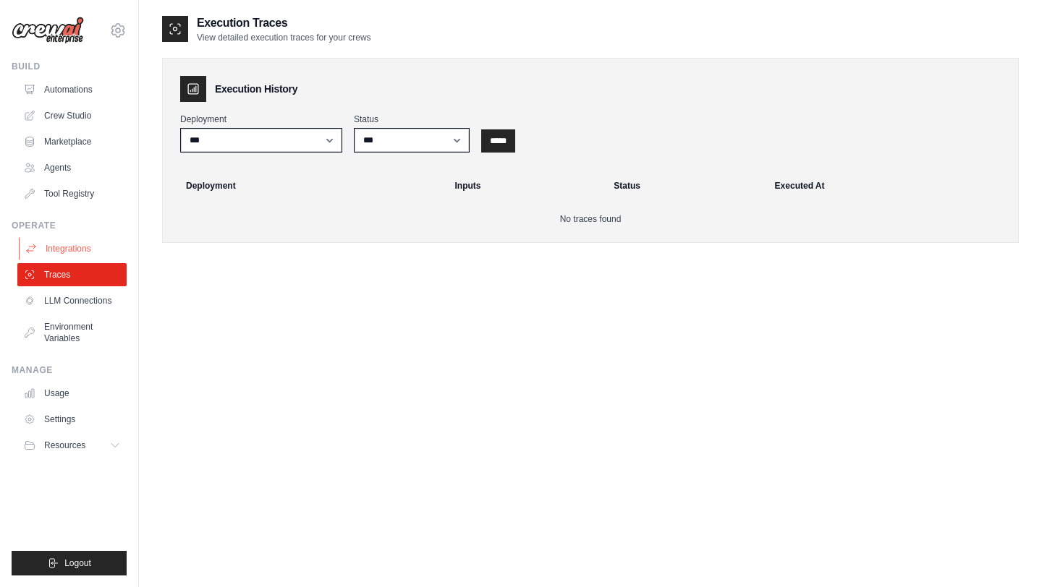
click at [57, 238] on link "Integrations" at bounding box center [73, 248] width 109 height 23
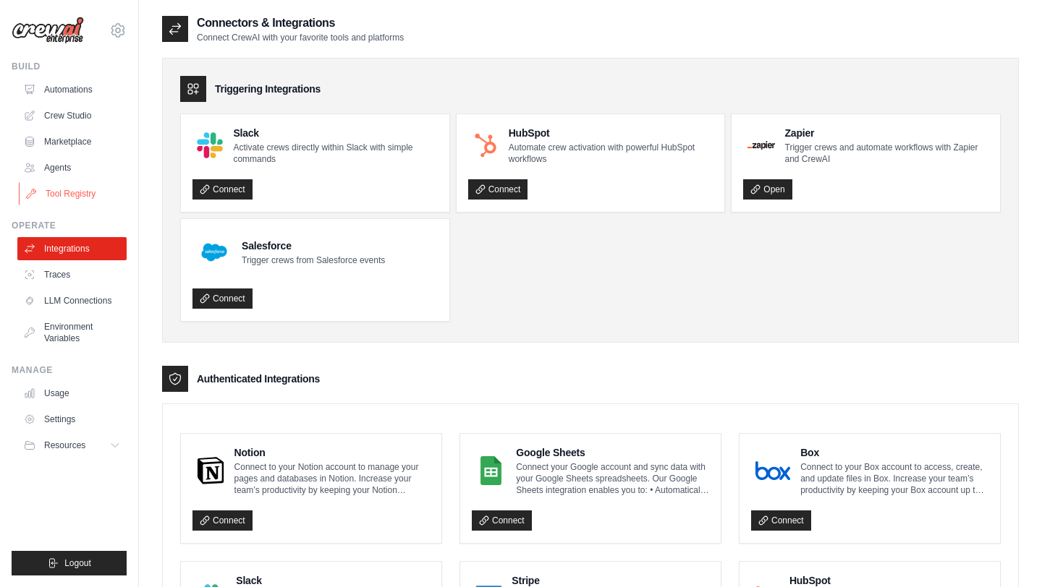
click at [75, 194] on link "Tool Registry" at bounding box center [73, 193] width 109 height 23
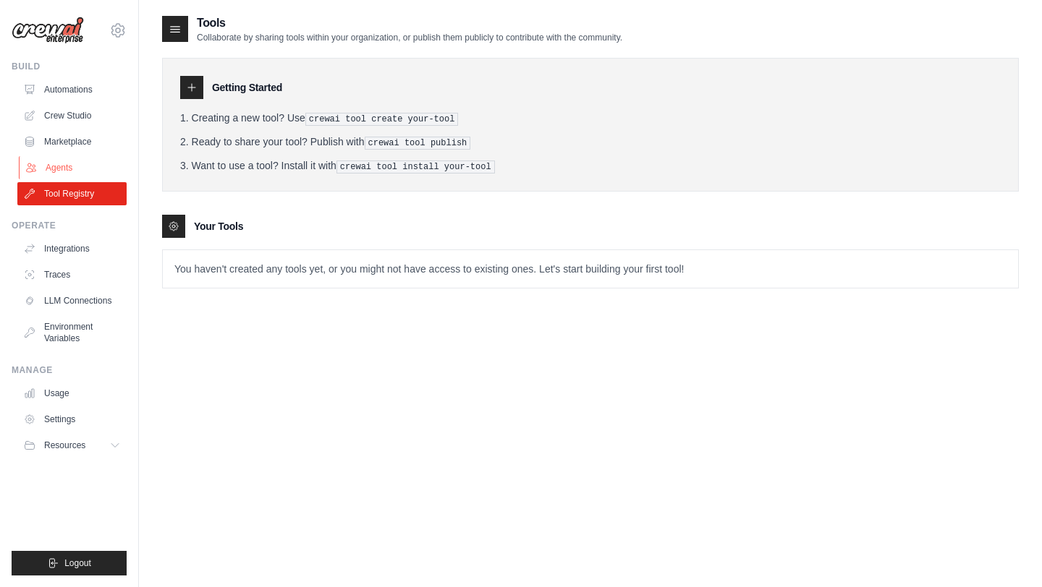
click at [75, 166] on link "Agents" at bounding box center [73, 167] width 109 height 23
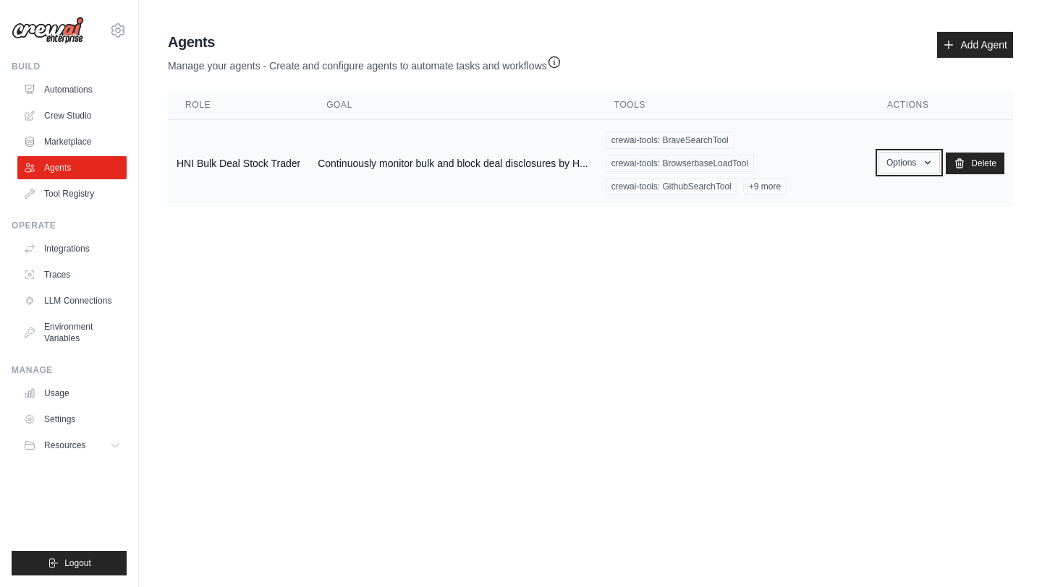
click at [915, 169] on button "Options" at bounding box center [908, 163] width 61 height 22
click at [665, 335] on body "shaikg2016@email.iimcal.ac.in Settings Build Automations Crew Studio Resources …" at bounding box center [521, 293] width 1042 height 587
click at [67, 116] on link "Crew Studio" at bounding box center [73, 115] width 109 height 23
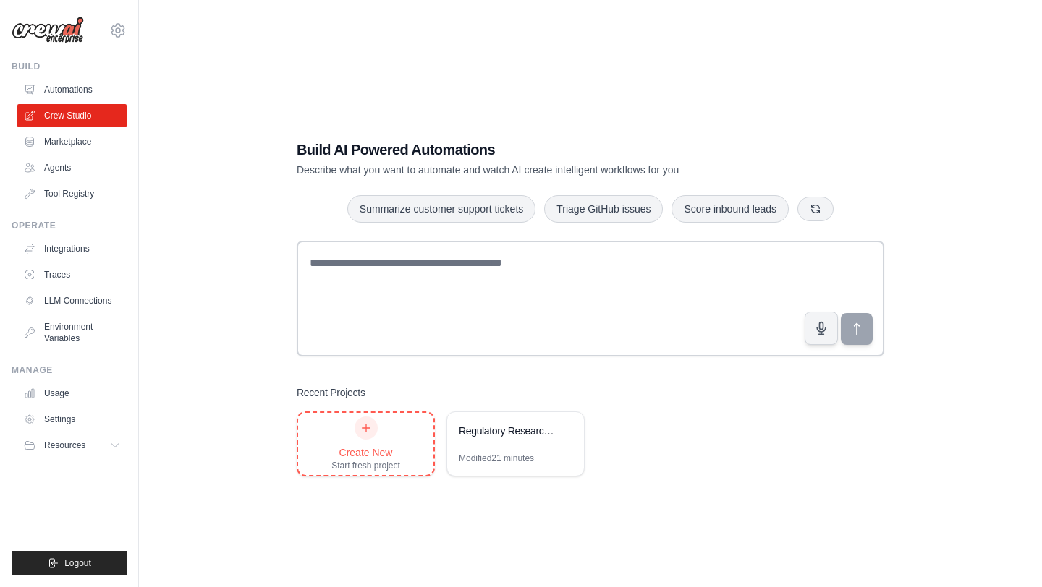
click at [361, 430] on icon at bounding box center [366, 429] width 12 height 12
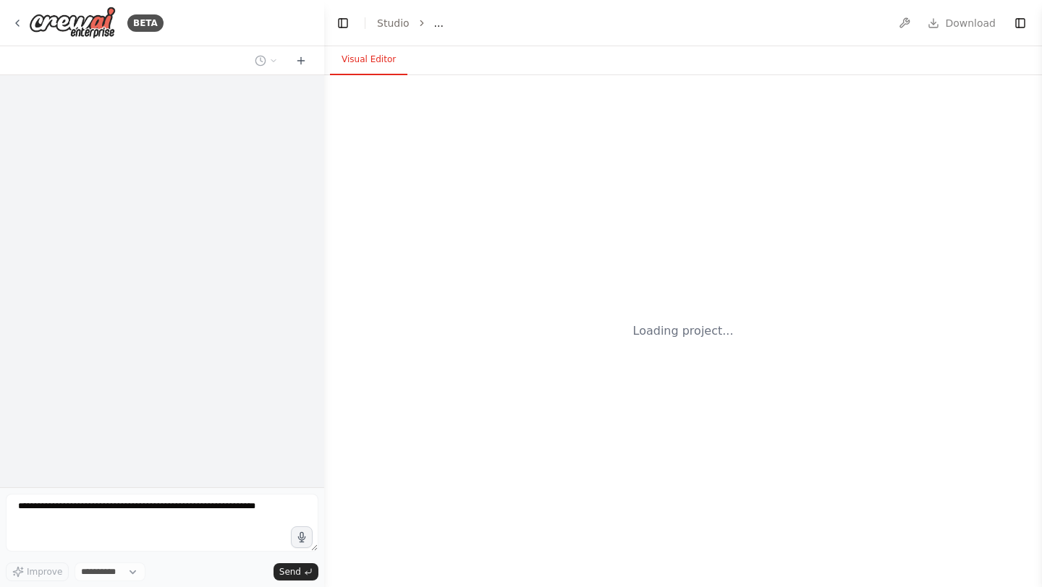
select select "****"
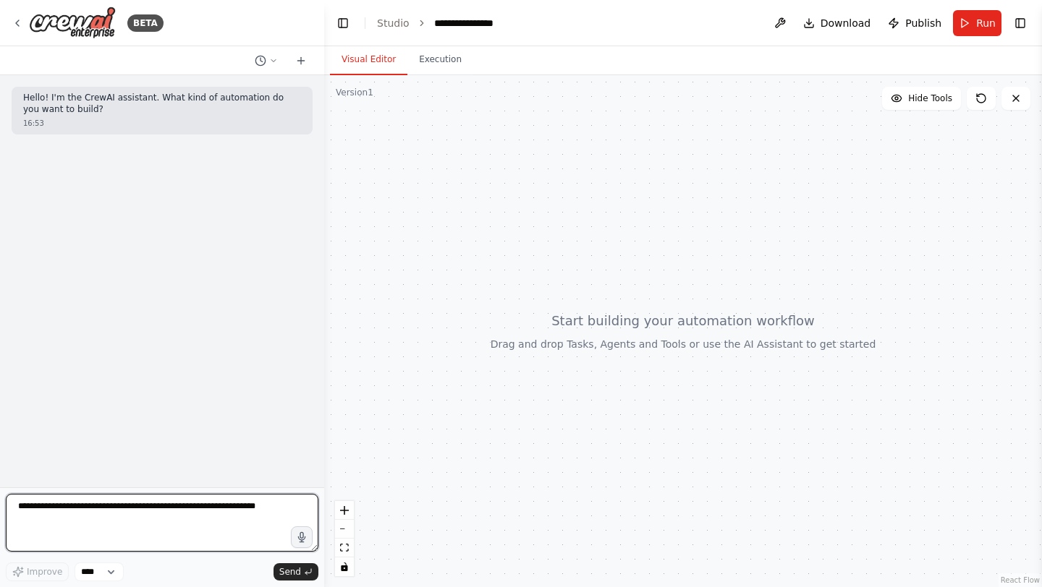
click at [50, 509] on textarea at bounding box center [162, 523] width 313 height 58
type textarea "**********"
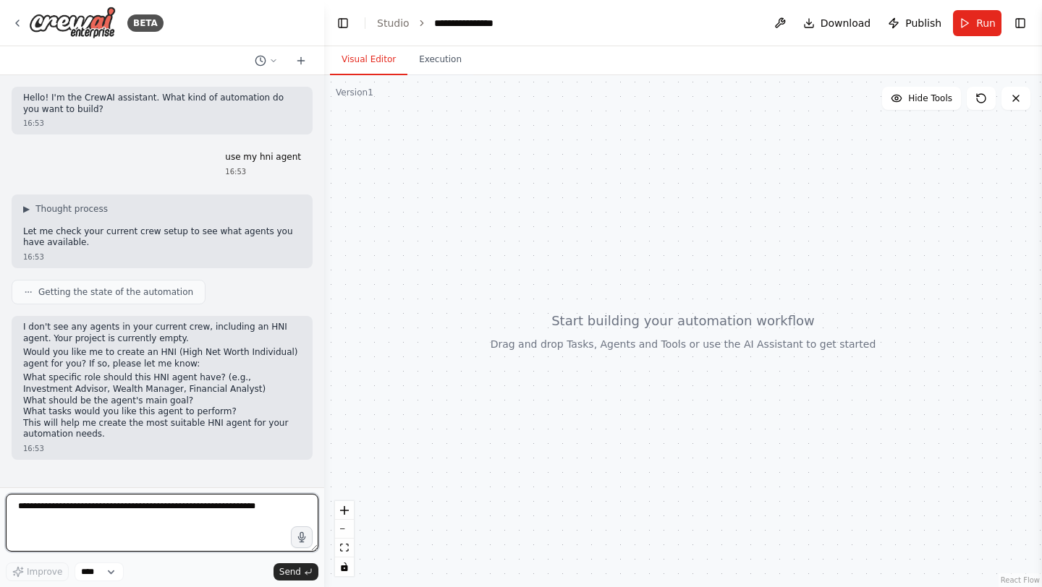
click at [124, 517] on textarea at bounding box center [162, 523] width 313 height 58
paste textarea "**********"
type textarea "**********"
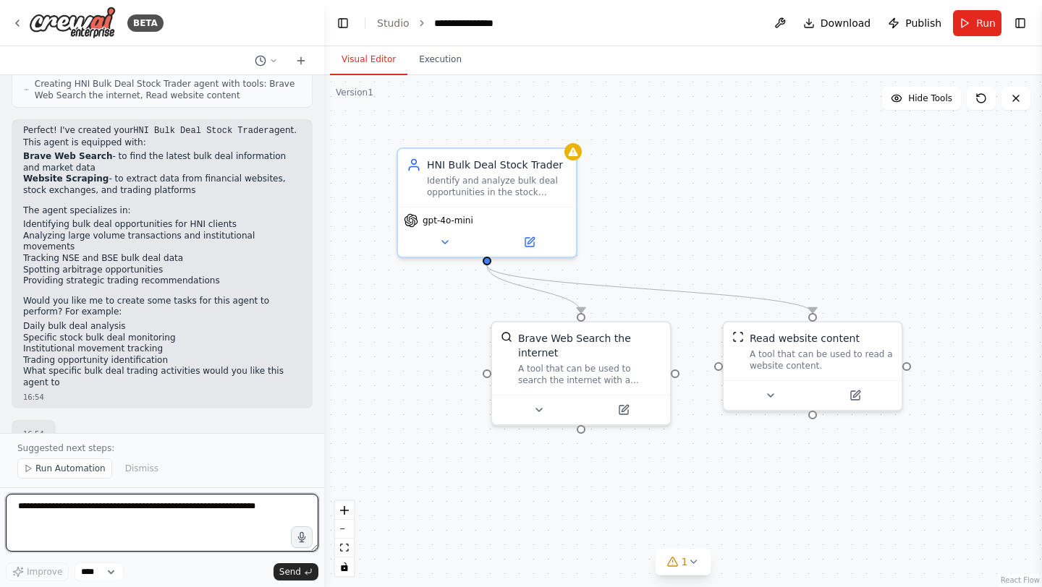
scroll to position [939, 0]
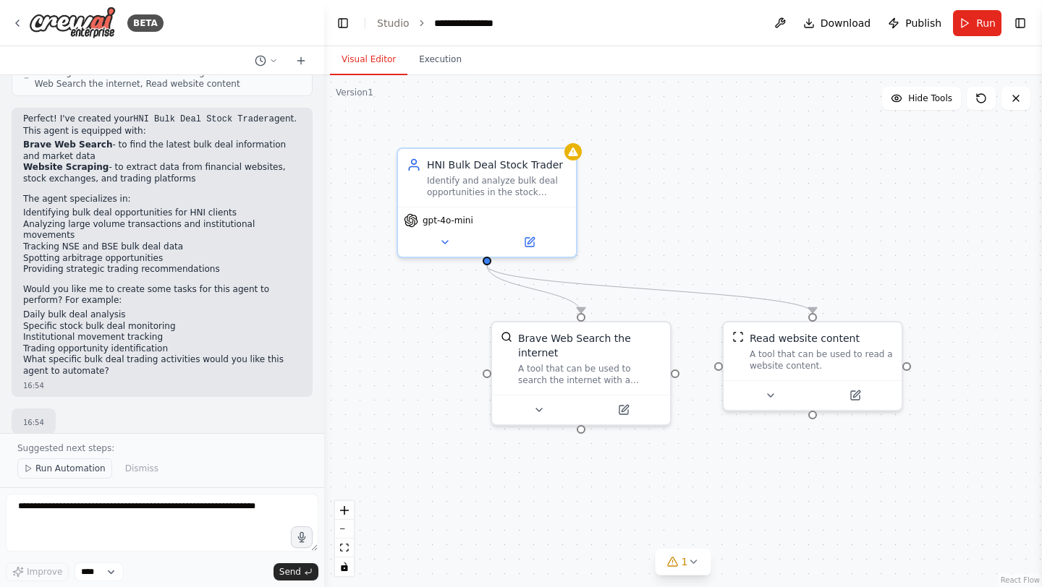
click at [79, 474] on span "Run Automation" at bounding box center [70, 469] width 70 height 12
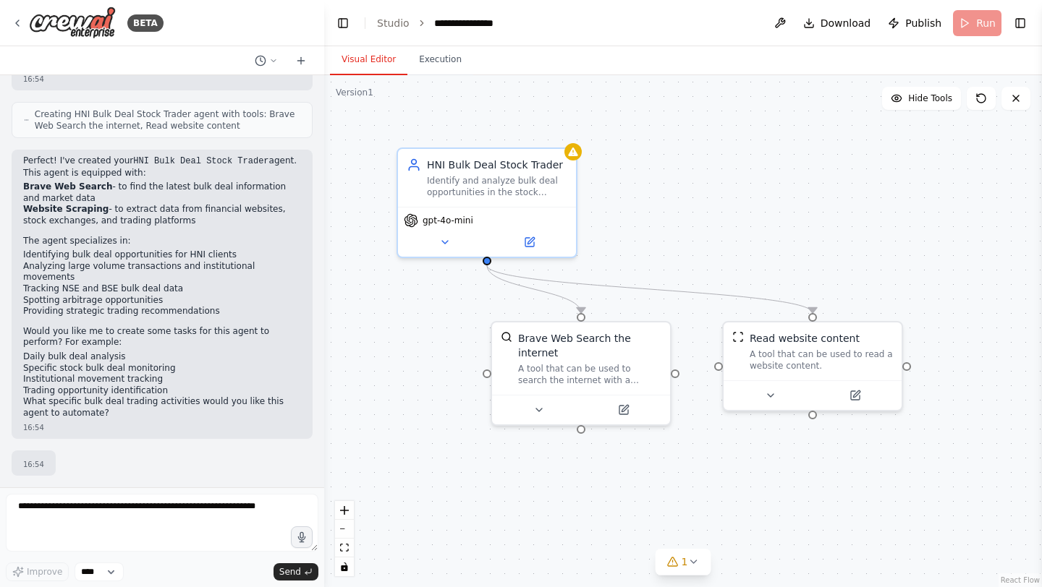
scroll to position [885, 0]
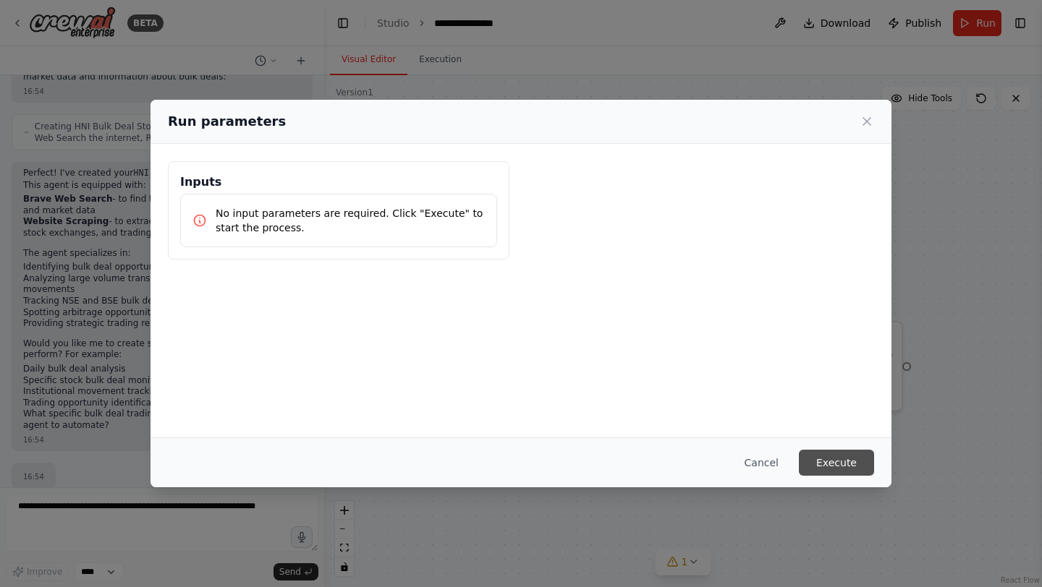
click at [845, 467] on button "Execute" at bounding box center [836, 463] width 75 height 26
